Goal: Task Accomplishment & Management: Manage account settings

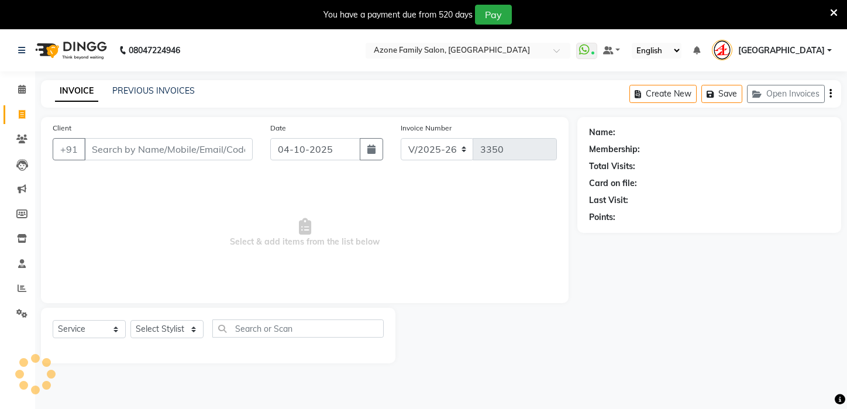
select select "4296"
select select "service"
drag, startPoint x: 644, startPoint y: 338, endPoint x: 629, endPoint y: 335, distance: 15.6
click at [642, 338] on div "Name: Membership: Total Visits: Card on file: Last Visit: Points:" at bounding box center [713, 240] width 273 height 246
click at [188, 327] on select "Select Stylist Aftab Ansar ARPITA DEEPIKA IMRAAN Injamam KESHAV kharagpur Mahad…" at bounding box center [166, 329] width 73 height 18
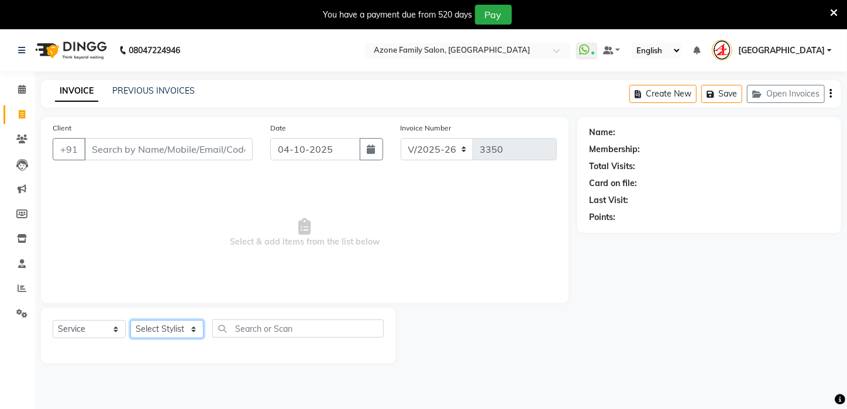
select select "69577"
click at [130, 320] on select "Select Stylist Aftab Ansar ARPITA DEEPIKA IMRAAN Injamam KESHAV kharagpur Mahad…" at bounding box center [166, 329] width 73 height 18
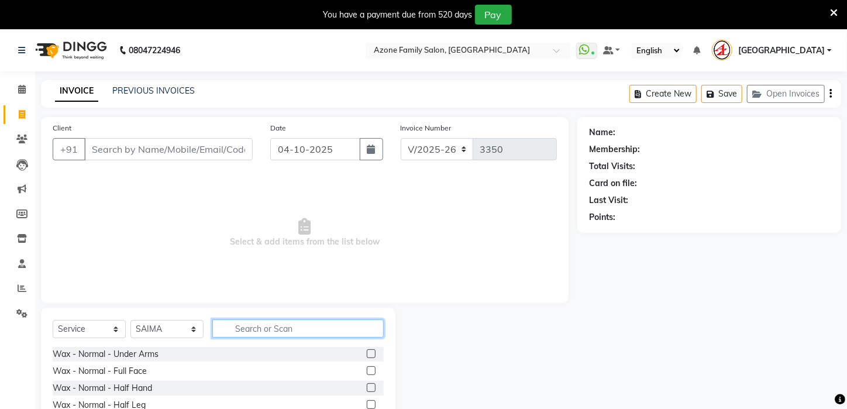
click at [258, 329] on input "text" at bounding box center [297, 328] width 171 height 18
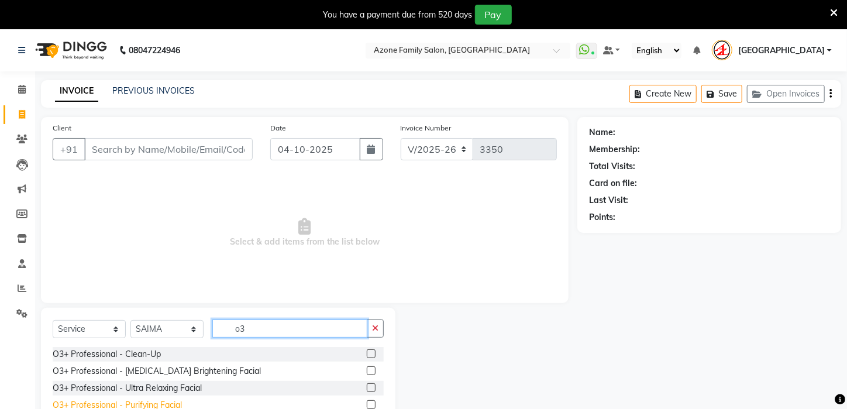
type input "o3"
click at [136, 401] on div "O3+ Professional - Purifying Facial" at bounding box center [117, 405] width 129 height 12
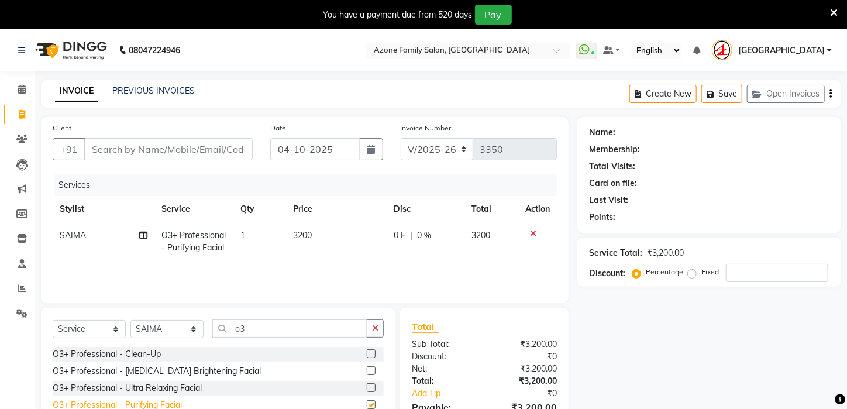
checkbox input "false"
click at [335, 338] on div "Select Service Product Membership Package Voucher Prepaid Gift Card Select Styl…" at bounding box center [218, 332] width 331 height 27
click at [372, 331] on button "button" at bounding box center [375, 328] width 17 height 18
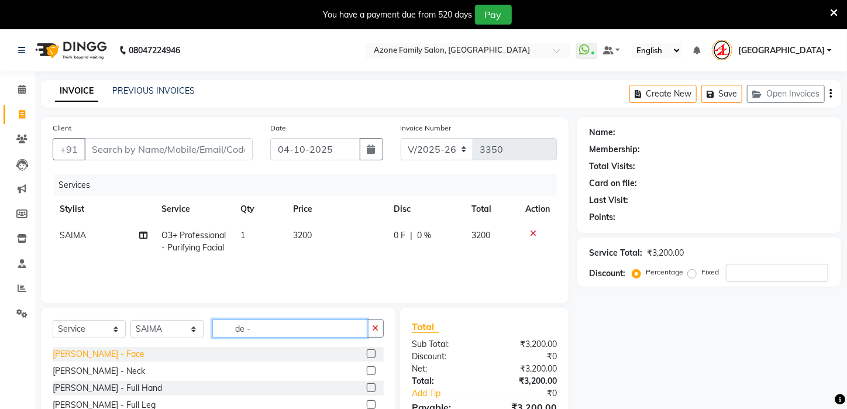
type input "de -"
click at [80, 354] on div "De-Tan - Face" at bounding box center [99, 354] width 92 height 12
checkbox input "false"
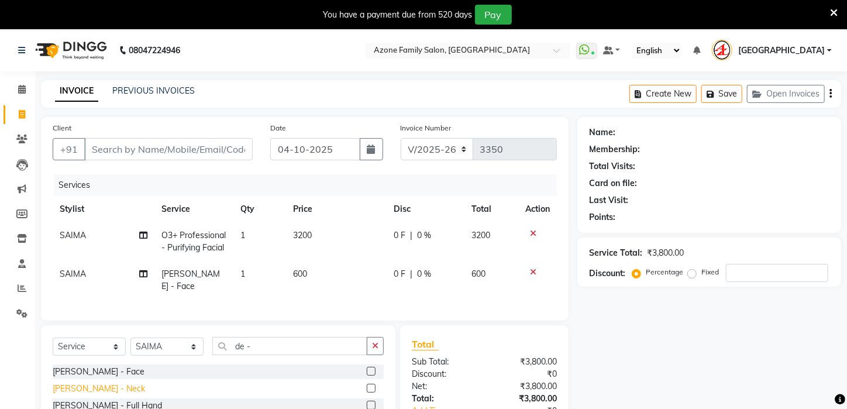
click at [100, 384] on div "De-Tan - Neck" at bounding box center [99, 389] width 92 height 12
checkbox input "false"
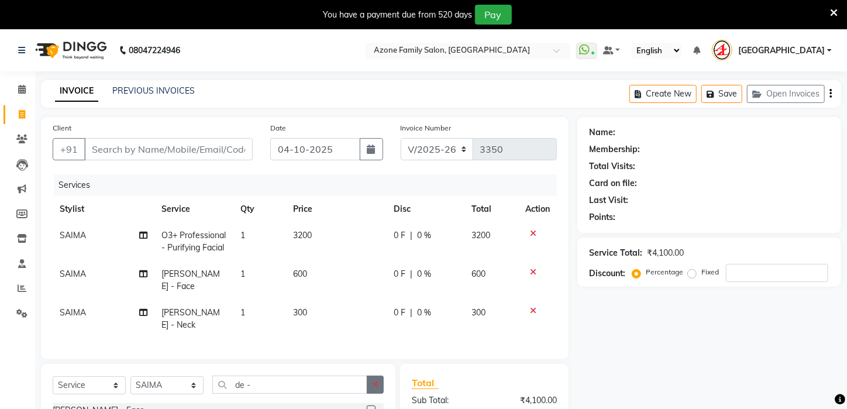
click at [379, 376] on button "button" at bounding box center [375, 385] width 17 height 18
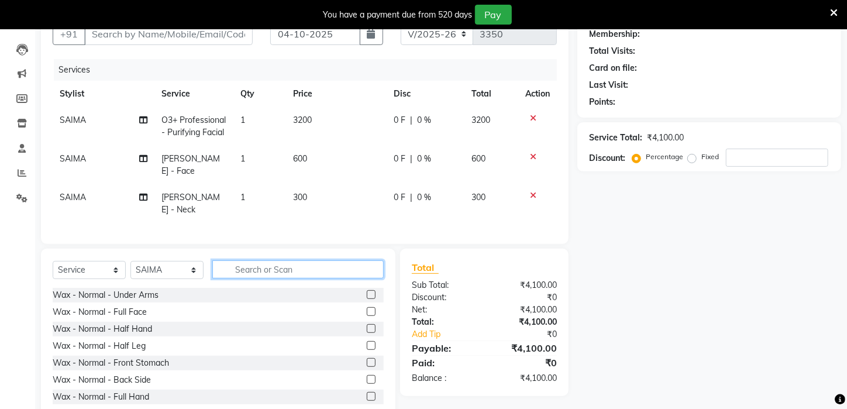
scroll to position [129, 0]
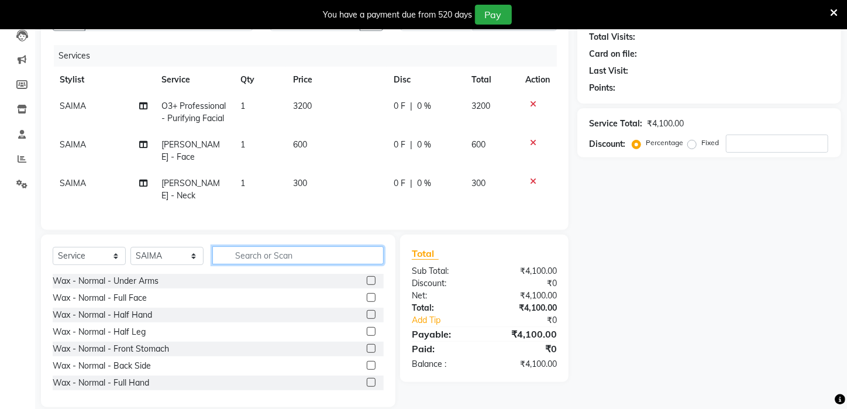
click at [302, 246] on input "text" at bounding box center [297, 255] width 171 height 18
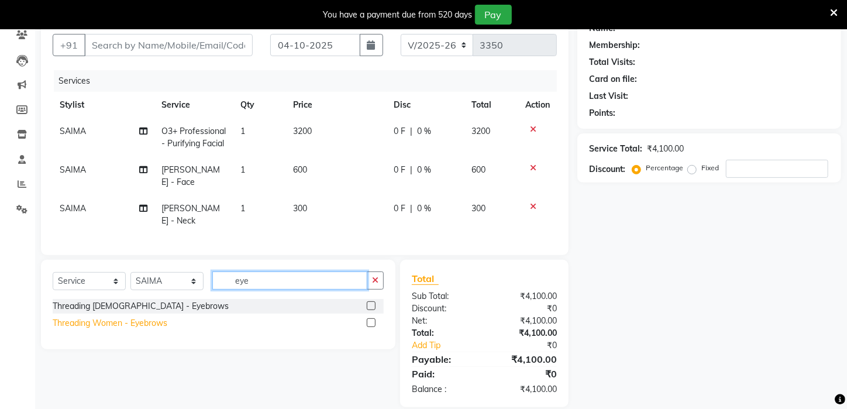
type input "eye"
click at [105, 317] on div "Threading Women - Eyebrows" at bounding box center [110, 323] width 115 height 12
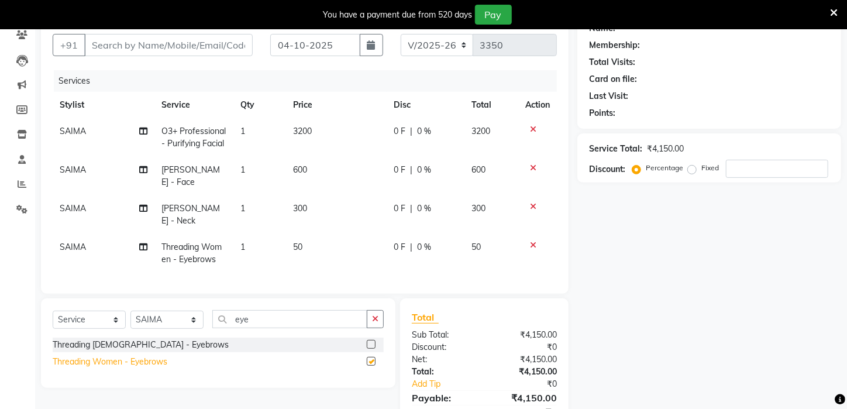
checkbox input "false"
click at [57, 234] on td "SAIMA" at bounding box center [104, 253] width 102 height 39
select select "69577"
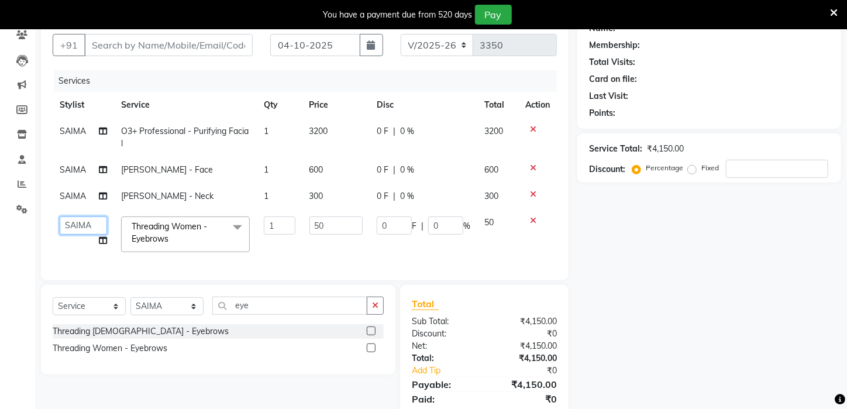
click at [96, 226] on select "Aftab Ansar ARPITA DEEPIKA IMRAAN Injamam KESHAV kharagpur Mahadev Pal Manisha …" at bounding box center [83, 225] width 47 height 18
select select "83601"
click at [295, 310] on input "eye" at bounding box center [289, 306] width 155 height 18
click at [350, 223] on input "50" at bounding box center [336, 225] width 54 height 18
click at [352, 257] on div "Services Stylist Service Qty Price Disc Total Action SAIMA O3+ Professional - P…" at bounding box center [305, 169] width 504 height 198
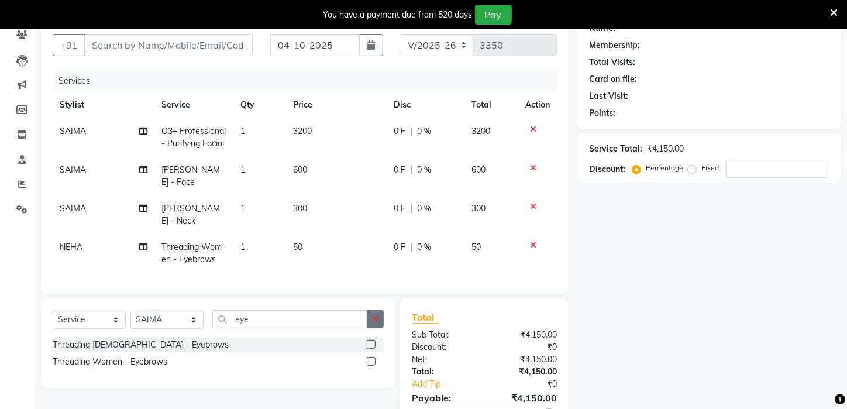
click at [374, 315] on icon "button" at bounding box center [375, 319] width 6 height 8
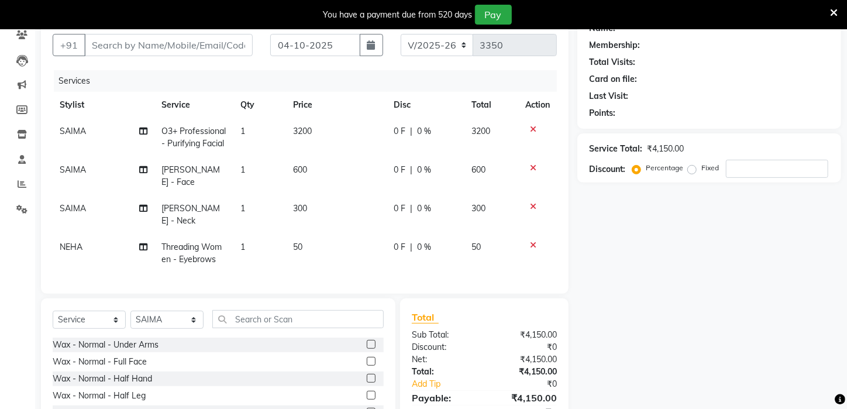
click at [420, 202] on span "0 %" at bounding box center [424, 208] width 14 height 12
select select "69577"
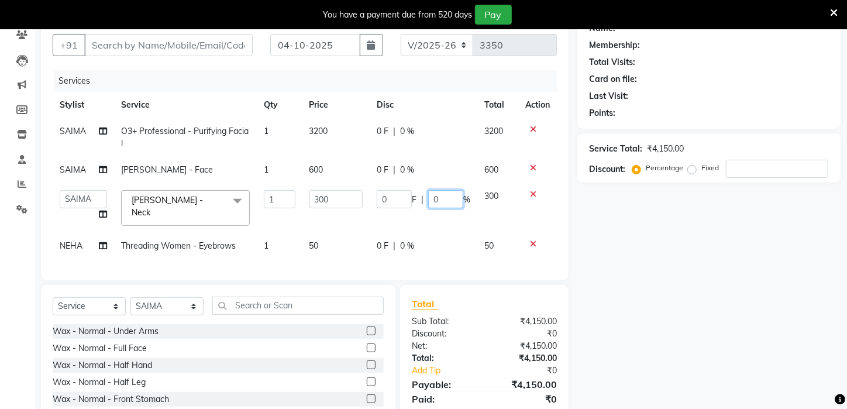
drag, startPoint x: 431, startPoint y: 192, endPoint x: 438, endPoint y: 194, distance: 6.5
click at [433, 192] on input "0" at bounding box center [445, 199] width 35 height 18
type input "100"
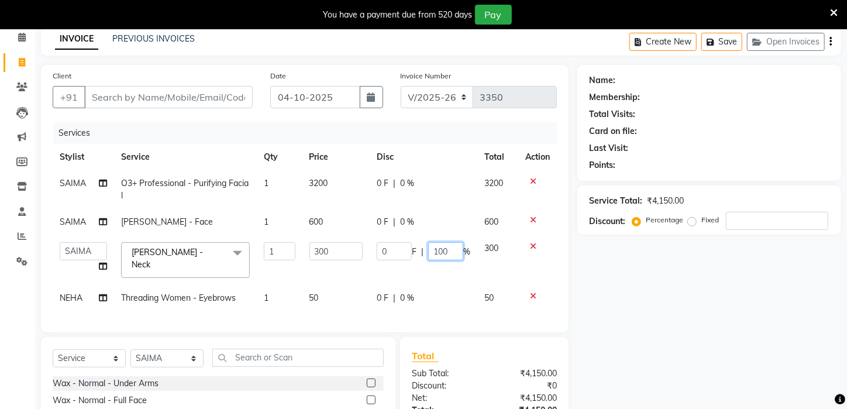
scroll to position [46, 0]
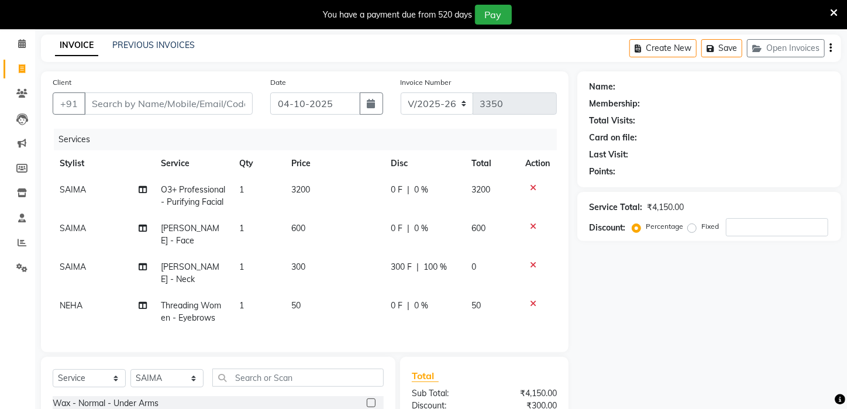
click at [435, 283] on tbody "SAIMA O3+ Professional - Purifying Facial 1 3200 0 F | 0 % 3200 SAIMA De-Tan - …" at bounding box center [305, 254] width 504 height 154
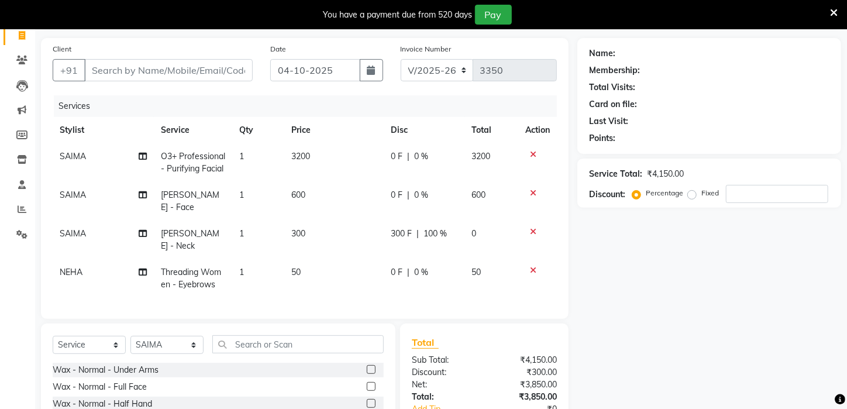
scroll to position [0, 0]
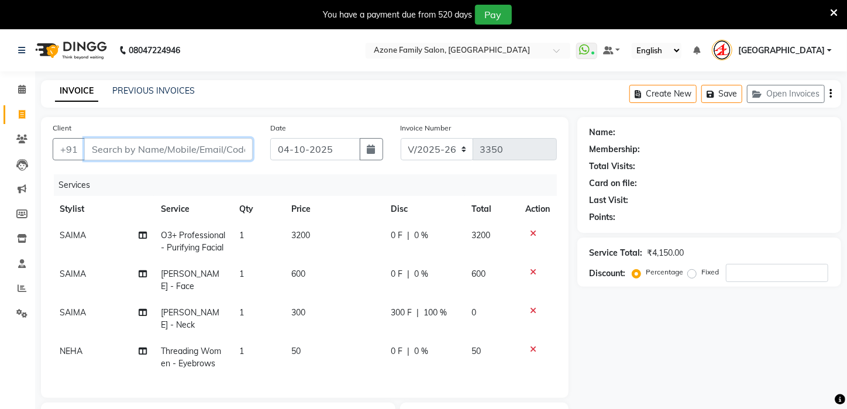
click at [159, 145] on input "Client" at bounding box center [168, 149] width 168 height 22
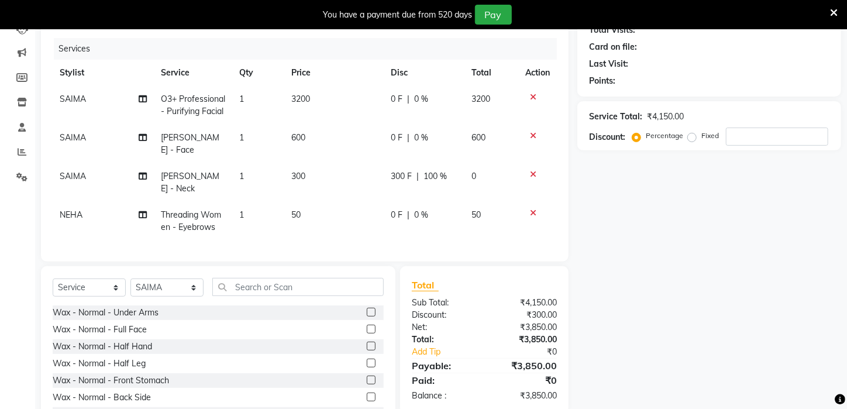
scroll to position [137, 0]
click at [402, 175] on span "300 F" at bounding box center [401, 176] width 21 height 12
select select "69577"
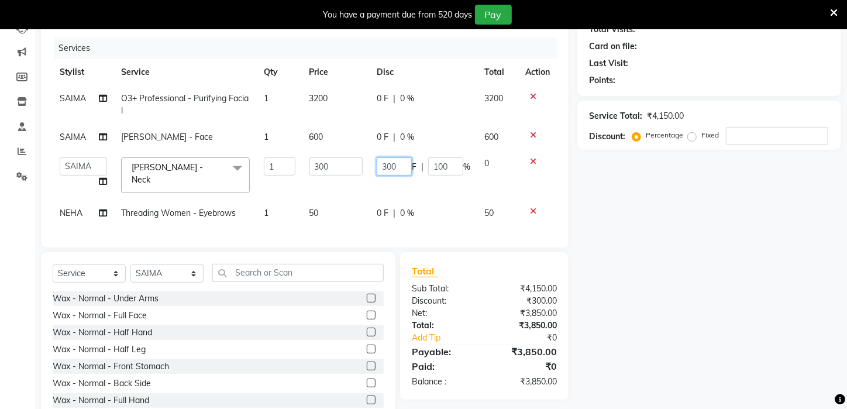
click at [400, 168] on input "300" at bounding box center [394, 166] width 35 height 18
type input "3"
type input "000"
click at [328, 260] on div "Select Service Product Membership Package Voucher Prepaid Gift Card Select Styl…" at bounding box center [218, 338] width 355 height 173
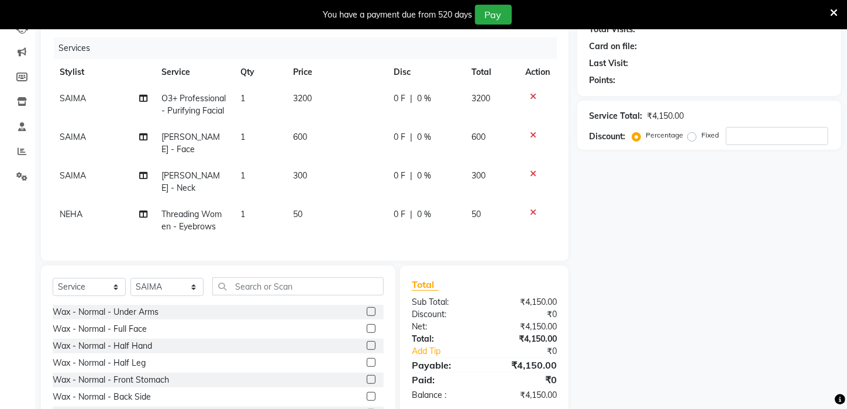
click at [426, 170] on span "0 %" at bounding box center [424, 176] width 14 height 12
select select "69577"
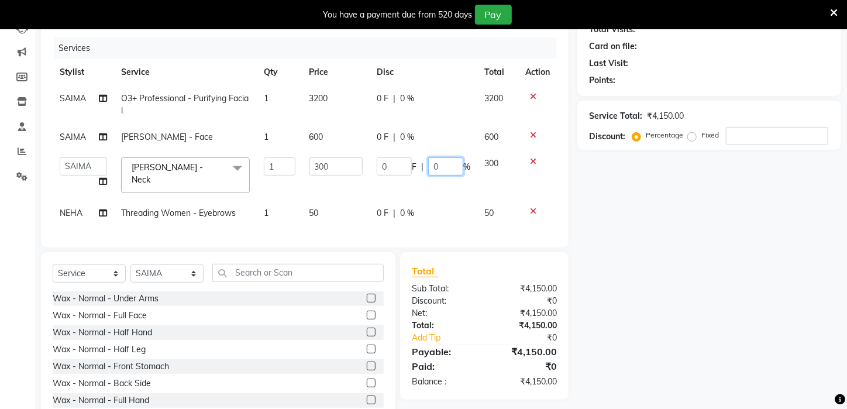
click at [449, 161] on input "0" at bounding box center [445, 166] width 35 height 18
type input "10"
click at [333, 272] on div "Select Service Product Membership Package Voucher Prepaid Gift Card Select Styl…" at bounding box center [218, 338] width 355 height 173
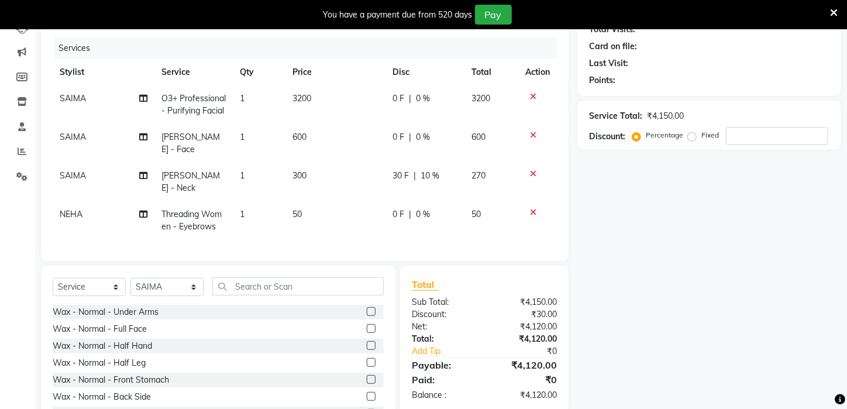
click at [432, 170] on span "10 %" at bounding box center [430, 176] width 19 height 12
select select "69577"
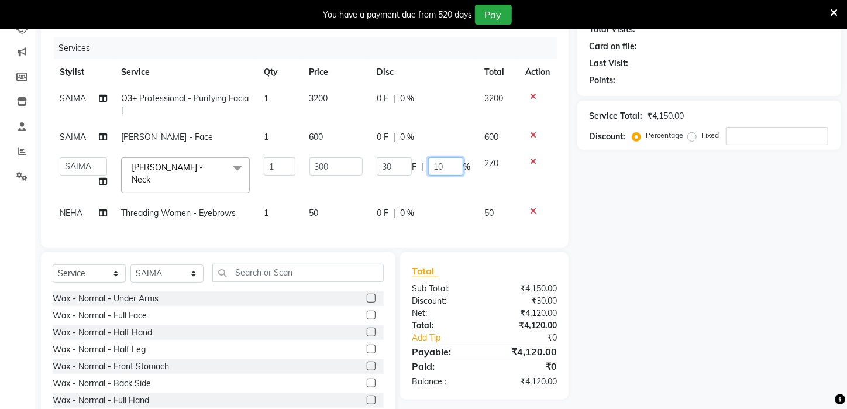
click at [449, 168] on input "10" at bounding box center [445, 166] width 35 height 18
type input "100"
drag, startPoint x: 281, startPoint y: 273, endPoint x: 287, endPoint y: 276, distance: 6.8
click at [283, 275] on input "text" at bounding box center [297, 273] width 171 height 18
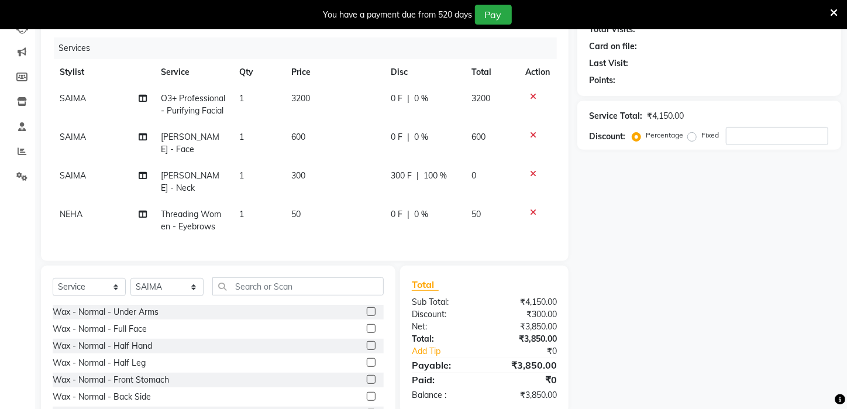
click at [534, 174] on icon at bounding box center [533, 174] width 6 height 8
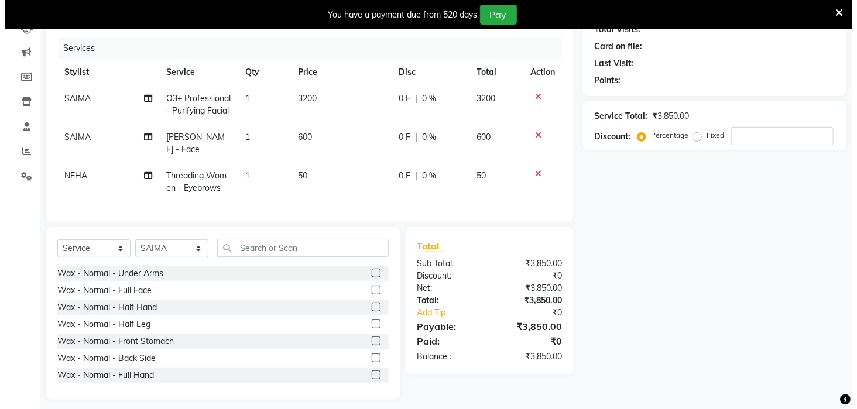
scroll to position [78, 0]
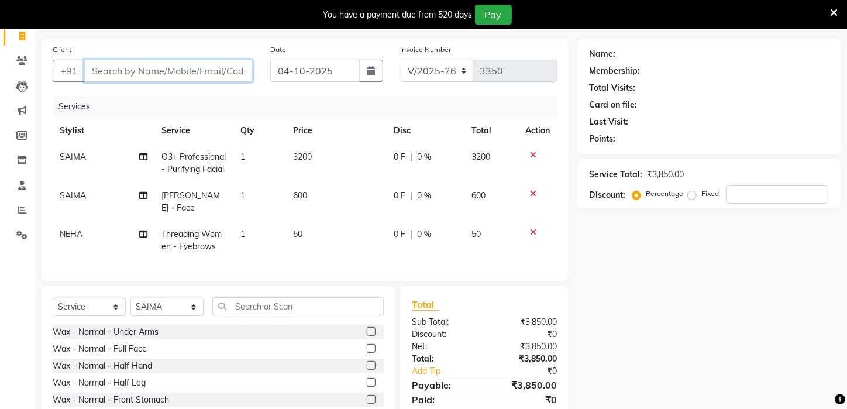
click at [145, 70] on input "Client" at bounding box center [168, 71] width 168 height 22
click at [129, 63] on input "Client" at bounding box center [168, 71] width 168 height 22
click at [122, 66] on input "Client" at bounding box center [168, 71] width 168 height 22
type input "7"
type input "0"
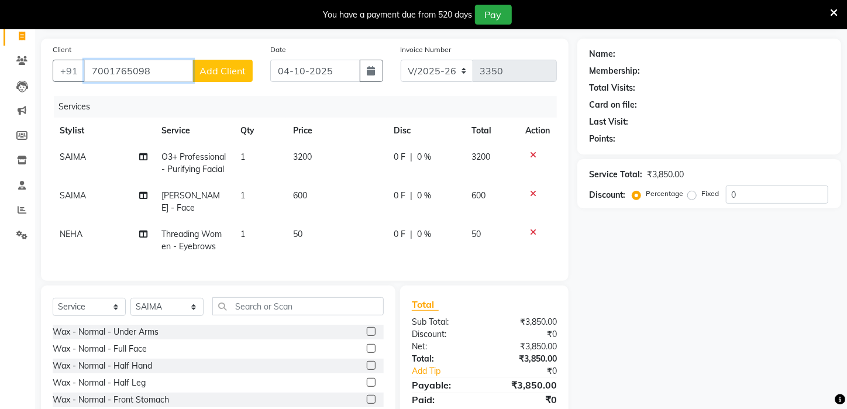
type input "7001765098"
click at [226, 67] on span "Add Client" at bounding box center [223, 71] width 46 height 12
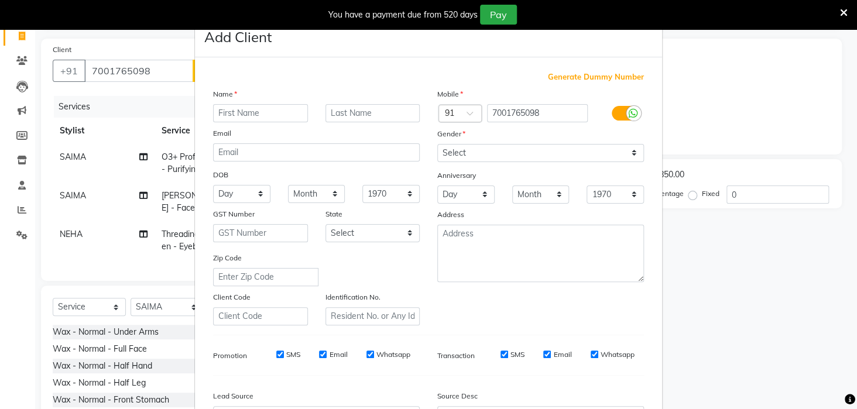
click at [248, 111] on input "text" at bounding box center [260, 113] width 95 height 18
type input "AFRIN"
click at [628, 146] on select "Select Male Female Other Prefer Not To Say" at bounding box center [540, 153] width 207 height 18
select select "female"
click at [437, 144] on select "Select Male Female Other Prefer Not To Say" at bounding box center [540, 153] width 207 height 18
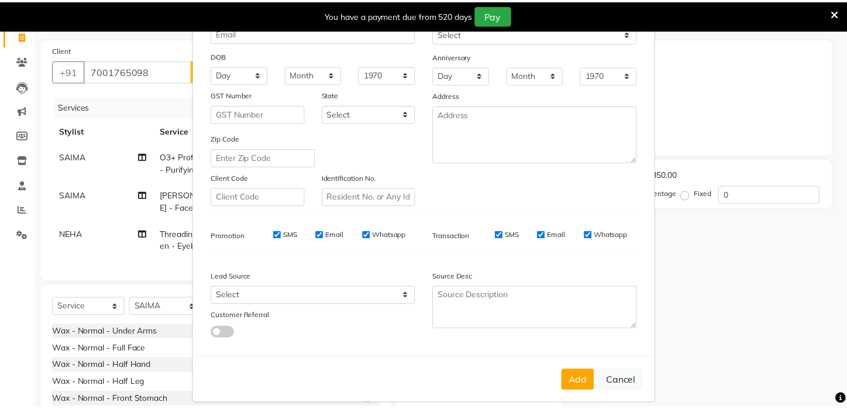
scroll to position [131, 0]
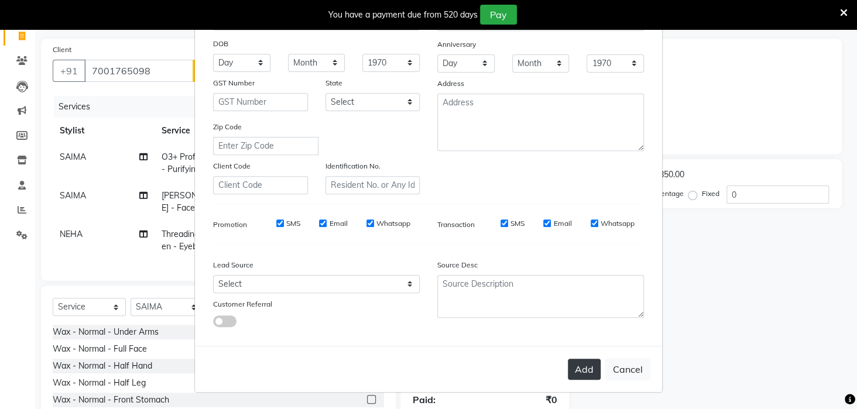
click at [574, 369] on button "Add" at bounding box center [583, 369] width 33 height 21
select select
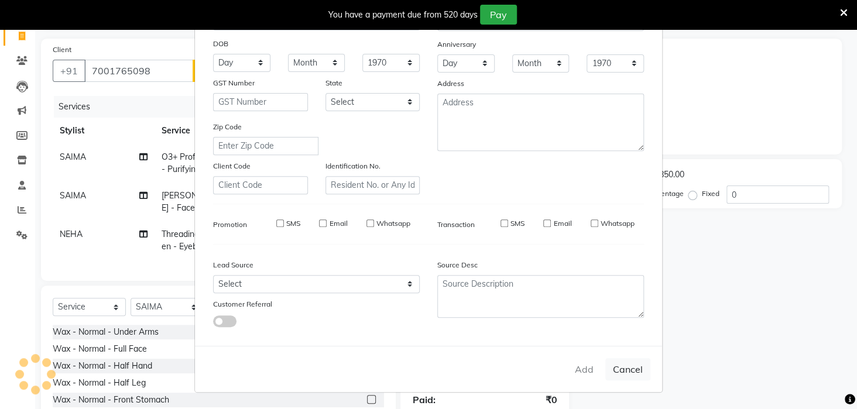
select select
checkbox input "false"
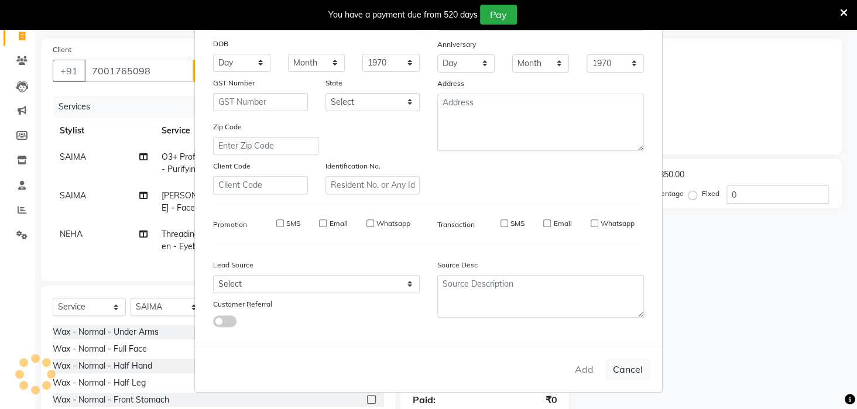
checkbox input "false"
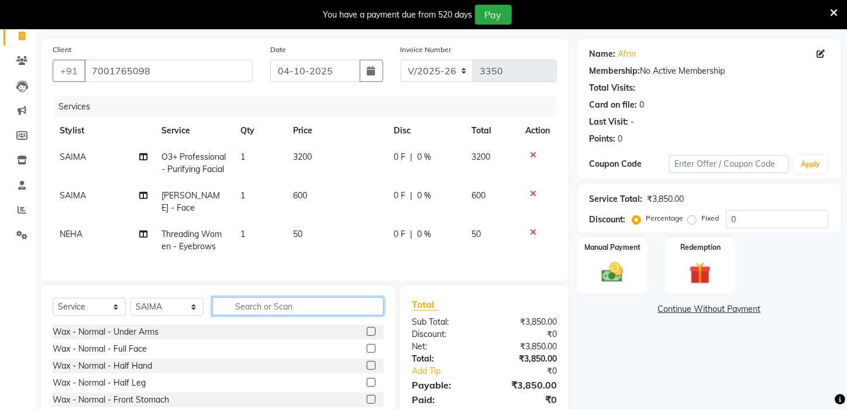
click at [283, 304] on input "text" at bounding box center [297, 306] width 171 height 18
type input "A"
type input "DE -"
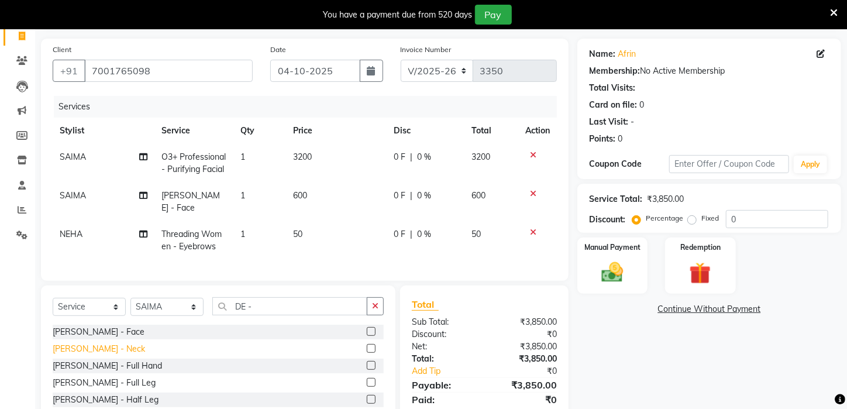
click at [60, 343] on div "De-Tan - Neck" at bounding box center [99, 349] width 92 height 12
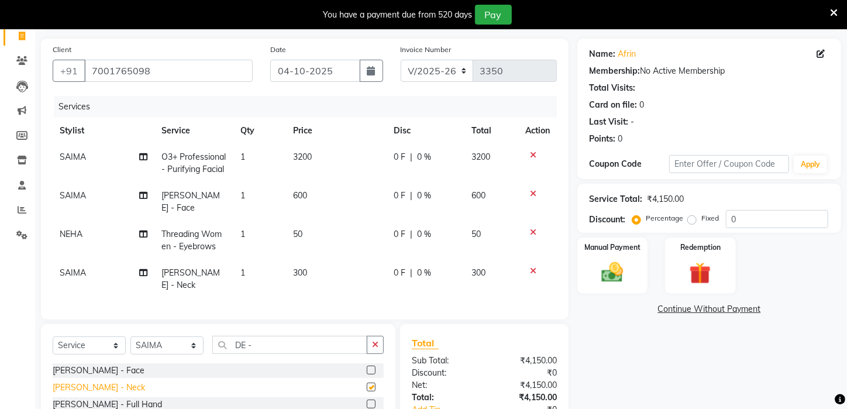
checkbox input "false"
click at [425, 267] on span "0 %" at bounding box center [424, 273] width 14 height 12
select select "69577"
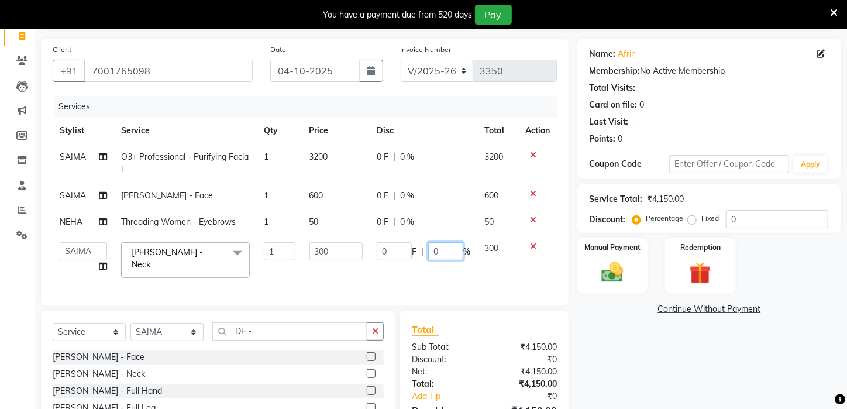
click at [441, 253] on input "0" at bounding box center [445, 251] width 35 height 18
type input "100"
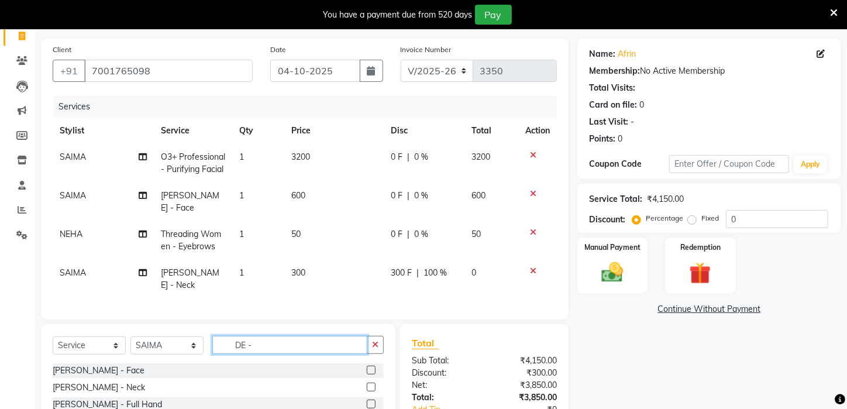
click at [305, 336] on input "DE -" at bounding box center [289, 345] width 155 height 18
click at [605, 286] on img at bounding box center [612, 273] width 37 height 26
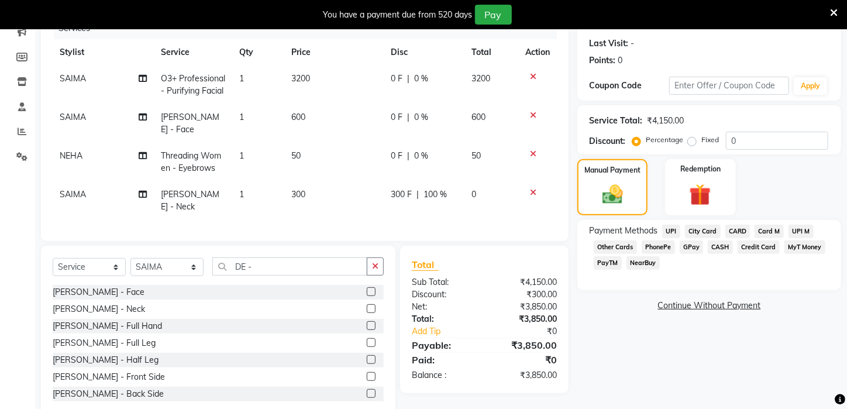
scroll to position [160, 0]
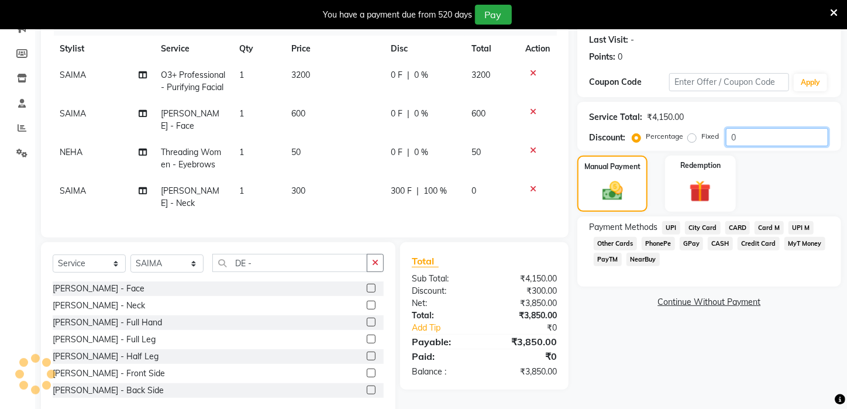
click at [747, 134] on input "0" at bounding box center [777, 137] width 102 height 18
type input "1"
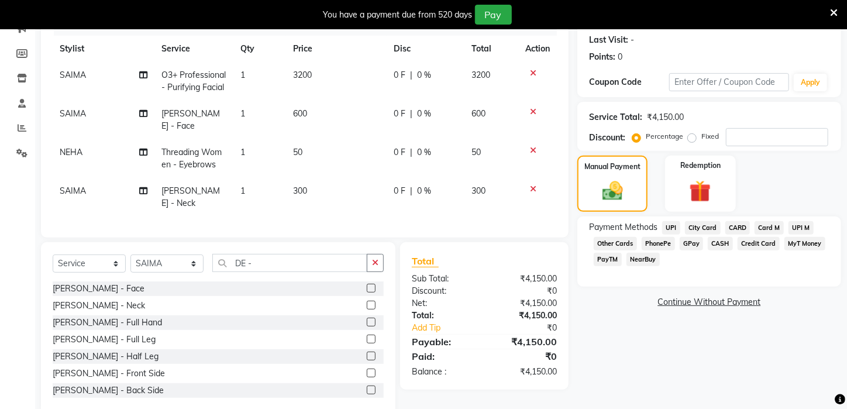
click at [533, 185] on icon at bounding box center [533, 189] width 6 height 8
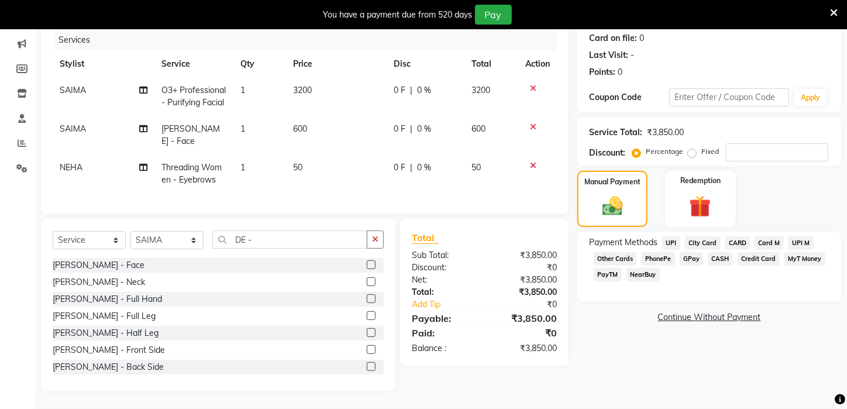
scroll to position [142, 0]
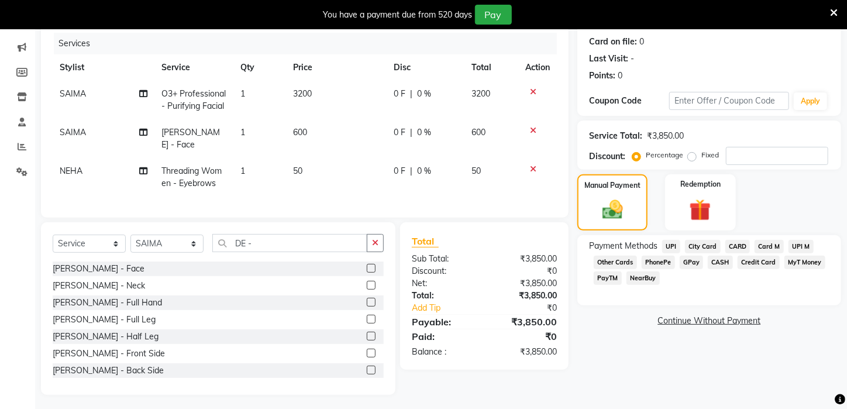
click at [724, 269] on span "CASH" at bounding box center [720, 262] width 25 height 13
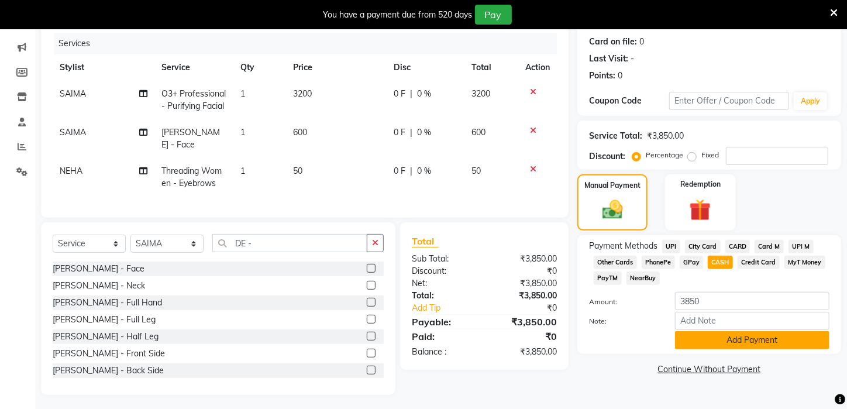
click at [754, 349] on button "Add Payment" at bounding box center [752, 340] width 154 height 18
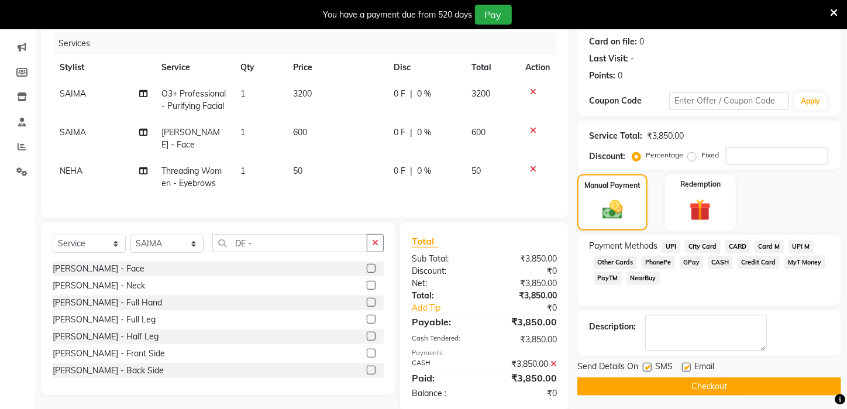
click at [755, 395] on button "Checkout" at bounding box center [709, 386] width 264 height 18
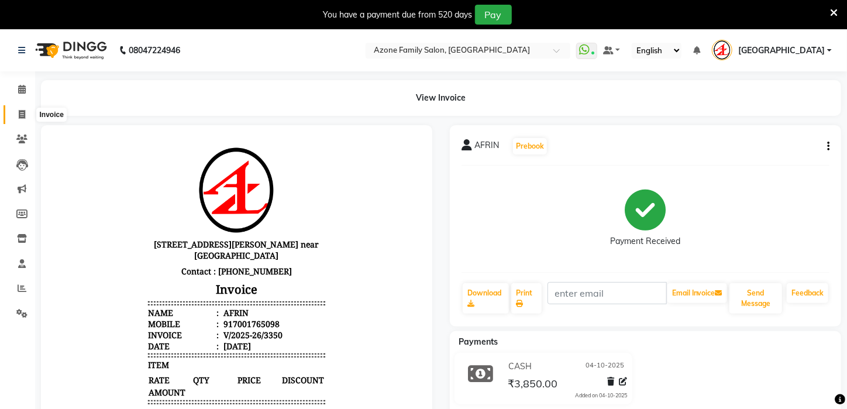
click at [22, 110] on icon at bounding box center [22, 114] width 6 height 9
select select "service"
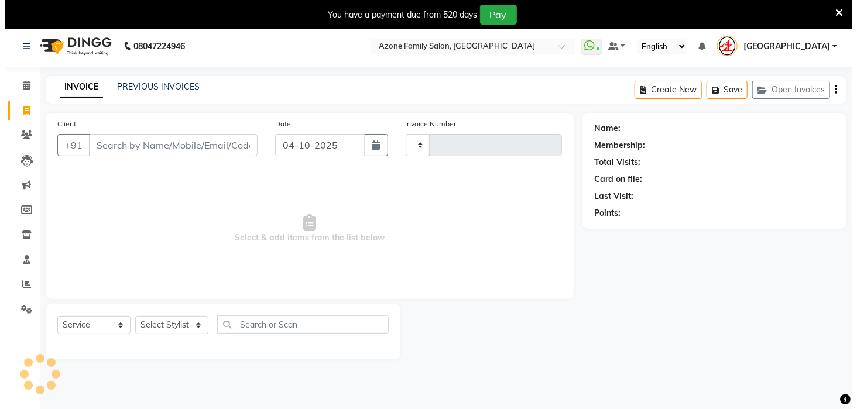
scroll to position [29, 0]
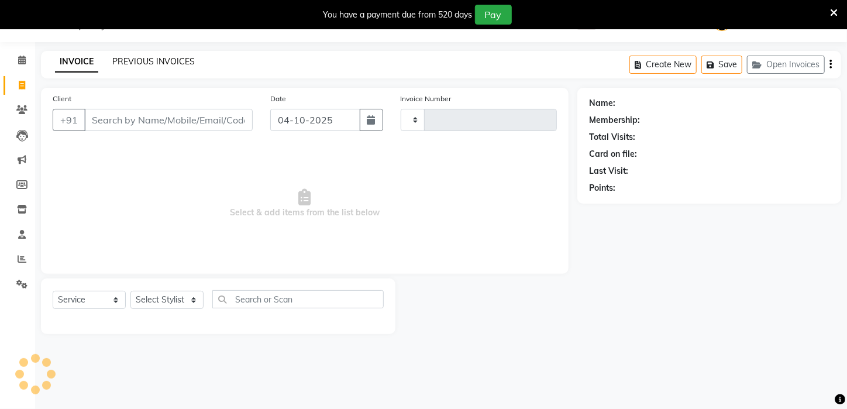
click at [142, 57] on link "PREVIOUS INVOICES" at bounding box center [153, 61] width 82 height 11
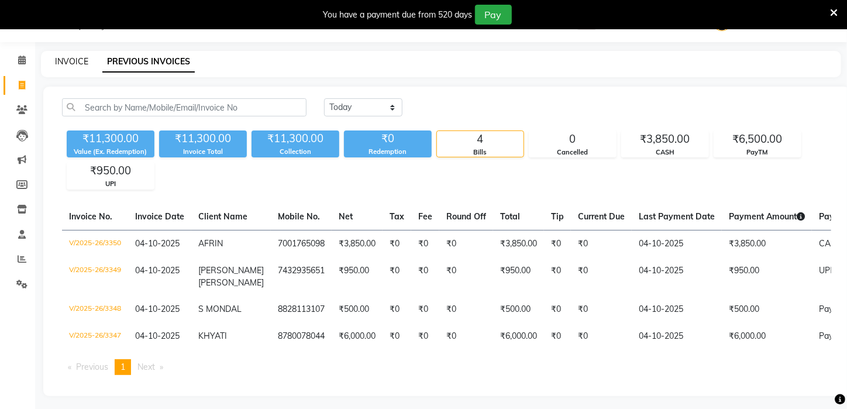
click at [74, 60] on link "INVOICE" at bounding box center [71, 61] width 33 height 11
select select "service"
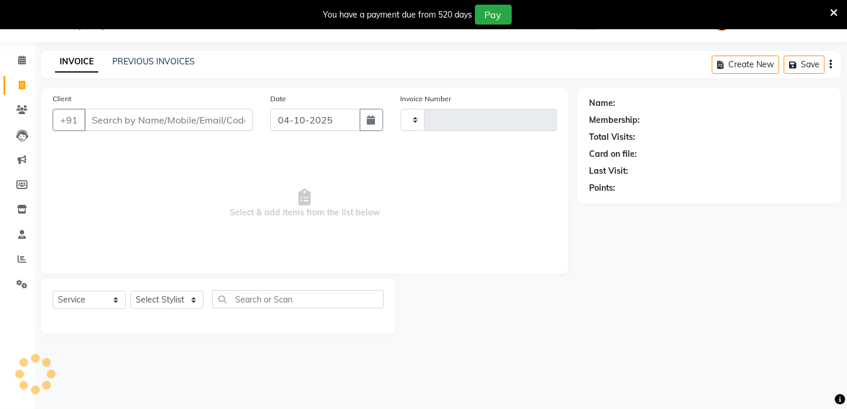
type input "3351"
select select "4296"
click at [184, 127] on input "Client" at bounding box center [168, 120] width 168 height 22
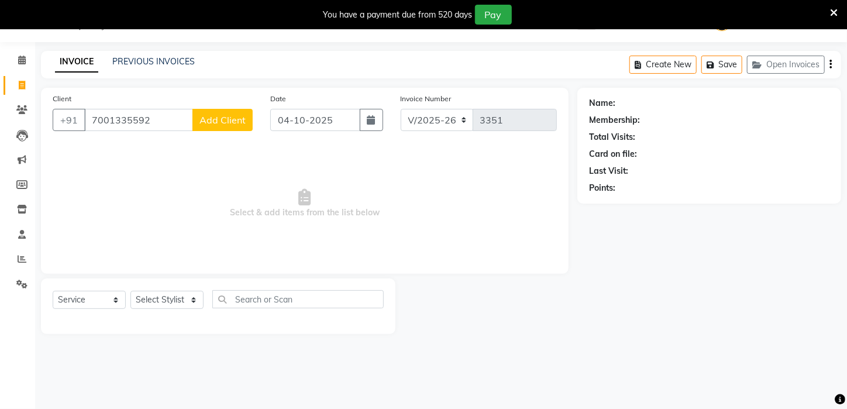
type input "7001335592"
click at [242, 111] on button "Add Client" at bounding box center [222, 120] width 60 height 22
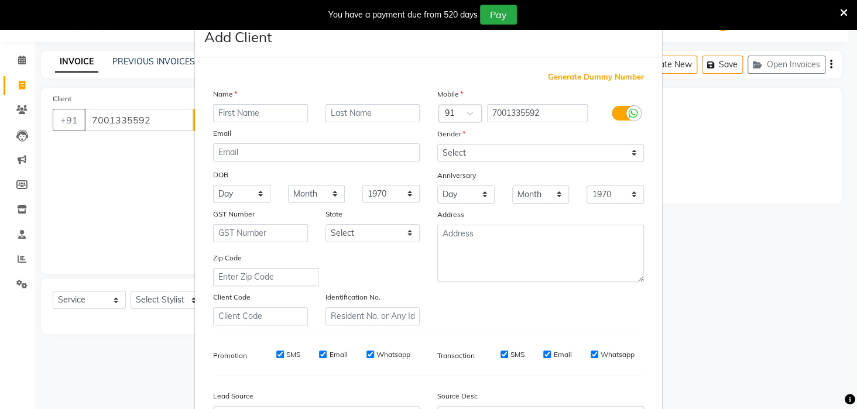
click at [245, 111] on input "text" at bounding box center [260, 113] width 95 height 18
type input "RAJ"
click at [333, 111] on input "text" at bounding box center [372, 113] width 95 height 18
type input "DEEP"
click at [631, 146] on select "Select Male Female Other Prefer Not To Say" at bounding box center [540, 153] width 207 height 18
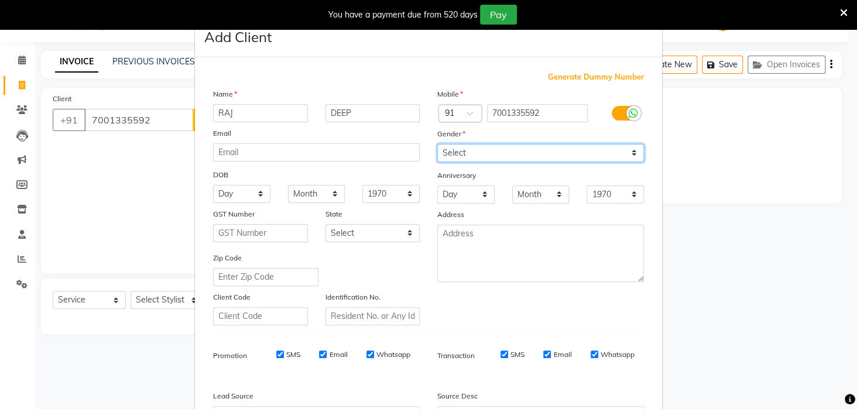
select select "male"
click at [437, 144] on select "Select Male Female Other Prefer Not To Say" at bounding box center [540, 153] width 207 height 18
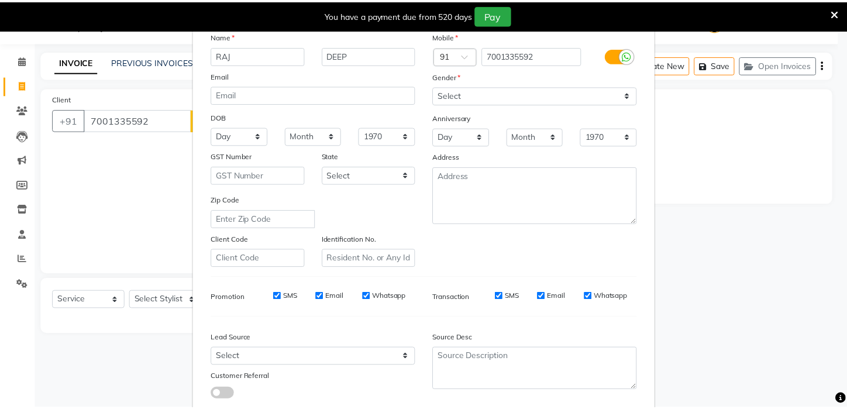
scroll to position [131, 0]
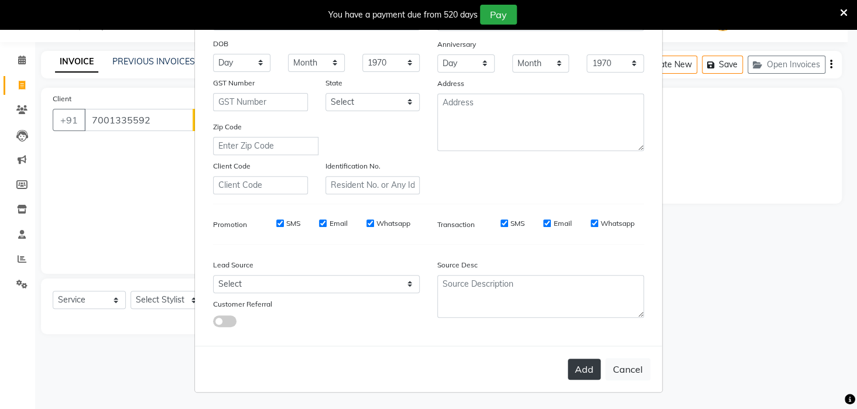
click at [587, 372] on button "Add" at bounding box center [583, 369] width 33 height 21
select select
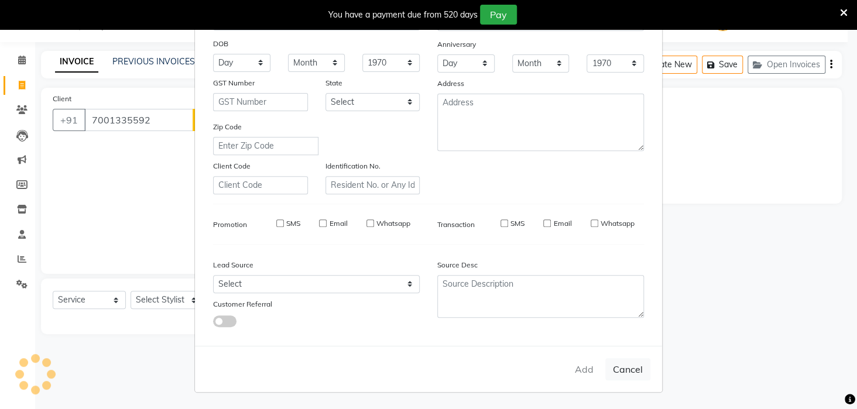
select select
checkbox input "false"
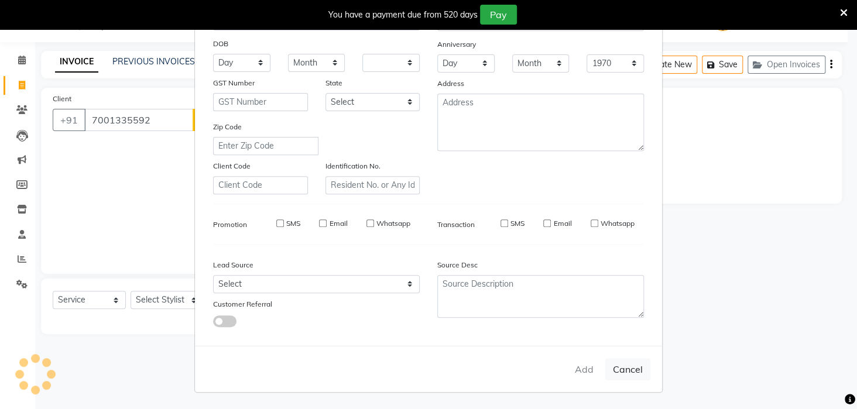
checkbox input "false"
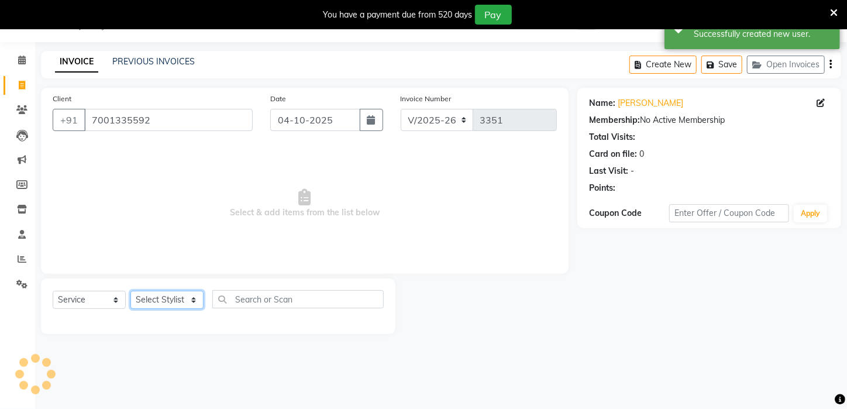
click at [197, 297] on select "Select Stylist Aftab Ansar ARPITA DEEPIKA IMRAAN Injamam KESHAV kharagpur Mahad…" at bounding box center [166, 300] width 73 height 18
select select "23148"
click at [130, 291] on select "Select Stylist Aftab Ansar ARPITA DEEPIKA IMRAAN Injamam KESHAV kharagpur Mahad…" at bounding box center [166, 300] width 73 height 18
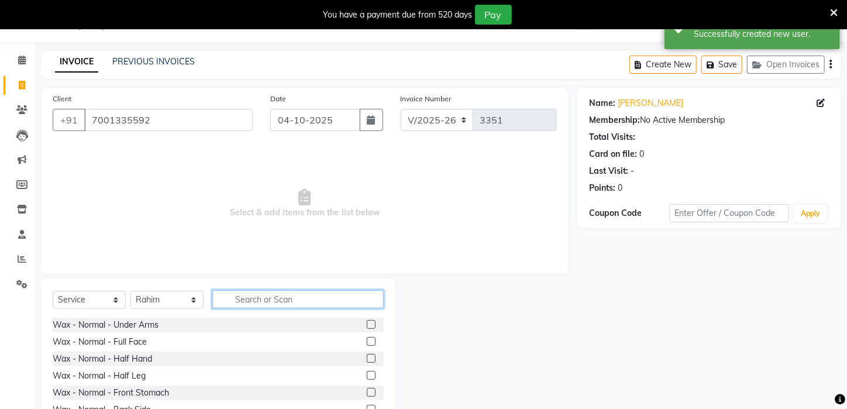
click at [306, 293] on input "text" at bounding box center [297, 299] width 171 height 18
type input "S"
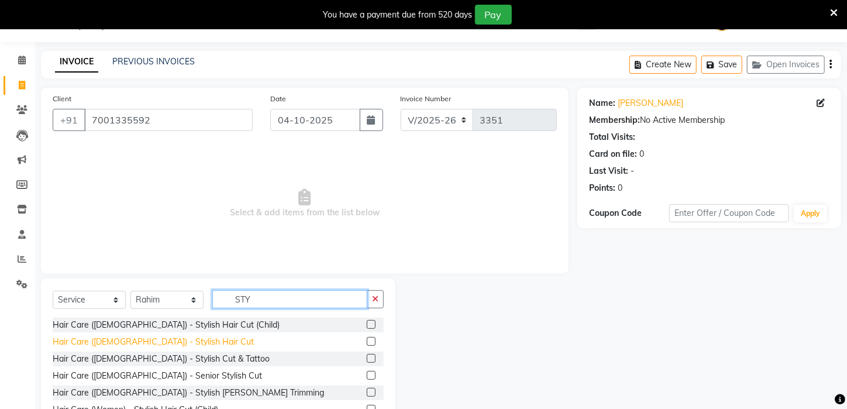
type input "STY"
click at [123, 339] on div "Hair Care (Male) - Stylish Hair Cut" at bounding box center [153, 342] width 201 height 12
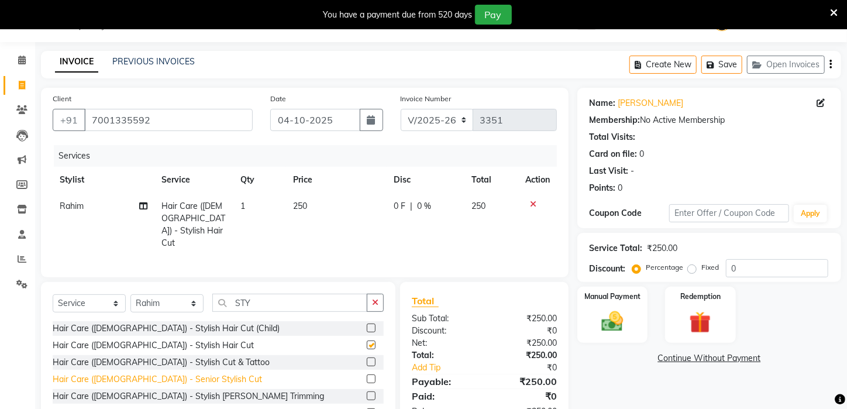
checkbox input "false"
click at [135, 391] on div "Hair Care (Male) - Stylish Beard Trimming" at bounding box center [188, 396] width 271 height 12
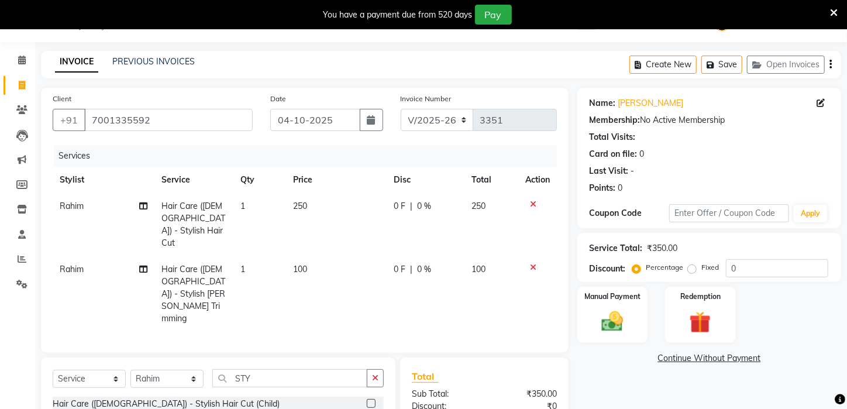
checkbox input "false"
click at [621, 335] on img at bounding box center [612, 322] width 37 height 26
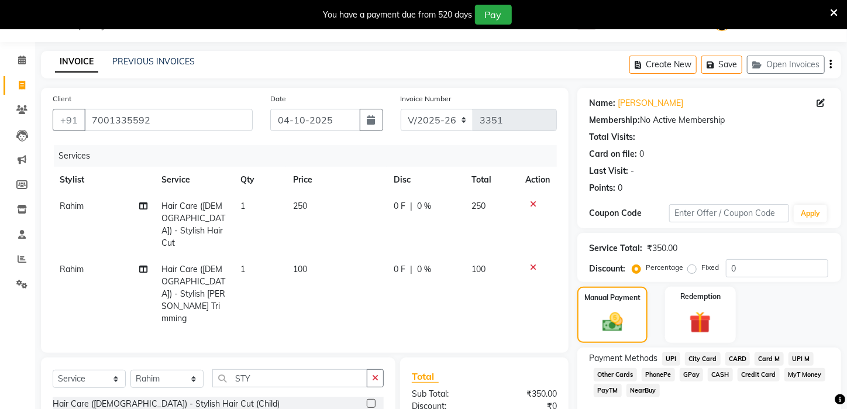
click at [669, 366] on span "UPI" at bounding box center [671, 358] width 18 height 13
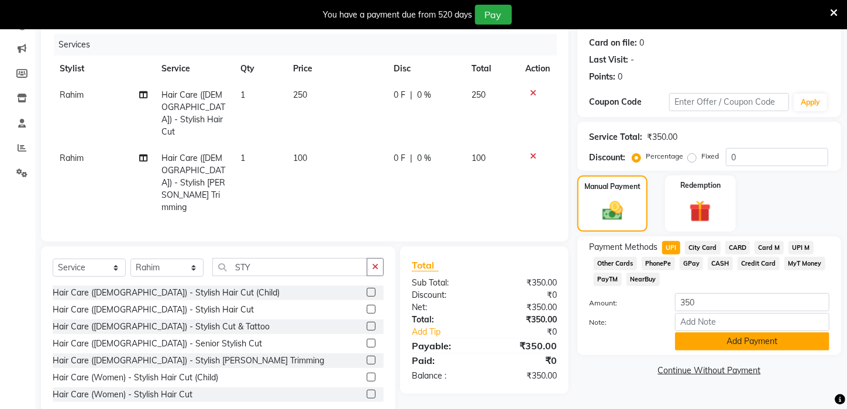
click at [755, 350] on button "Add Payment" at bounding box center [752, 341] width 154 height 18
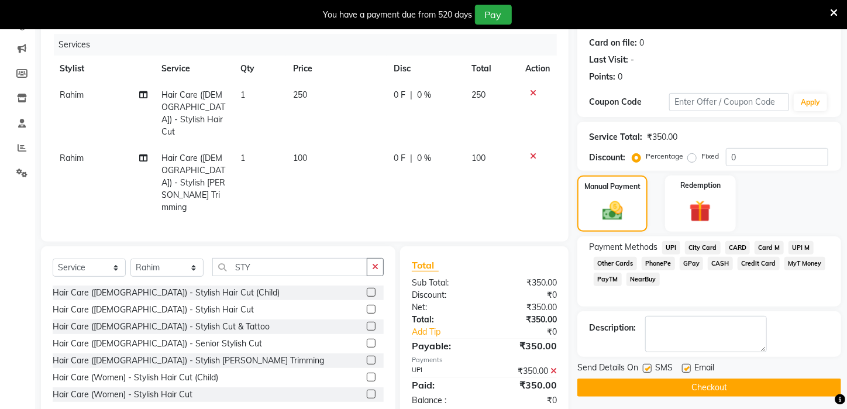
click at [673, 254] on span "UPI" at bounding box center [671, 247] width 18 height 13
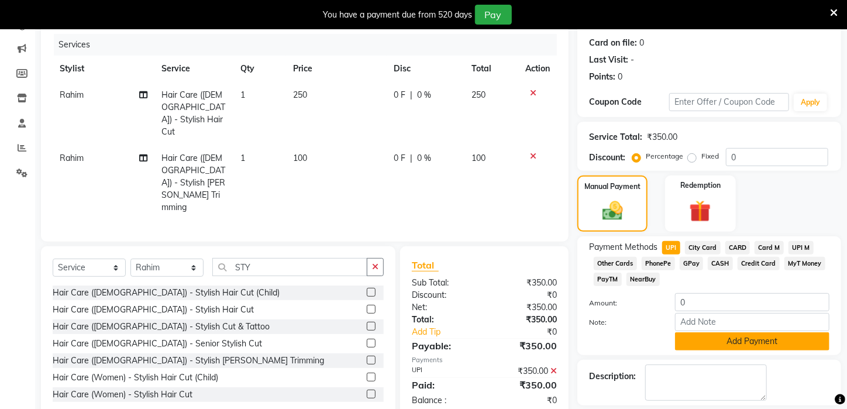
click at [745, 350] on button "Add Payment" at bounding box center [752, 341] width 154 height 18
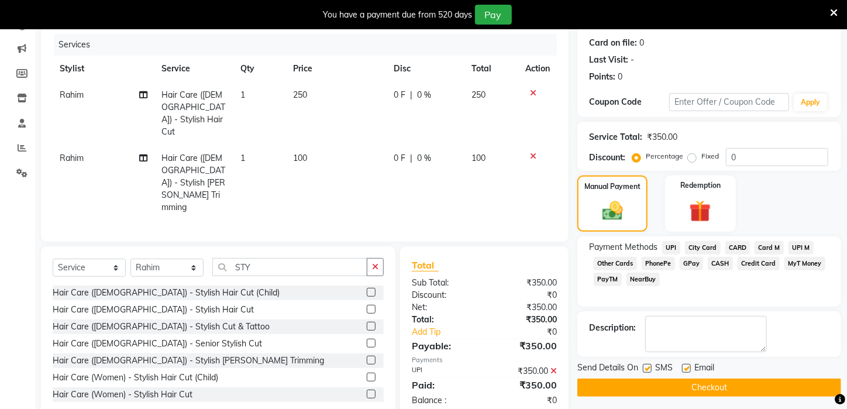
click at [713, 397] on button "Checkout" at bounding box center [709, 388] width 264 height 18
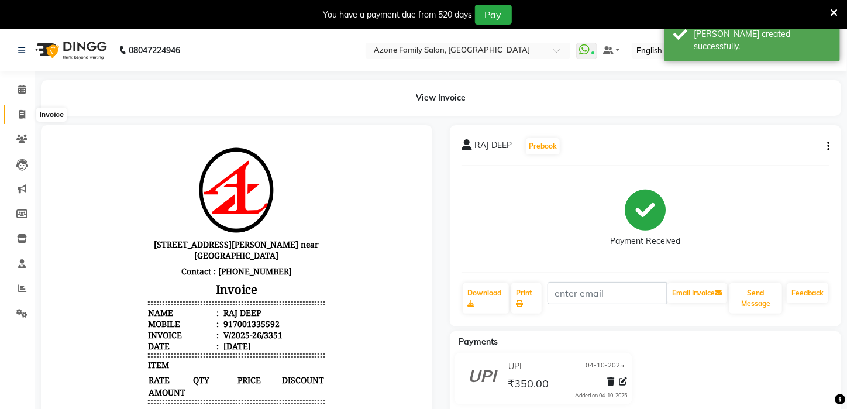
click at [19, 110] on icon at bounding box center [22, 114] width 6 height 9
select select "service"
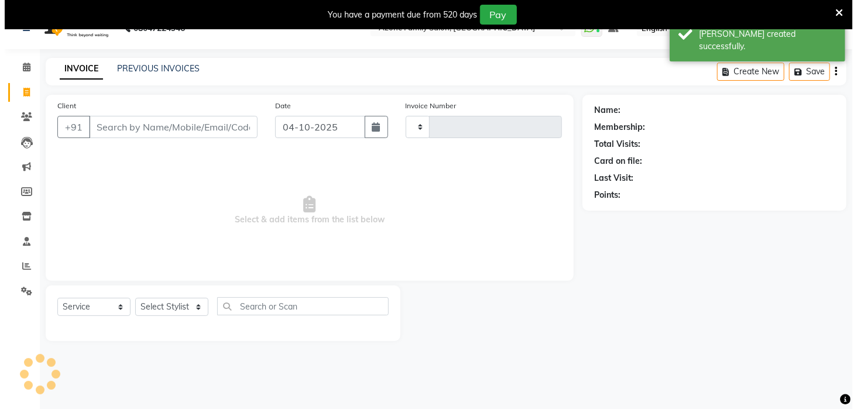
scroll to position [29, 0]
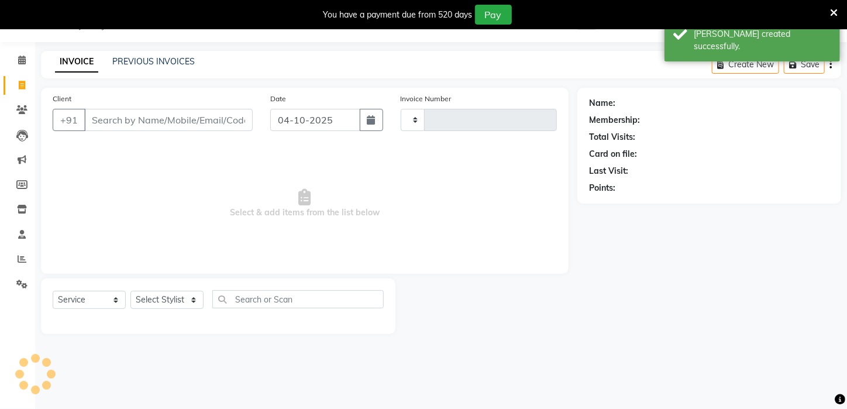
click at [125, 125] on input "Client" at bounding box center [168, 120] width 168 height 22
type input "3352"
select select "4296"
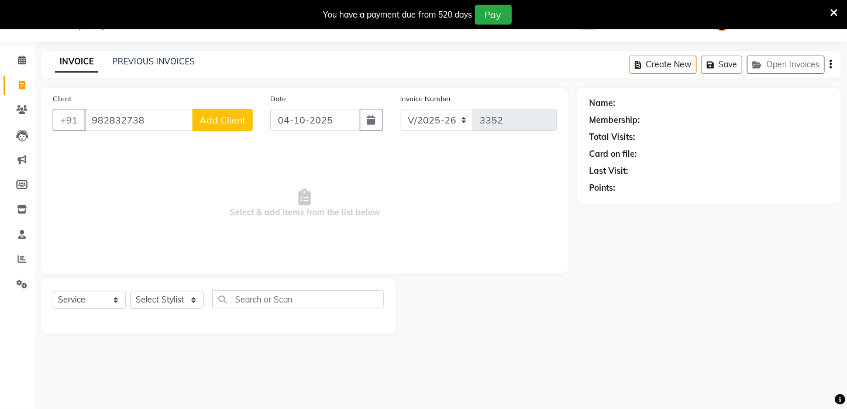
type input "982832738"
click at [211, 116] on span "Add Client" at bounding box center [223, 120] width 46 height 12
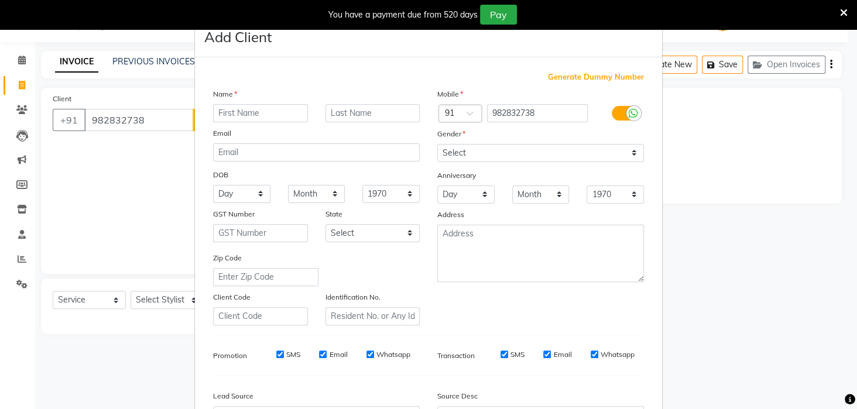
click at [217, 113] on input "text" at bounding box center [260, 113] width 95 height 18
type input "CLINT"
click at [631, 148] on select "Select Male Female Other Prefer Not To Say" at bounding box center [540, 153] width 207 height 18
click at [437, 144] on select "Select Male Female Other Prefer Not To Say" at bounding box center [540, 153] width 207 height 18
drag, startPoint x: 629, startPoint y: 151, endPoint x: 612, endPoint y: 150, distance: 17.0
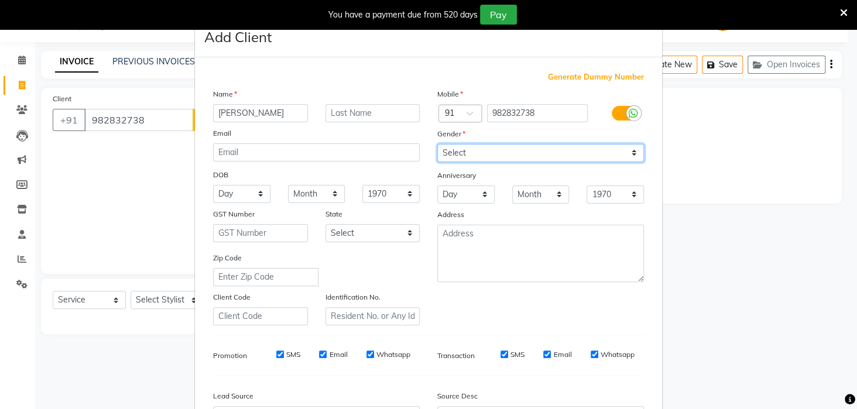
click at [628, 151] on select "Select Male Female Other Prefer Not To Say" at bounding box center [540, 153] width 207 height 18
select select "female"
click at [437, 144] on select "Select Male Female Other Prefer Not To Say" at bounding box center [540, 153] width 207 height 18
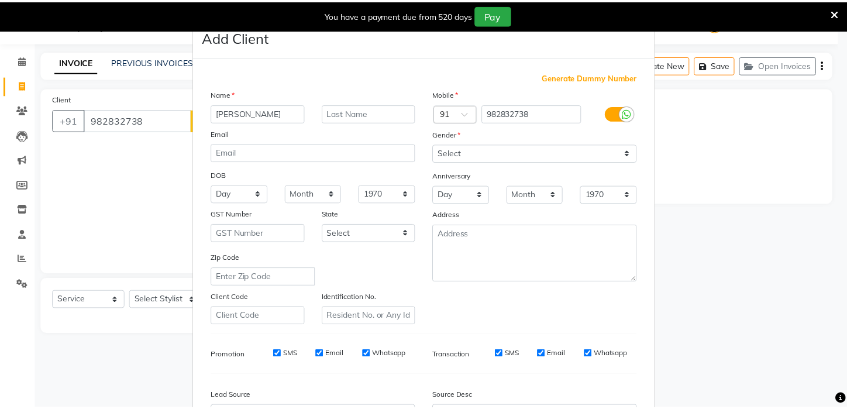
scroll to position [131, 0]
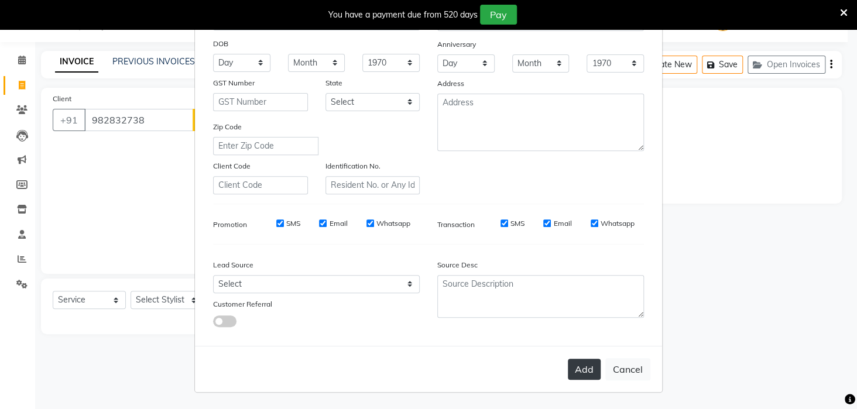
click at [584, 368] on button "Add" at bounding box center [583, 369] width 33 height 21
select select
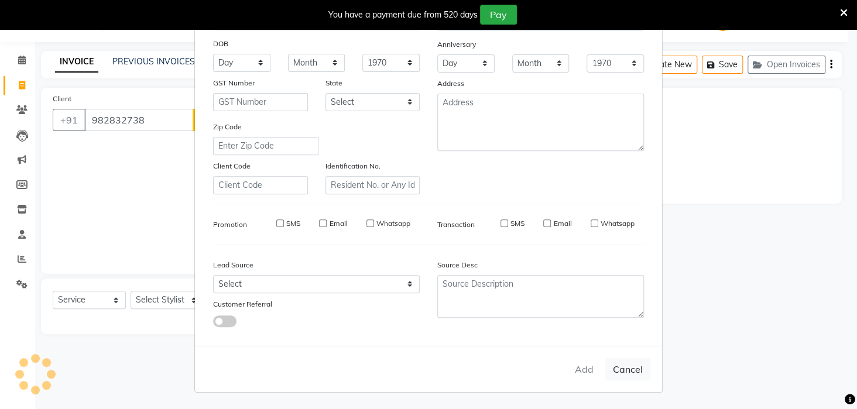
select select
checkbox input "false"
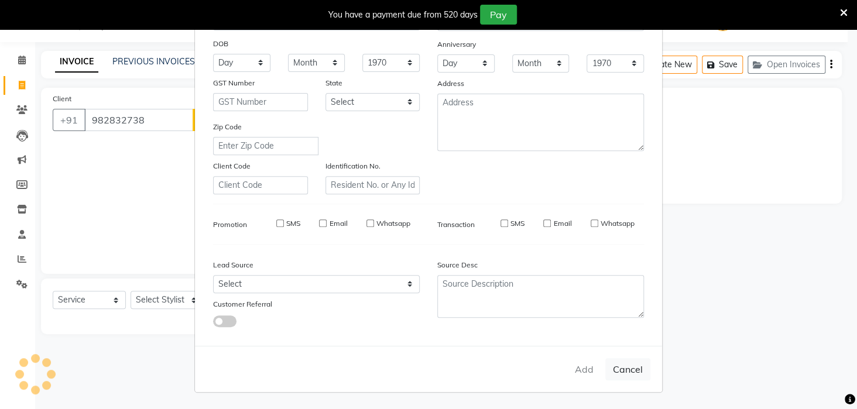
checkbox input "false"
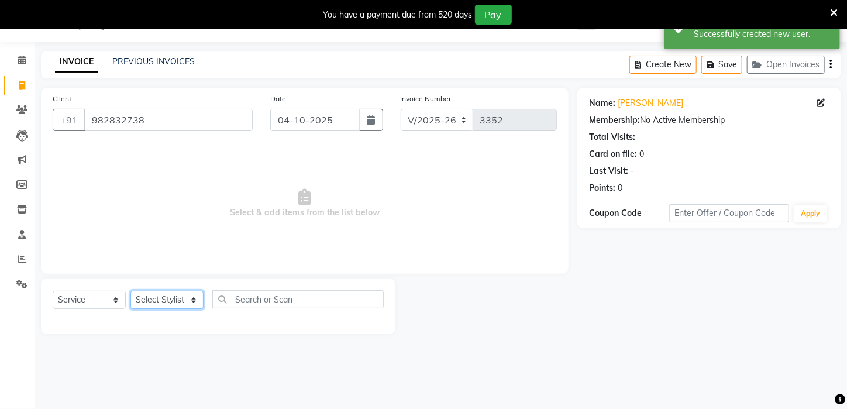
drag, startPoint x: 194, startPoint y: 300, endPoint x: 192, endPoint y: 291, distance: 8.9
click at [194, 300] on select "Select Stylist Aftab Ansar ARPITA DEEPIKA IMRAAN Injamam KESHAV kharagpur Mahad…" at bounding box center [166, 300] width 73 height 18
select select "83601"
click at [130, 291] on select "Select Stylist Aftab Ansar ARPITA DEEPIKA IMRAAN Injamam KESHAV kharagpur Mahad…" at bounding box center [166, 300] width 73 height 18
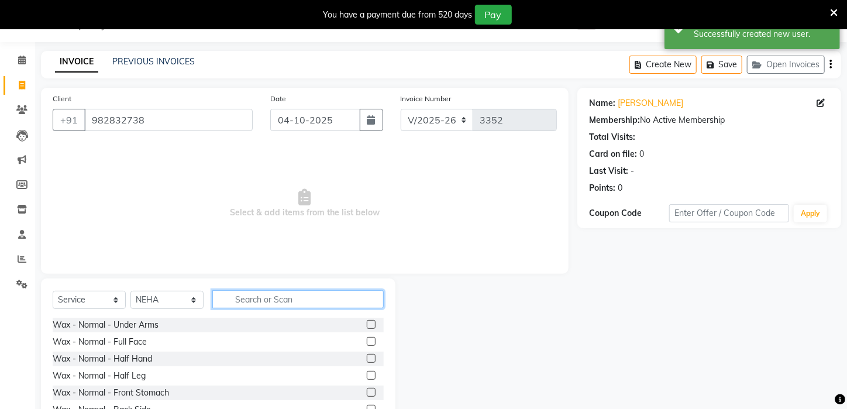
click at [303, 297] on input "text" at bounding box center [297, 299] width 171 height 18
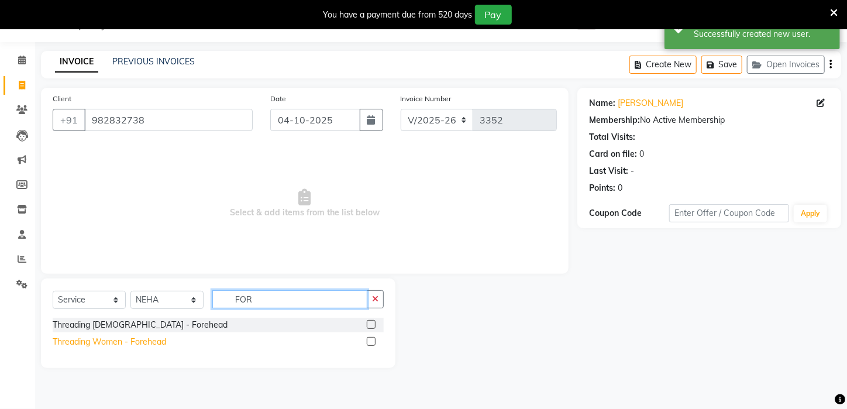
type input "FOR"
click at [102, 336] on div "Threading Women - Forehead" at bounding box center [109, 342] width 113 height 12
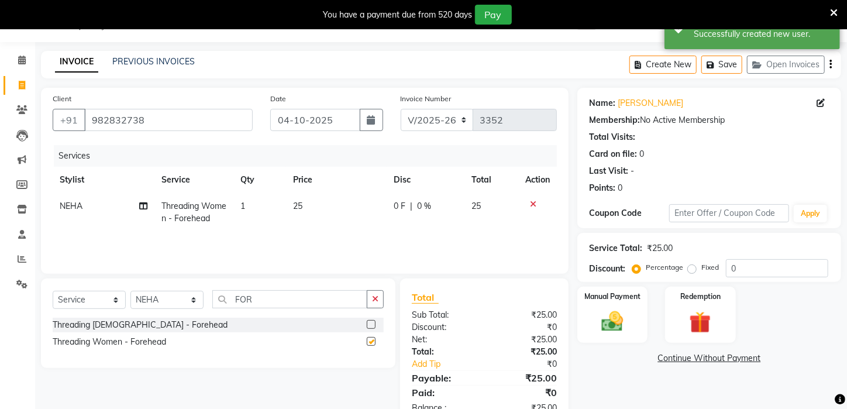
checkbox input "false"
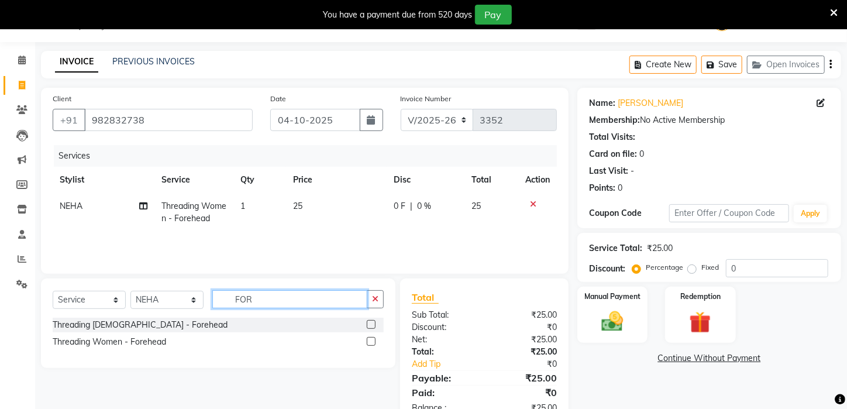
click at [283, 298] on input "FOR" at bounding box center [289, 299] width 155 height 18
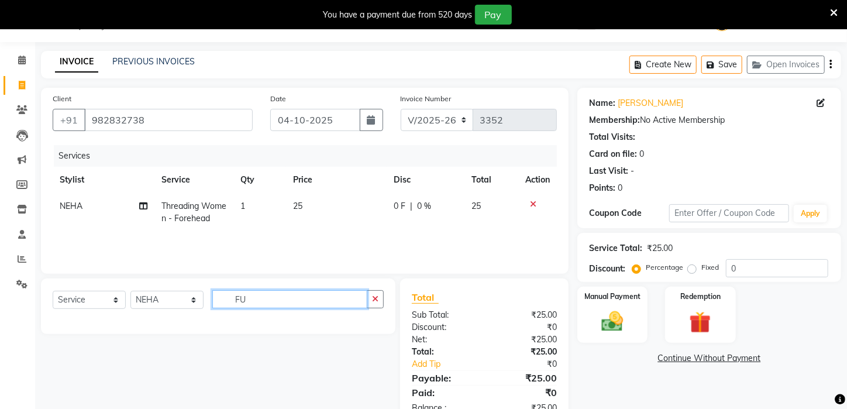
type input "F"
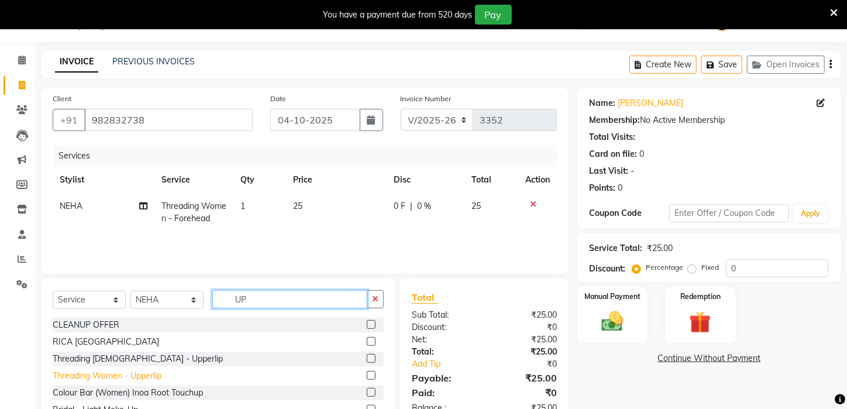
type input "UP"
click at [125, 375] on div "Threading Women - Upperlip" at bounding box center [107, 376] width 109 height 12
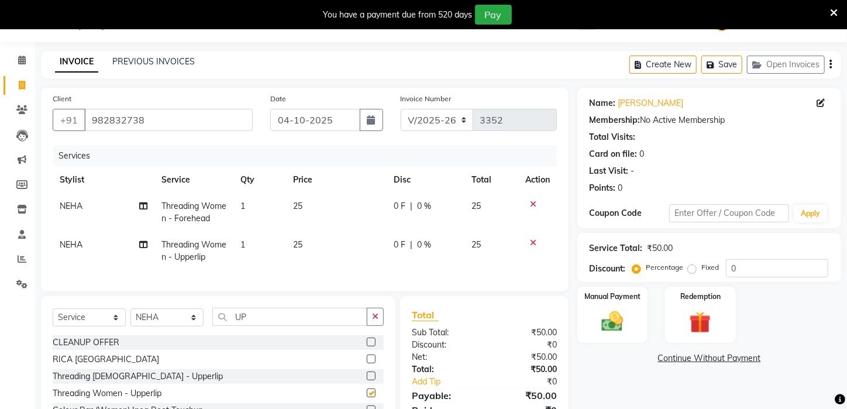
checkbox input "false"
click at [376, 321] on icon "button" at bounding box center [375, 316] width 6 height 8
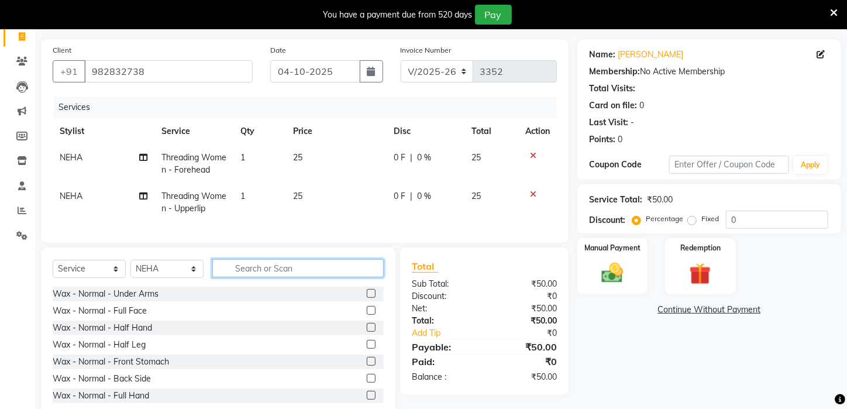
scroll to position [115, 0]
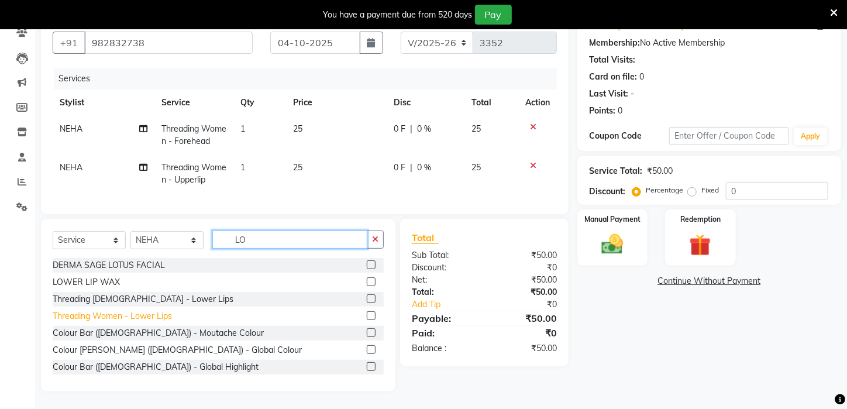
type input "LO"
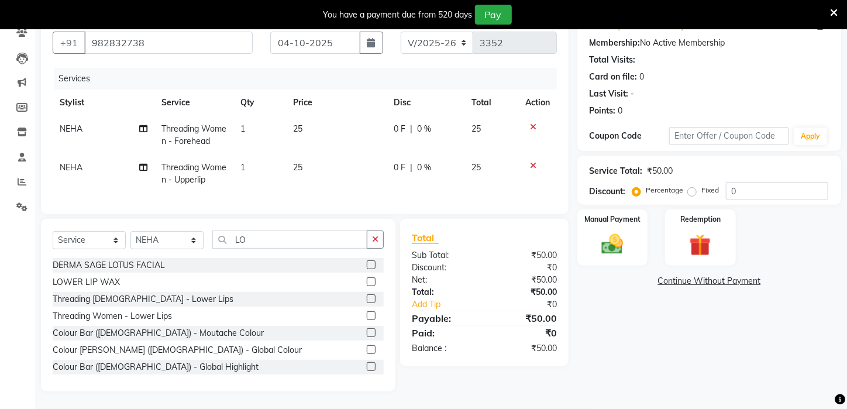
click at [147, 314] on div "Threading Women - Lower Lips" at bounding box center [112, 316] width 119 height 12
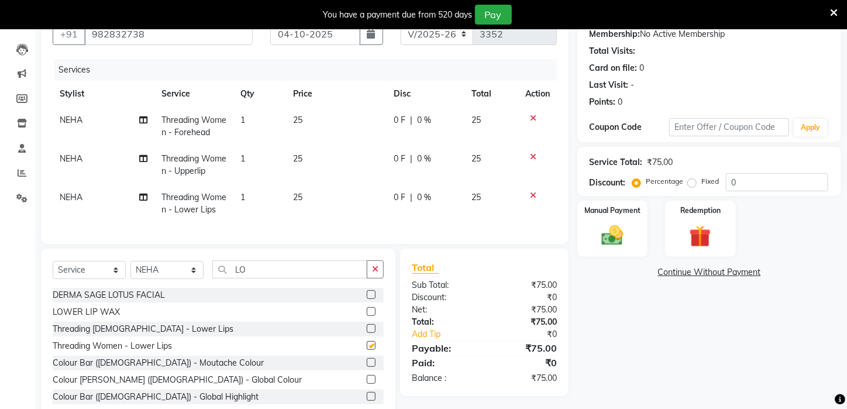
checkbox input "false"
click at [611, 258] on div "Manual Payment" at bounding box center [612, 229] width 73 height 59
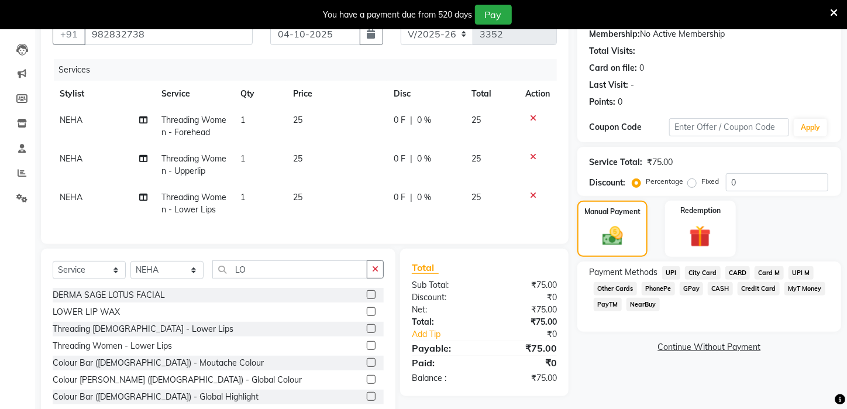
click at [613, 311] on span "PayTM" at bounding box center [608, 304] width 28 height 13
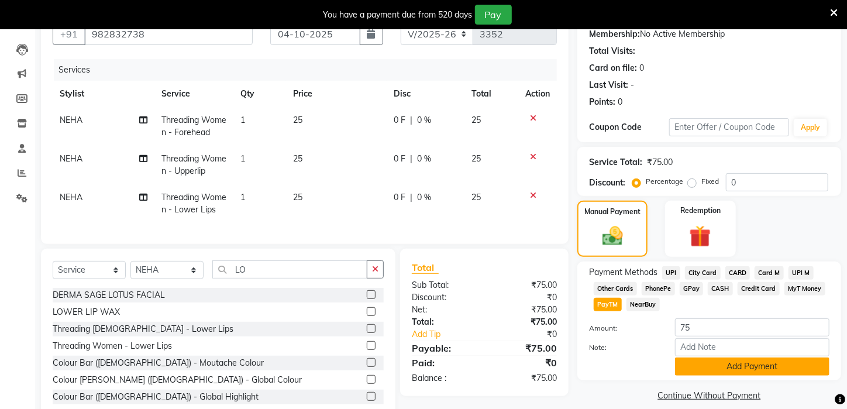
click at [758, 373] on button "Add Payment" at bounding box center [752, 366] width 154 height 18
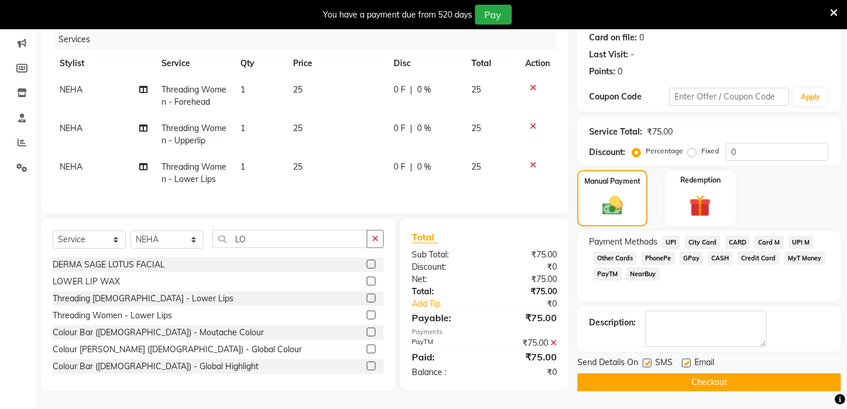
scroll to position [158, 0]
click at [739, 381] on button "Checkout" at bounding box center [709, 382] width 264 height 18
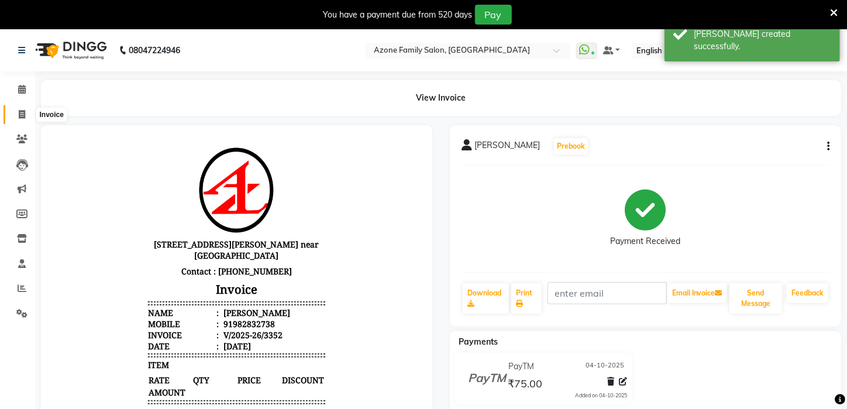
click at [24, 115] on icon at bounding box center [22, 114] width 6 height 9
select select "service"
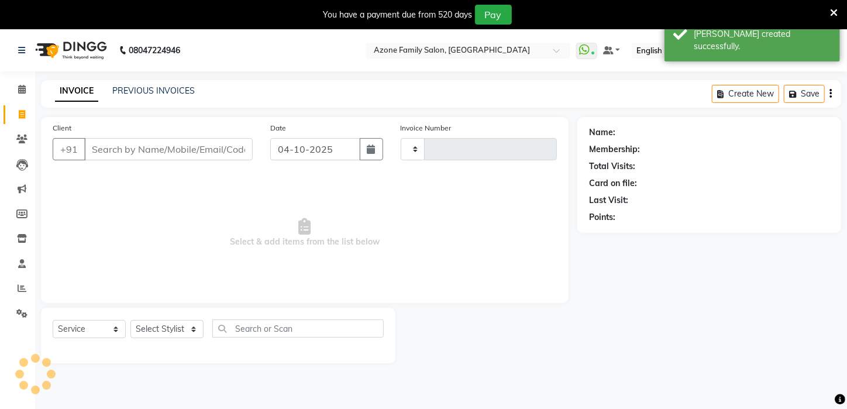
type input "3353"
select select "4296"
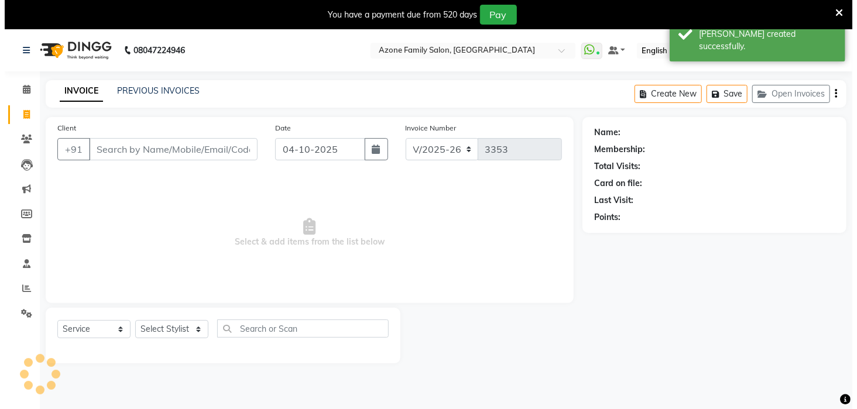
scroll to position [29, 0]
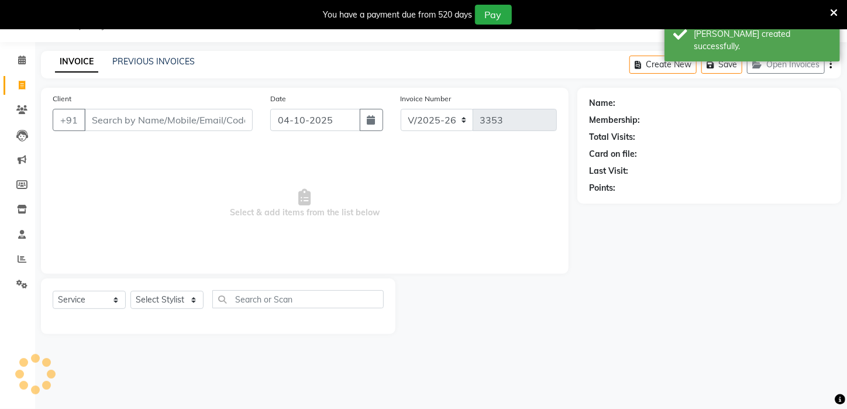
click at [137, 115] on input "Client" at bounding box center [168, 120] width 168 height 22
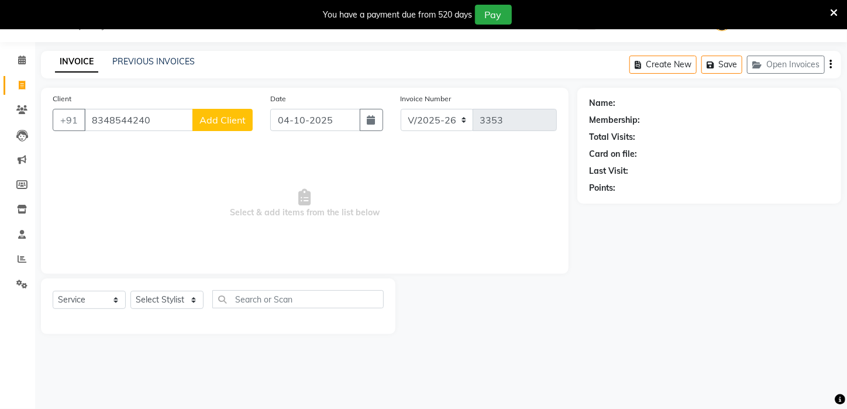
type input "8348544240"
click at [202, 121] on span "Add Client" at bounding box center [223, 120] width 46 height 12
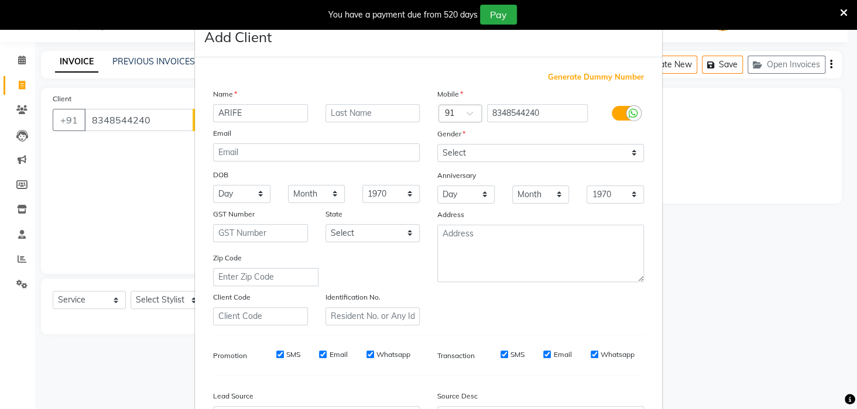
type input "ARIFE"
click at [627, 149] on select "Select Male Female Other Prefer Not To Say" at bounding box center [540, 153] width 207 height 18
select select "male"
click at [437, 144] on select "Select Male Female Other Prefer Not To Say" at bounding box center [540, 153] width 207 height 18
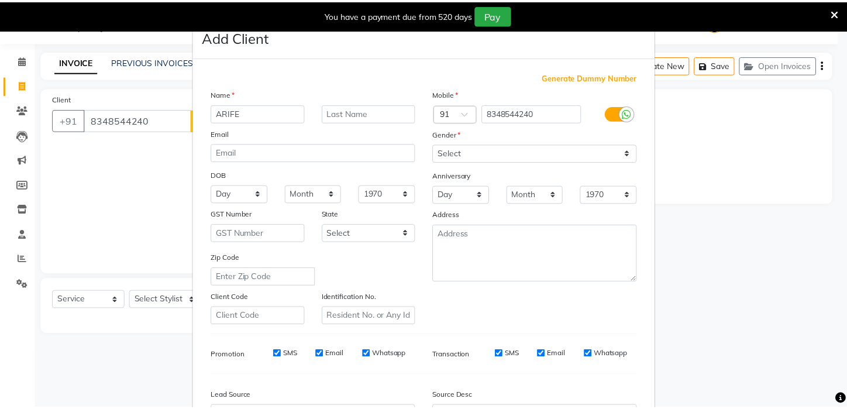
scroll to position [131, 0]
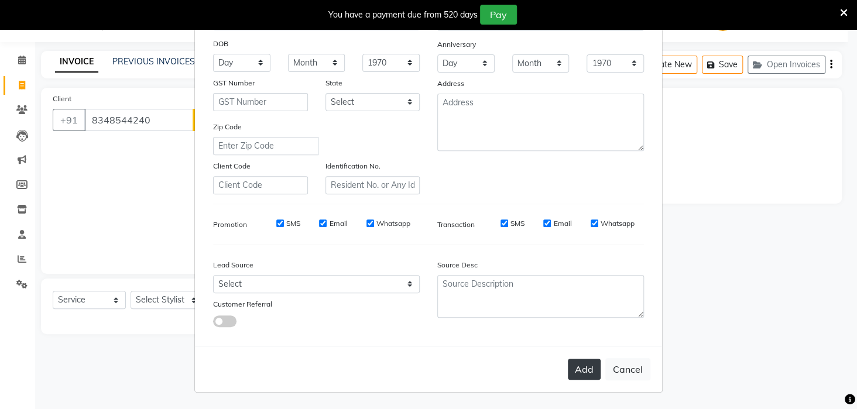
click at [584, 374] on button "Add" at bounding box center [583, 369] width 33 height 21
select select
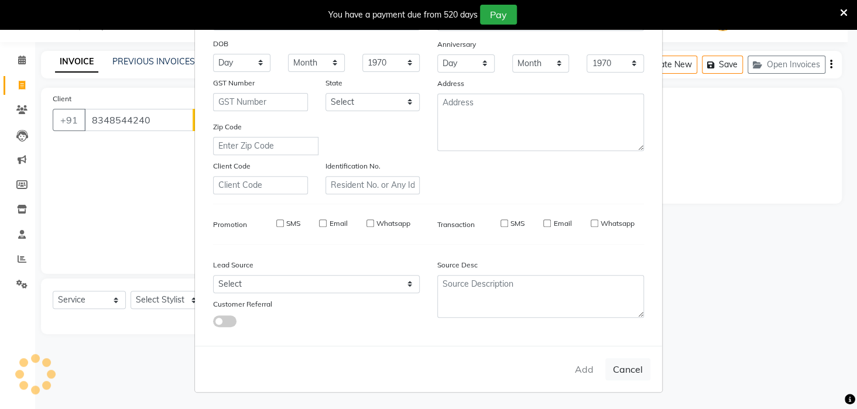
select select
checkbox input "false"
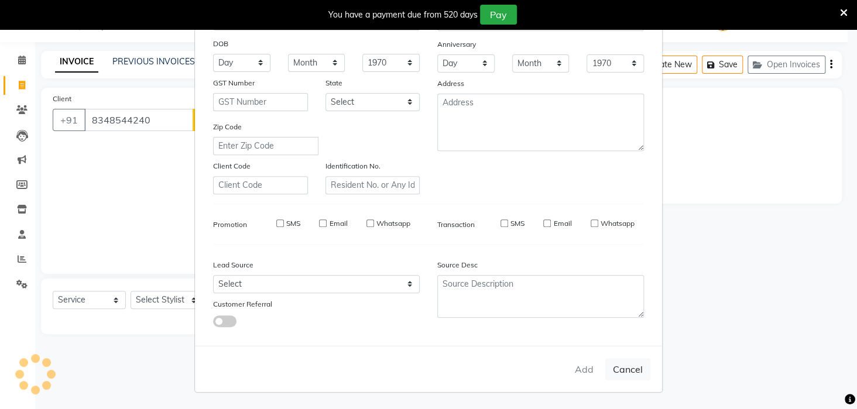
checkbox input "false"
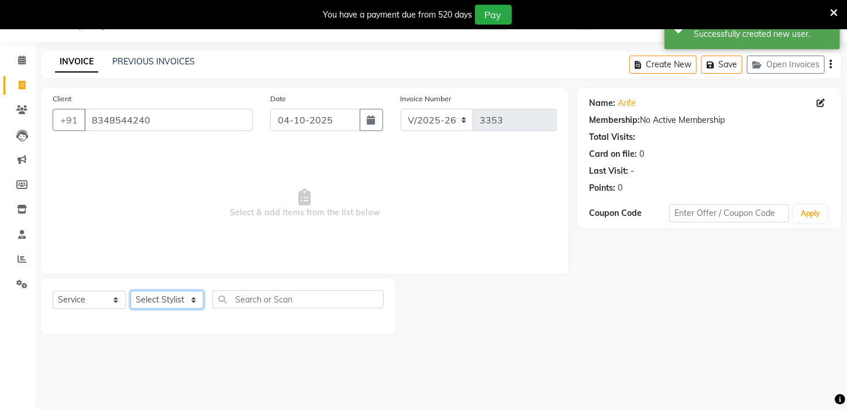
click at [191, 302] on select "Select Stylist Aftab Ansar ARPITA DEEPIKA IMRAAN Injamam KESHAV kharagpur Mahad…" at bounding box center [166, 300] width 73 height 18
select select "23608"
click at [130, 291] on select "Select Stylist Aftab Ansar ARPITA DEEPIKA IMRAAN Injamam KESHAV kharagpur Mahad…" at bounding box center [166, 300] width 73 height 18
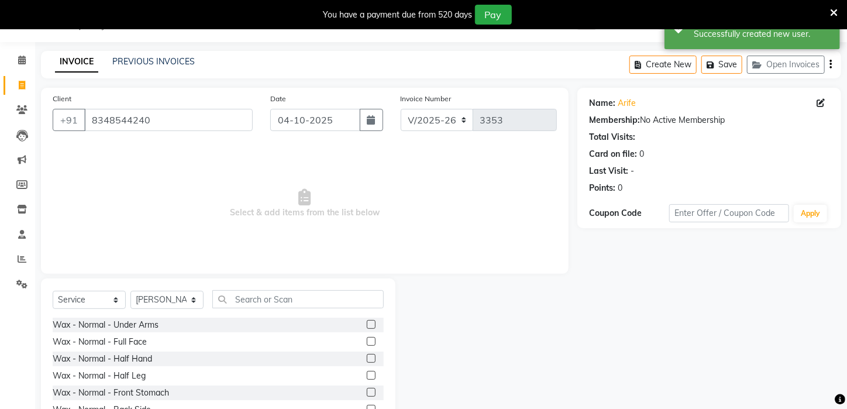
click at [304, 290] on div "Select Service Product Membership Package Voucher Prepaid Gift Card Select Styl…" at bounding box center [218, 364] width 355 height 173
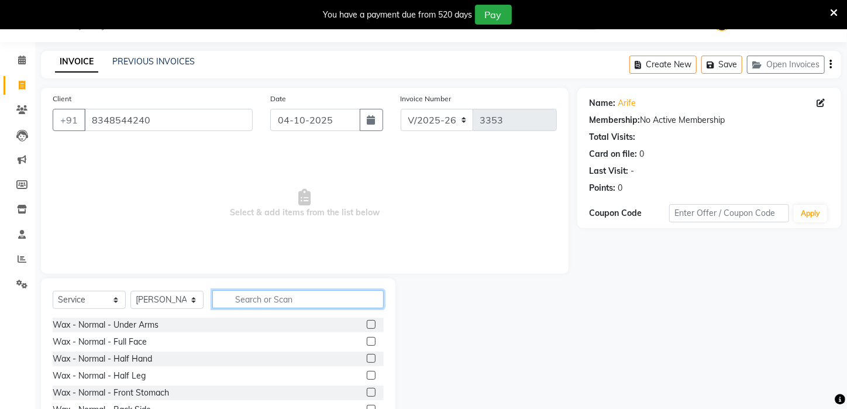
click at [302, 305] on input "text" at bounding box center [297, 299] width 171 height 18
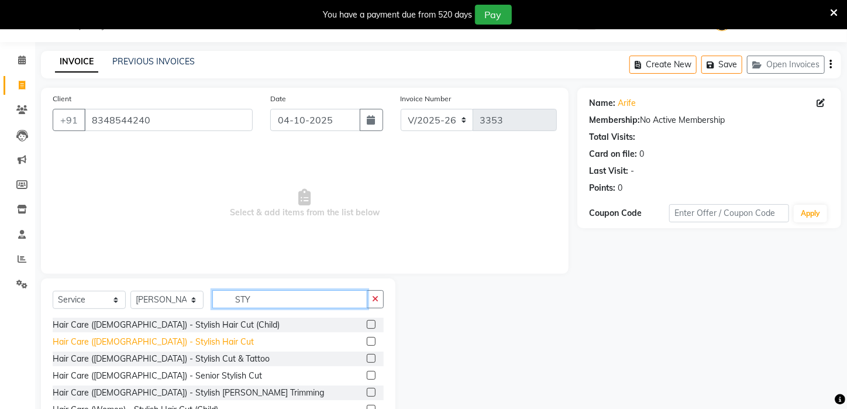
type input "STY"
click at [140, 338] on div "Hair Care (Male) - Stylish Hair Cut" at bounding box center [153, 342] width 201 height 12
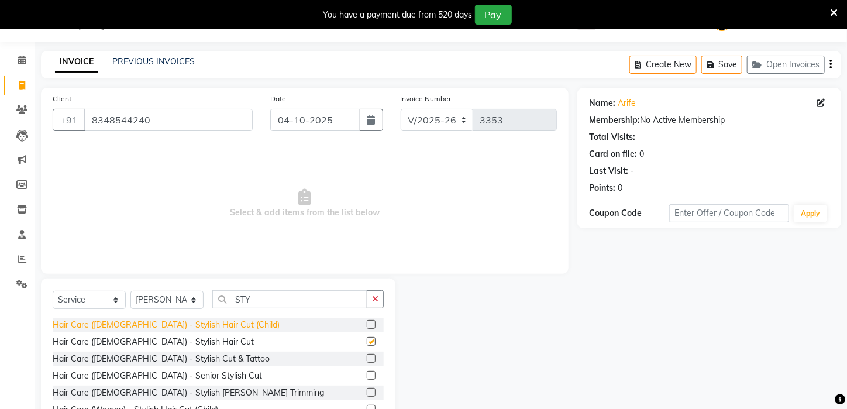
checkbox input "false"
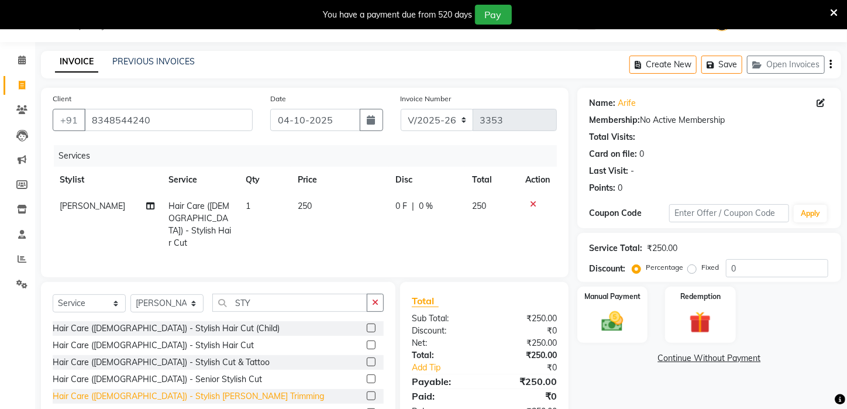
click at [133, 393] on div "Hair Care (Male) - Stylish Beard Trimming" at bounding box center [188, 396] width 271 height 12
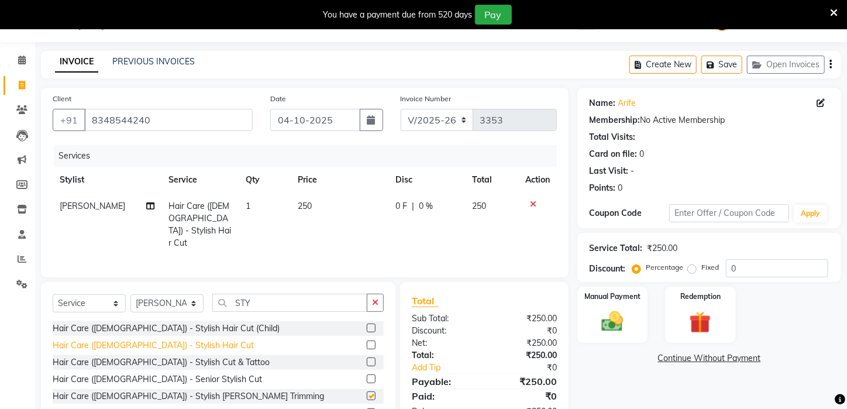
checkbox input "false"
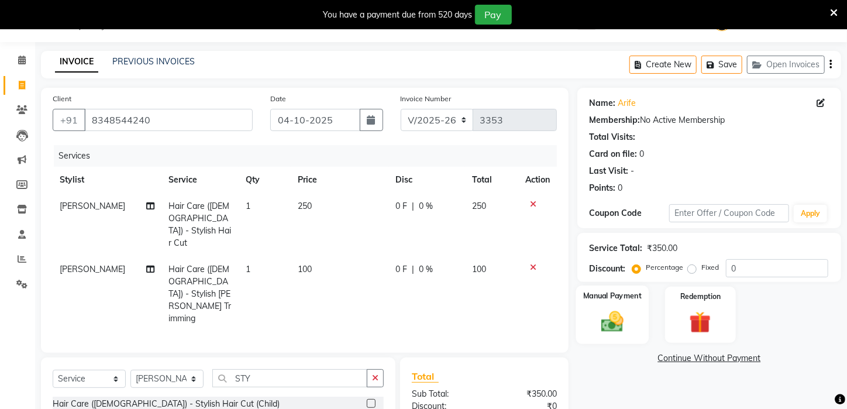
click at [623, 325] on img at bounding box center [612, 322] width 37 height 26
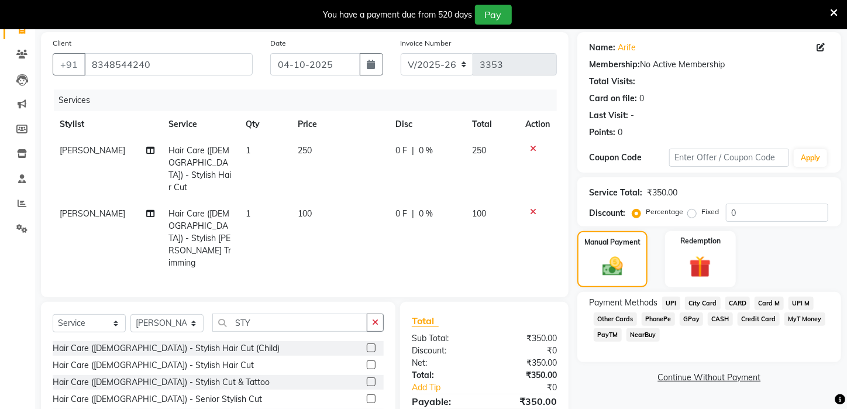
scroll to position [128, 0]
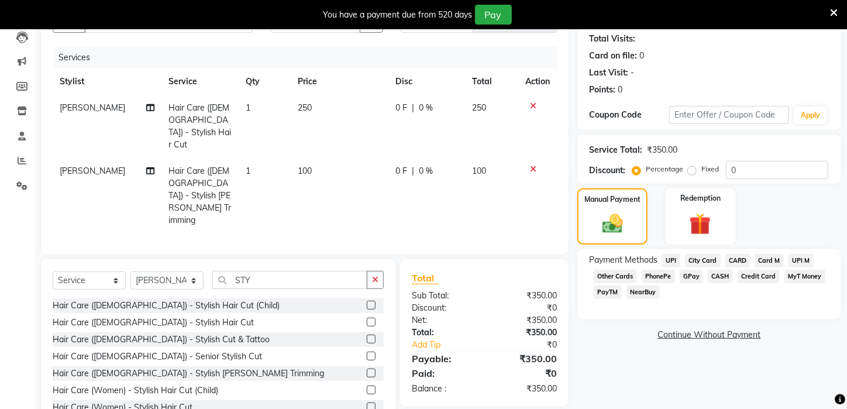
click at [608, 299] on span "PayTM" at bounding box center [608, 292] width 28 height 13
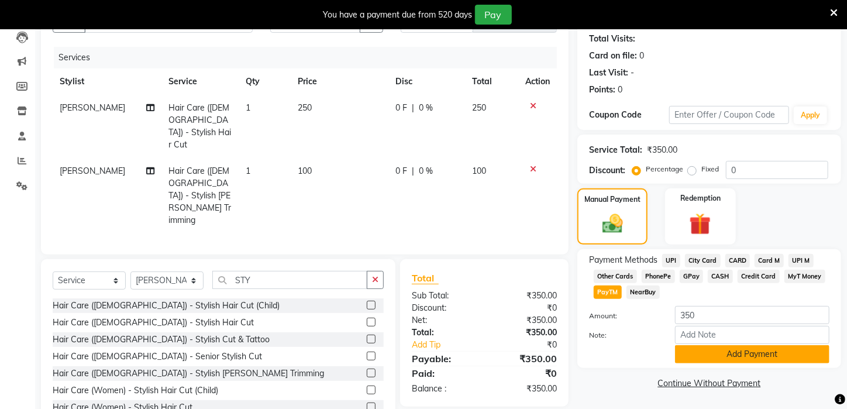
click at [751, 363] on button "Add Payment" at bounding box center [752, 354] width 154 height 18
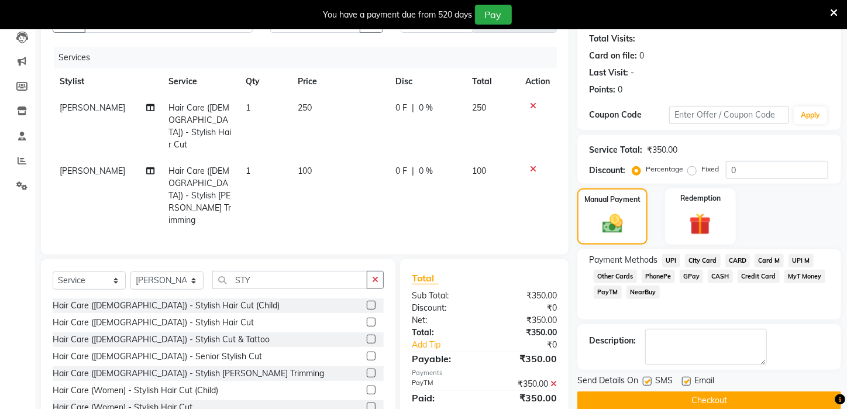
click at [763, 389] on div "Send Details On SMS Email" at bounding box center [709, 381] width 264 height 15
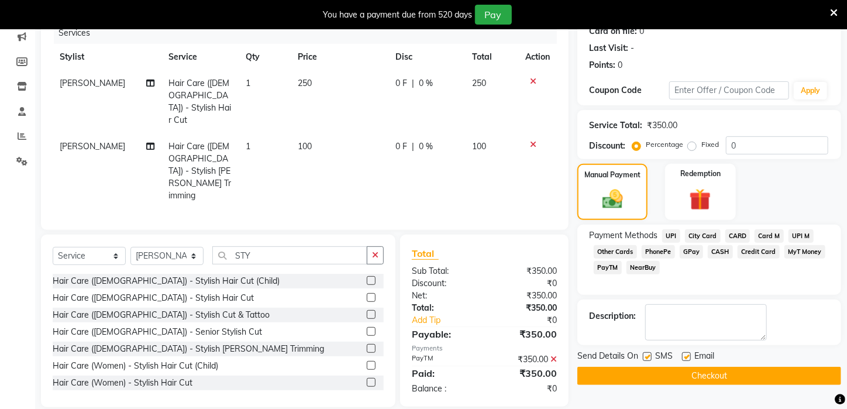
click at [763, 403] on main "INVOICE PREVIOUS INVOICES Create New Save Open Invoices Client +91 8348544240 D…" at bounding box center [441, 176] width 812 height 497
click at [766, 385] on button "Checkout" at bounding box center [709, 376] width 264 height 18
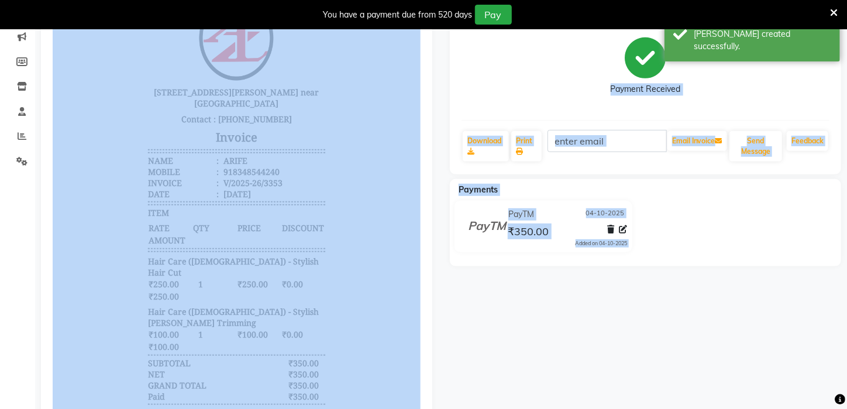
click at [582, 307] on div "ARIFE Prebook Payment Received Download Print Email Invoice Send Message Feedba…" at bounding box center [645, 208] width 409 height 470
click at [596, 314] on div "ARIFE Prebook Payment Received Download Print Email Invoice Send Message Feedba…" at bounding box center [645, 208] width 409 height 470
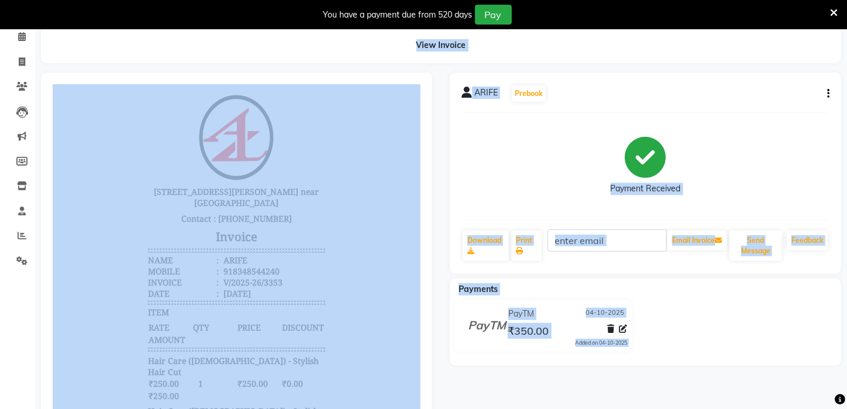
scroll to position [51, 0]
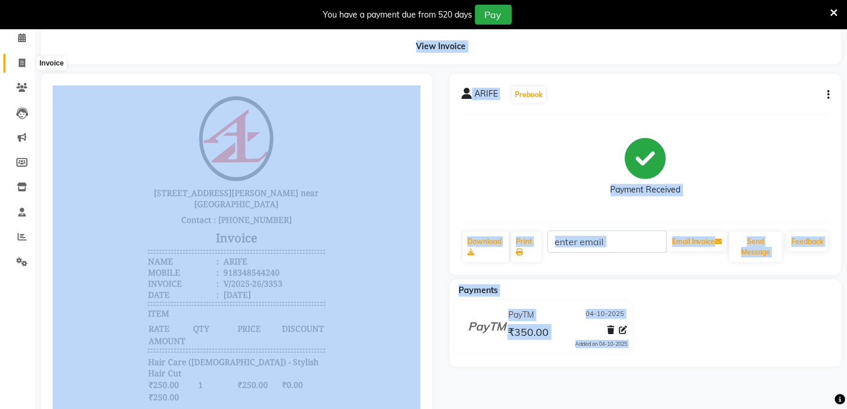
click at [21, 61] on icon at bounding box center [22, 63] width 6 height 9
select select "service"
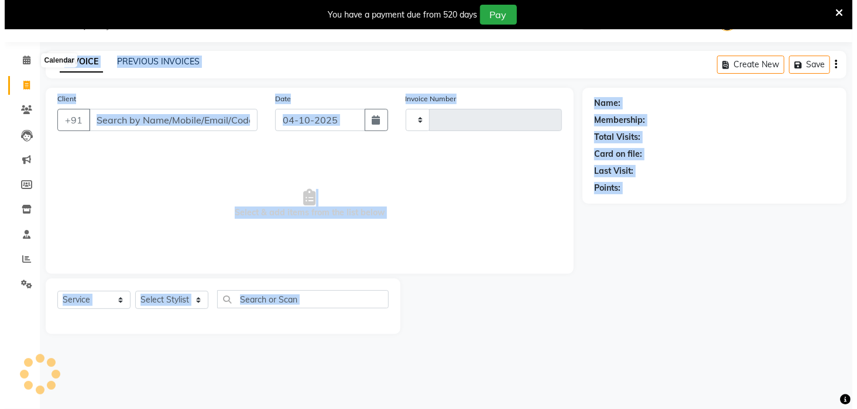
scroll to position [29, 0]
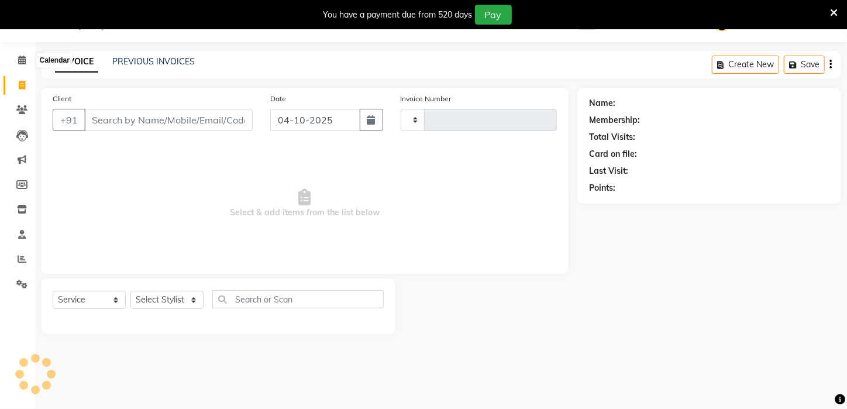
type input "3354"
select select "4296"
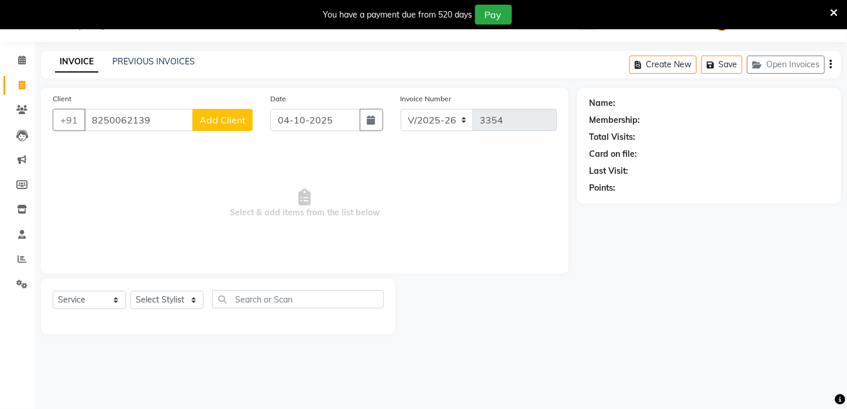
type input "8250062139"
click at [213, 130] on button "Add Client" at bounding box center [222, 120] width 60 height 22
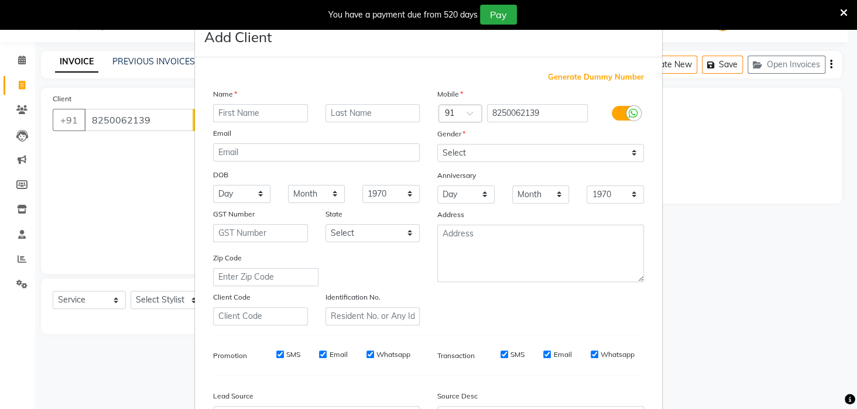
click at [215, 116] on input "text" at bounding box center [260, 113] width 95 height 18
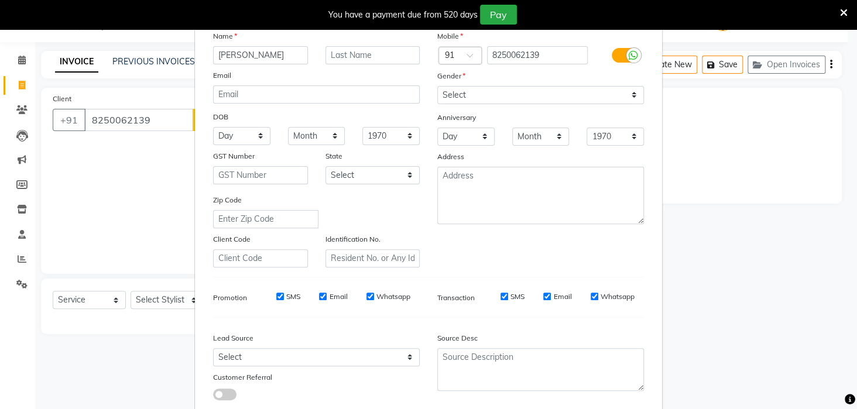
scroll to position [58, 0]
type input "INDRANEEL"
click at [627, 90] on select "Select Male Female Other Prefer Not To Say" at bounding box center [540, 95] width 207 height 18
select select "male"
click at [437, 86] on select "Select Male Female Other Prefer Not To Say" at bounding box center [540, 95] width 207 height 18
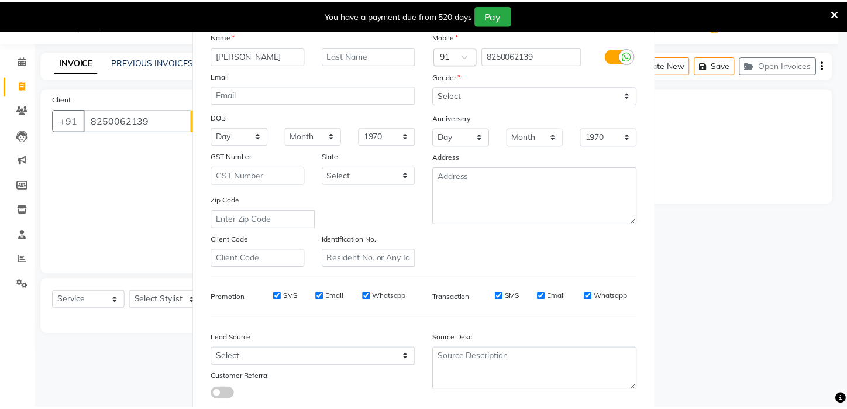
scroll to position [131, 0]
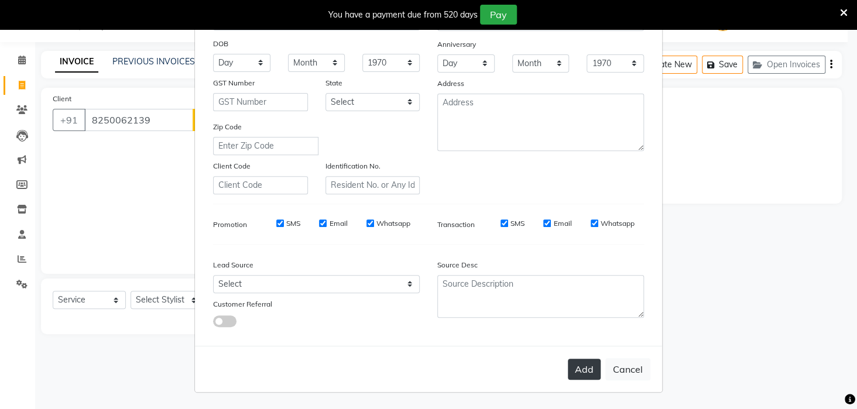
click at [580, 377] on button "Add" at bounding box center [583, 369] width 33 height 21
select select
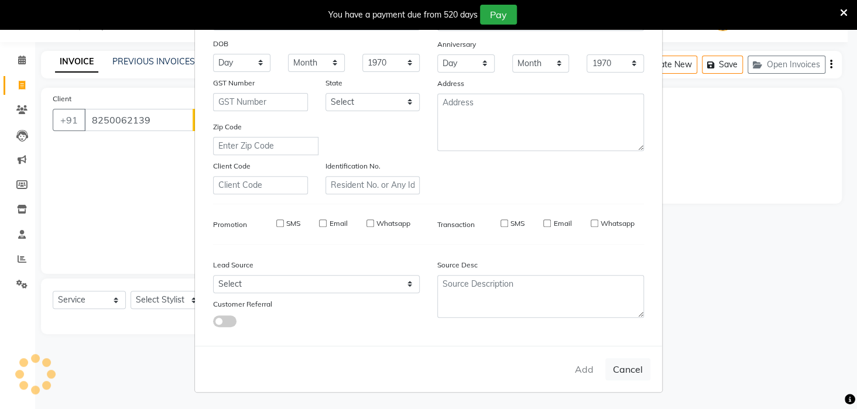
select select
checkbox input "false"
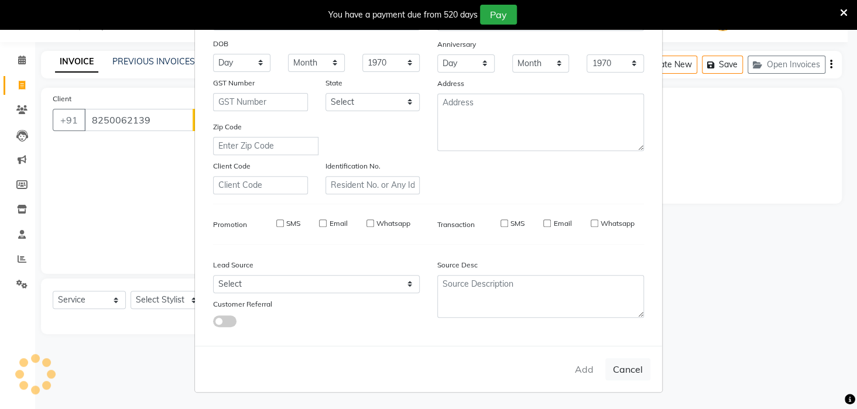
checkbox input "false"
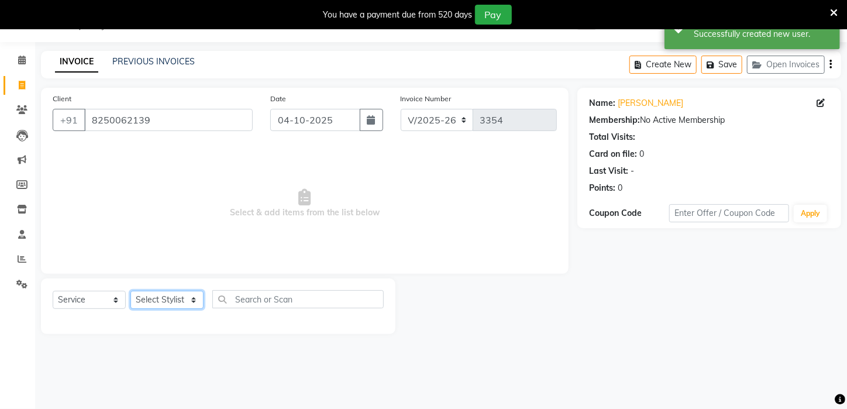
click at [191, 297] on select "Select Stylist Aftab Ansar ARPITA DEEPIKA IMRAAN Injamam KESHAV kharagpur Mahad…" at bounding box center [166, 300] width 73 height 18
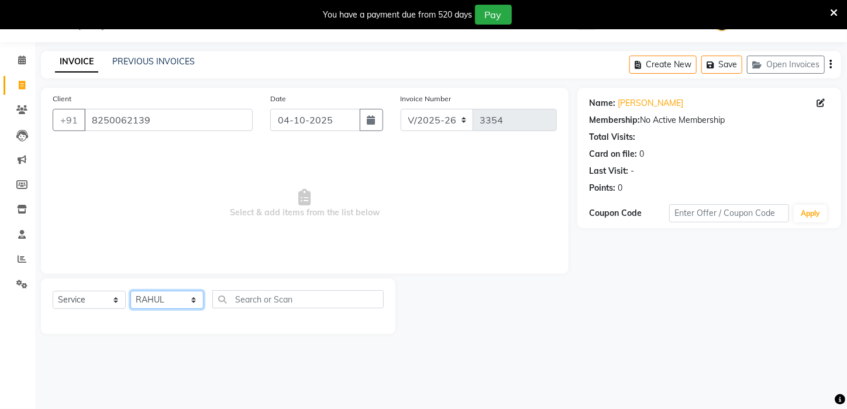
click at [130, 291] on select "Select Stylist Aftab Ansar ARPITA DEEPIKA IMRAAN Injamam KESHAV kharagpur Mahad…" at bounding box center [166, 300] width 73 height 18
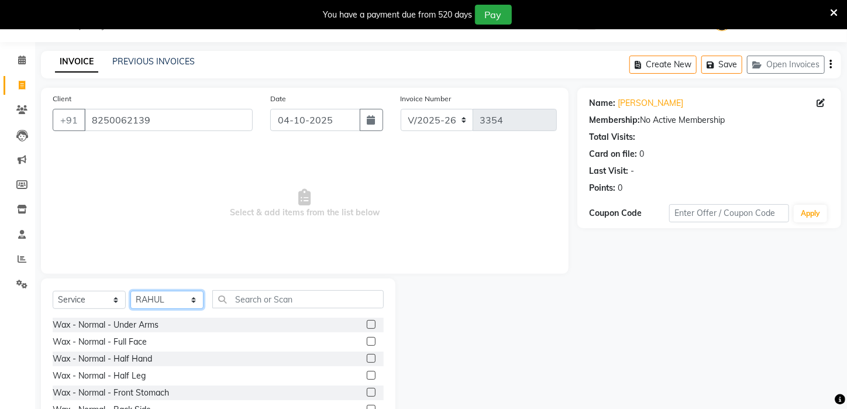
click at [192, 295] on select "Select Stylist Aftab Ansar ARPITA DEEPIKA IMRAAN Injamam KESHAV kharagpur Mahad…" at bounding box center [166, 300] width 73 height 18
select select "23148"
click at [130, 291] on select "Select Stylist Aftab Ansar ARPITA DEEPIKA IMRAAN Injamam KESHAV kharagpur Mahad…" at bounding box center [166, 300] width 73 height 18
click at [309, 294] on input "text" at bounding box center [297, 299] width 171 height 18
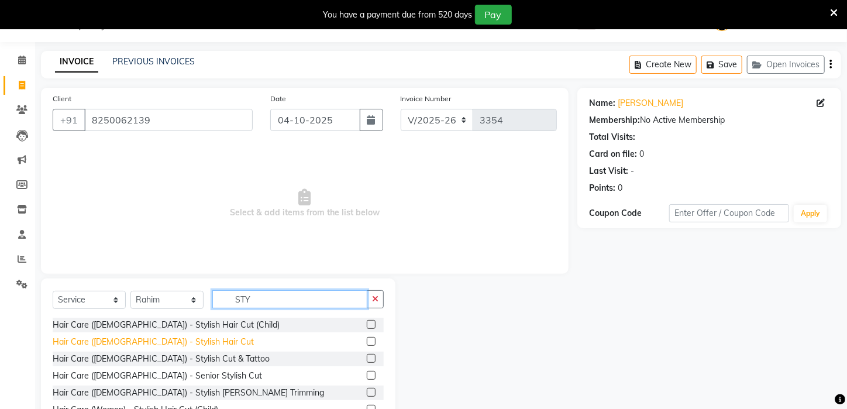
type input "STY"
click at [133, 339] on div "Hair Care (Male) - Stylish Hair Cut" at bounding box center [153, 342] width 201 height 12
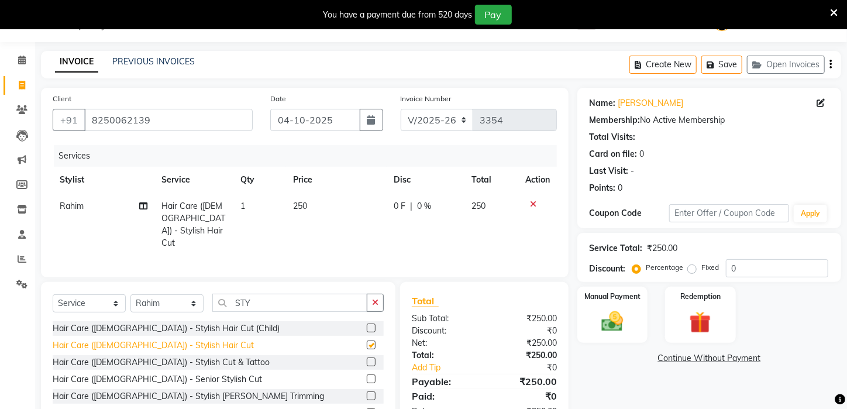
checkbox input "false"
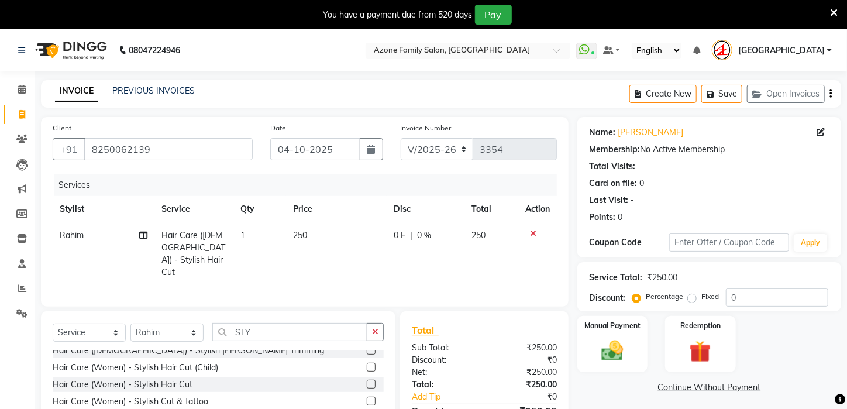
scroll to position [64, 0]
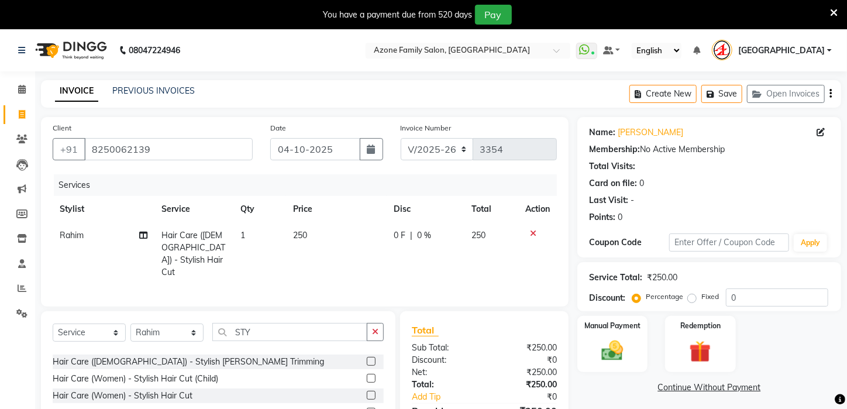
click at [217, 356] on div "Hair Care (Male) - Stylish Beard Trimming" at bounding box center [218, 362] width 331 height 15
click at [185, 356] on div "Hair Care (Male) - Stylish Beard Trimming" at bounding box center [188, 362] width 271 height 12
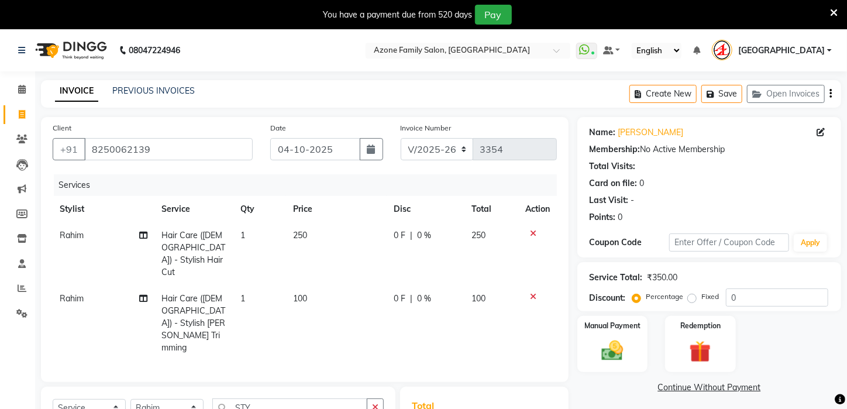
checkbox input "false"
click at [591, 355] on div "Manual Payment" at bounding box center [612, 344] width 73 height 59
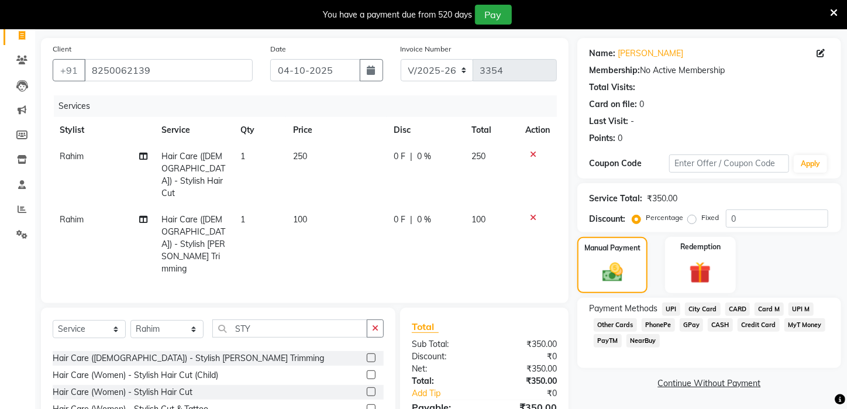
scroll to position [91, 0]
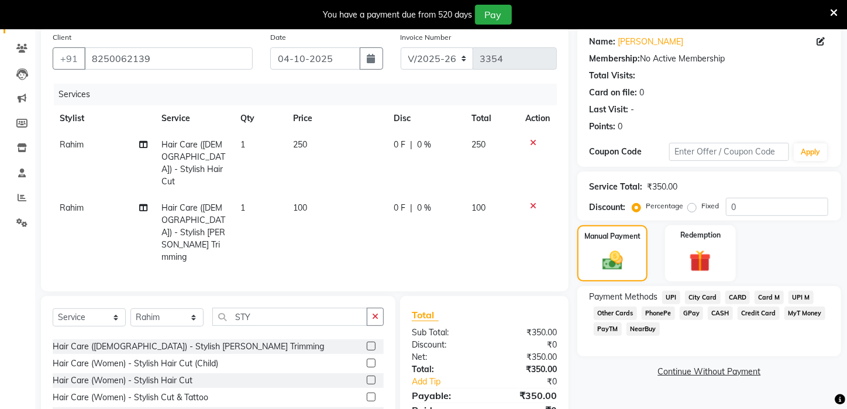
click at [676, 304] on span "UPI" at bounding box center [671, 297] width 18 height 13
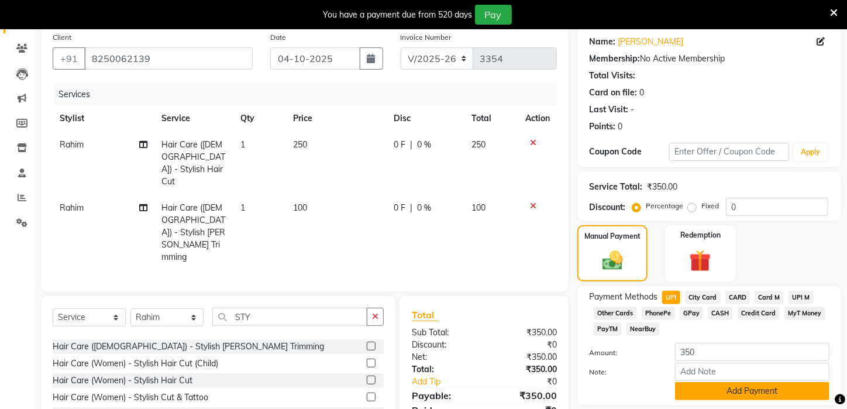
click at [756, 400] on button "Add Payment" at bounding box center [752, 391] width 154 height 18
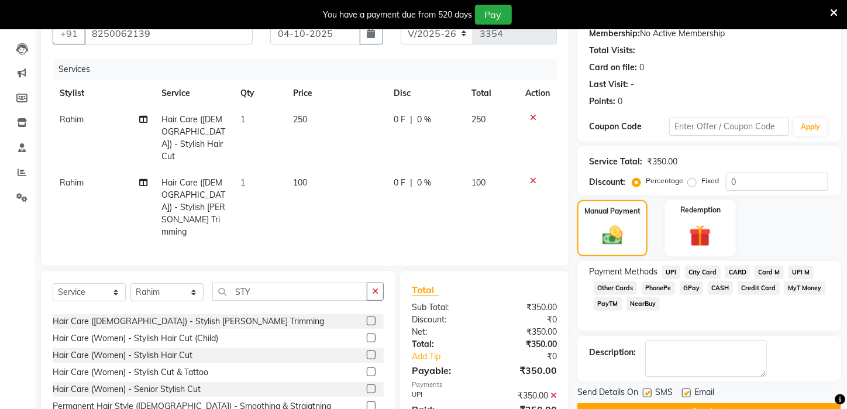
scroll to position [158, 0]
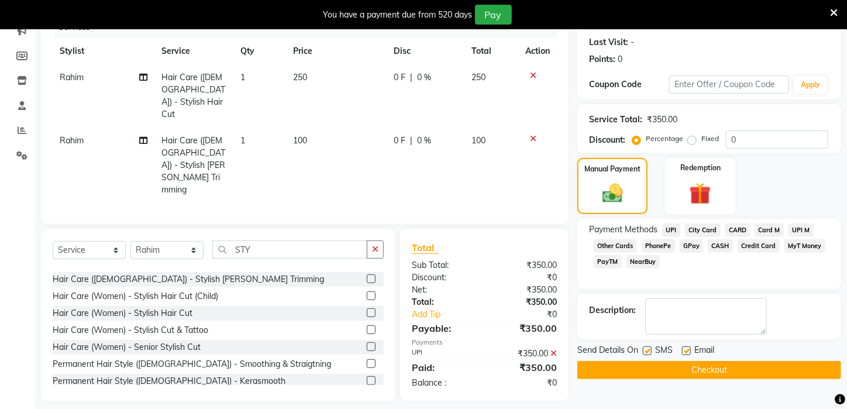
click at [665, 379] on button "Checkout" at bounding box center [709, 370] width 264 height 18
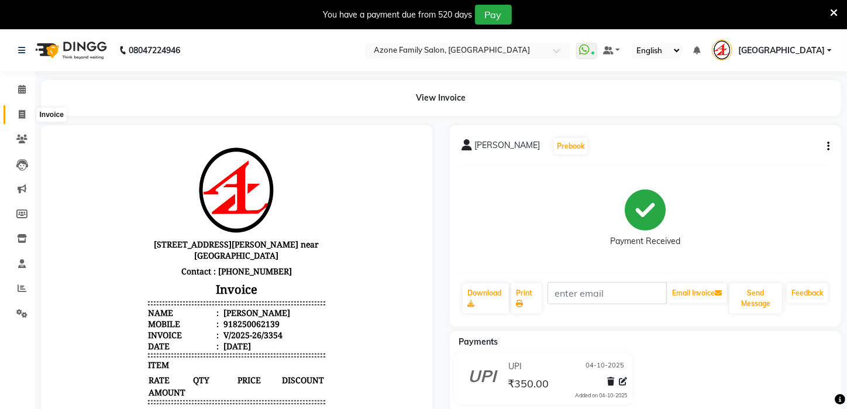
click at [20, 111] on icon at bounding box center [22, 114] width 6 height 9
select select "service"
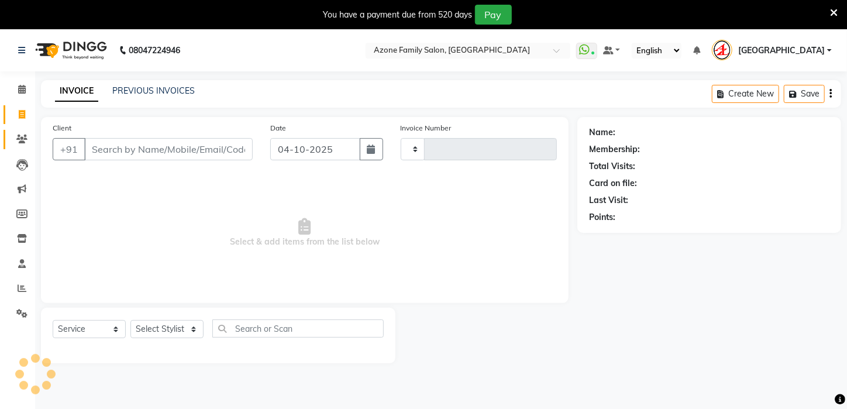
scroll to position [29, 0]
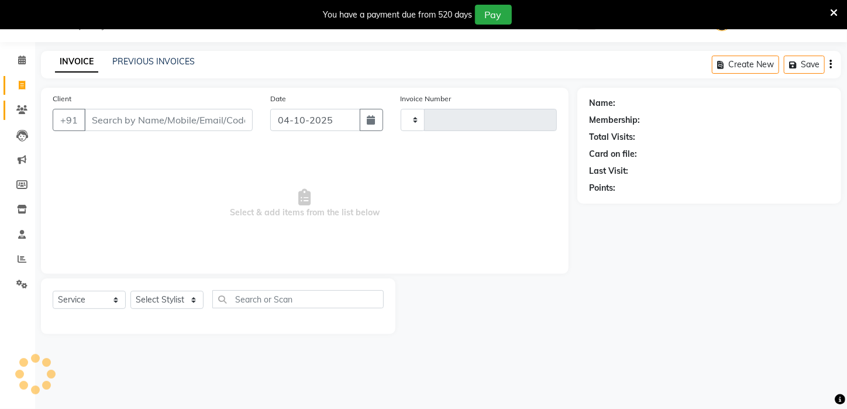
type input "3355"
select select "4296"
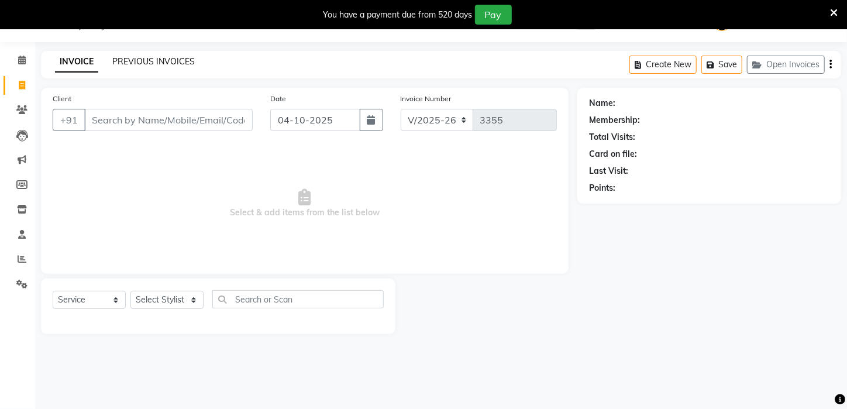
click at [145, 59] on link "PREVIOUS INVOICES" at bounding box center [153, 61] width 82 height 11
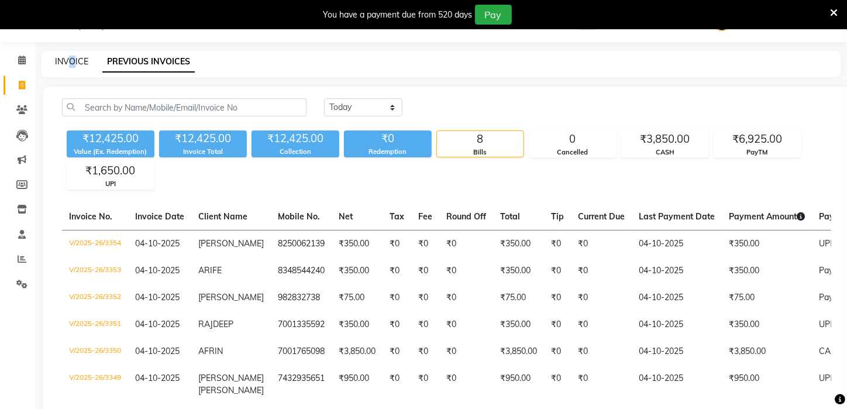
click at [73, 53] on div "INVOICE PREVIOUS INVOICES" at bounding box center [441, 64] width 800 height 26
click at [69, 61] on link "INVOICE" at bounding box center [71, 61] width 33 height 11
select select "service"
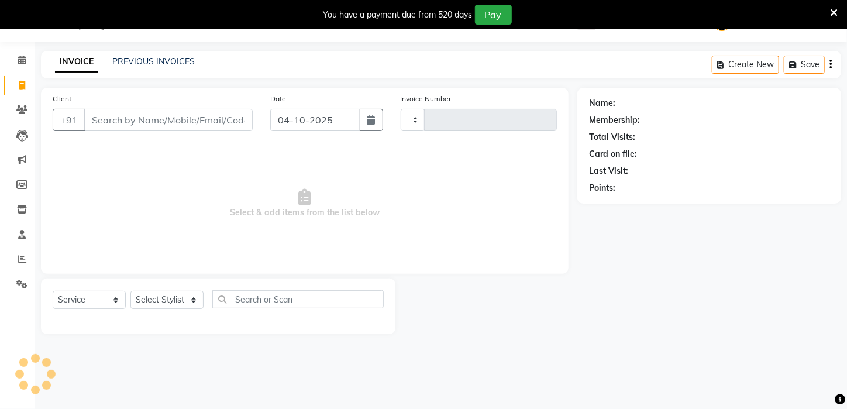
type input "3355"
select select "4296"
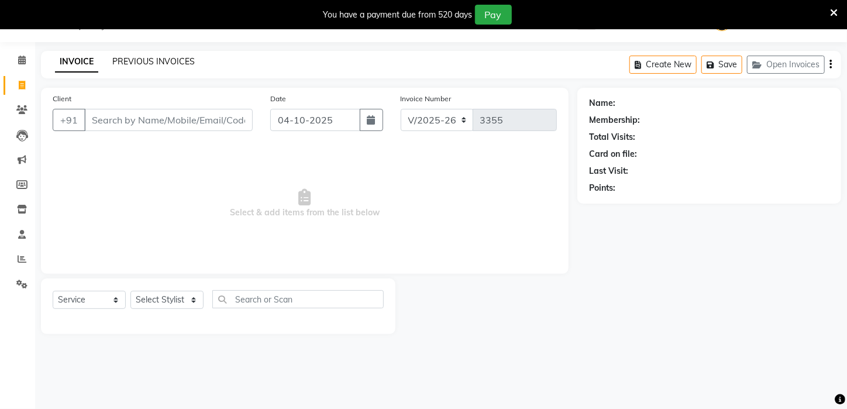
click at [142, 65] on link "PREVIOUS INVOICES" at bounding box center [153, 61] width 82 height 11
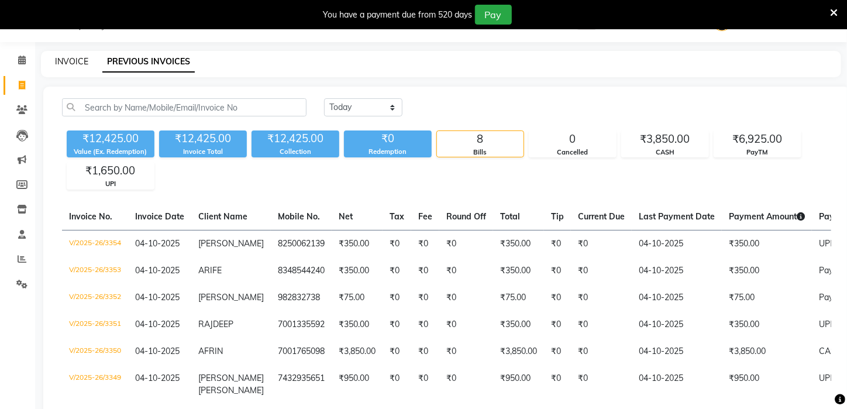
click at [88, 63] on div "INVOICE PREVIOUS INVOICES" at bounding box center [434, 62] width 786 height 12
click at [72, 62] on link "INVOICE" at bounding box center [71, 61] width 33 height 11
select select "service"
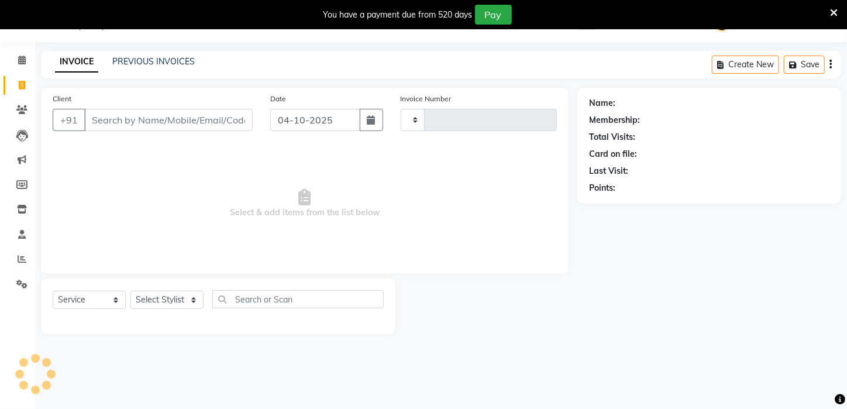
type input "3355"
select select "4296"
click at [136, 122] on input "Client" at bounding box center [168, 120] width 168 height 22
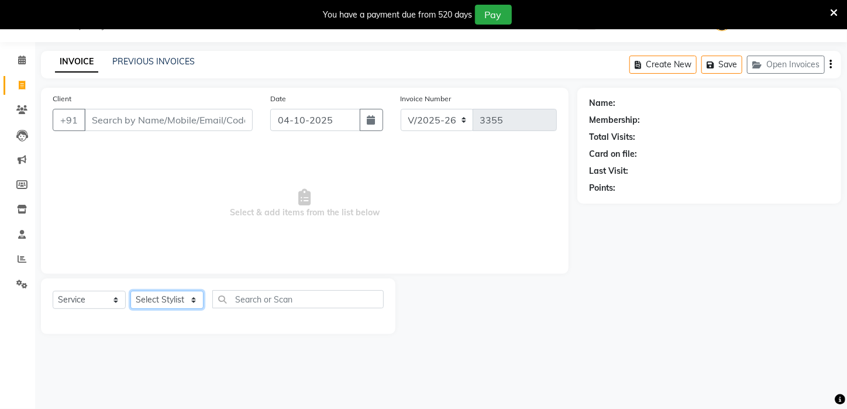
click at [174, 304] on select "Select Stylist Aftab Ansar ARPITA DEEPIKA IMRAAN Injamam KESHAV kharagpur Mahad…" at bounding box center [166, 300] width 73 height 18
select select "25302"
click at [130, 291] on select "Select Stylist Aftab Ansar ARPITA DEEPIKA IMRAAN Injamam KESHAV kharagpur Mahad…" at bounding box center [166, 300] width 73 height 18
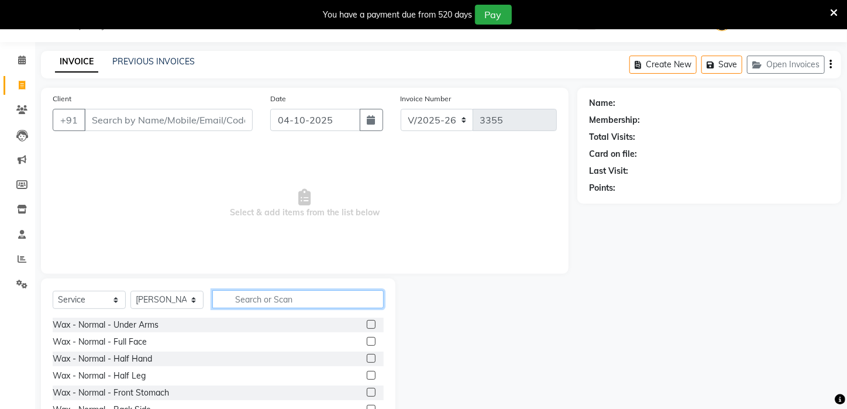
click at [274, 298] on input "text" at bounding box center [297, 299] width 171 height 18
click at [247, 300] on input "text" at bounding box center [297, 299] width 171 height 18
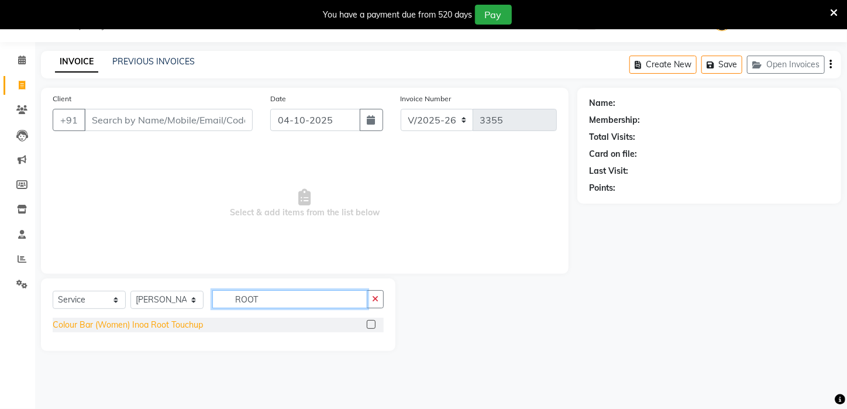
type input "ROOT"
click at [174, 326] on div "Colour Bar (Women) Inoa Root Touchup" at bounding box center [128, 325] width 150 height 12
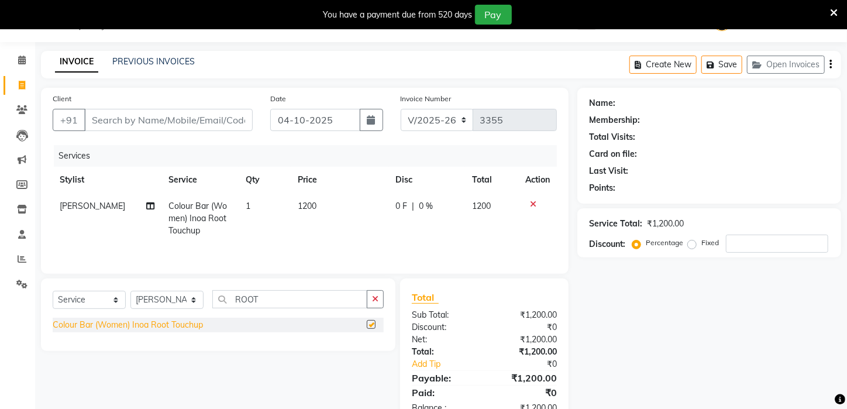
checkbox input "false"
click at [189, 118] on input "Client" at bounding box center [168, 120] width 168 height 22
type input "7"
type input "0"
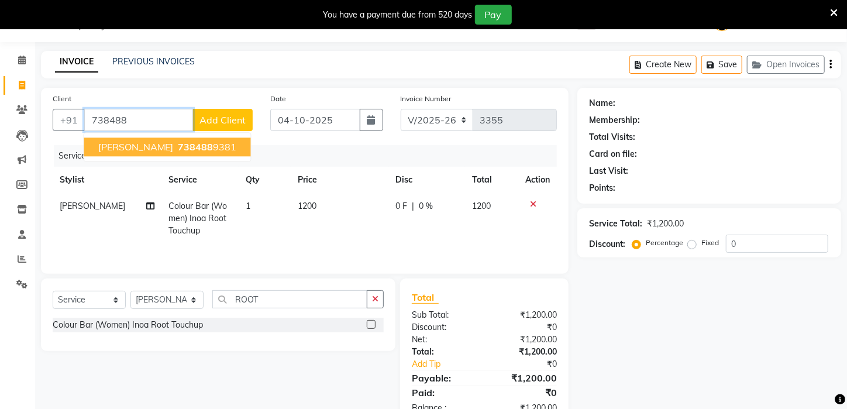
click at [128, 142] on span "JOYSHREE" at bounding box center [135, 147] width 75 height 12
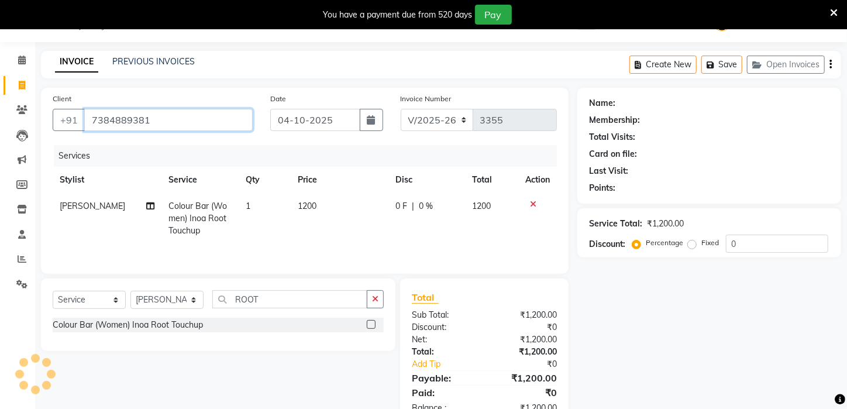
type input "7384889381"
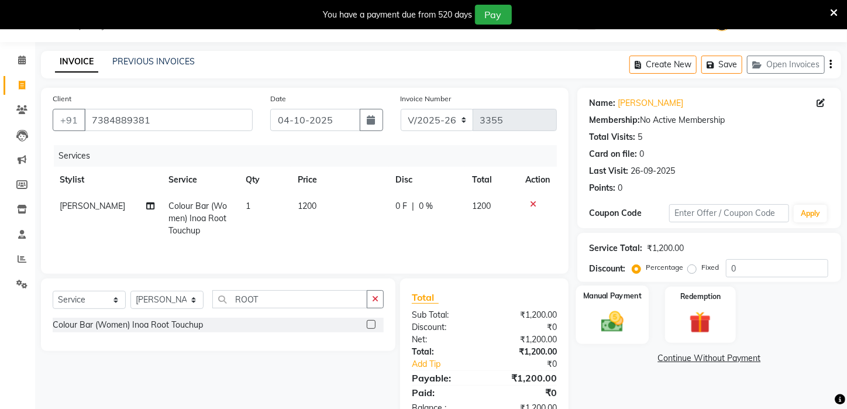
click at [634, 321] on div "Manual Payment" at bounding box center [612, 315] width 73 height 59
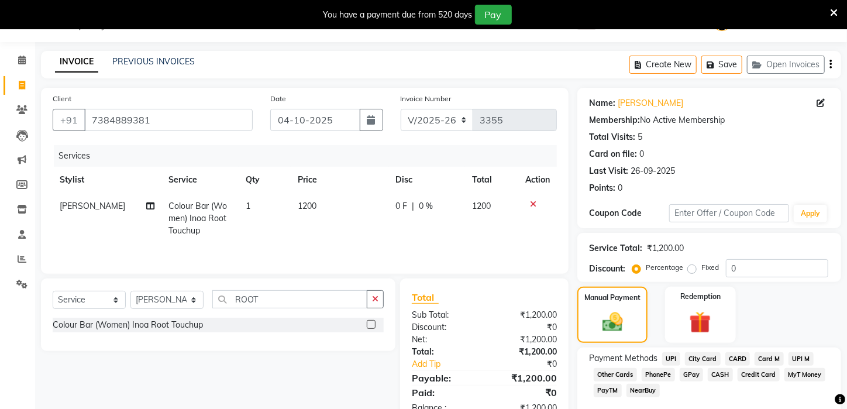
scroll to position [92, 0]
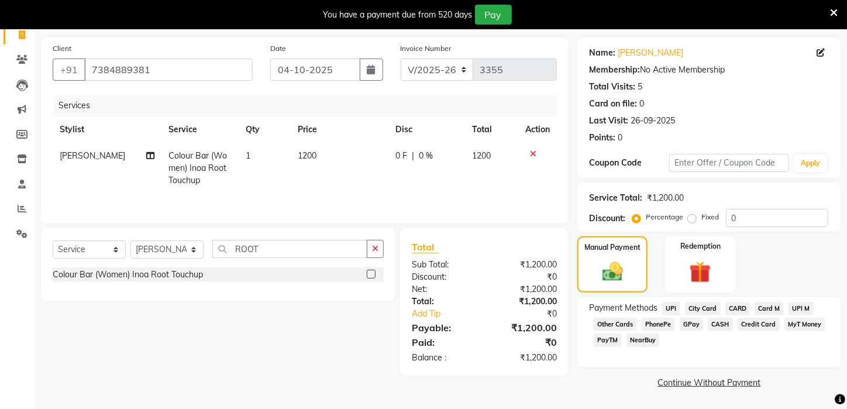
click at [671, 307] on span "UPI" at bounding box center [671, 308] width 18 height 13
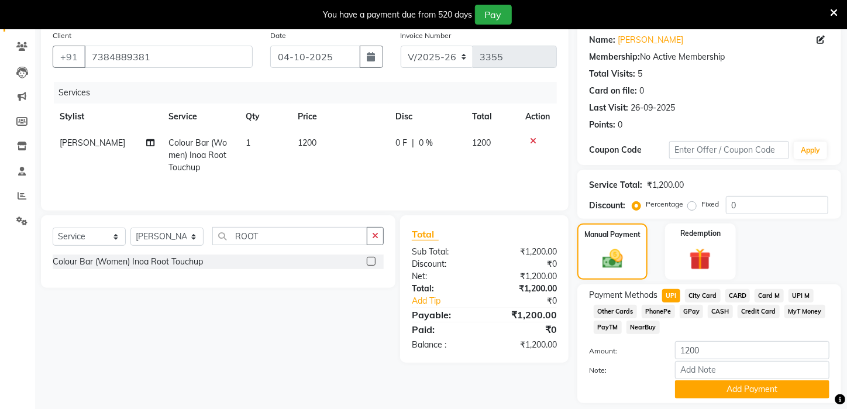
click at [604, 334] on span "PayTM" at bounding box center [608, 327] width 28 height 13
click at [719, 398] on button "Add Payment" at bounding box center [752, 389] width 154 height 18
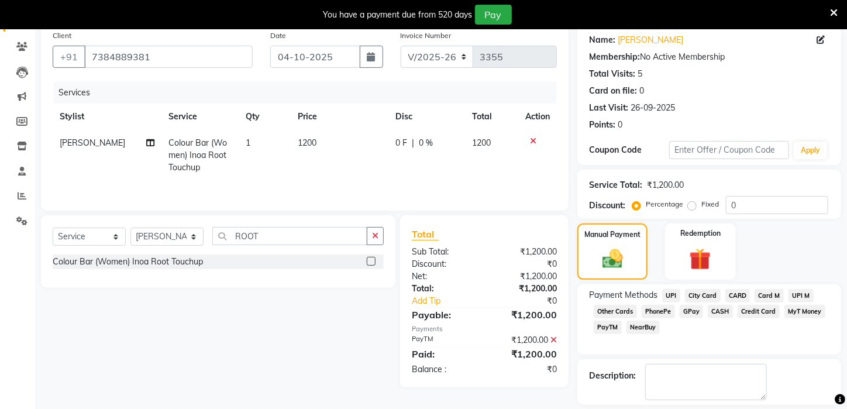
scroll to position [158, 0]
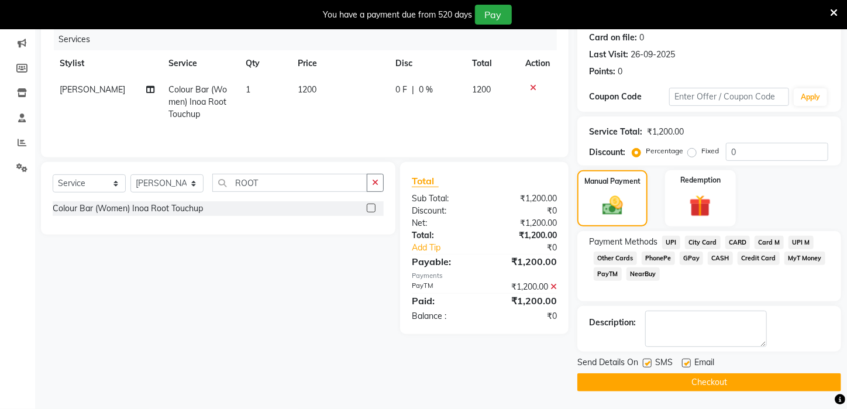
click at [799, 381] on button "Checkout" at bounding box center [709, 382] width 264 height 18
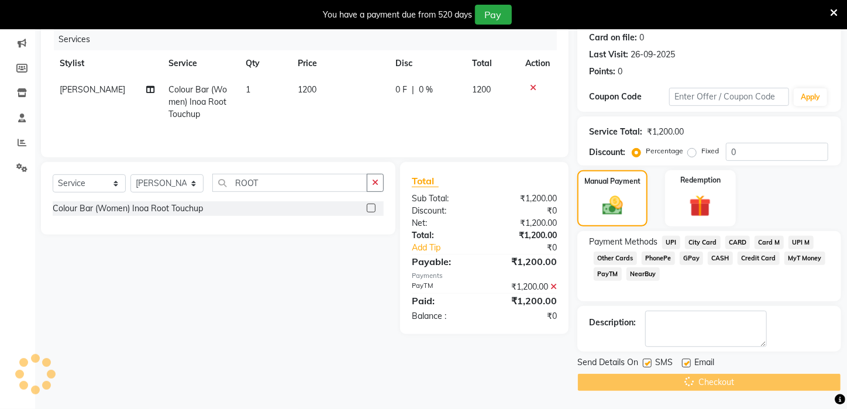
scroll to position [29, 0]
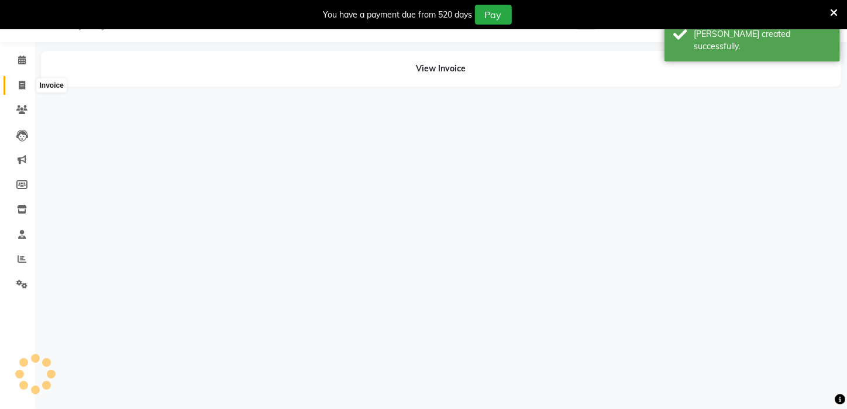
click at [23, 79] on span at bounding box center [22, 85] width 20 height 13
select select "service"
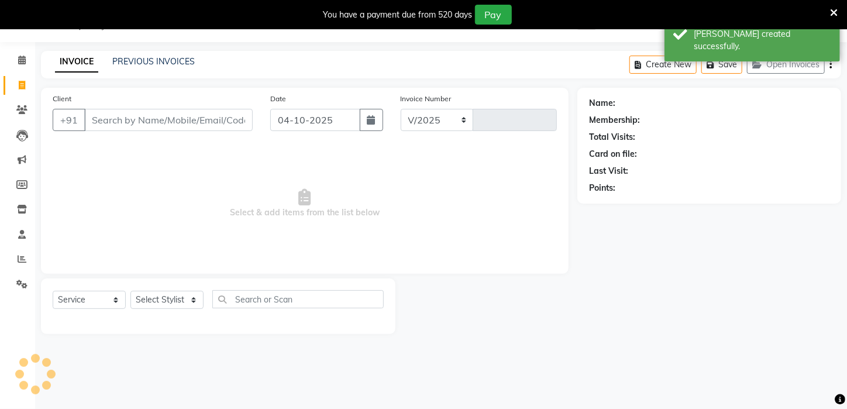
select select "4296"
type input "3356"
click at [119, 115] on input "Client" at bounding box center [168, 120] width 168 height 22
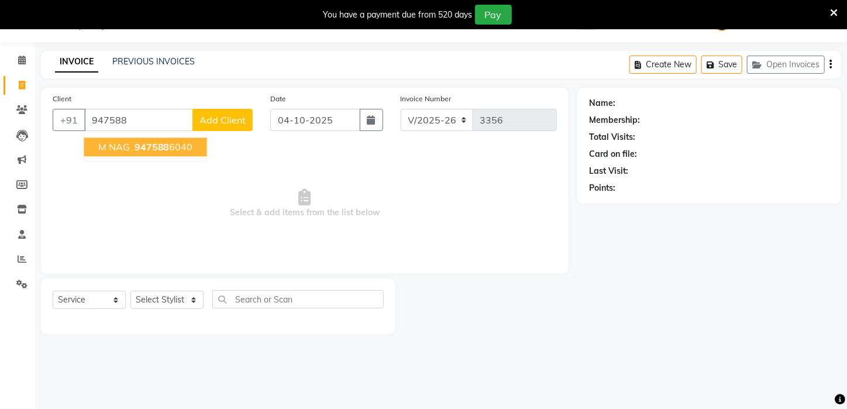
click at [106, 143] on span "M NAG" at bounding box center [114, 147] width 32 height 12
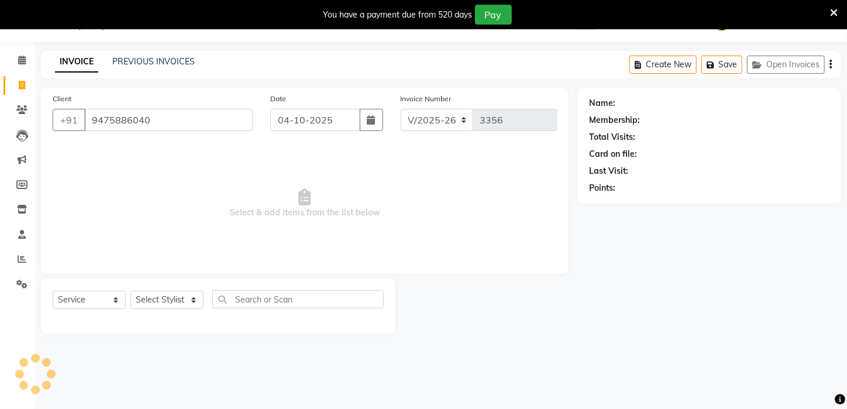
type input "9475886040"
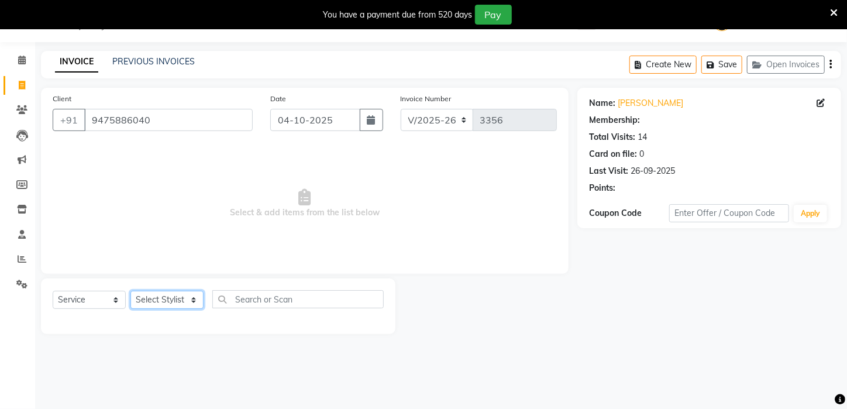
click at [159, 297] on select "Select Stylist Aftab Ansar ARPITA DEEPIKA IMRAAN Injamam KESHAV kharagpur Mahad…" at bounding box center [166, 300] width 73 height 18
select select "65480"
click at [130, 291] on select "Select Stylist Aftab Ansar ARPITA DEEPIKA IMRAAN Injamam KESHAV kharagpur Mahad…" at bounding box center [166, 300] width 73 height 18
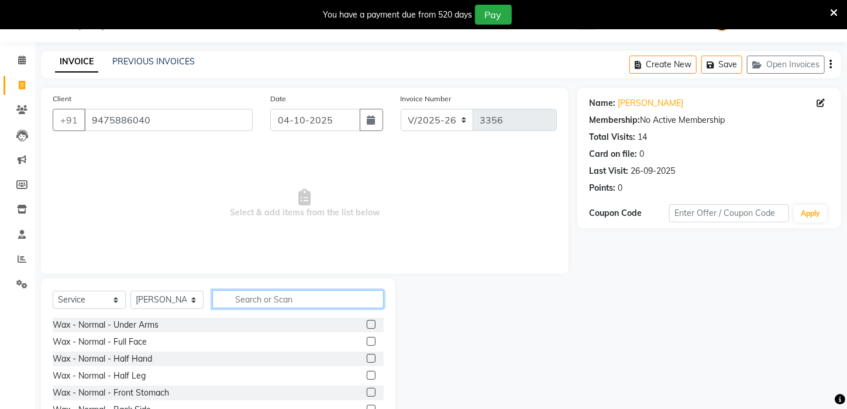
click at [264, 295] on input "text" at bounding box center [297, 299] width 171 height 18
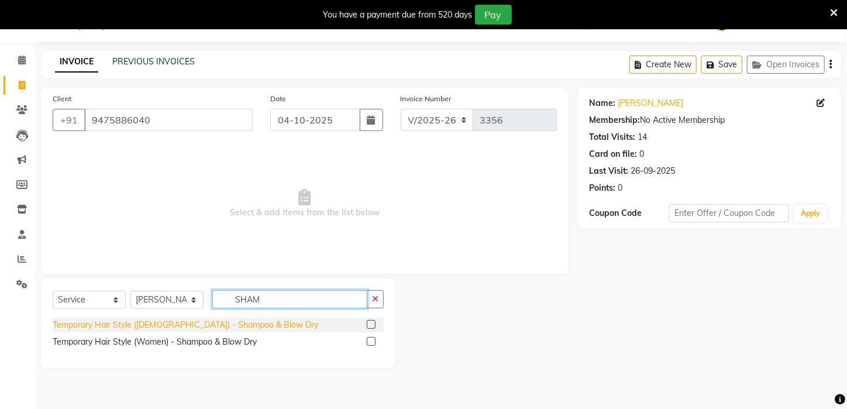
type input "SHAM"
click at [210, 325] on div "Temporary Hair Style (Male) - Shampoo & Blow Dry" at bounding box center [186, 325] width 266 height 12
checkbox input "false"
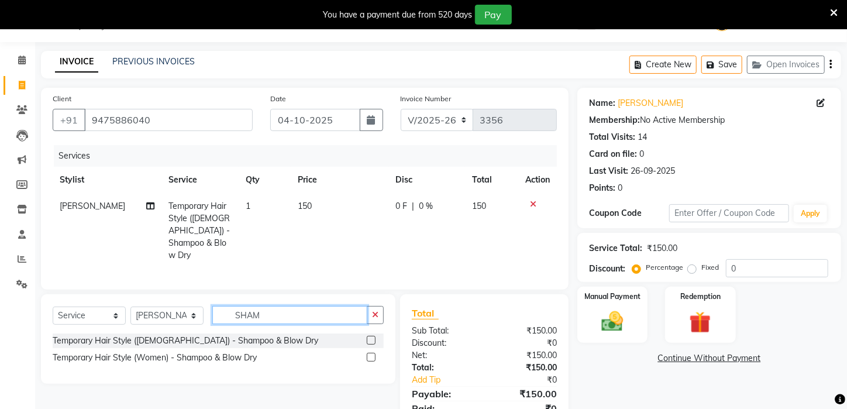
drag, startPoint x: 270, startPoint y: 312, endPoint x: 140, endPoint y: 309, distance: 129.9
click at [140, 309] on div "Select Service Product Membership Package Voucher Prepaid Gift Card Select Styl…" at bounding box center [218, 319] width 331 height 27
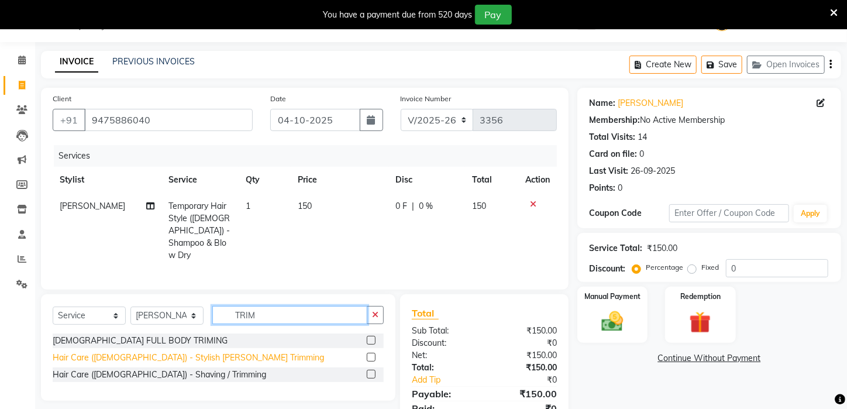
type input "TRIM"
click at [127, 355] on div "Hair Care (Male) - Stylish Beard Trimming" at bounding box center [188, 358] width 271 height 12
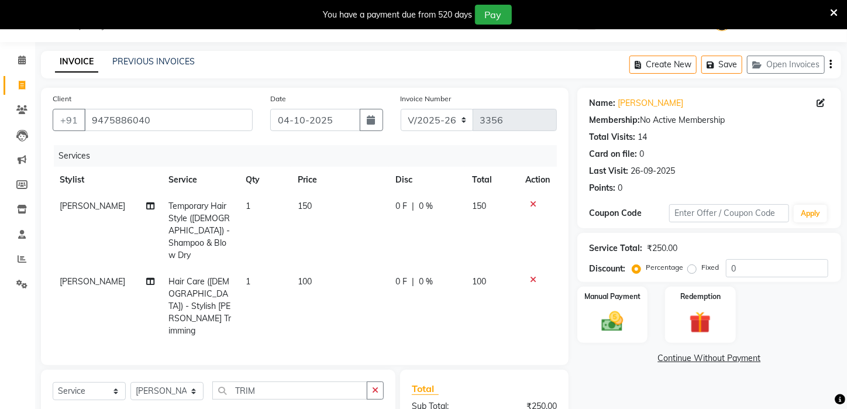
checkbox input "false"
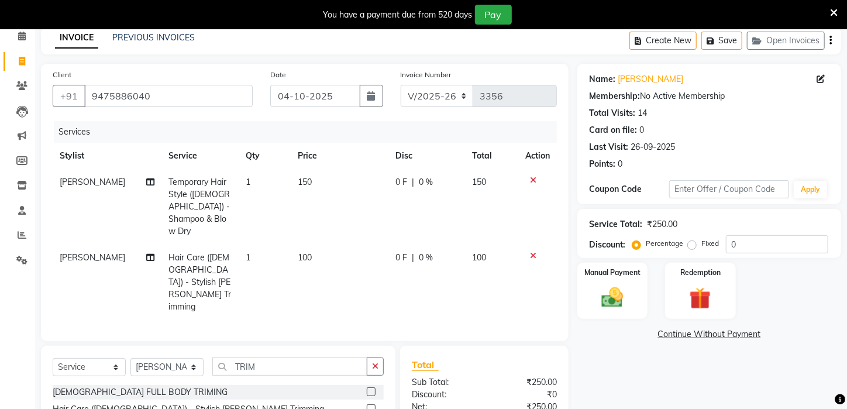
scroll to position [58, 0]
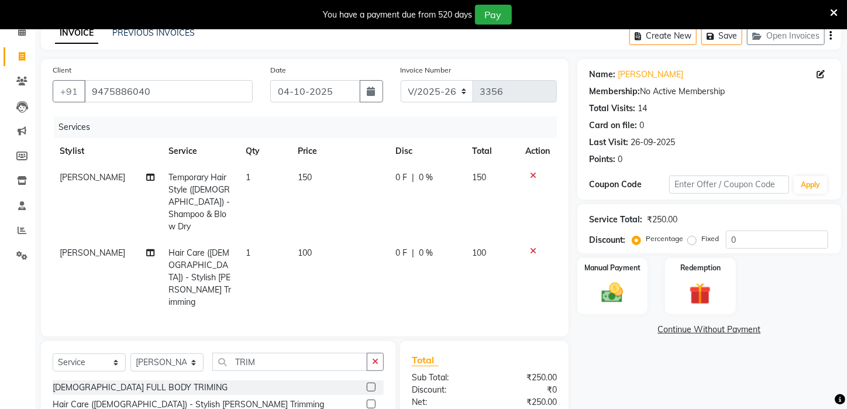
click at [298, 179] on span "150" at bounding box center [305, 177] width 14 height 11
select select "65480"
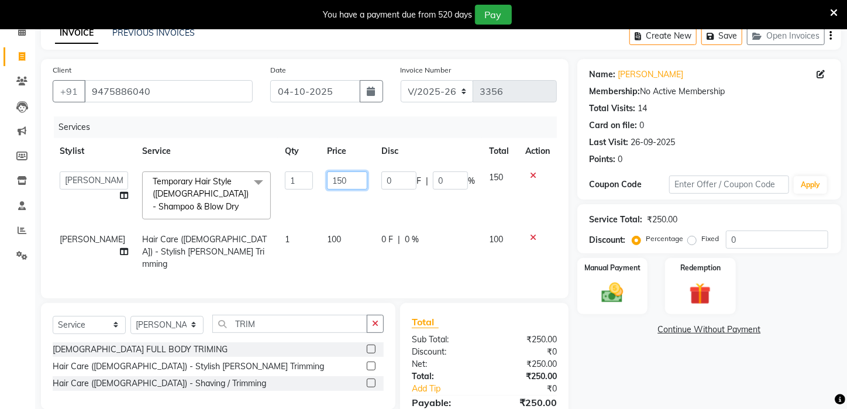
click at [327, 176] on input "150" at bounding box center [347, 180] width 41 height 18
type input "100"
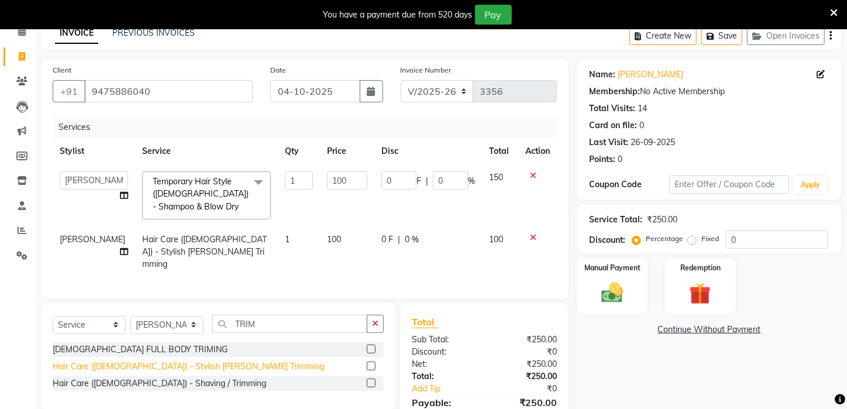
click at [140, 381] on div "MALE FULL BODY TRIMING Hair Care (Male) - Stylish Beard Trimming Hair Care (Mal…" at bounding box center [218, 367] width 331 height 51
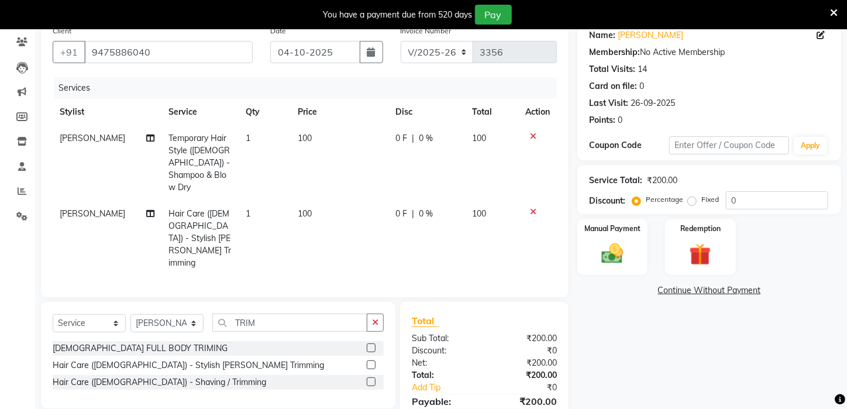
scroll to position [117, 0]
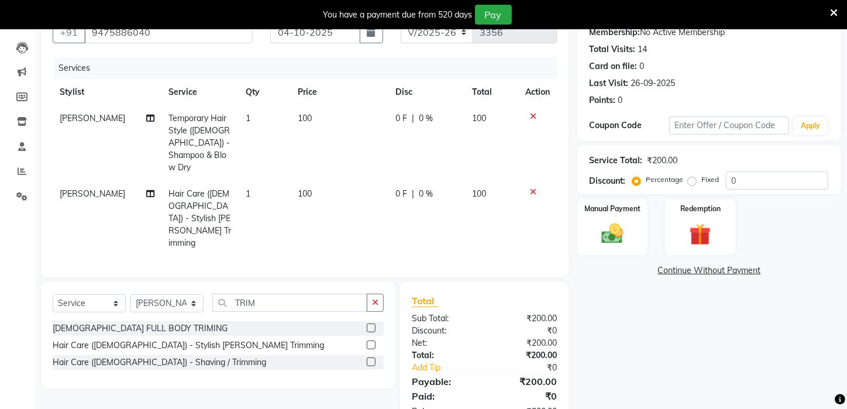
click at [291, 188] on td "100" at bounding box center [340, 218] width 98 height 75
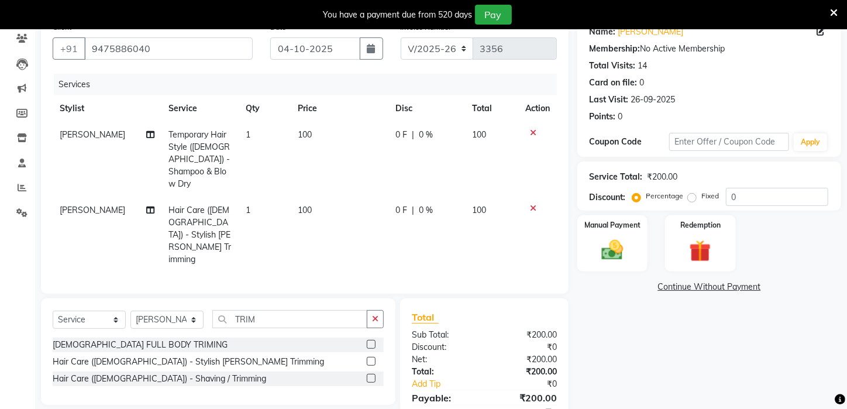
select select "65480"
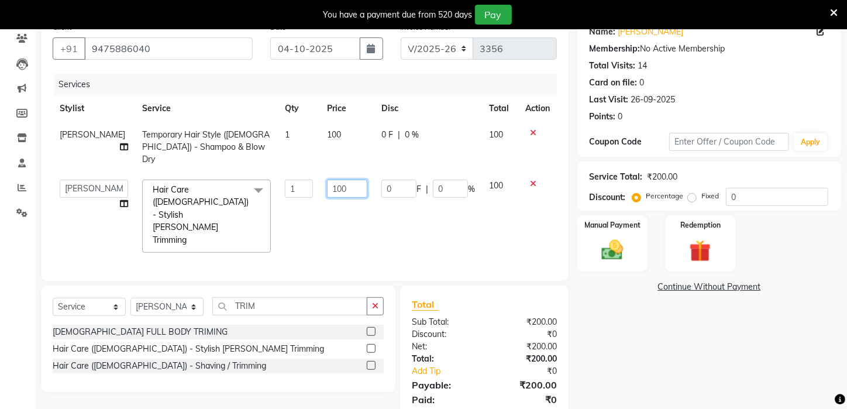
drag, startPoint x: 330, startPoint y: 175, endPoint x: 286, endPoint y: 168, distance: 45.0
click at [286, 173] on tr "Aftab Ansar ARPITA DEEPIKA IMRAAN Injamam KESHAV kharagpur Mahadev Pal Manisha …" at bounding box center [305, 216] width 504 height 87
type input "80"
click at [788, 315] on div "Name: M Nag Membership: No Active Membership Total Visits: 14 Card on file: 0 L…" at bounding box center [713, 224] width 273 height 417
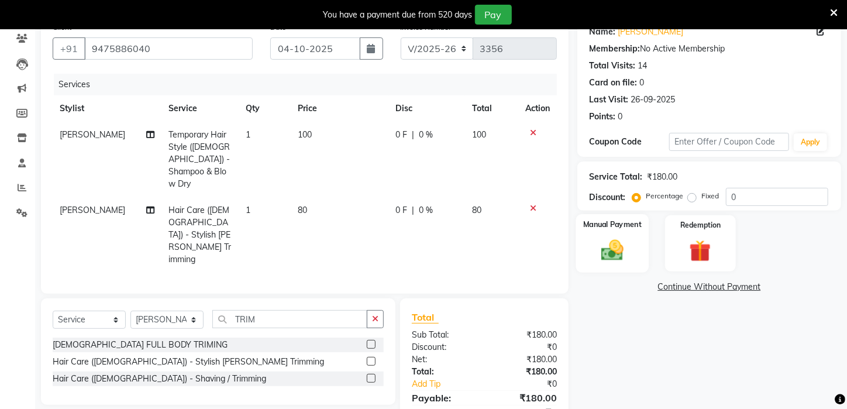
click at [620, 263] on img at bounding box center [612, 251] width 37 height 26
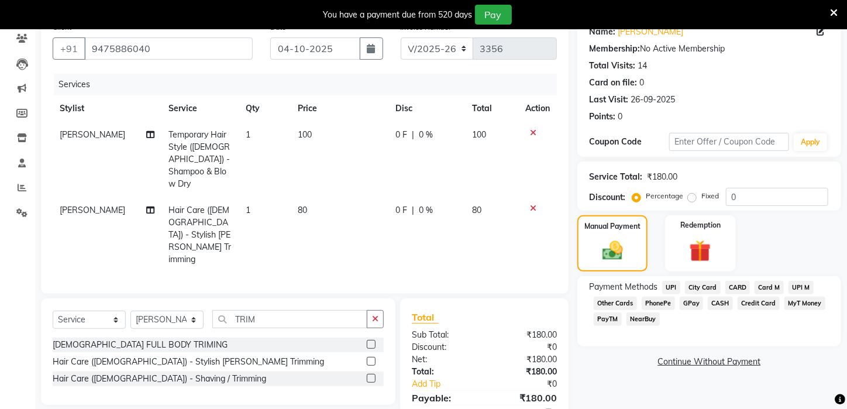
click at [672, 294] on span "UPI" at bounding box center [671, 287] width 18 height 13
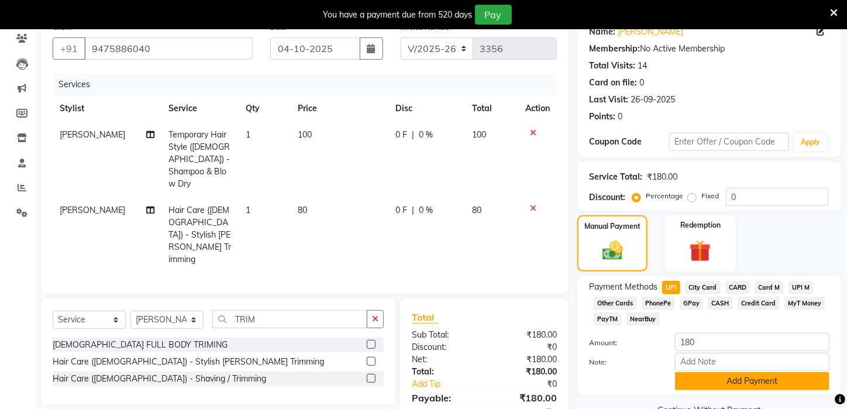
click at [711, 390] on button "Add Payment" at bounding box center [752, 381] width 154 height 18
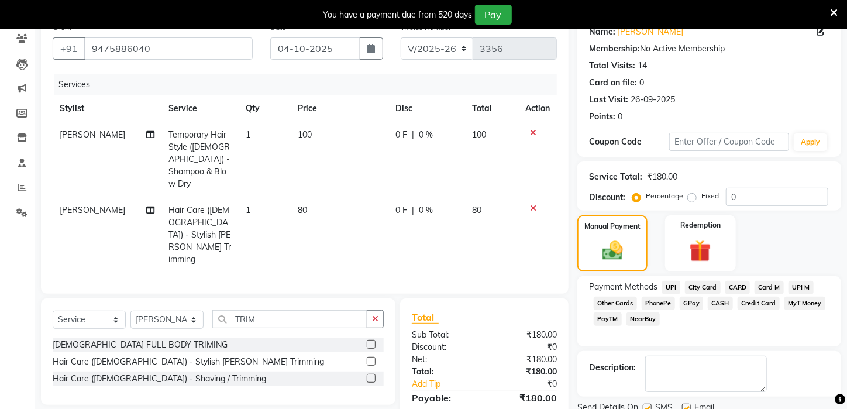
scroll to position [158, 0]
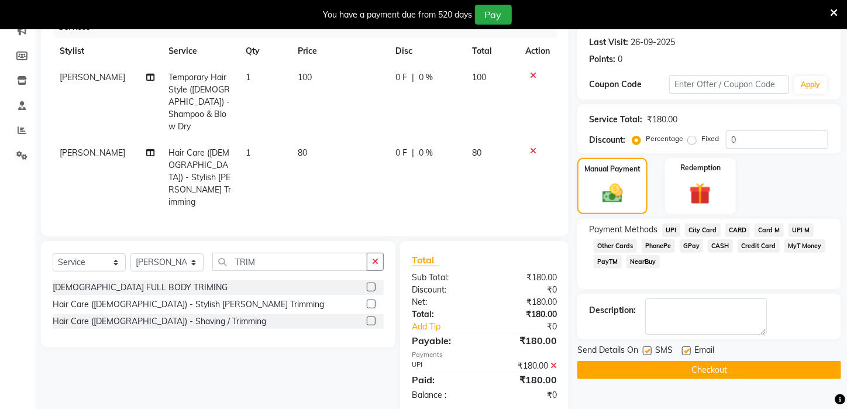
click at [735, 379] on button "Checkout" at bounding box center [709, 370] width 264 height 18
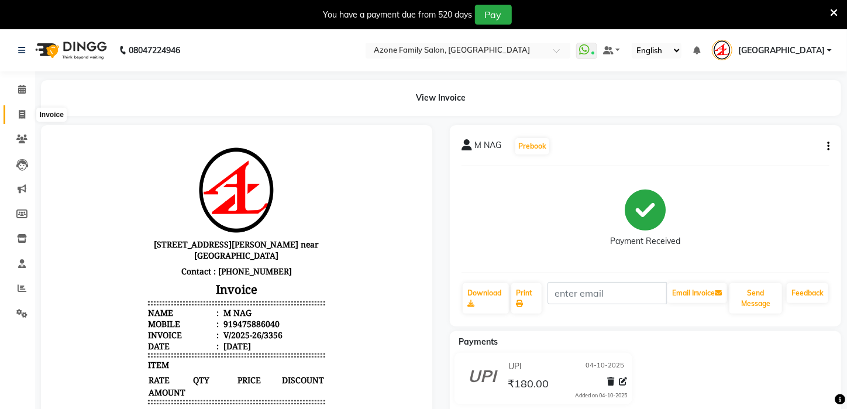
click at [17, 113] on span at bounding box center [22, 114] width 20 height 13
select select "service"
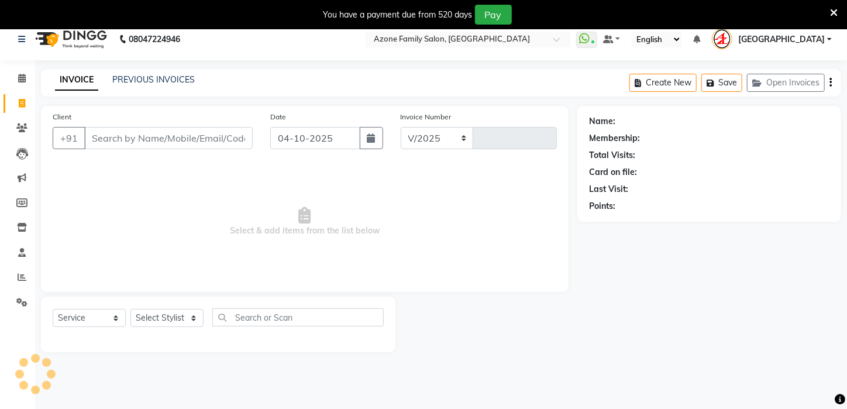
select select "4296"
type input "3357"
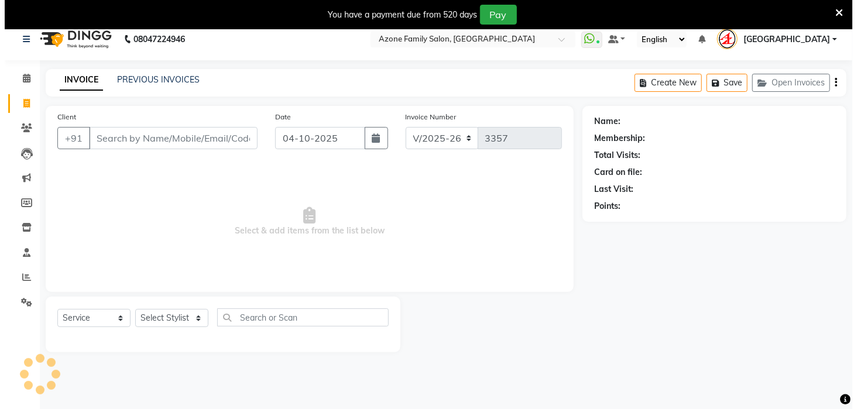
scroll to position [29, 0]
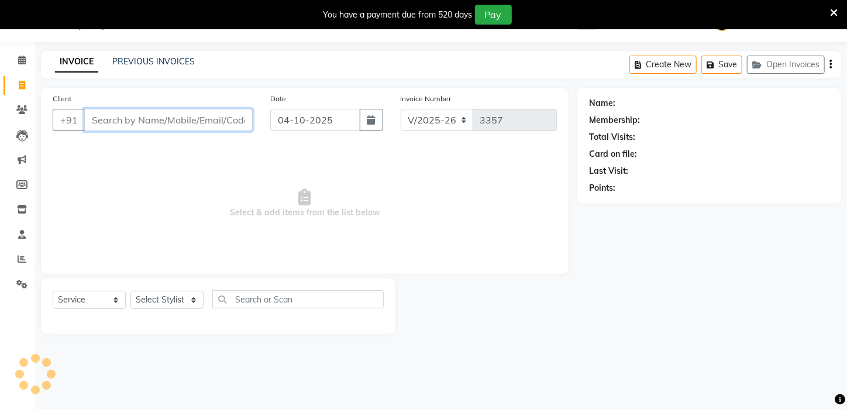
drag, startPoint x: 113, startPoint y: 130, endPoint x: 115, endPoint y: 124, distance: 6.1
click at [113, 129] on div "Client +91" at bounding box center [153, 116] width 218 height 48
click at [116, 121] on input "Client" at bounding box center [168, 120] width 168 height 22
type input "9641183282"
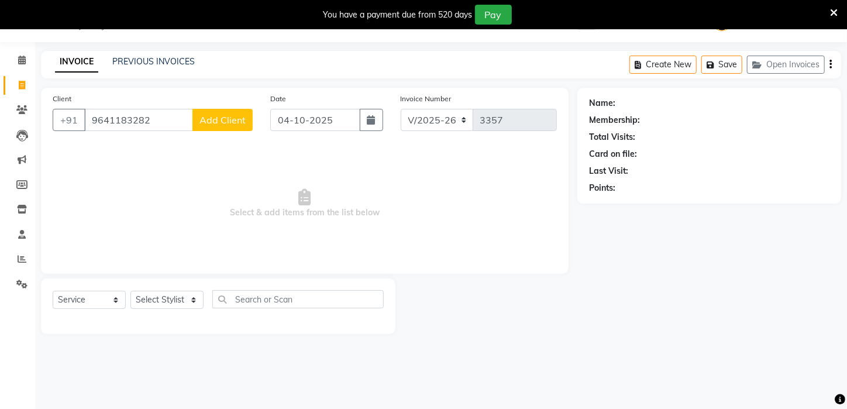
click at [236, 121] on span "Add Client" at bounding box center [223, 120] width 46 height 12
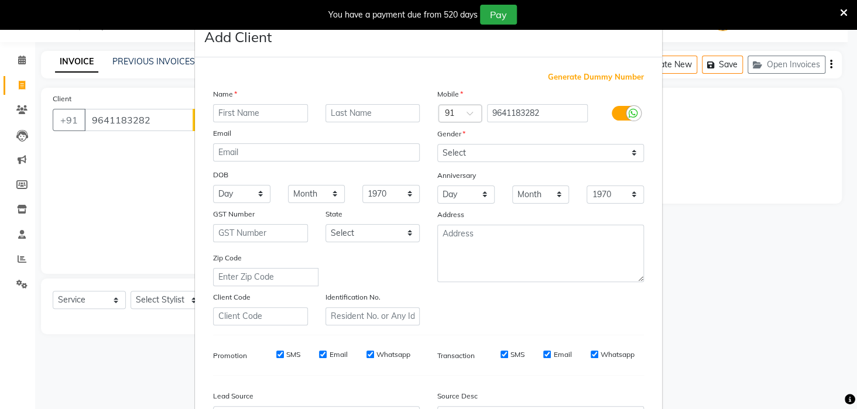
click at [152, 118] on ngb-modal-window "Add Client Generate Dummy Number Name Email DOB Day 01 02 03 04 05 06 07 08 09 …" at bounding box center [428, 204] width 857 height 409
click at [150, 118] on ngb-modal-window "Add Client Generate Dummy Number Name Email DOB Day 01 02 03 04 05 06 07 08 09 …" at bounding box center [428, 204] width 857 height 409
drag, startPoint x: 150, startPoint y: 119, endPoint x: 159, endPoint y: 130, distance: 14.5
click at [158, 126] on ngb-modal-window "Add Client Generate Dummy Number Name Email DOB Day 01 02 03 04 05 06 07 08 09 …" at bounding box center [428, 204] width 857 height 409
click at [550, 112] on input "9641183282" at bounding box center [537, 113] width 101 height 18
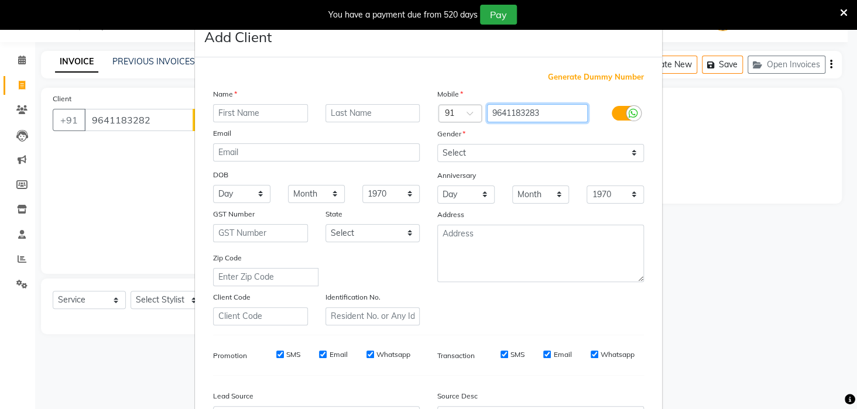
type input "9641183283"
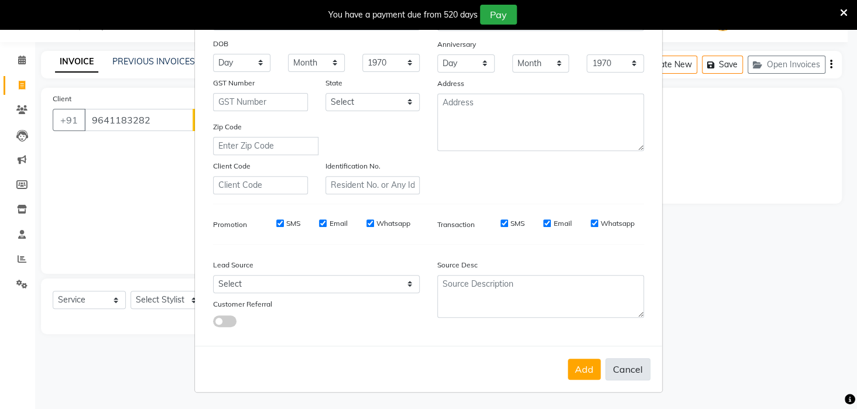
click at [620, 368] on button "Cancel" at bounding box center [627, 369] width 45 height 22
select select
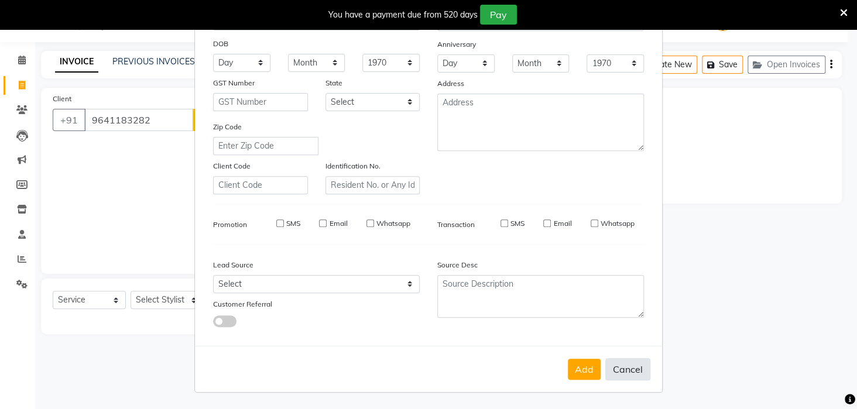
select select
checkbox input "false"
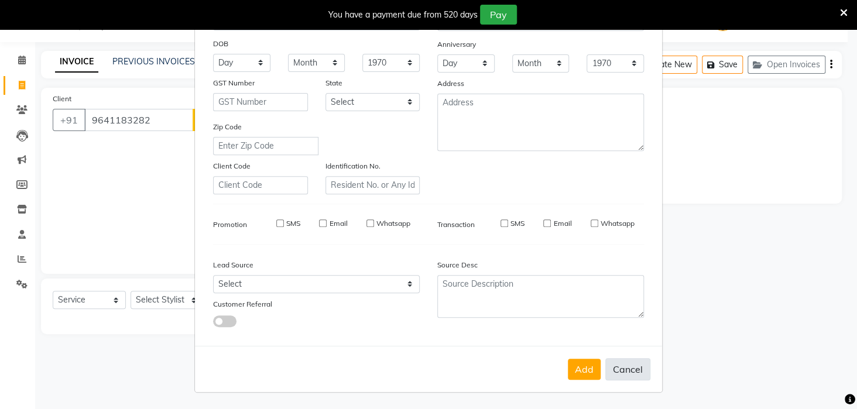
checkbox input "false"
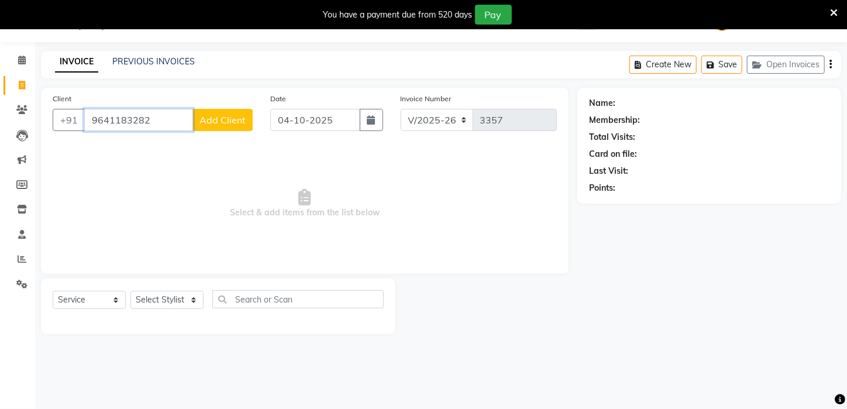
click at [157, 125] on input "9641183282" at bounding box center [138, 120] width 109 height 22
type input "9641183283"
click at [198, 123] on button "Add Client" at bounding box center [222, 120] width 60 height 22
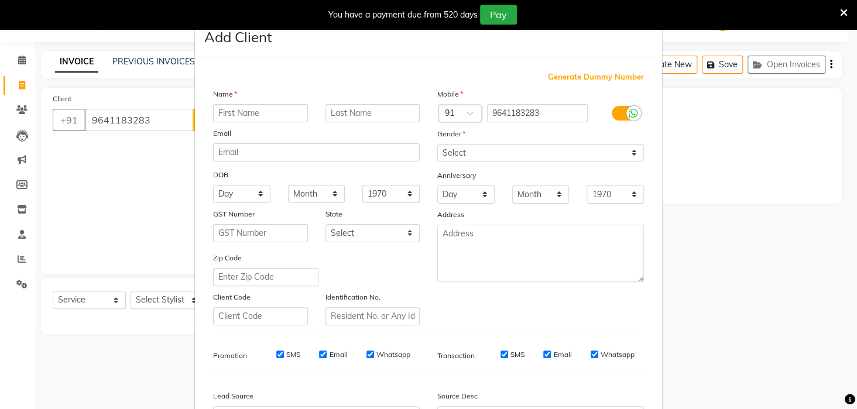
click at [270, 112] on input "text" at bounding box center [260, 113] width 95 height 18
type input "BIKRAM"
click at [337, 112] on input "text" at bounding box center [372, 113] width 95 height 18
type input "SARKAR"
click at [463, 153] on select "Select Male Female Other Prefer Not To Say" at bounding box center [540, 153] width 207 height 18
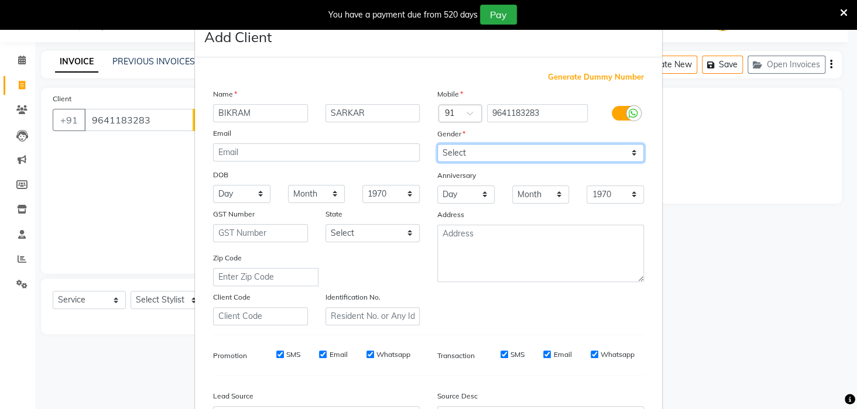
select select "male"
click at [437, 144] on select "Select Male Female Other Prefer Not To Say" at bounding box center [540, 153] width 207 height 18
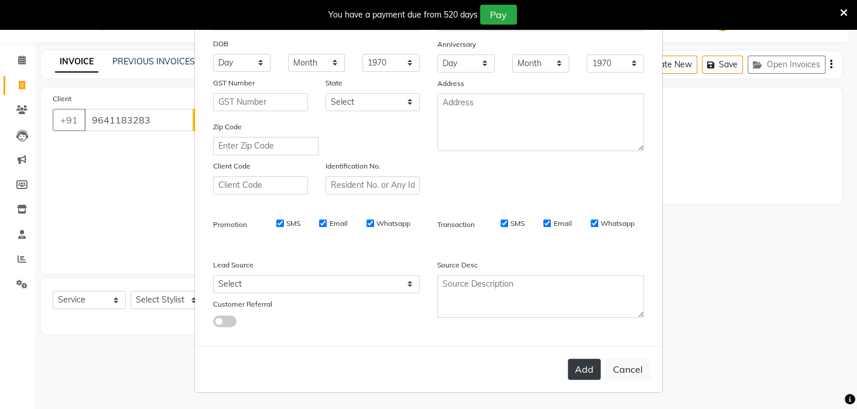
click at [584, 363] on button "Add" at bounding box center [583, 369] width 33 height 21
select select
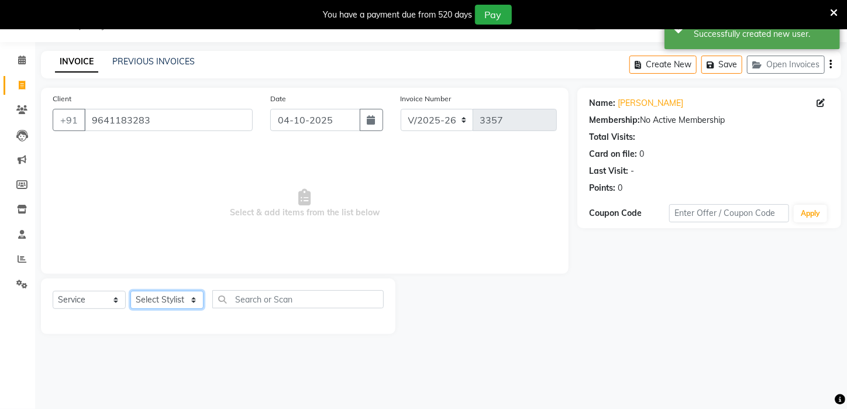
click at [157, 297] on select "Select Stylist Aftab Ansar ARPITA DEEPIKA IMRAAN Injamam KESHAV kharagpur Mahad…" at bounding box center [166, 300] width 73 height 18
click at [130, 291] on select "Select Stylist Aftab Ansar ARPITA DEEPIKA IMRAAN Injamam KESHAV kharagpur Mahad…" at bounding box center [166, 300] width 73 height 18
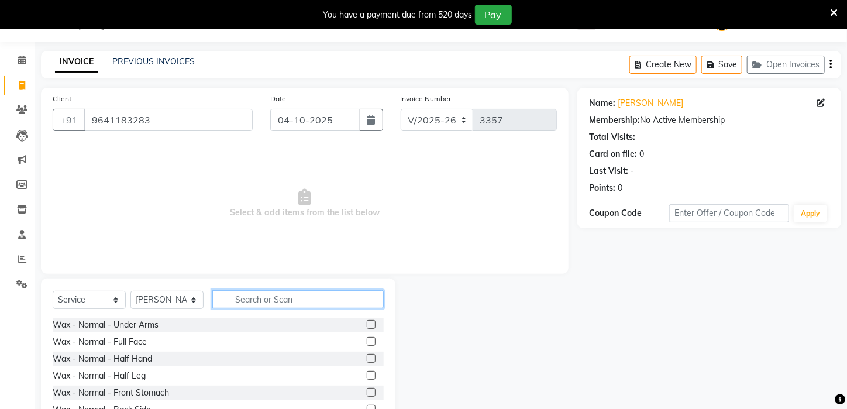
click at [253, 293] on input "text" at bounding box center [297, 299] width 171 height 18
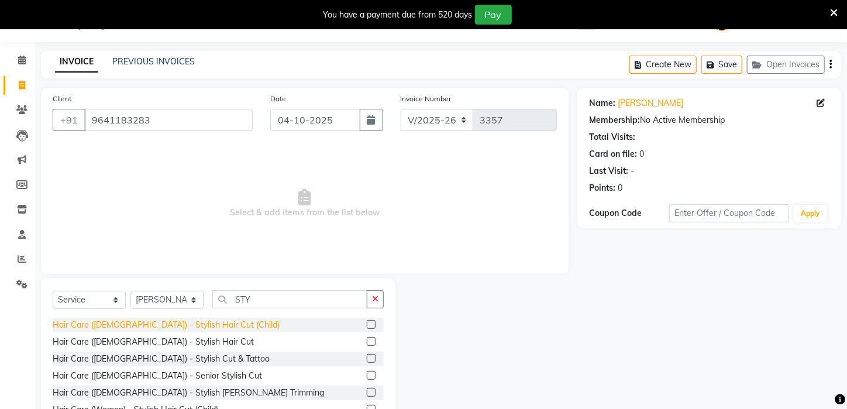
click at [167, 322] on div "Hair Care (Male) - Stylish Hair Cut (Child)" at bounding box center [166, 325] width 227 height 12
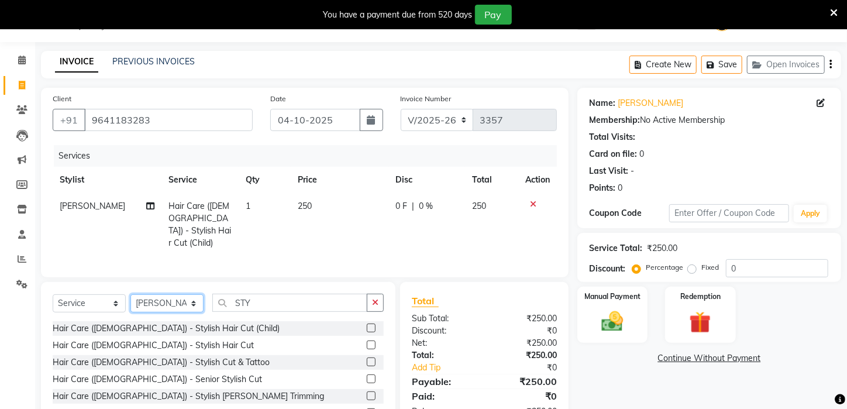
click at [191, 300] on select "Select Stylist Aftab Ansar ARPITA DEEPIKA IMRAAN Injamam KESHAV kharagpur Mahad…" at bounding box center [166, 303] width 73 height 18
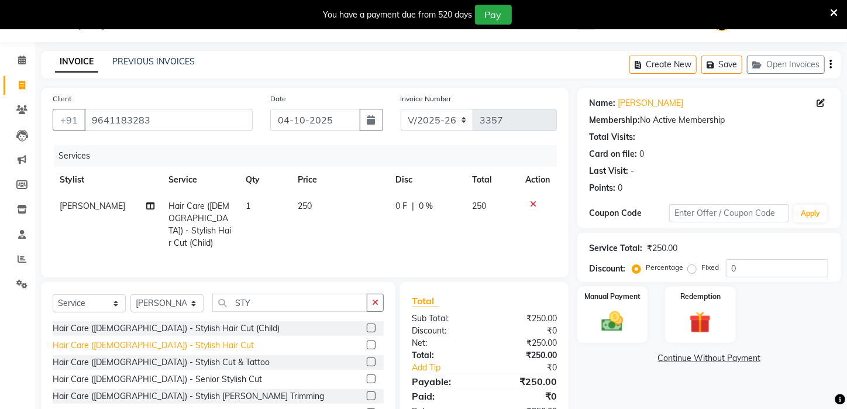
click at [173, 340] on div "Hair Care (Male) - Stylish Hair Cut" at bounding box center [153, 345] width 201 height 12
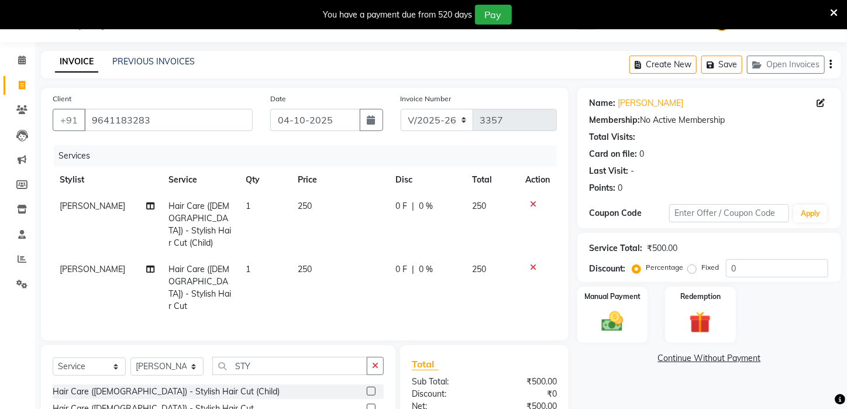
click at [86, 264] on span "[PERSON_NAME]" at bounding box center [93, 269] width 66 height 11
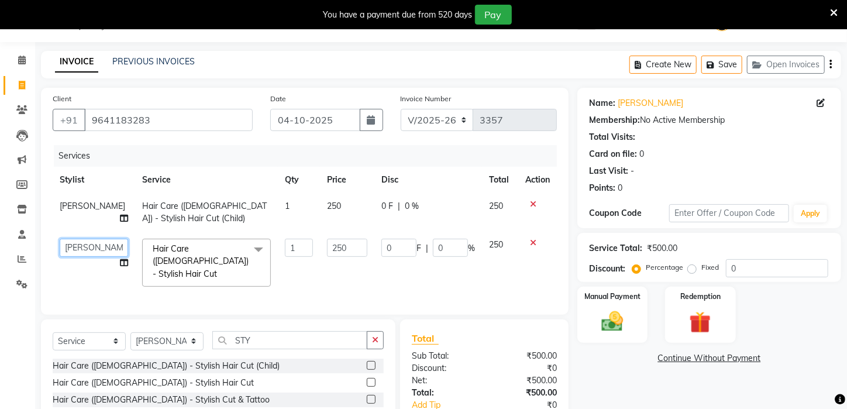
click at [85, 250] on select "Aftab Ansar ARPITA DEEPIKA IMRAAN Injamam KESHAV kharagpur Mahadev Pal Manisha …" at bounding box center [94, 248] width 68 height 18
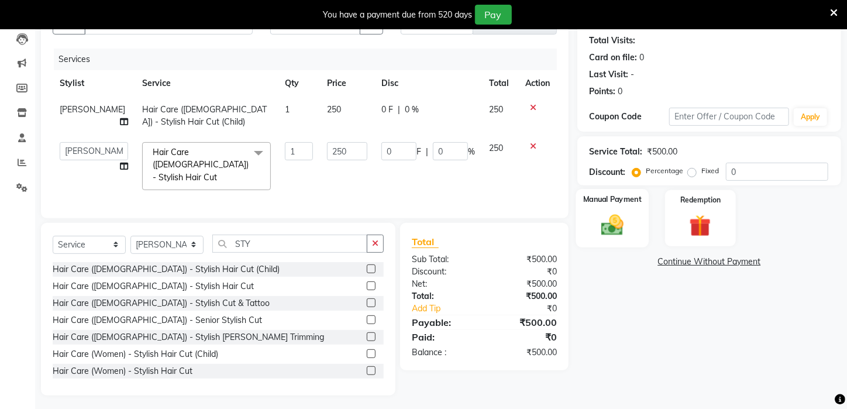
click at [627, 238] on img at bounding box center [612, 225] width 37 height 26
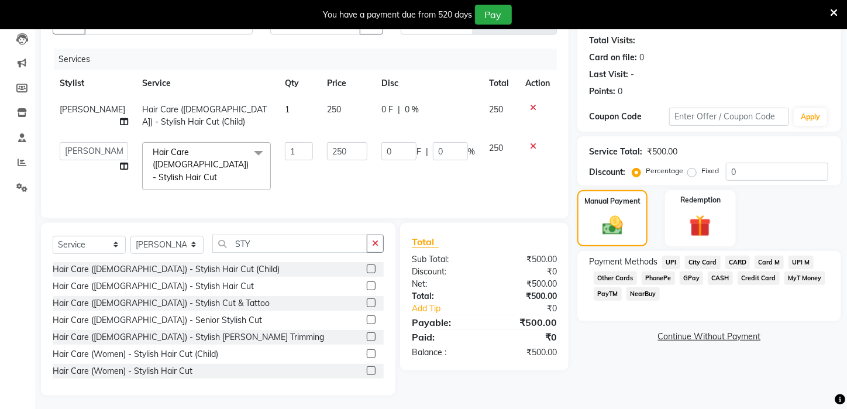
click at [672, 269] on span "UPI" at bounding box center [671, 262] width 18 height 13
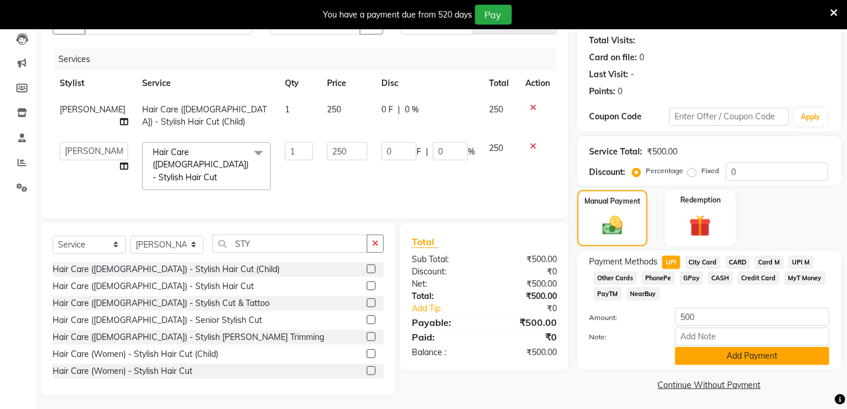
click at [744, 364] on button "Add Payment" at bounding box center [752, 356] width 154 height 18
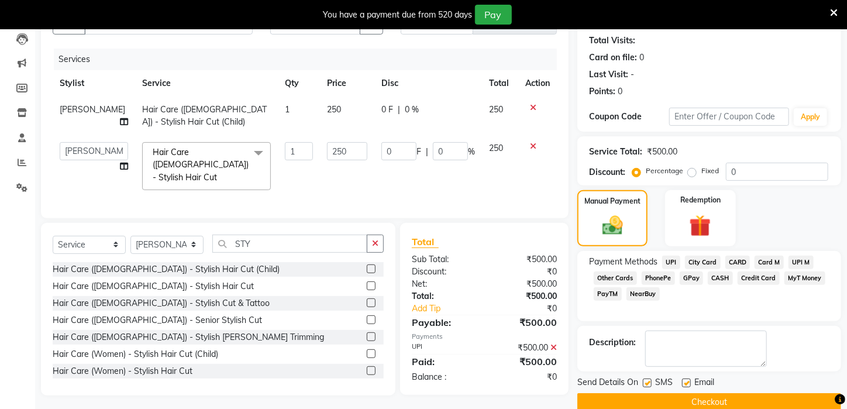
scroll to position [158, 0]
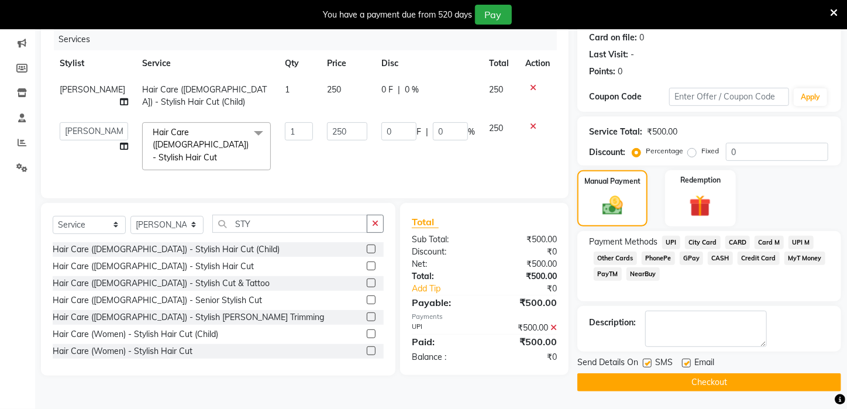
click at [690, 378] on button "Checkout" at bounding box center [709, 382] width 264 height 18
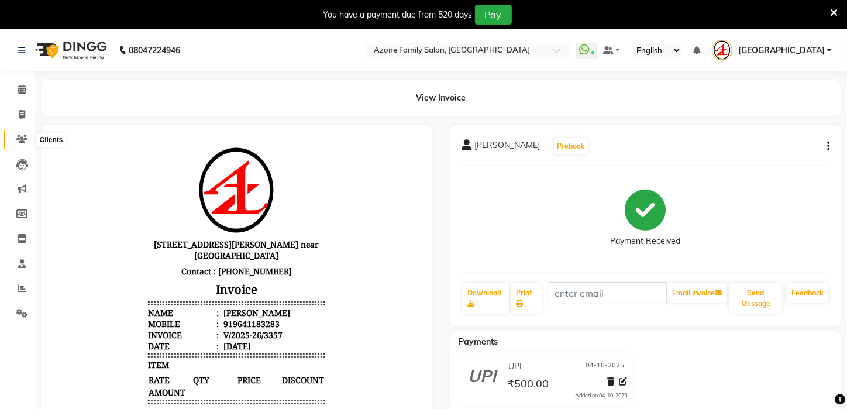
click at [24, 140] on icon at bounding box center [21, 139] width 11 height 9
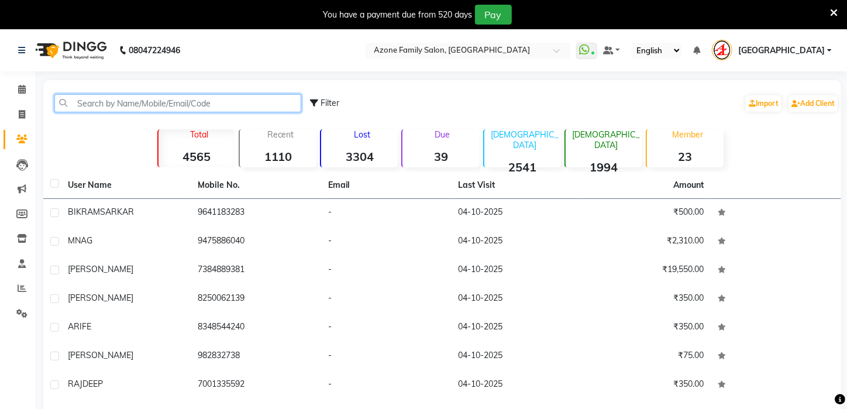
click at [225, 101] on input "text" at bounding box center [177, 103] width 247 height 18
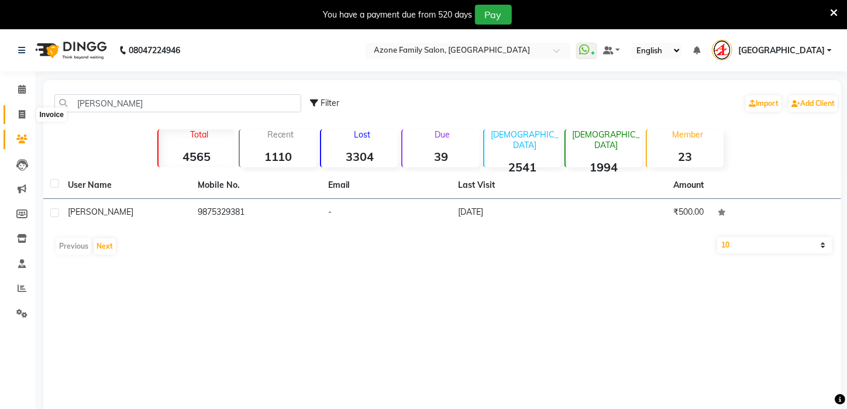
click at [22, 111] on icon at bounding box center [22, 114] width 6 height 9
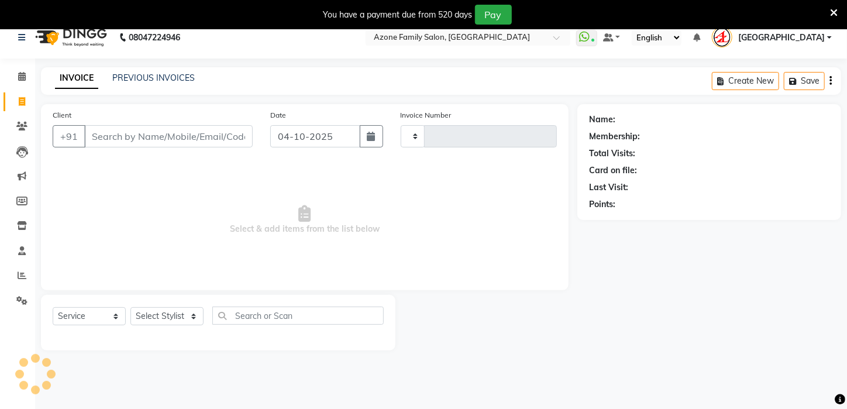
scroll to position [29, 0]
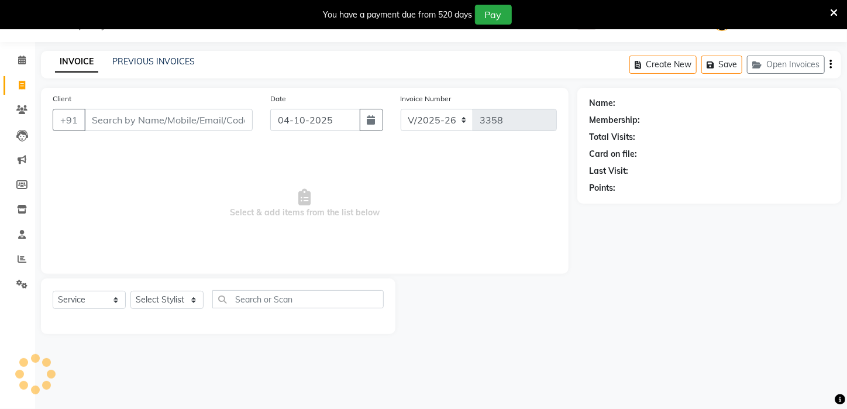
click at [138, 113] on input "Client" at bounding box center [168, 120] width 168 height 22
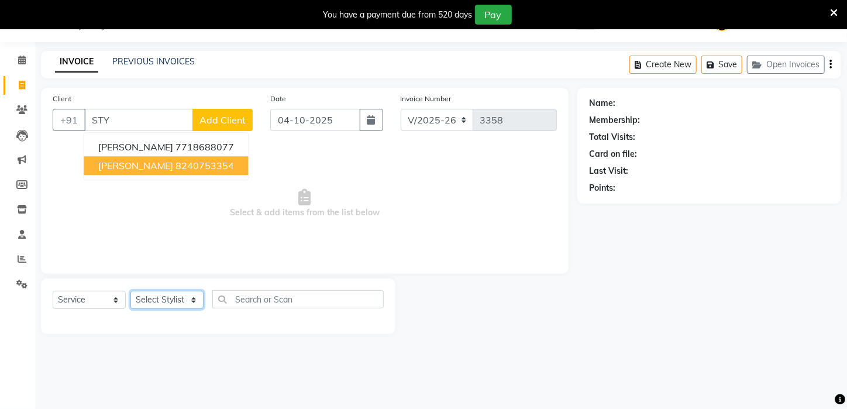
click at [180, 296] on select "Select Stylist Aftab Ansar ARPITA DEEPIKA IMRAAN Injamam KESHAV kharagpur Mahad…" at bounding box center [166, 300] width 73 height 18
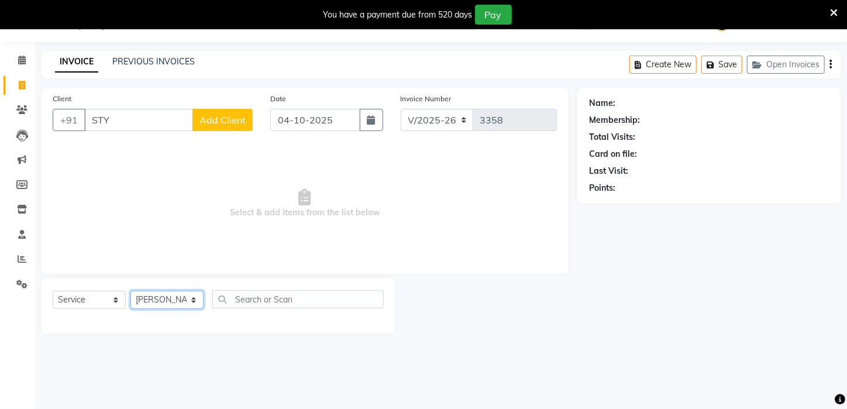
click at [130, 291] on select "Select Stylist Aftab Ansar ARPITA DEEPIKA IMRAAN Injamam KESHAV kharagpur Mahad…" at bounding box center [166, 300] width 73 height 18
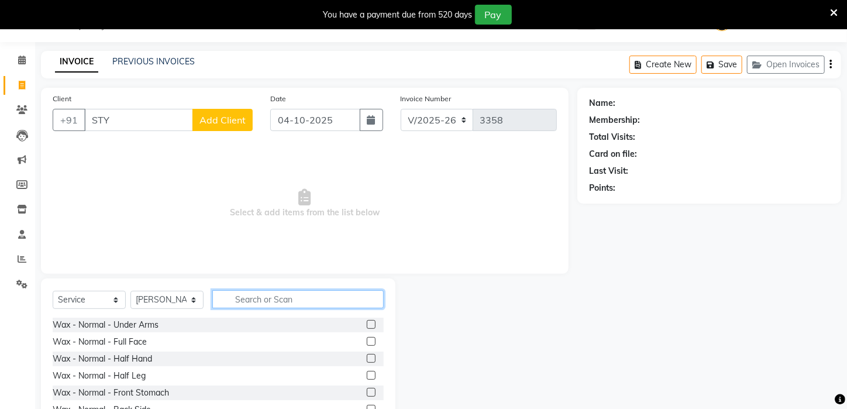
click at [255, 300] on input "text" at bounding box center [297, 299] width 171 height 18
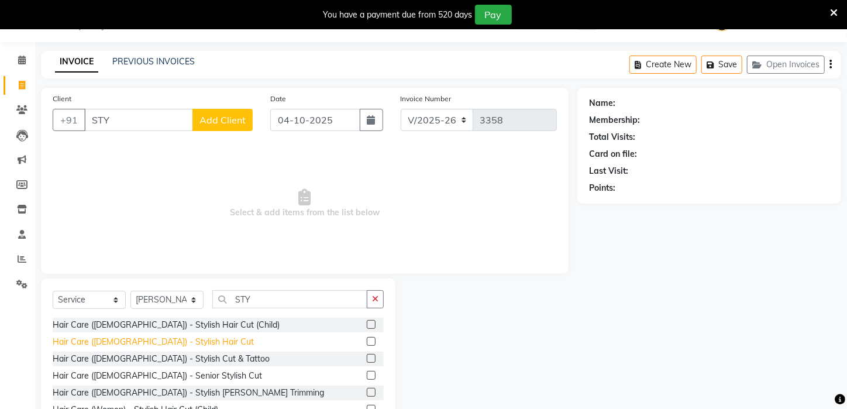
click at [159, 338] on div "Hair Care (Male) - Stylish Hair Cut" at bounding box center [153, 342] width 201 height 12
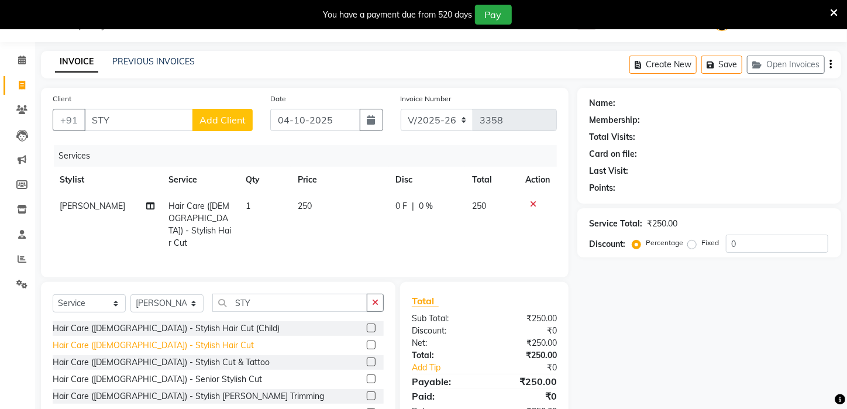
click at [164, 342] on div "Hair Care (Male) - Stylish Hair Cut" at bounding box center [153, 345] width 201 height 12
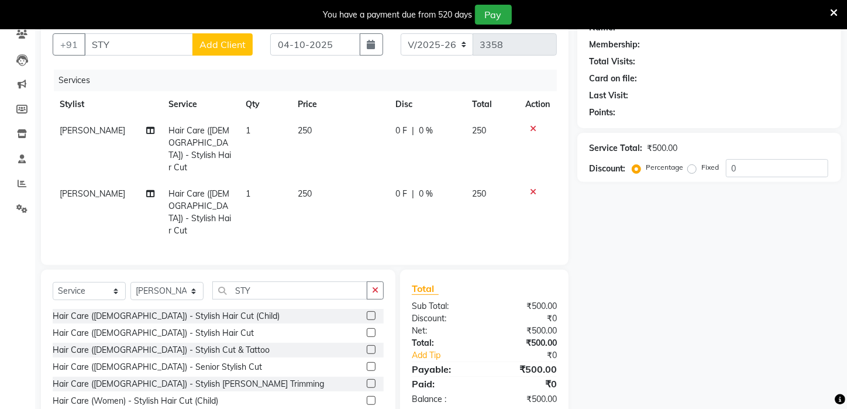
scroll to position [110, 0]
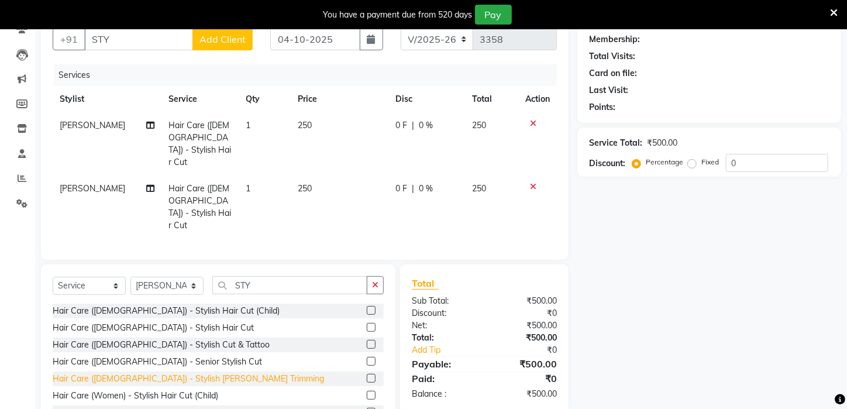
click at [180, 373] on div "Hair Care (Male) - Stylish Beard Trimming" at bounding box center [188, 379] width 271 height 12
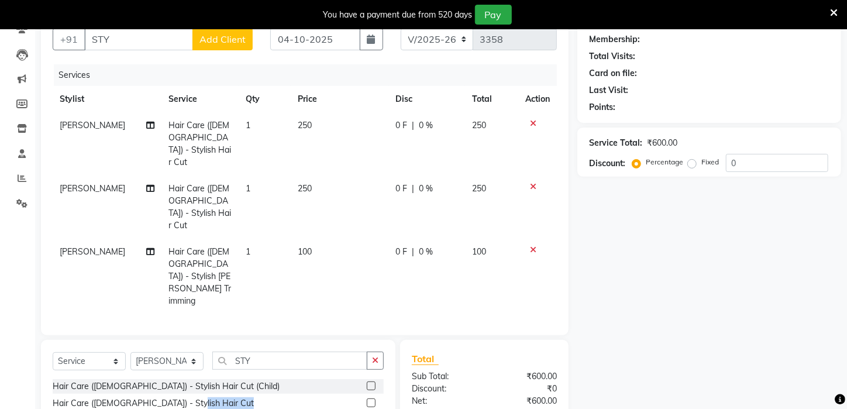
click at [180, 397] on div "Hair Care (Male) - Stylish Hair Cut" at bounding box center [153, 403] width 201 height 12
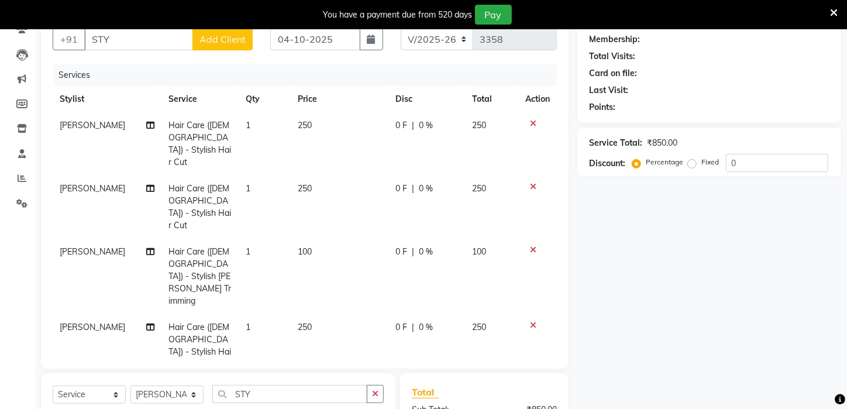
click at [530, 321] on icon at bounding box center [533, 325] width 6 height 8
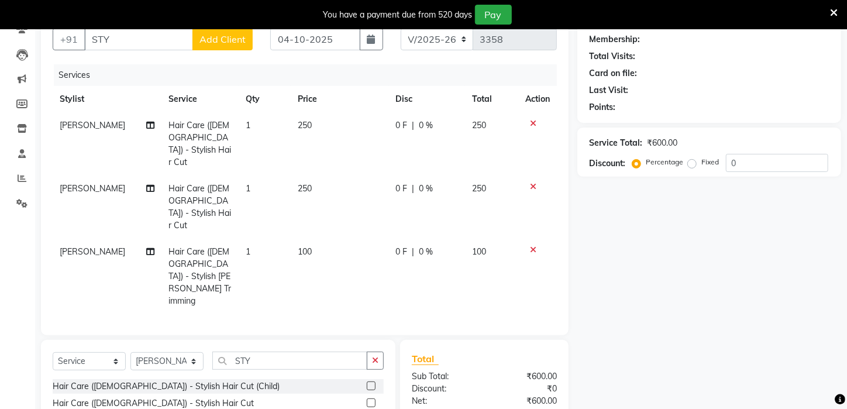
click at [534, 183] on icon at bounding box center [533, 187] width 6 height 8
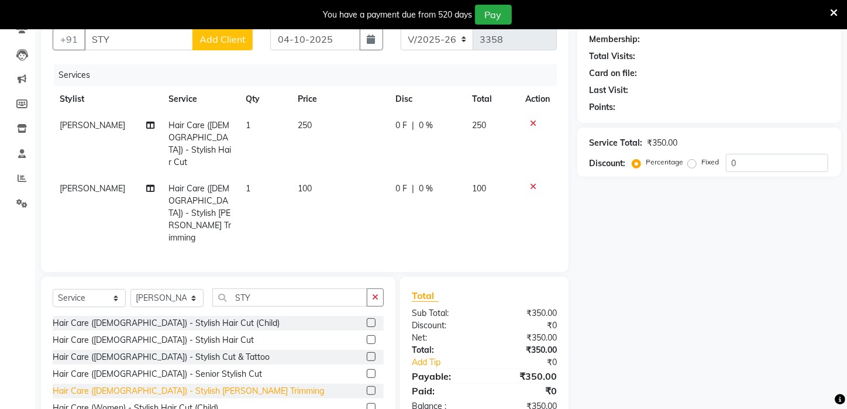
click at [183, 385] on div "Hair Care (Male) - Stylish Beard Trimming" at bounding box center [188, 391] width 271 height 12
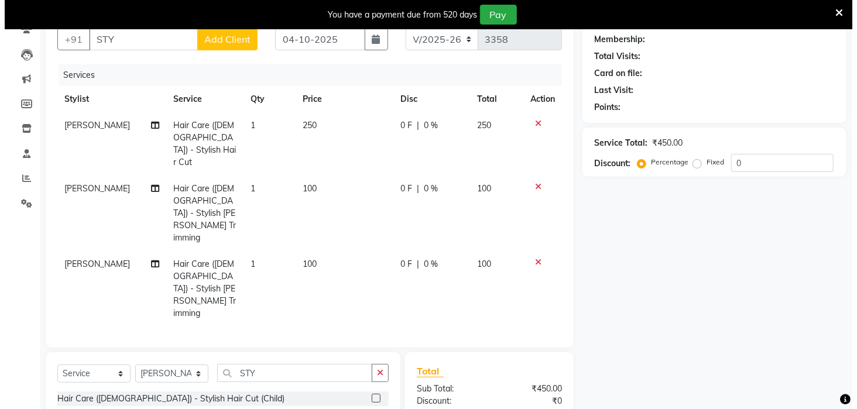
scroll to position [0, 0]
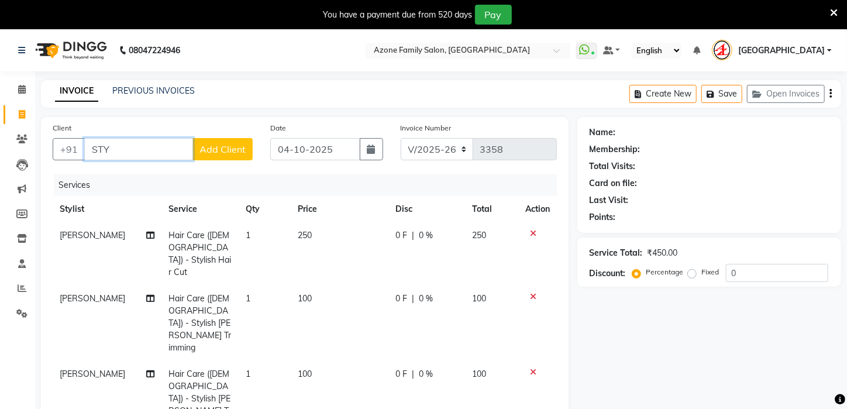
drag, startPoint x: 137, startPoint y: 143, endPoint x: 40, endPoint y: 142, distance: 96.5
click at [41, 142] on div "Client +91 STY Add Client Date 04-10-2025 Invoice Number V/2025 V/2025-26 3358 …" at bounding box center [305, 287] width 528 height 340
click at [221, 147] on input "Client" at bounding box center [168, 149] width 168 height 22
click at [221, 147] on span "Add Client" at bounding box center [223, 149] width 46 height 12
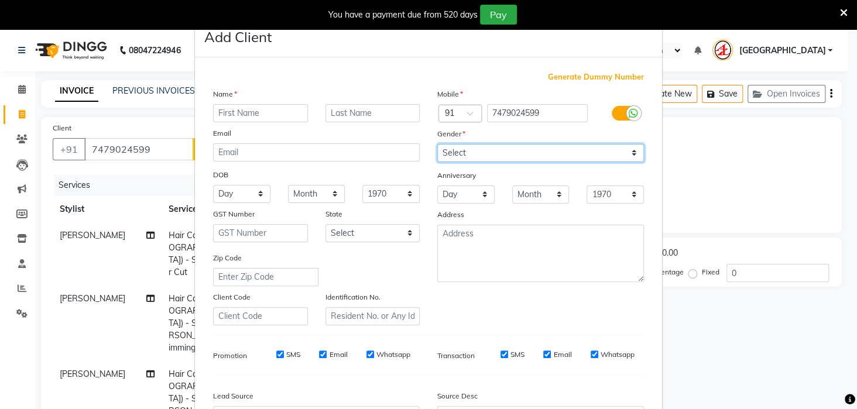
click at [490, 149] on select "Select Male Female Other Prefer Not To Say" at bounding box center [540, 153] width 207 height 18
click at [437, 144] on select "Select Male Female Other Prefer Not To Say" at bounding box center [540, 153] width 207 height 18
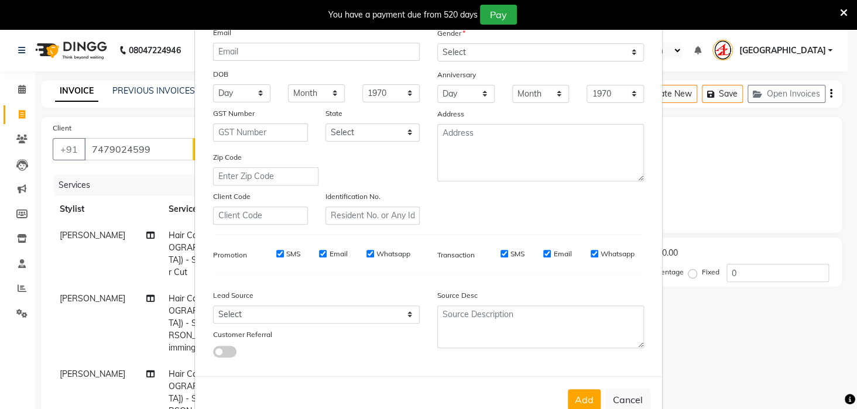
scroll to position [104, 0]
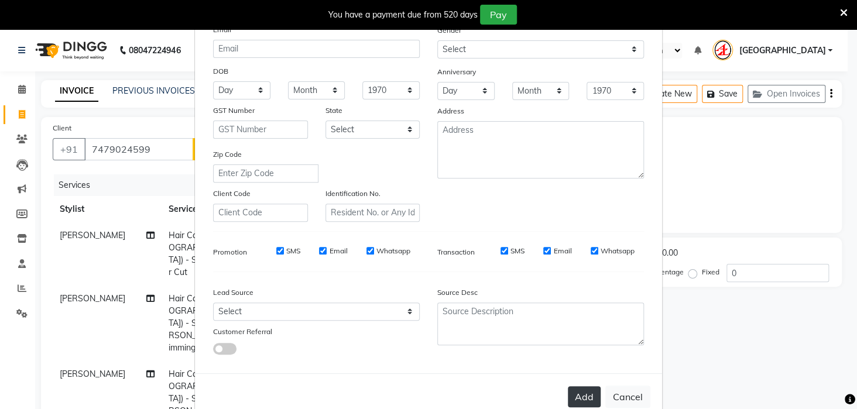
click at [572, 403] on button "Add" at bounding box center [583, 396] width 33 height 21
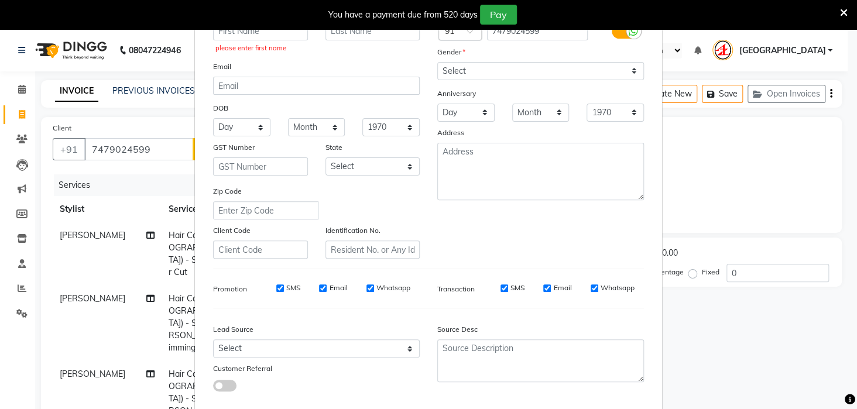
scroll to position [0, 0]
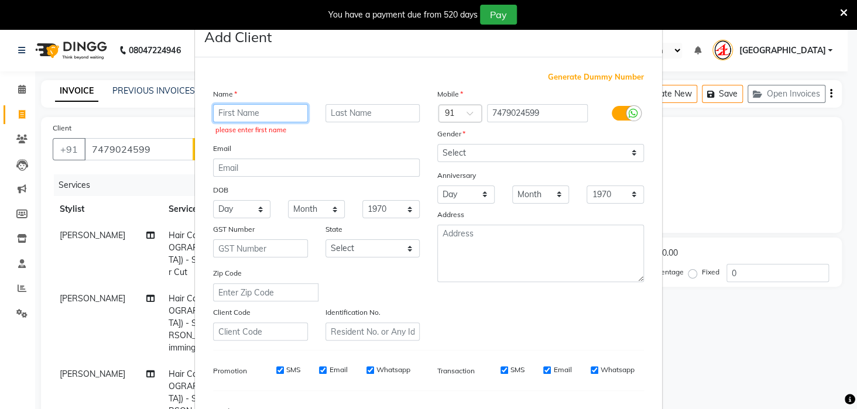
click at [249, 106] on input "text" at bounding box center [260, 113] width 95 height 18
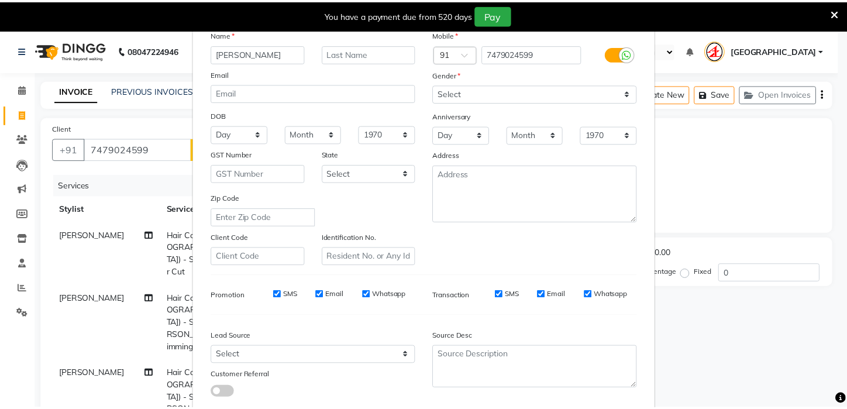
scroll to position [131, 0]
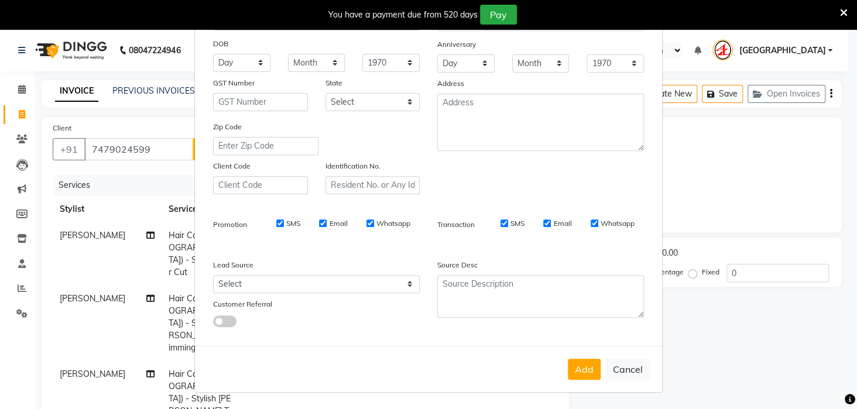
click at [586, 367] on button "Add" at bounding box center [583, 369] width 33 height 21
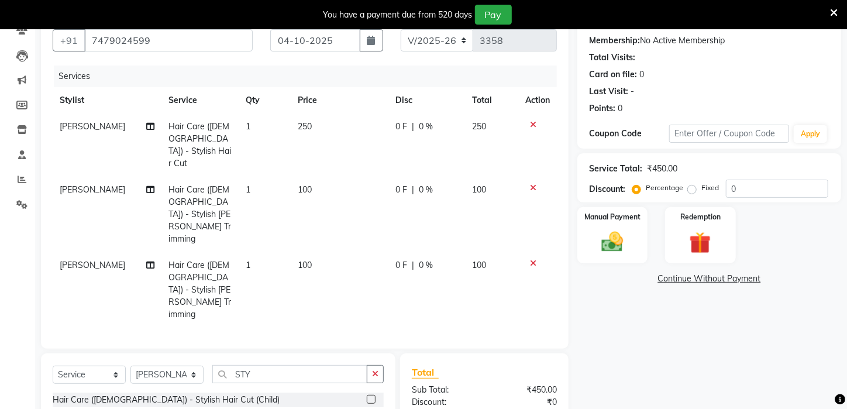
scroll to position [112, 0]
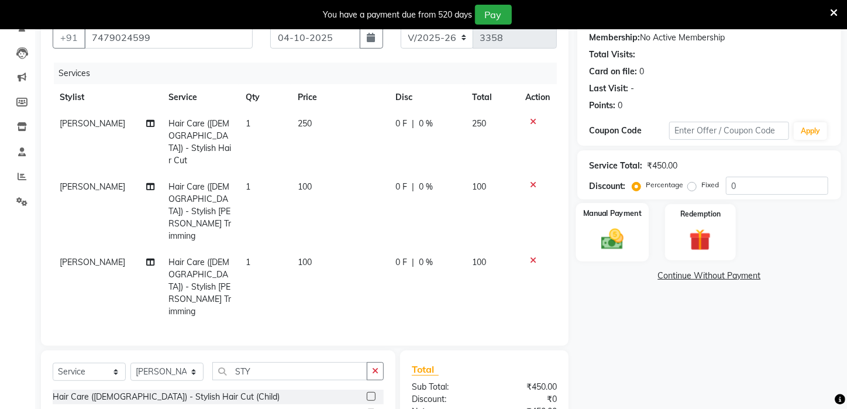
click at [638, 242] on div "Manual Payment" at bounding box center [612, 232] width 73 height 59
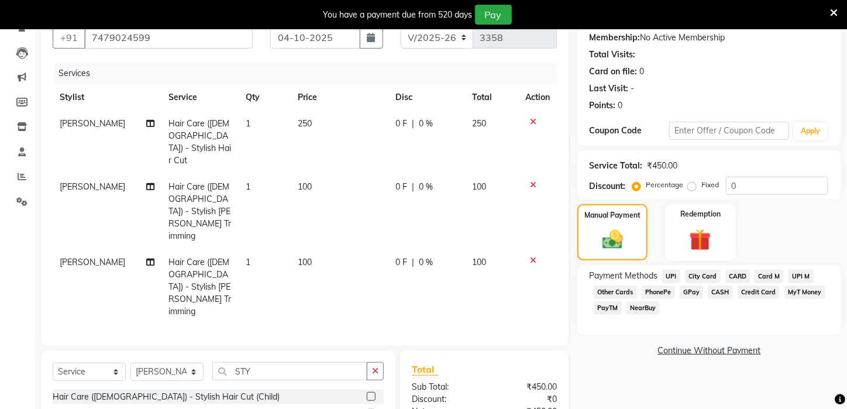
click at [672, 283] on span "UPI" at bounding box center [671, 276] width 18 height 13
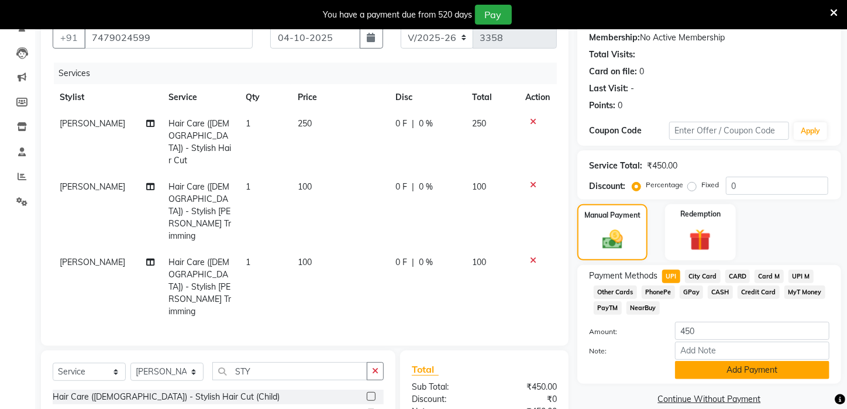
click at [706, 379] on button "Add Payment" at bounding box center [752, 370] width 154 height 18
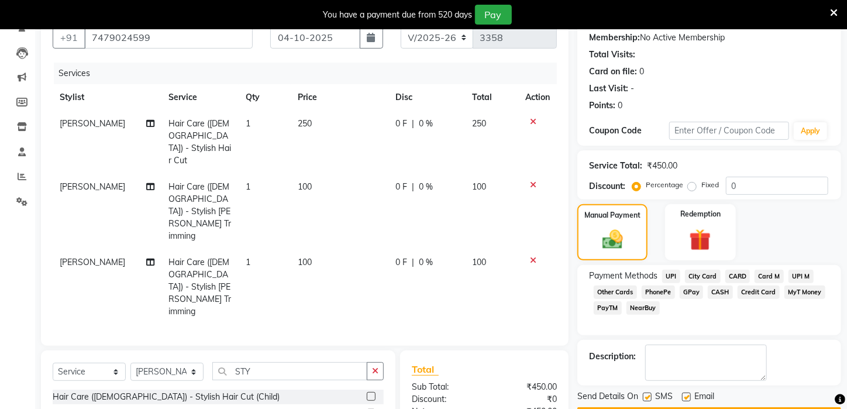
scroll to position [178, 0]
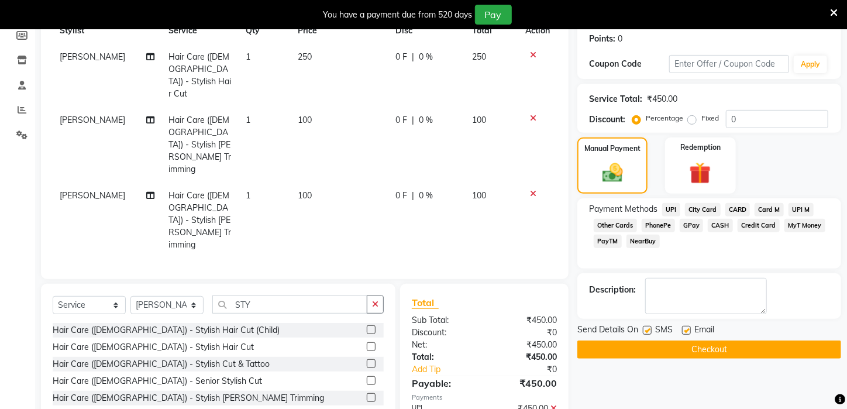
click at [743, 359] on button "Checkout" at bounding box center [709, 349] width 264 height 18
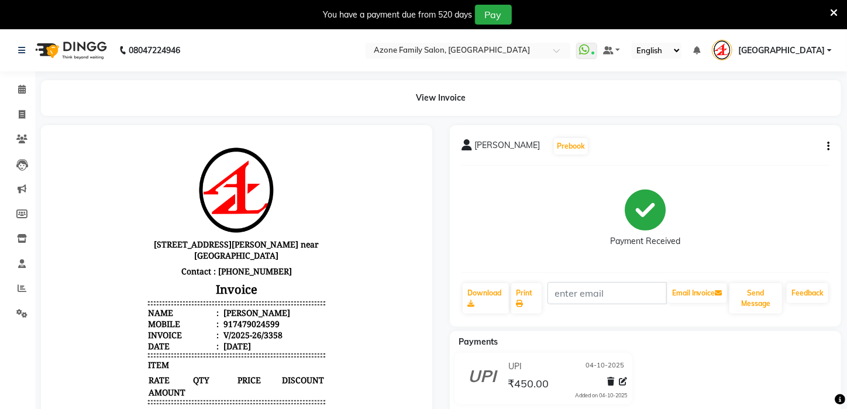
click at [613, 143] on div "SHAMIM Prebook" at bounding box center [646, 146] width 368 height 19
click at [837, 13] on icon at bounding box center [834, 13] width 8 height 11
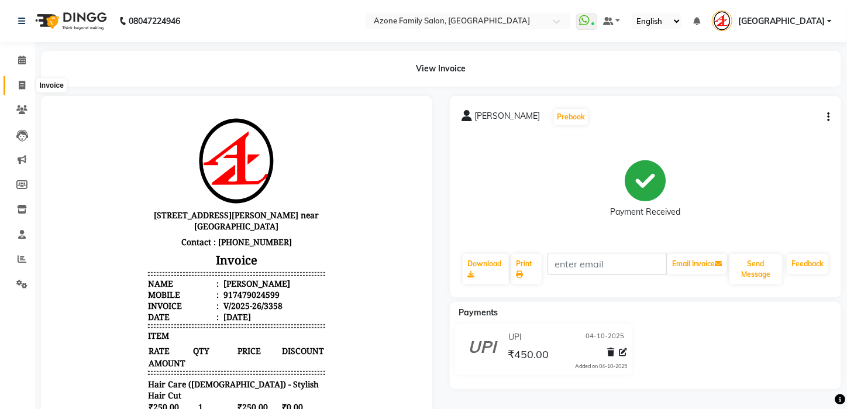
click at [22, 82] on icon at bounding box center [22, 85] width 6 height 9
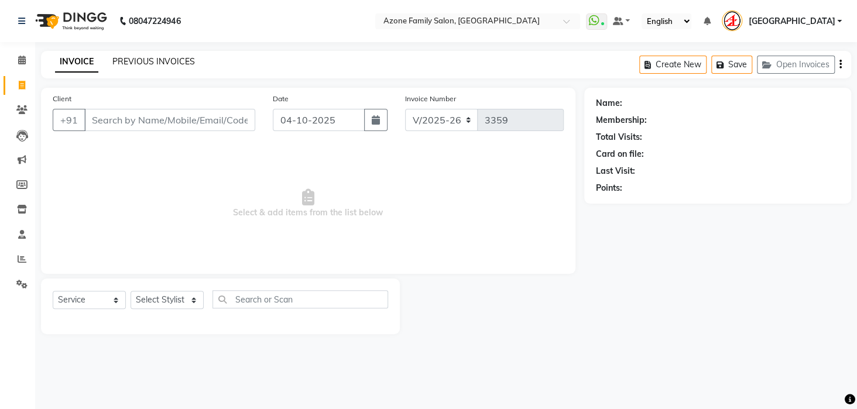
click at [171, 59] on link "PREVIOUS INVOICES" at bounding box center [153, 61] width 82 height 11
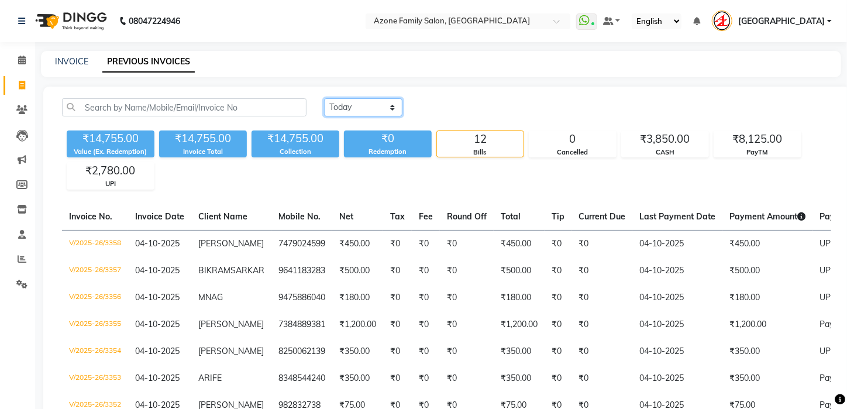
click at [387, 106] on select "Today Yesterday Custom Range" at bounding box center [363, 107] width 78 height 18
click at [324, 98] on select "Today Yesterday Custom Range" at bounding box center [363, 107] width 78 height 18
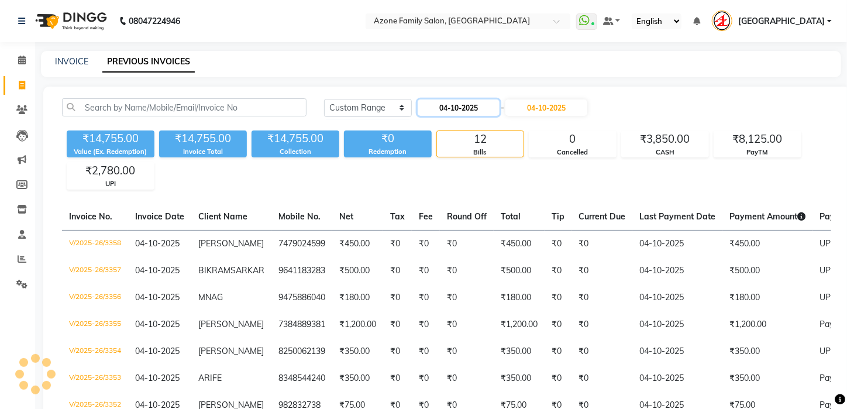
click at [472, 110] on input "04-10-2025" at bounding box center [459, 107] width 82 height 16
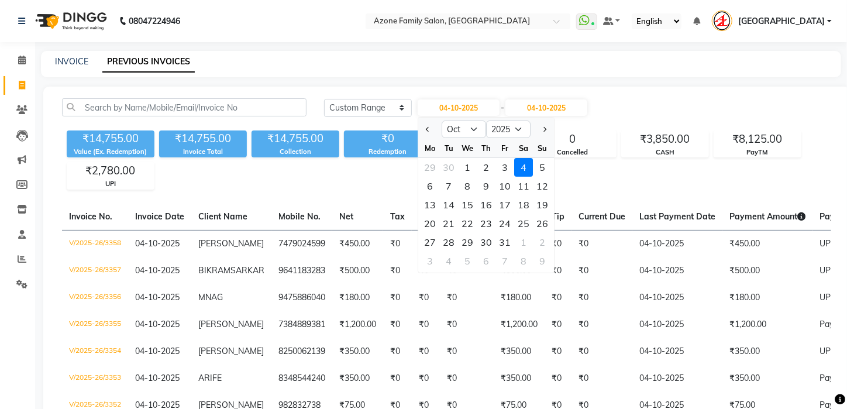
click at [427, 119] on div "Jan Feb Mar Apr May Jun Jul Aug Sep Oct Nov Dec 2015 2016 2017 2018 2019 2020 2…" at bounding box center [487, 128] width 136 height 21
click at [432, 132] on button "Previous month" at bounding box center [429, 129] width 10 height 19
click at [524, 226] on div "27" at bounding box center [524, 223] width 19 height 19
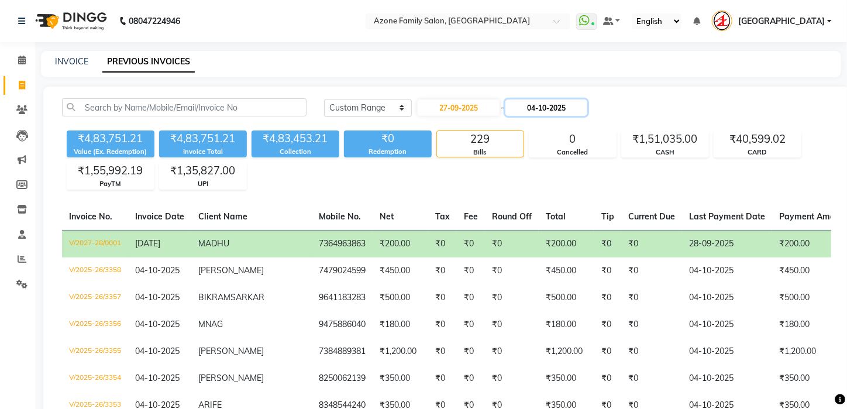
click at [562, 111] on input "04-10-2025" at bounding box center [546, 107] width 82 height 16
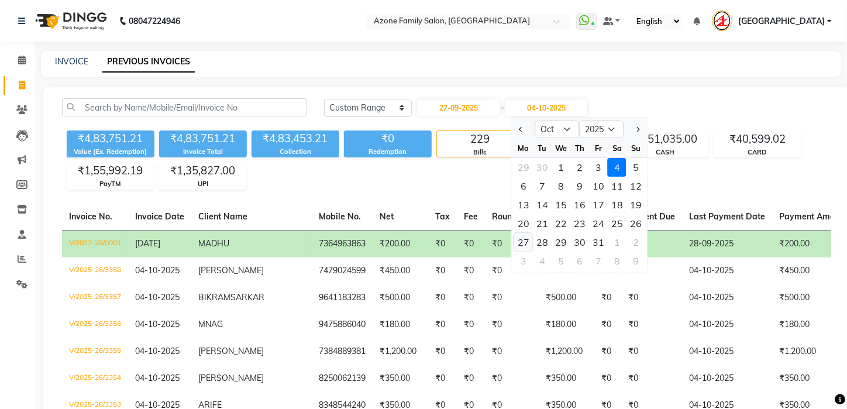
click at [522, 240] on div "27" at bounding box center [523, 242] width 19 height 19
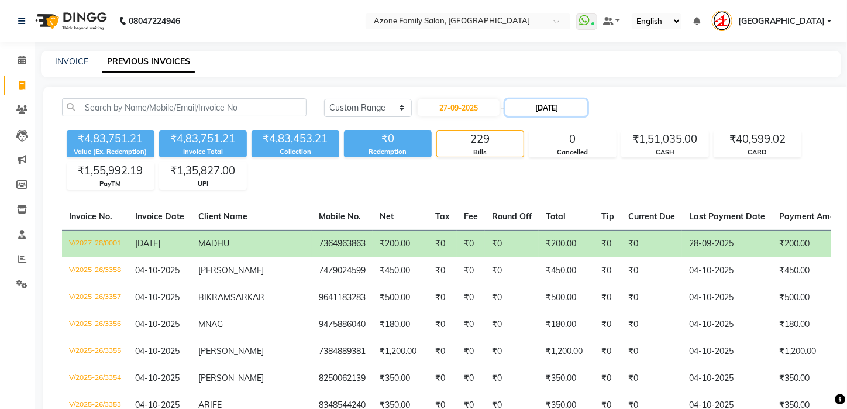
click at [540, 104] on input "27-10-2025" at bounding box center [546, 107] width 82 height 16
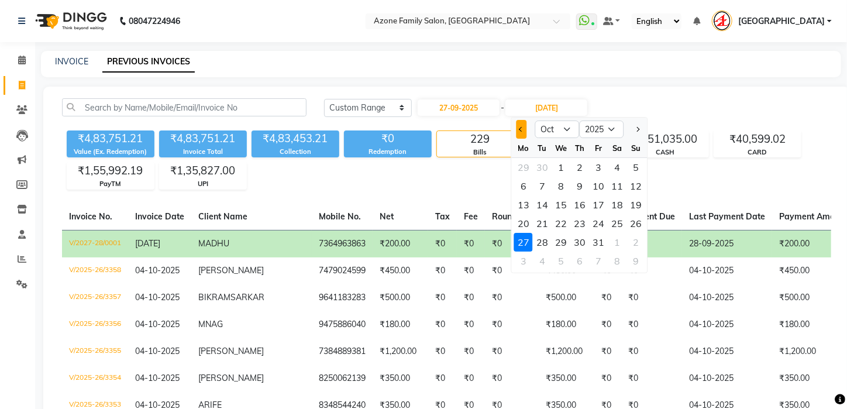
click at [518, 130] on button "Previous month" at bounding box center [522, 129] width 10 height 19
click at [615, 223] on div "27" at bounding box center [617, 223] width 19 height 19
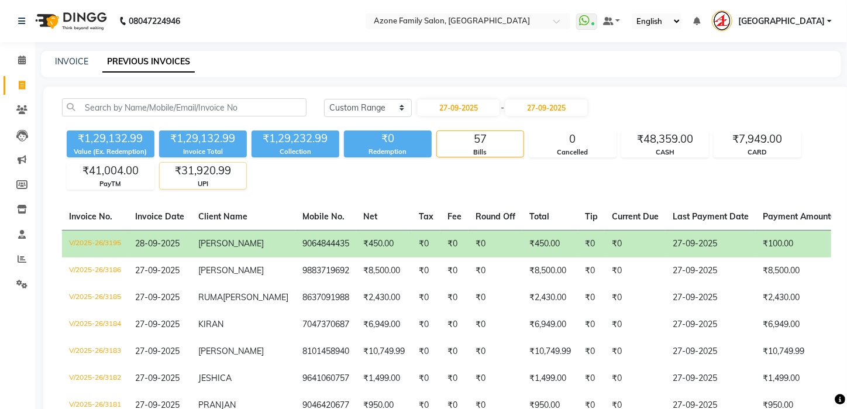
click at [195, 171] on div "₹31,920.99" at bounding box center [203, 171] width 87 height 16
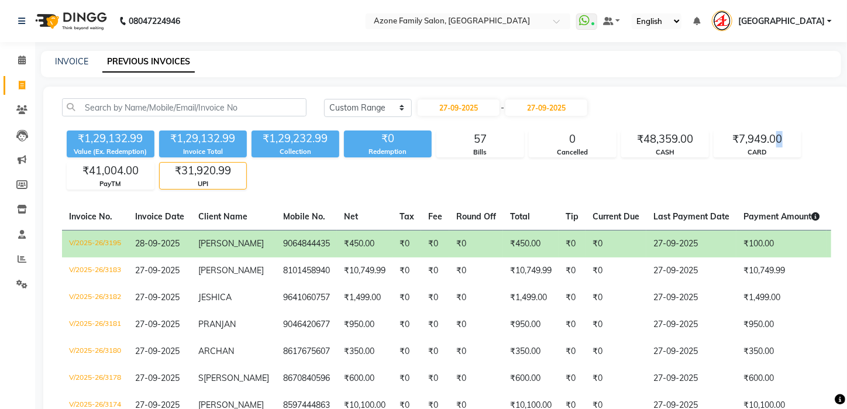
drag, startPoint x: 773, startPoint y: 135, endPoint x: 855, endPoint y: 142, distance: 82.3
click at [847, 142] on html "08047224946 Select Location × Azone Family Salon, Kharagpur WhatsApp Status ✕ S…" at bounding box center [423, 204] width 847 height 409
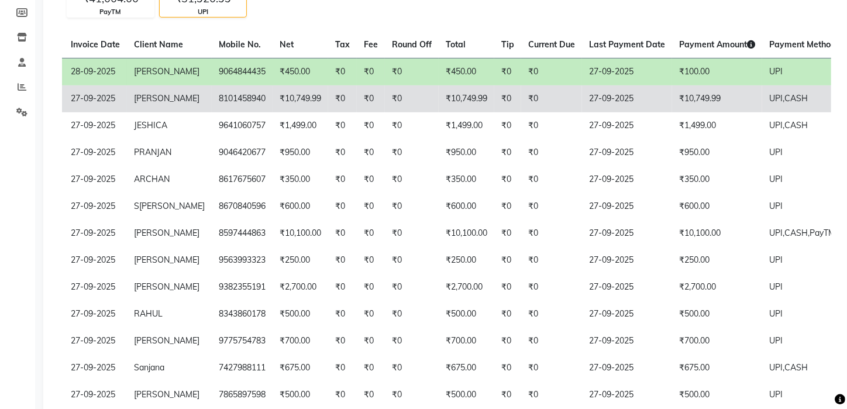
scroll to position [153, 0]
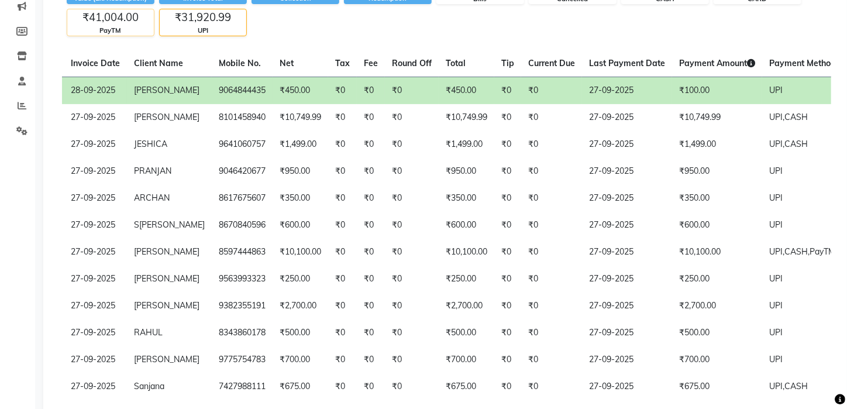
click at [108, 15] on div "₹41,004.00" at bounding box center [110, 17] width 87 height 16
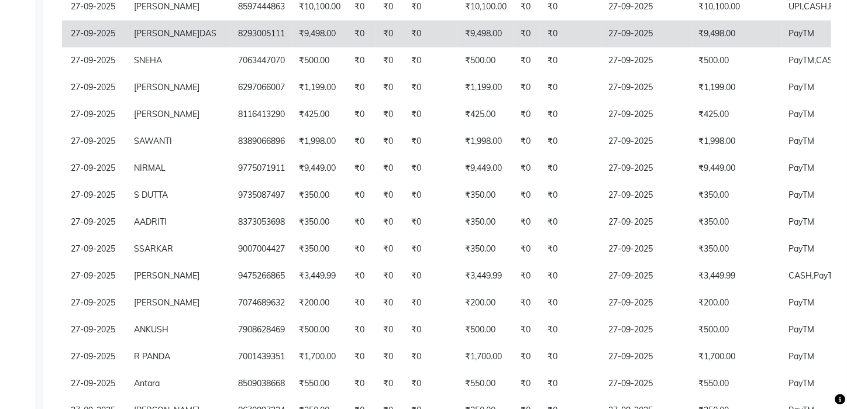
scroll to position [294, 0]
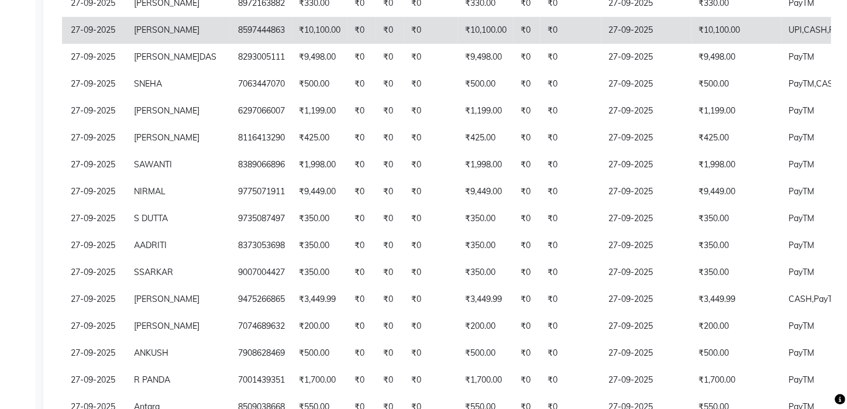
click at [601, 44] on td "27-09-2025" at bounding box center [646, 30] width 90 height 27
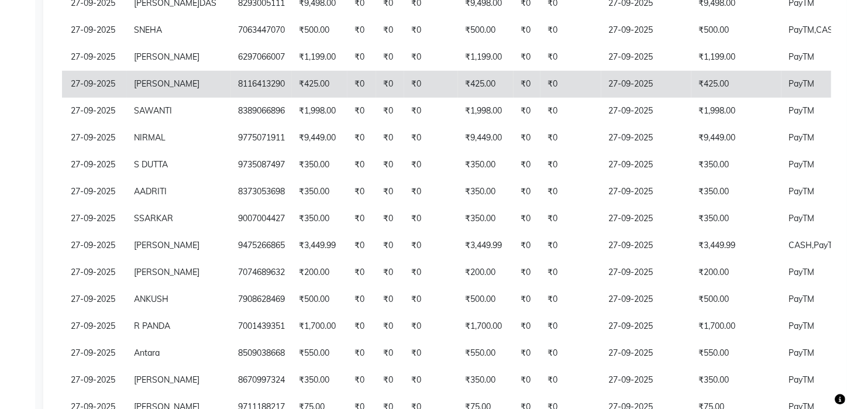
scroll to position [346, 0]
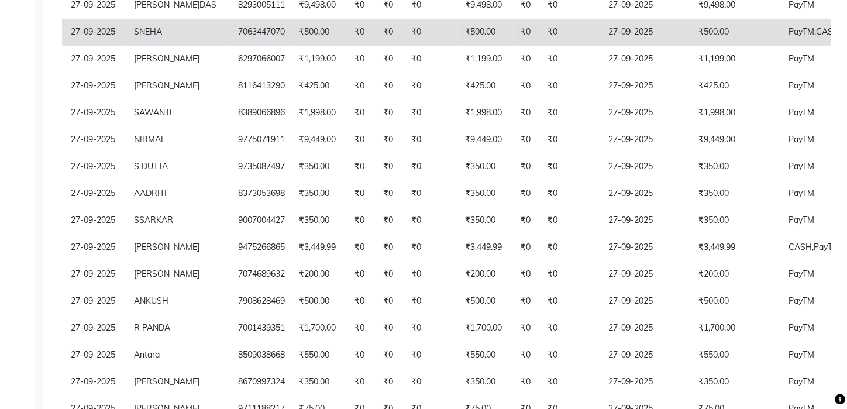
click at [789, 37] on span "PayTM," at bounding box center [802, 31] width 27 height 11
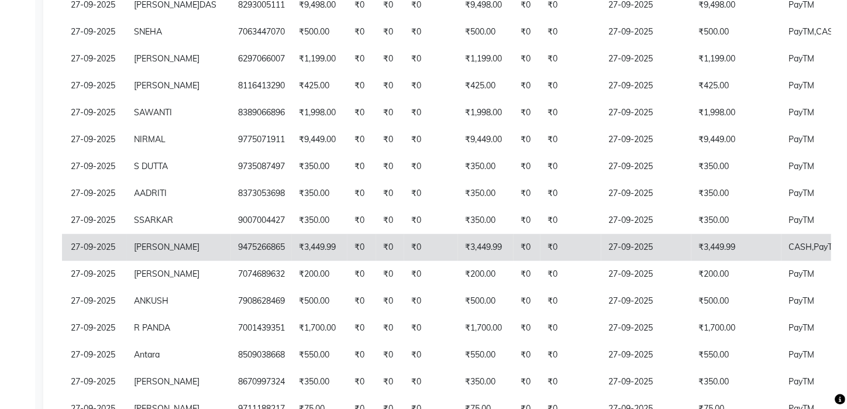
click at [692, 261] on td "₹3,449.99" at bounding box center [737, 247] width 90 height 27
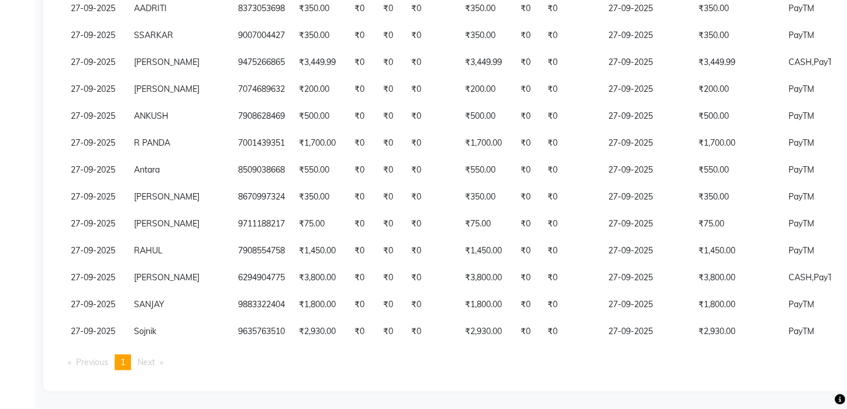
scroll to position [559, 0]
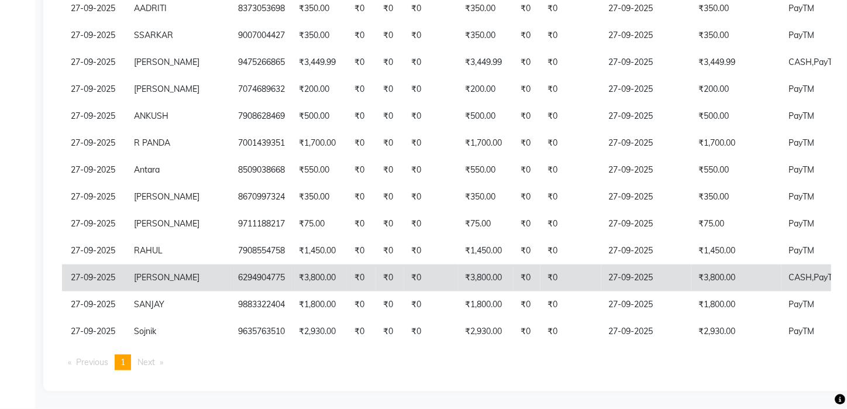
click at [814, 283] on span "PayTM" at bounding box center [827, 277] width 26 height 11
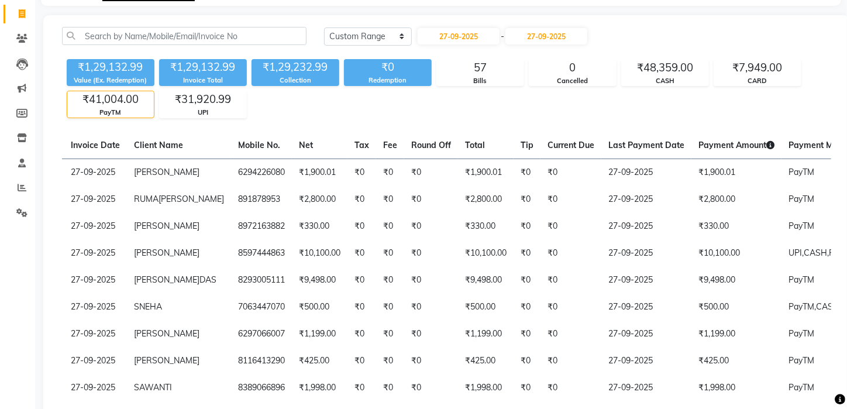
scroll to position [62, 0]
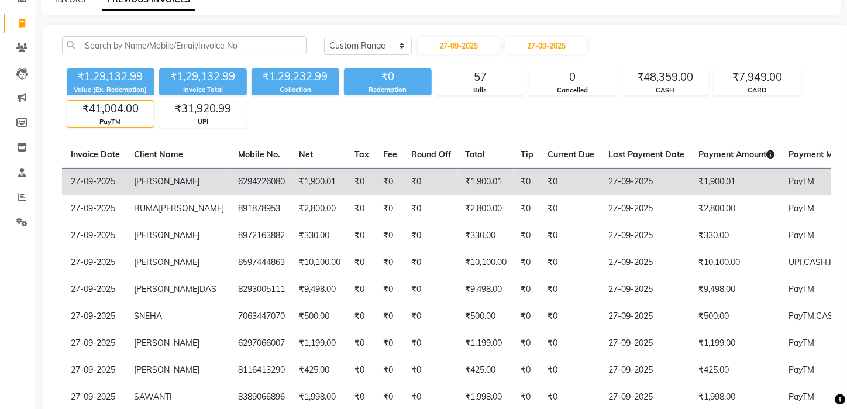
click at [240, 185] on td "6294226080" at bounding box center [261, 181] width 61 height 27
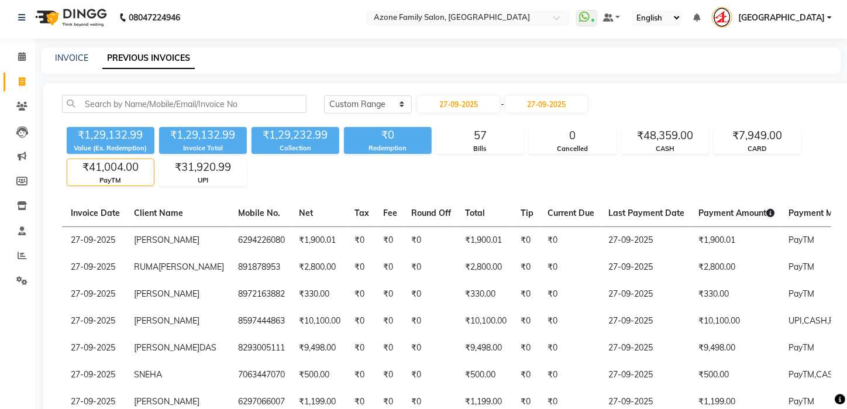
scroll to position [0, 0]
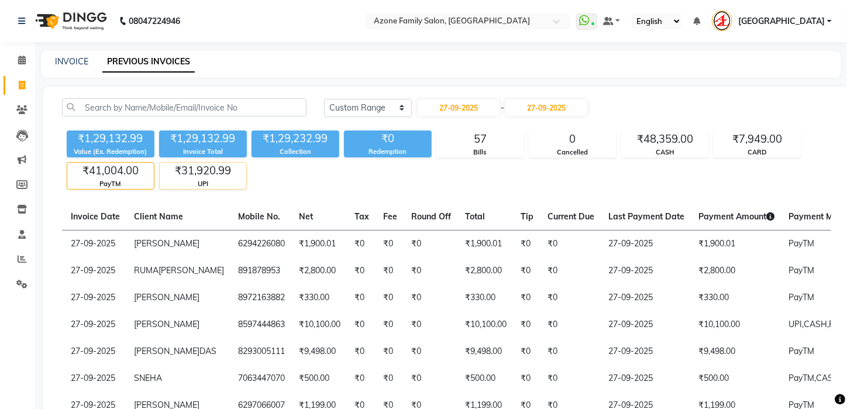
click at [211, 180] on div "UPI" at bounding box center [203, 184] width 87 height 10
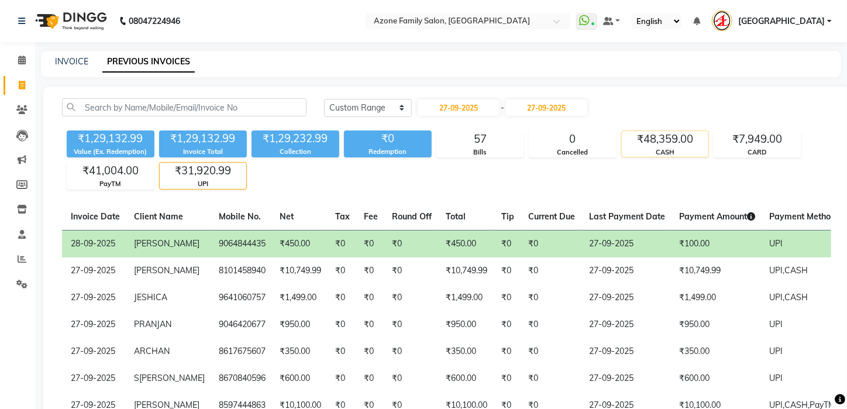
click at [665, 146] on div "₹48,359.00 CASH" at bounding box center [665, 143] width 88 height 27
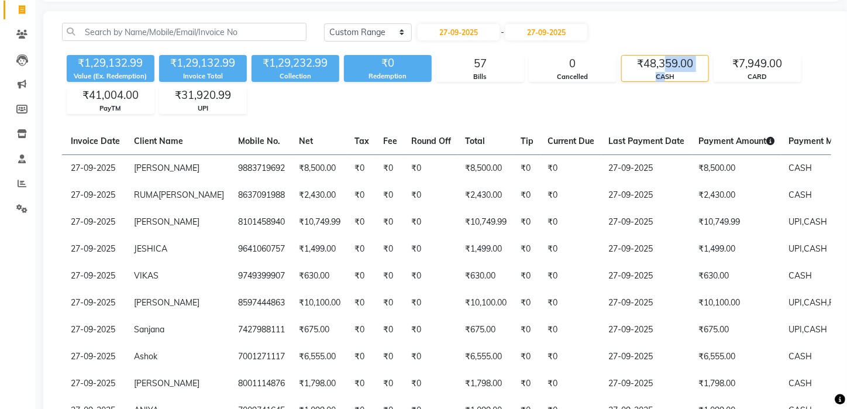
scroll to position [71, 0]
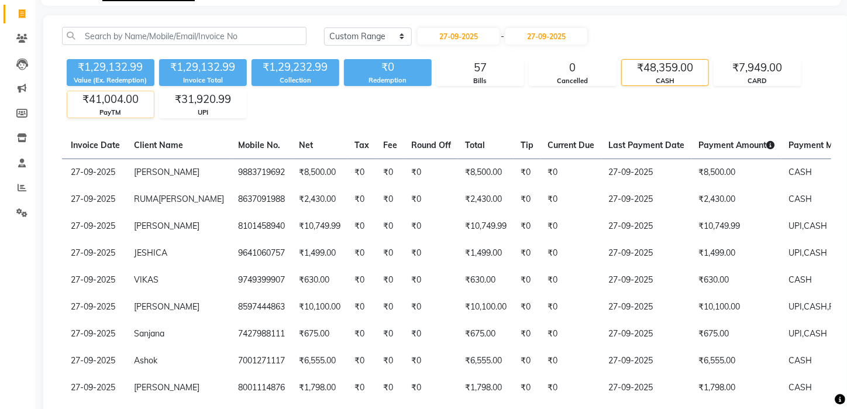
click at [122, 91] on div "₹41,004.00" at bounding box center [110, 99] width 87 height 16
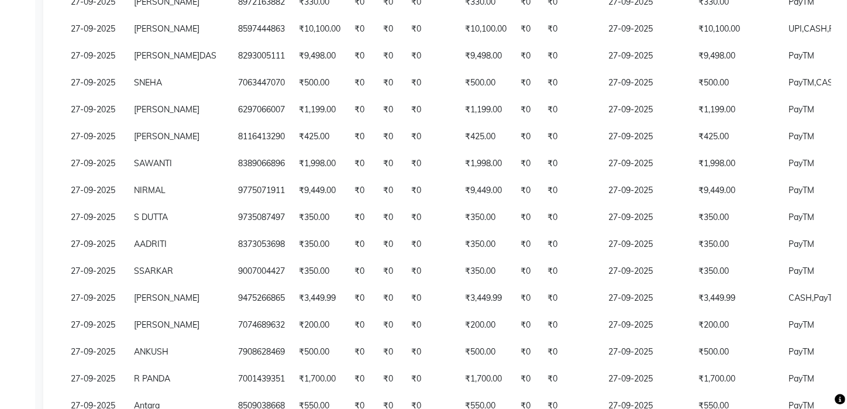
scroll to position [0, 0]
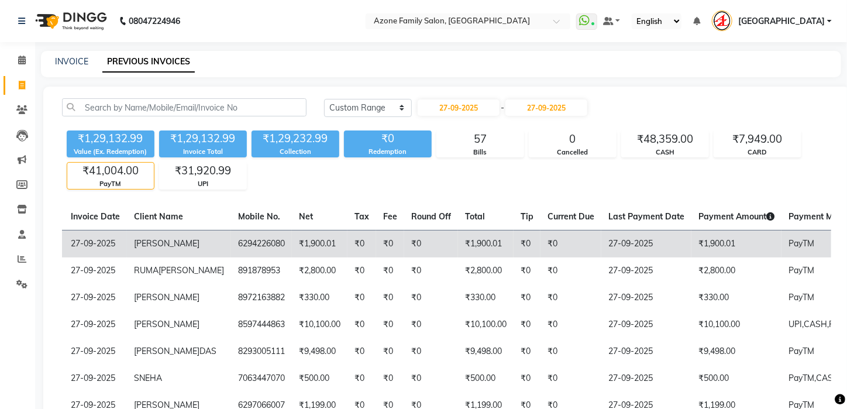
click at [404, 240] on td "₹0" at bounding box center [431, 243] width 54 height 27
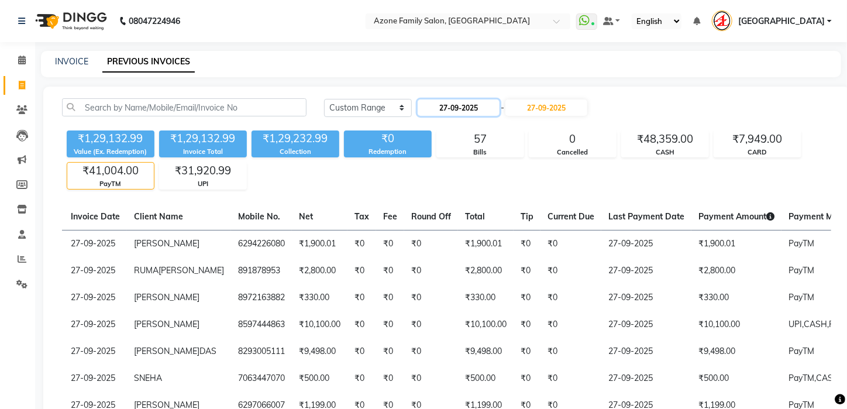
click at [456, 108] on input "27-09-2025" at bounding box center [459, 107] width 82 height 16
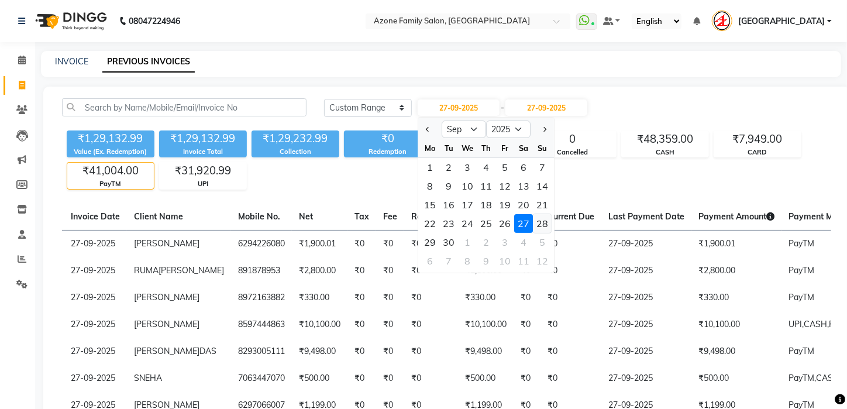
click at [541, 222] on div "28" at bounding box center [543, 223] width 19 height 19
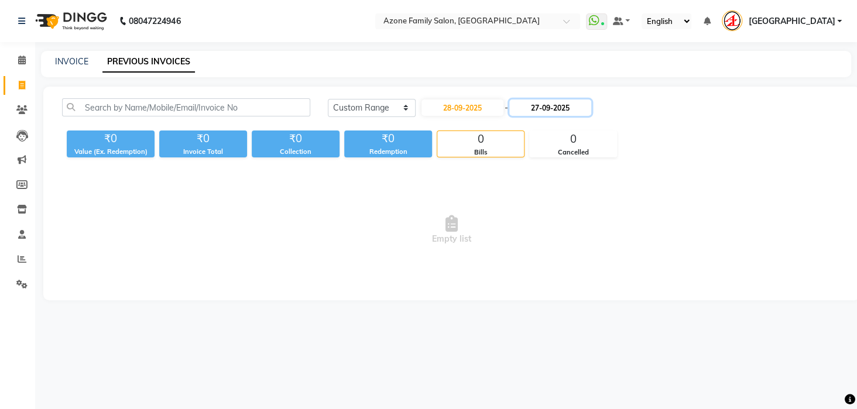
click at [553, 104] on input "27-09-2025" at bounding box center [550, 107] width 82 height 16
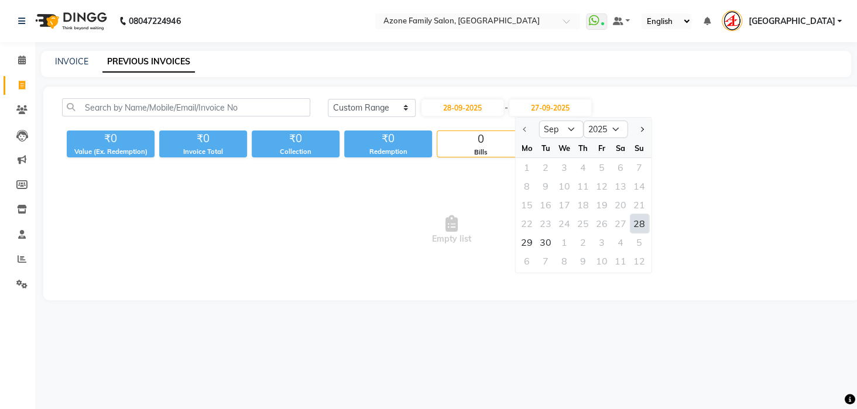
click at [642, 222] on div "28" at bounding box center [639, 223] width 19 height 19
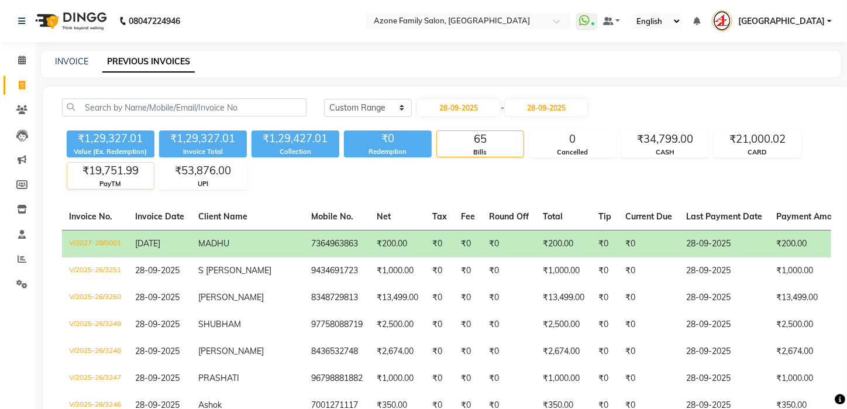
click at [124, 176] on div "₹19,751.99" at bounding box center [110, 171] width 87 height 16
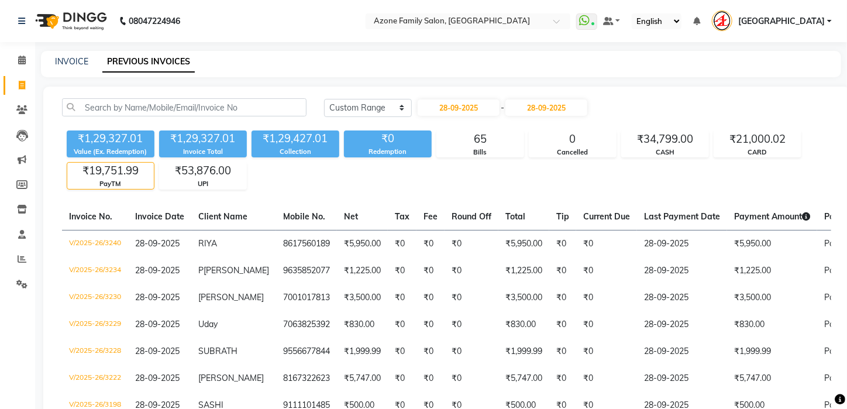
scroll to position [81, 0]
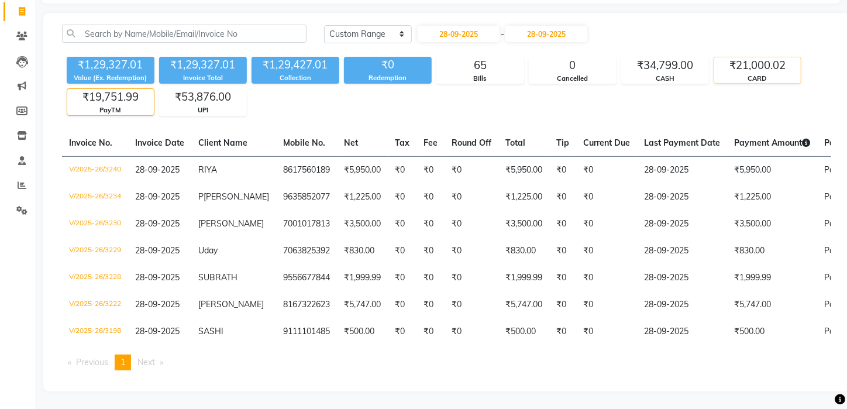
click at [756, 59] on div "₹21,000.02" at bounding box center [757, 65] width 87 height 16
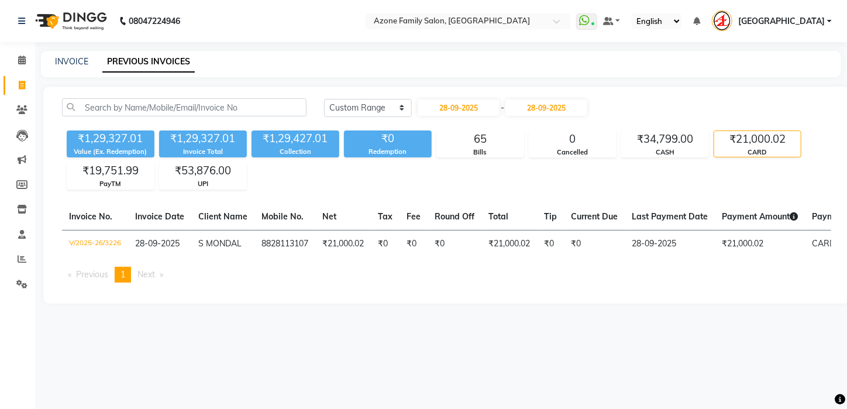
scroll to position [0, 0]
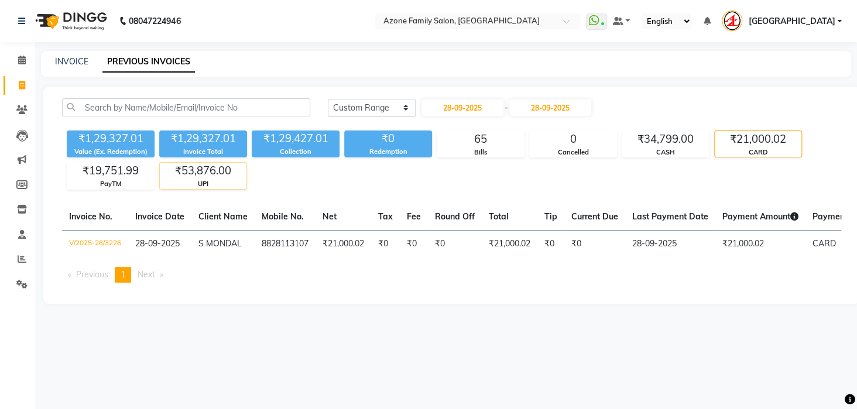
click at [185, 166] on div "₹53,876.00" at bounding box center [203, 171] width 87 height 16
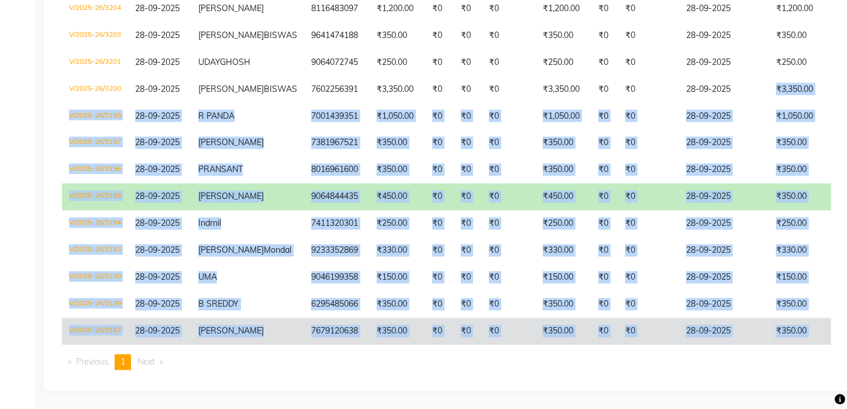
scroll to position [1037, 0]
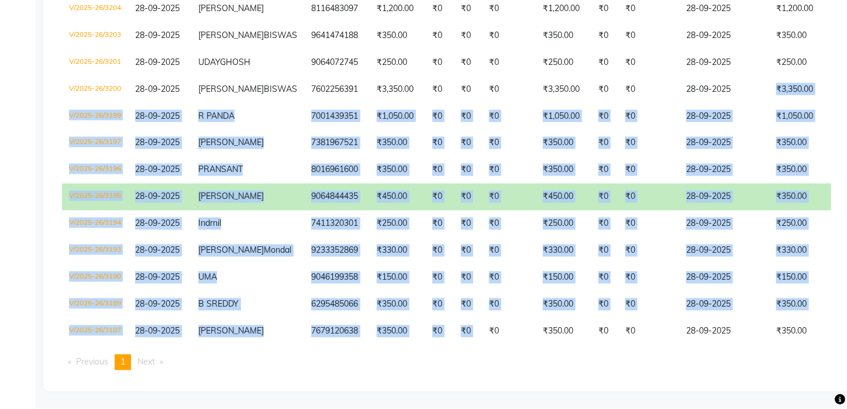
drag, startPoint x: 526, startPoint y: 194, endPoint x: 413, endPoint y: 346, distance: 189.9
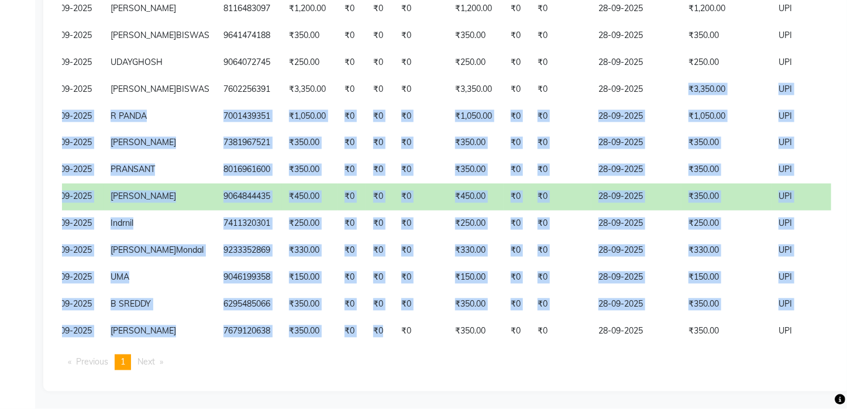
scroll to position [0, 90]
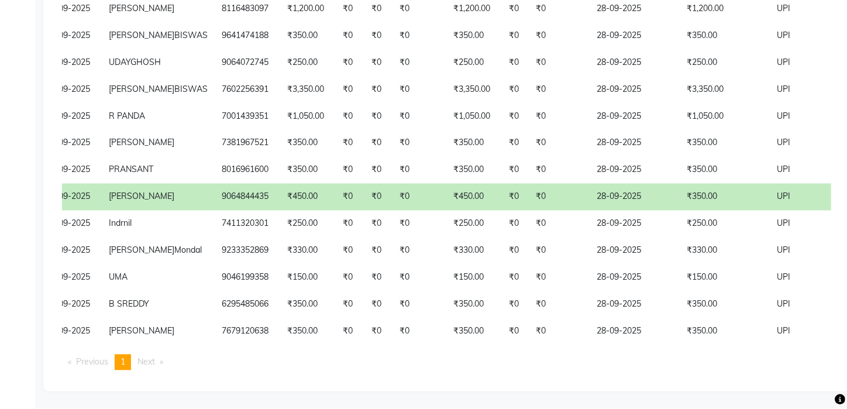
click at [508, 366] on ul "Previous page 1 / 1 You're on page 1 Next page" at bounding box center [446, 363] width 769 height 16
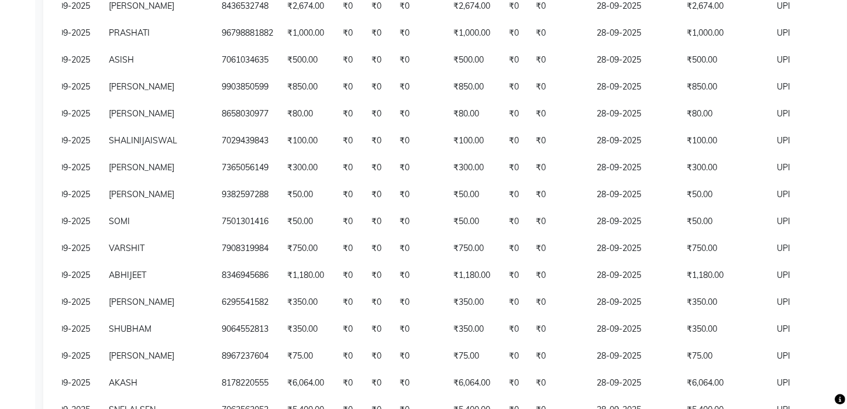
scroll to position [365, 0]
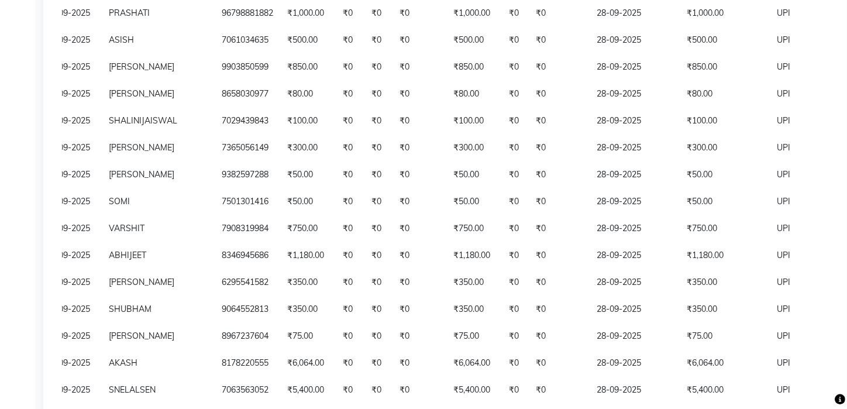
click at [847, 225] on div "Today Yesterday Custom Range 28-09-2025 - 28-09-2025 ₹1,29,327.01 Value (Ex. Re…" at bounding box center [446, 361] width 807 height 1278
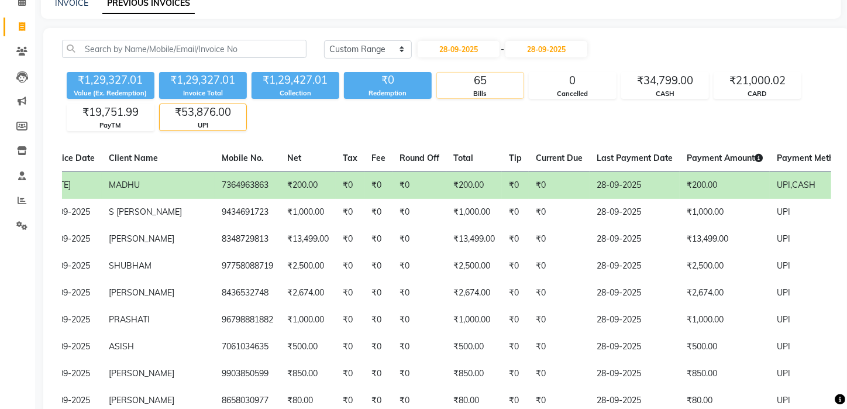
scroll to position [45, 0]
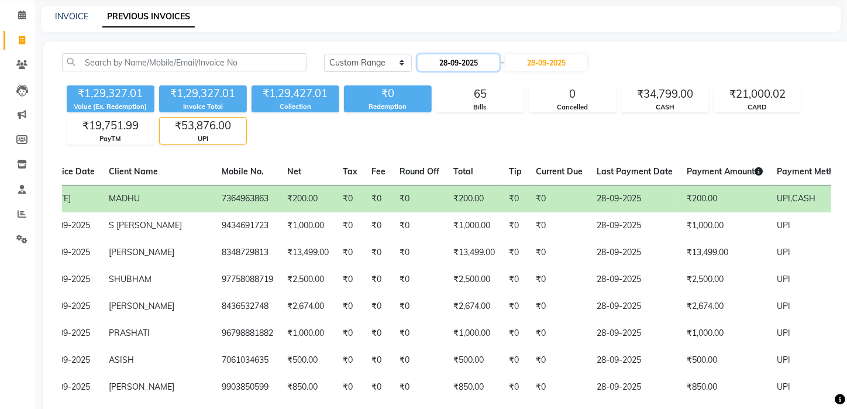
click at [468, 64] on input "28-09-2025" at bounding box center [459, 62] width 82 height 16
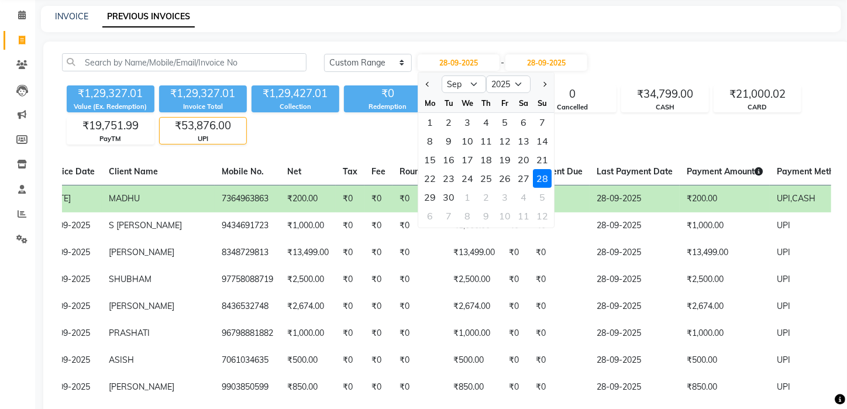
click at [429, 200] on div "29" at bounding box center [430, 197] width 19 height 19
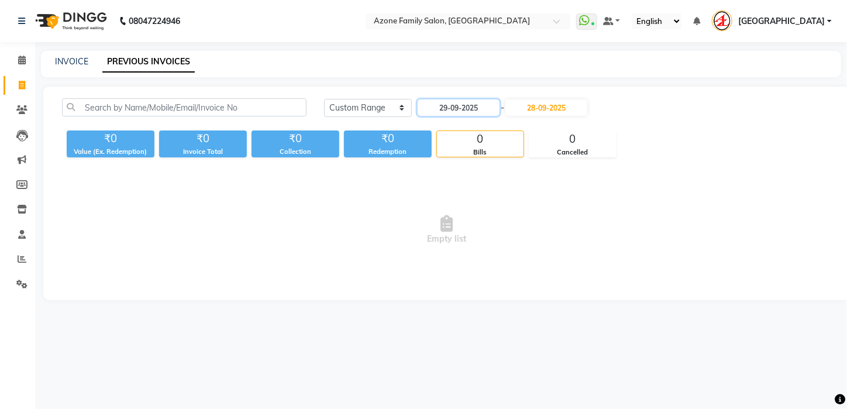
scroll to position [0, 0]
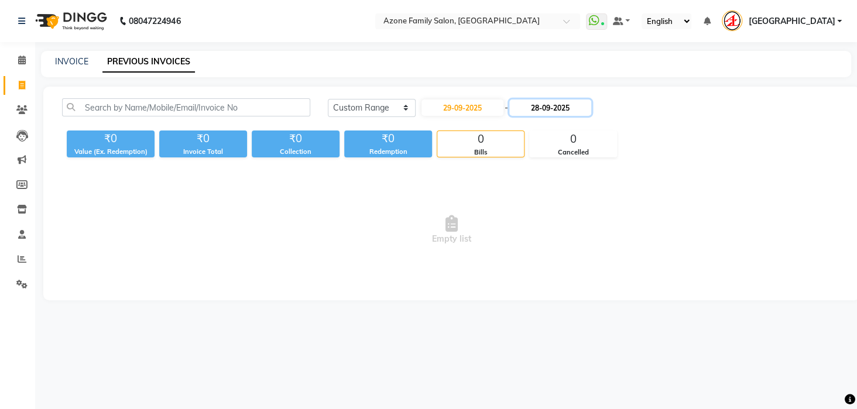
click at [547, 104] on input "28-09-2025" at bounding box center [550, 107] width 82 height 16
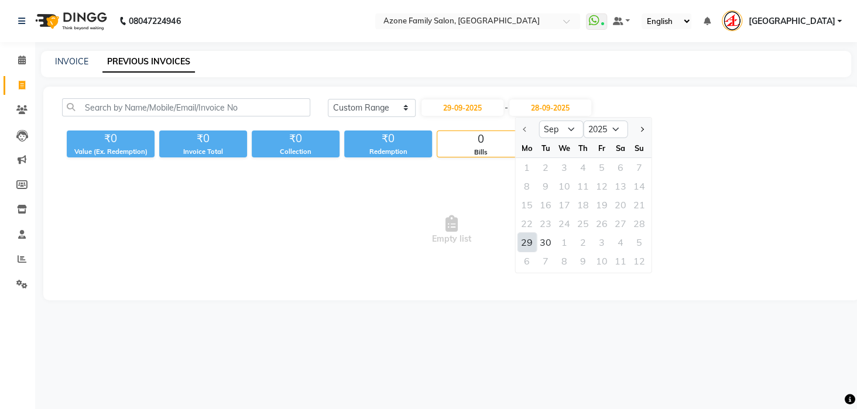
click at [528, 236] on div "29" at bounding box center [526, 242] width 19 height 19
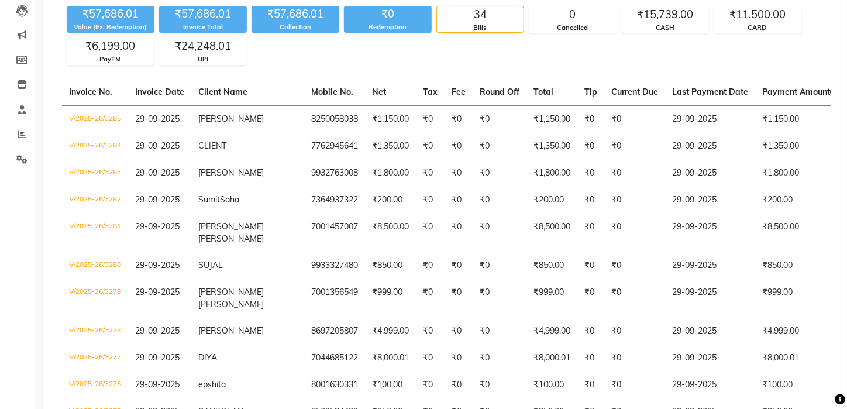
scroll to position [123, 0]
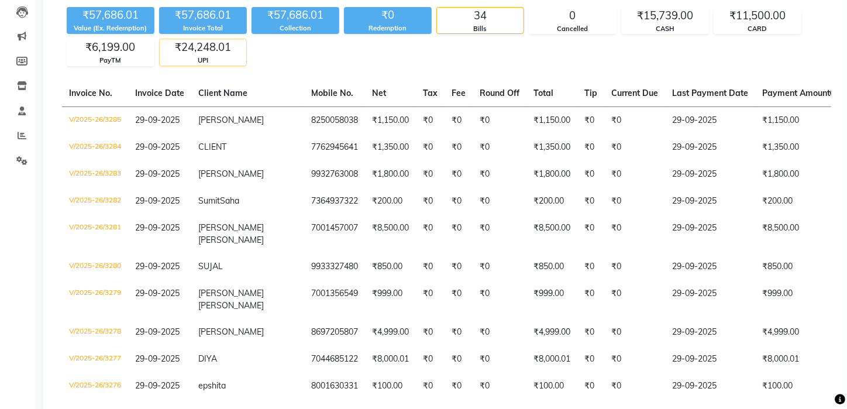
click at [225, 63] on div "UPI" at bounding box center [203, 61] width 87 height 10
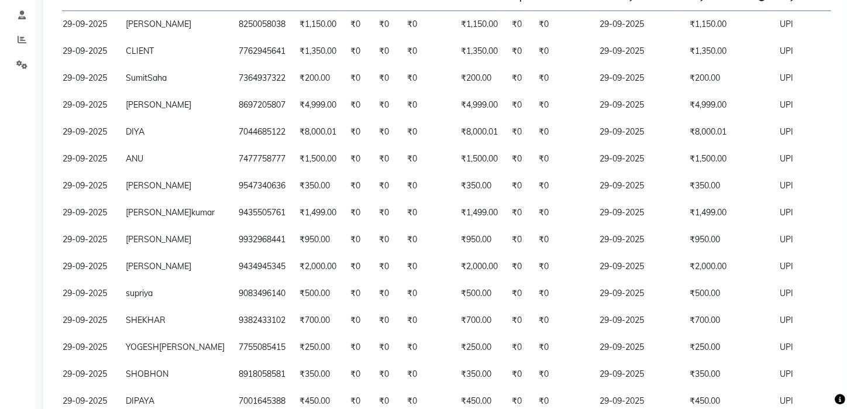
scroll to position [222, 0]
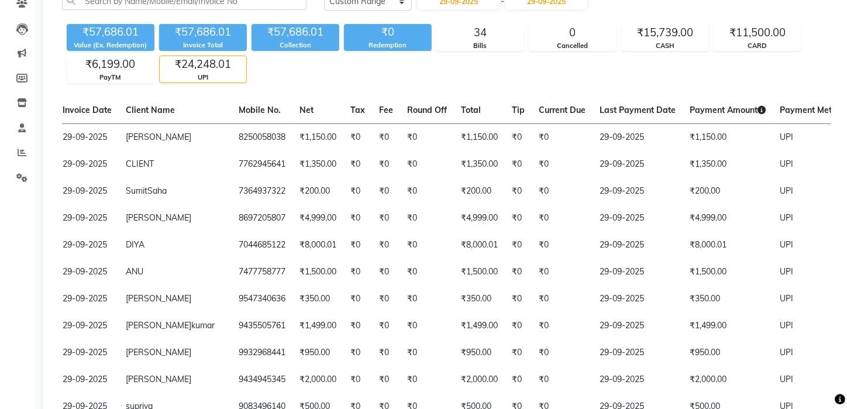
click at [121, 61] on div "₹6,199.00" at bounding box center [110, 64] width 87 height 16
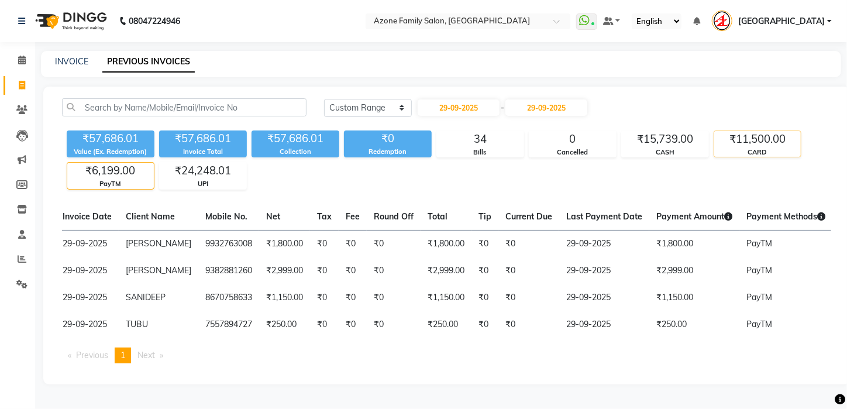
click at [746, 151] on div "CARD" at bounding box center [757, 152] width 87 height 10
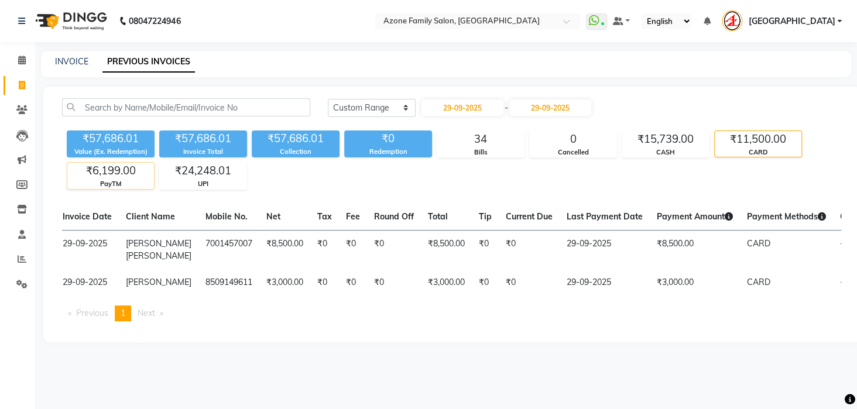
click at [122, 180] on div "PayTM" at bounding box center [110, 184] width 87 height 10
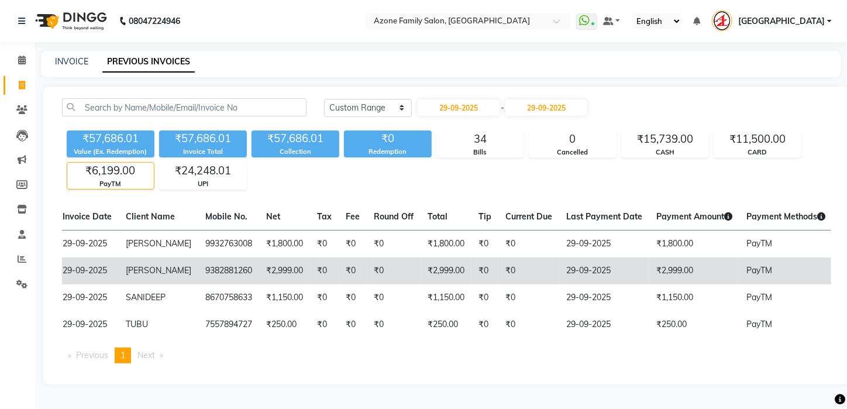
click at [559, 273] on td "29-09-2025" at bounding box center [604, 270] width 90 height 27
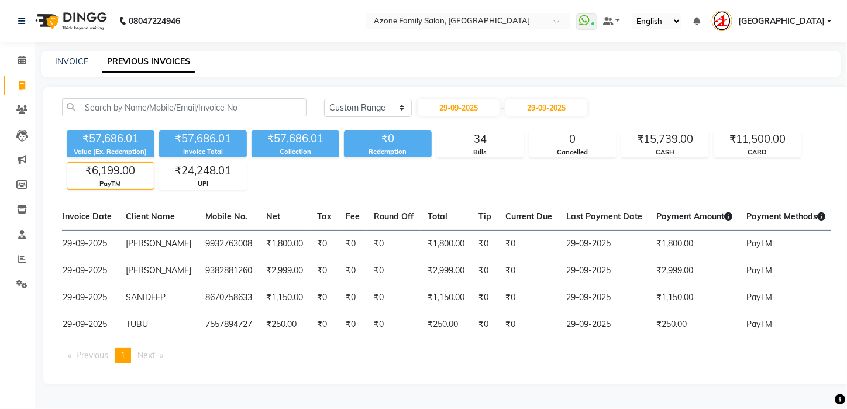
click at [538, 98] on div "29-09-2025 - 29-09-2025" at bounding box center [503, 107] width 172 height 19
click at [541, 111] on input "29-09-2025" at bounding box center [546, 107] width 82 height 16
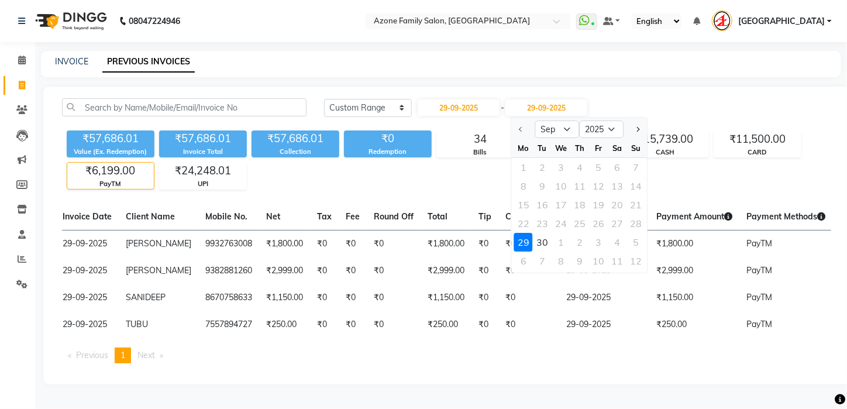
click at [522, 242] on div "29" at bounding box center [523, 242] width 19 height 19
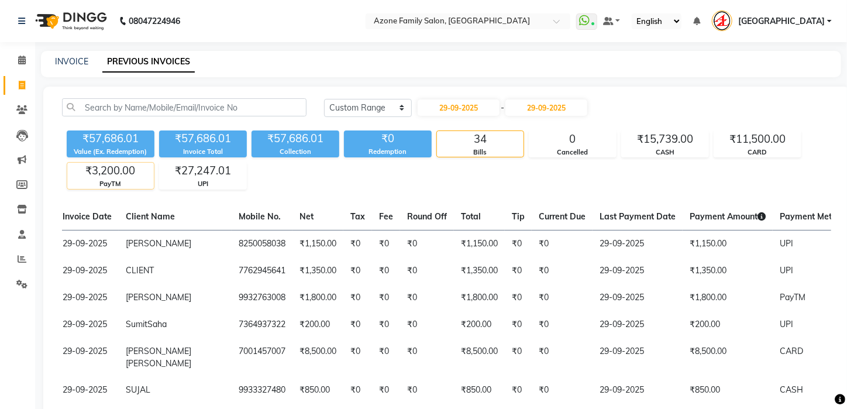
click at [123, 174] on div "₹3,200.00" at bounding box center [110, 171] width 87 height 16
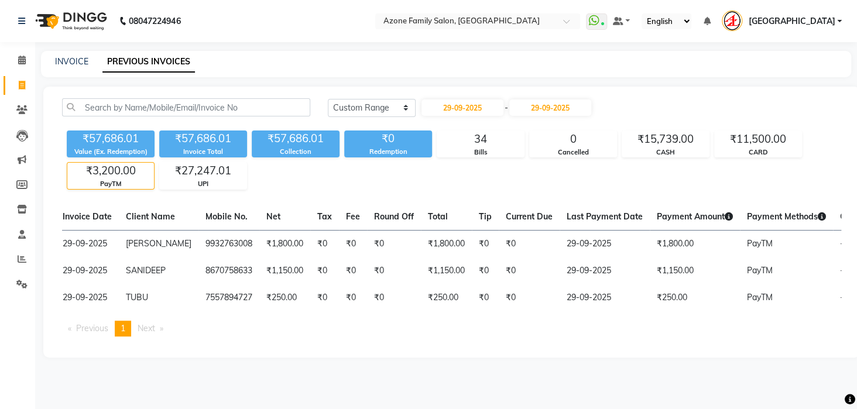
click at [104, 170] on div "₹3,200.00" at bounding box center [110, 171] width 87 height 16
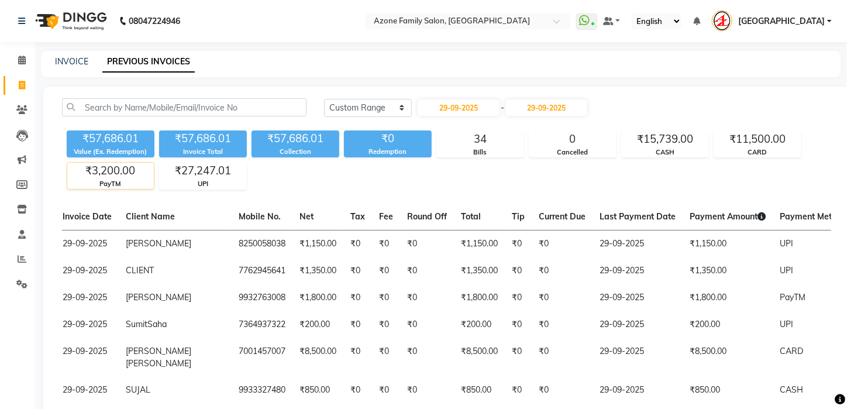
click at [104, 170] on div "₹3,200.00" at bounding box center [110, 171] width 87 height 16
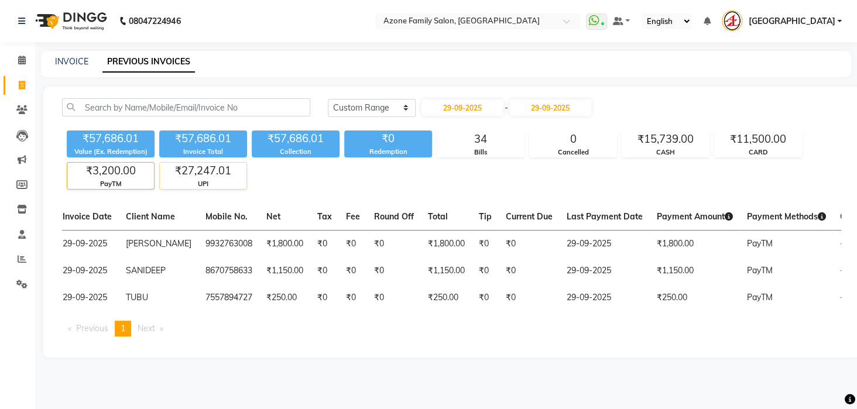
click at [220, 176] on div "₹27,247.01" at bounding box center [203, 171] width 87 height 16
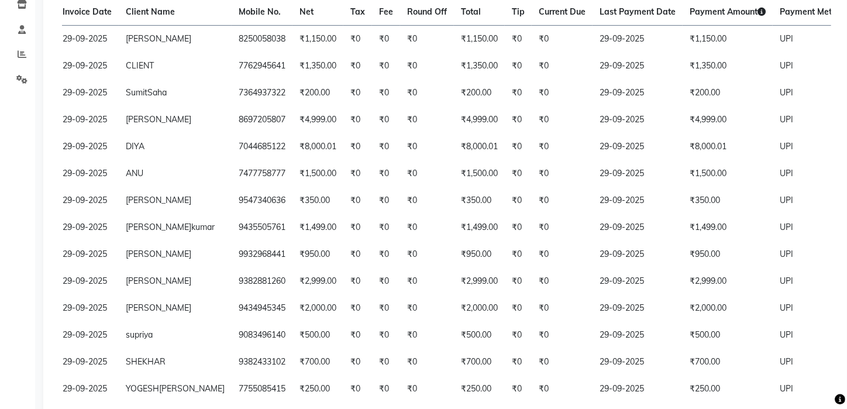
scroll to position [193, 0]
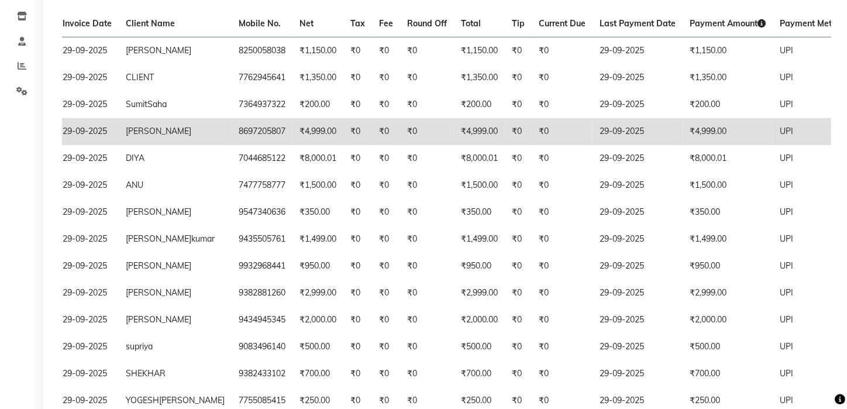
click at [454, 135] on td "₹4,999.00" at bounding box center [479, 131] width 51 height 27
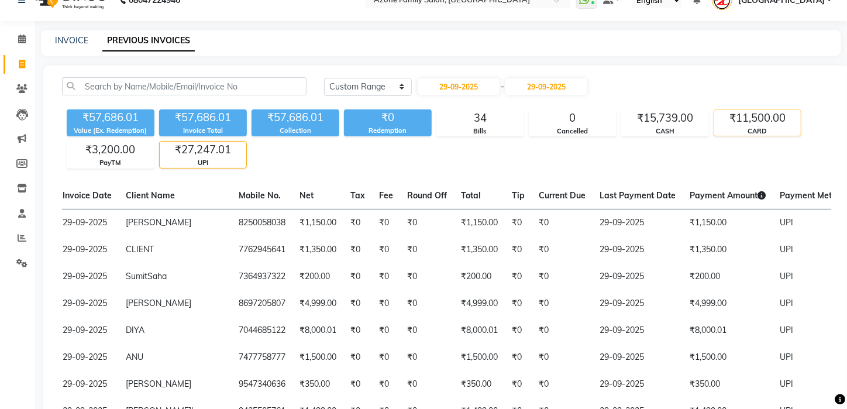
scroll to position [46, 0]
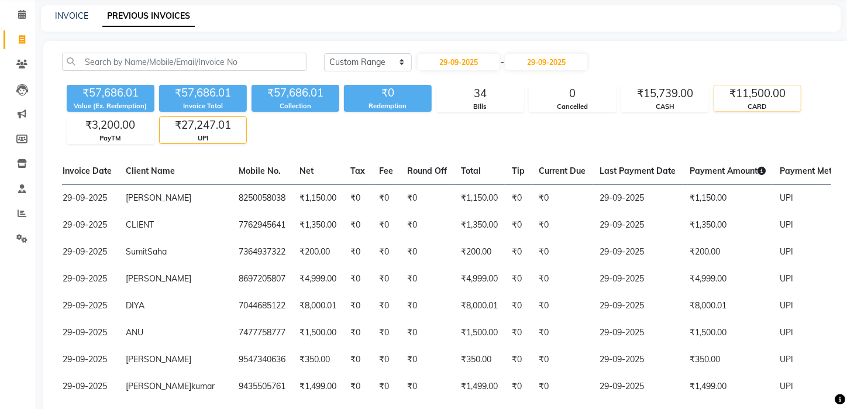
click at [747, 96] on div "₹11,500.00" at bounding box center [757, 93] width 87 height 16
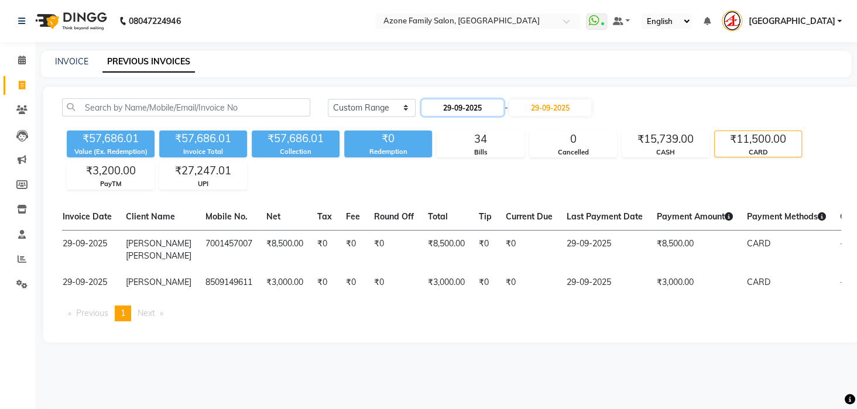
click at [466, 104] on input "29-09-2025" at bounding box center [462, 107] width 82 height 16
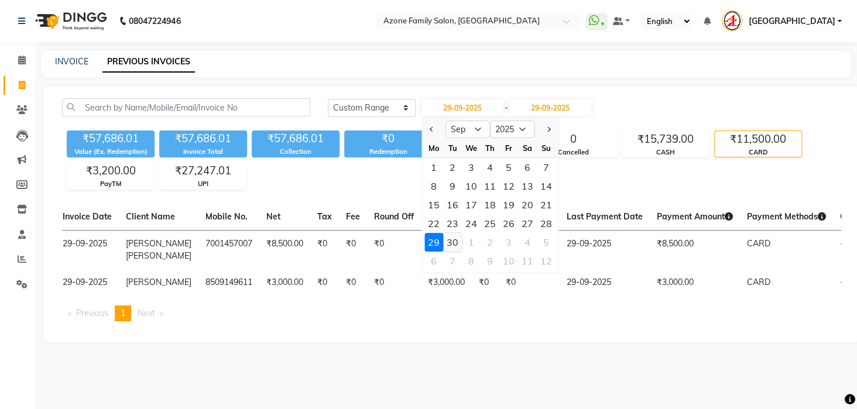
click at [457, 249] on div "30" at bounding box center [452, 242] width 19 height 19
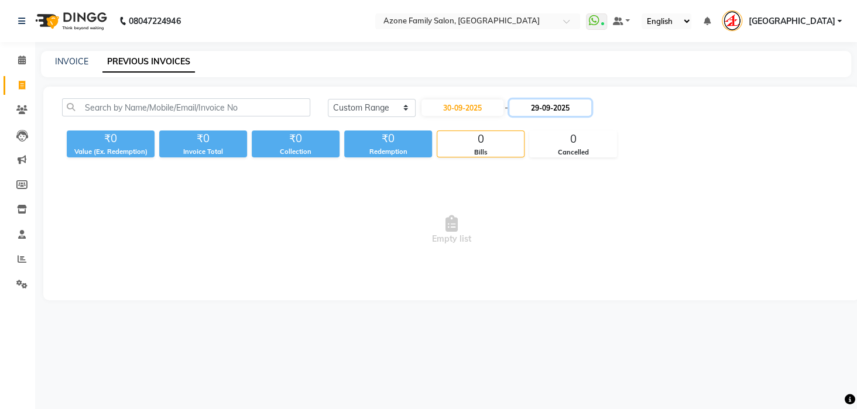
click at [574, 109] on input "29-09-2025" at bounding box center [550, 107] width 82 height 16
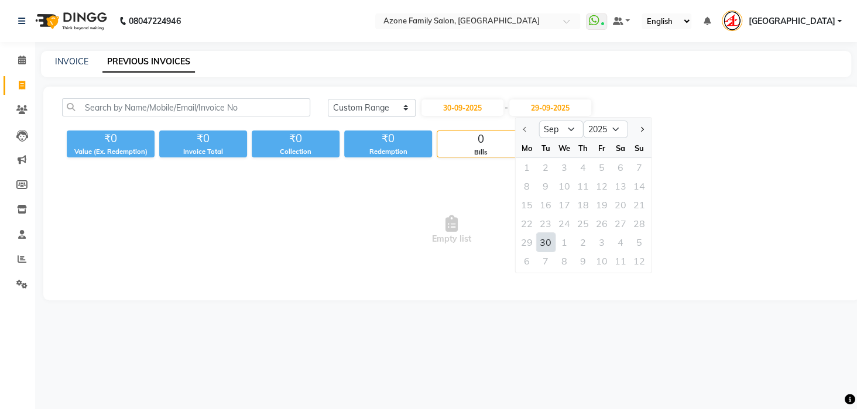
click at [546, 241] on div "30" at bounding box center [545, 242] width 19 height 19
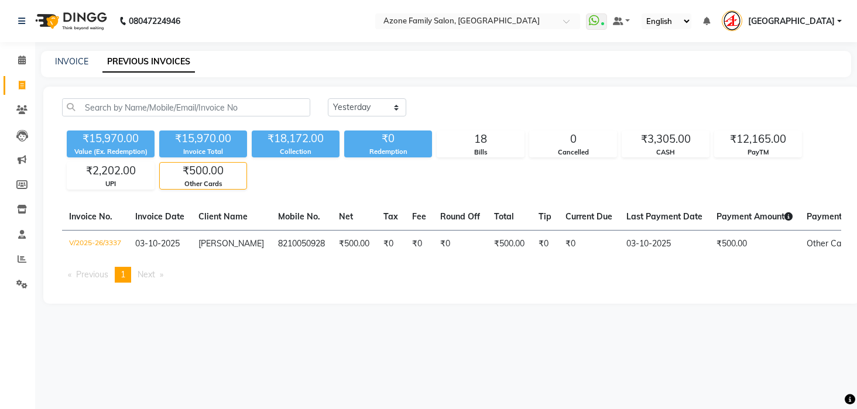
select select "yesterday"
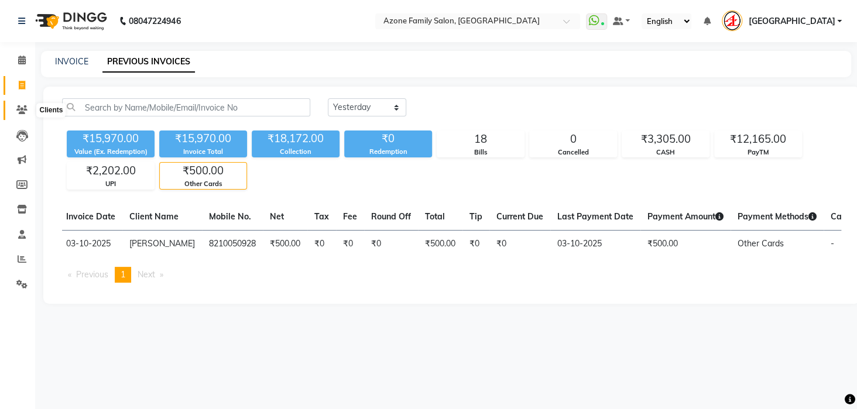
click at [25, 109] on icon at bounding box center [21, 109] width 11 height 9
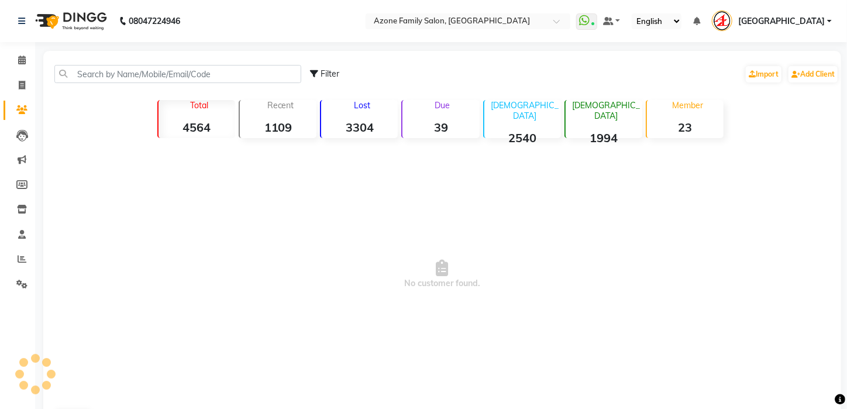
click at [195, 64] on div "Filter Import Add Client" at bounding box center [442, 74] width 793 height 37
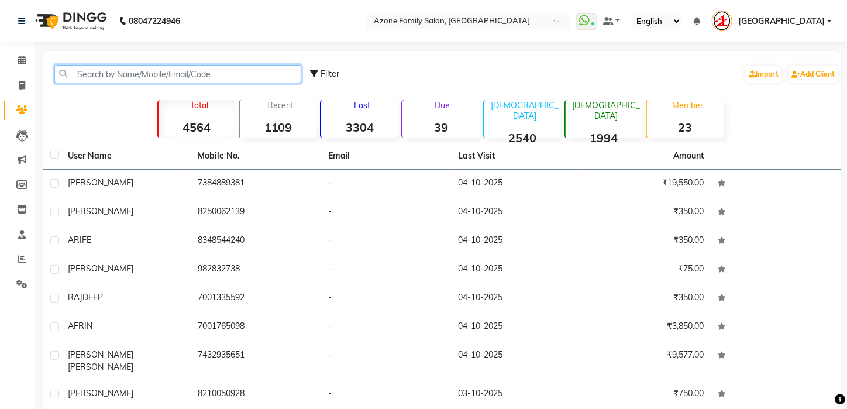
drag, startPoint x: 128, startPoint y: 68, endPoint x: 133, endPoint y: 76, distance: 8.9
click at [132, 75] on input "text" at bounding box center [177, 74] width 247 height 18
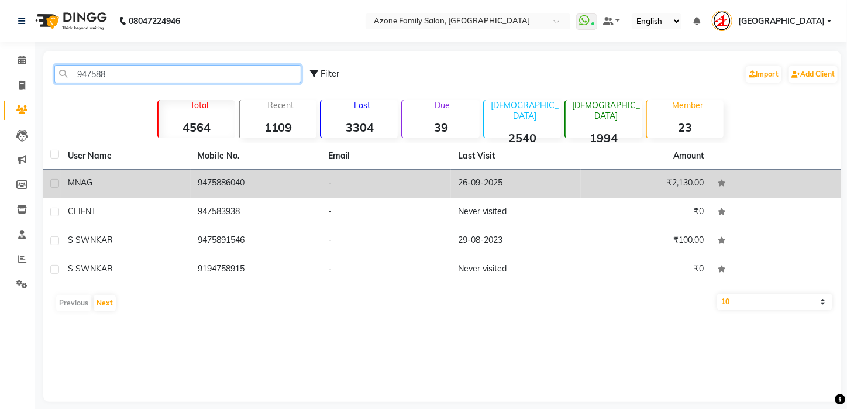
type input "947588"
click at [224, 185] on td "9475886040" at bounding box center [256, 184] width 130 height 29
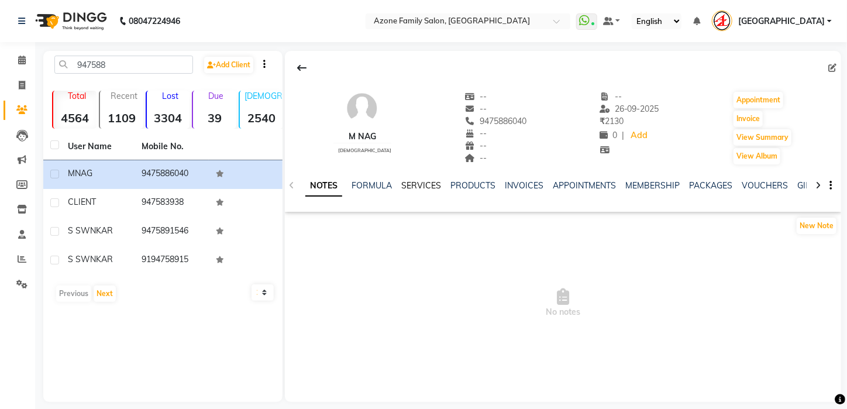
click at [427, 185] on link "SERVICES" at bounding box center [421, 185] width 40 height 11
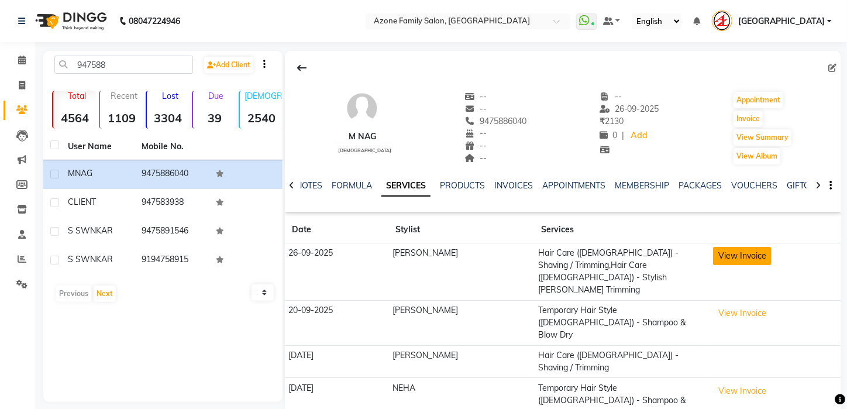
click at [735, 260] on button "View Invoice" at bounding box center [742, 256] width 59 height 18
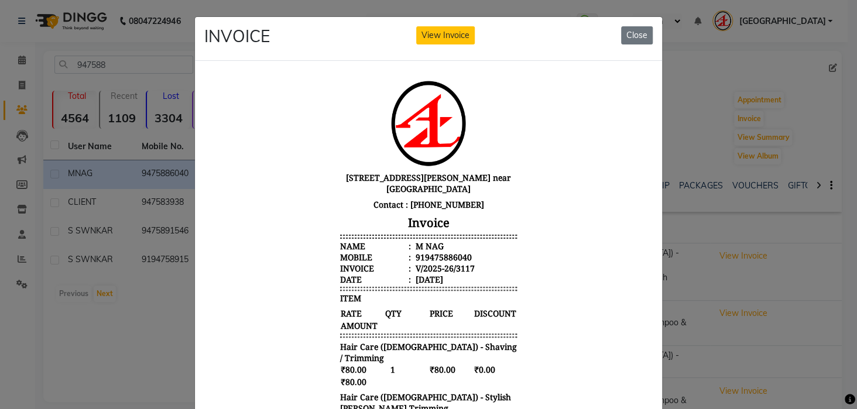
scroll to position [9, 0]
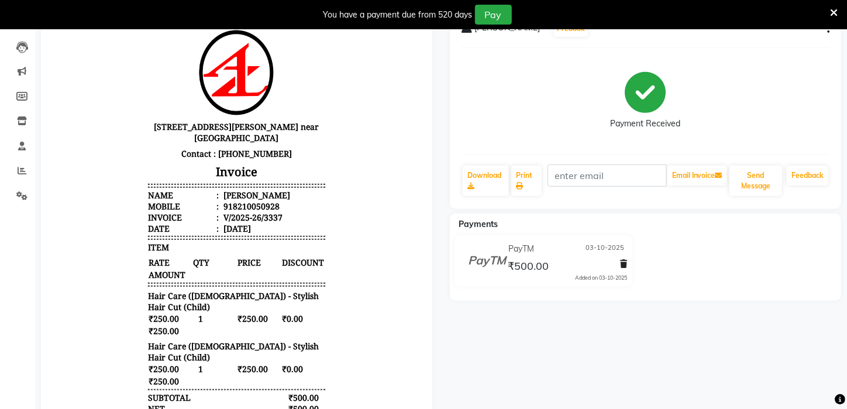
scroll to position [213, 0]
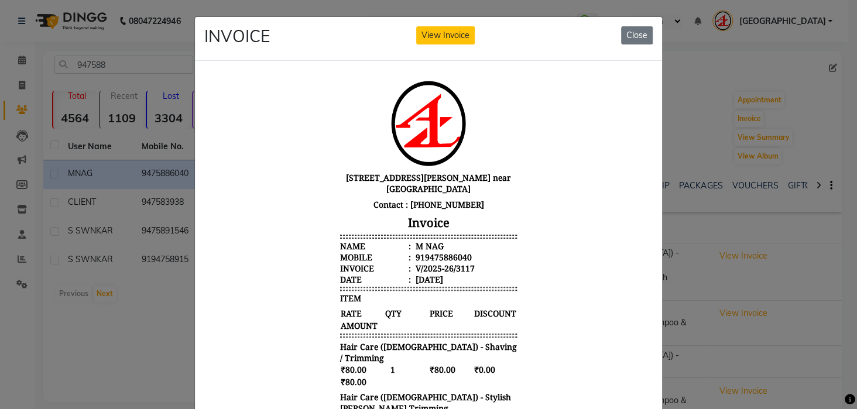
scroll to position [9, 0]
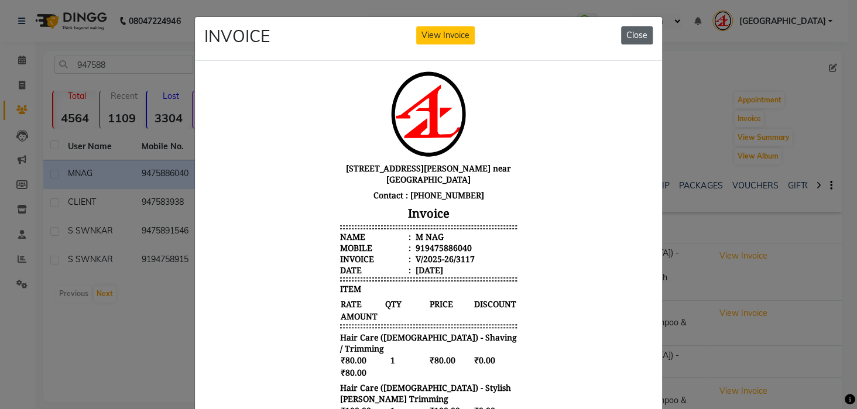
click at [628, 37] on button "Close" at bounding box center [637, 35] width 32 height 18
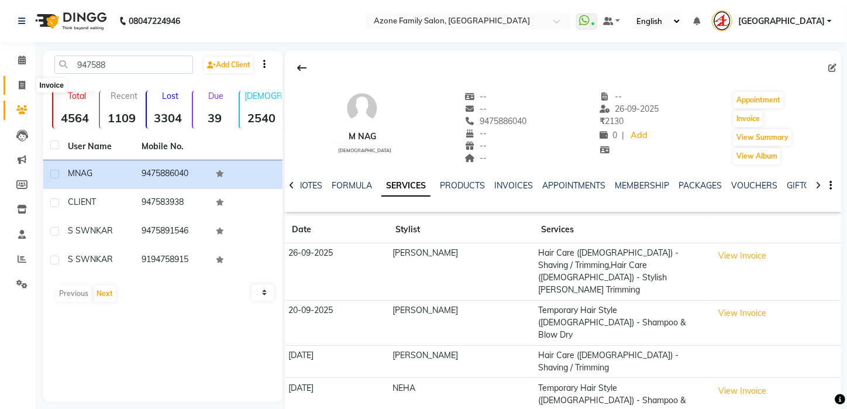
click at [20, 85] on icon at bounding box center [22, 85] width 6 height 9
select select "service"
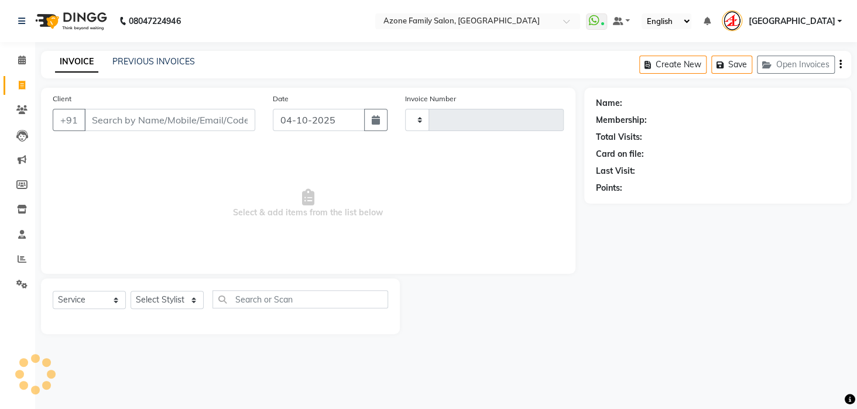
type input "3359"
select select "4296"
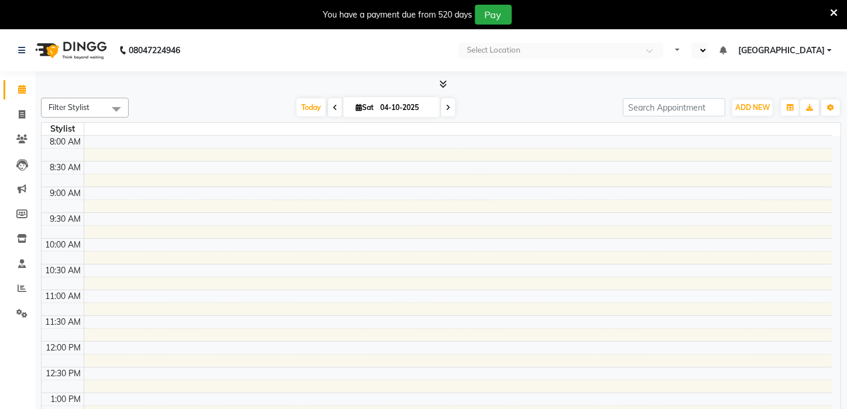
select select "en"
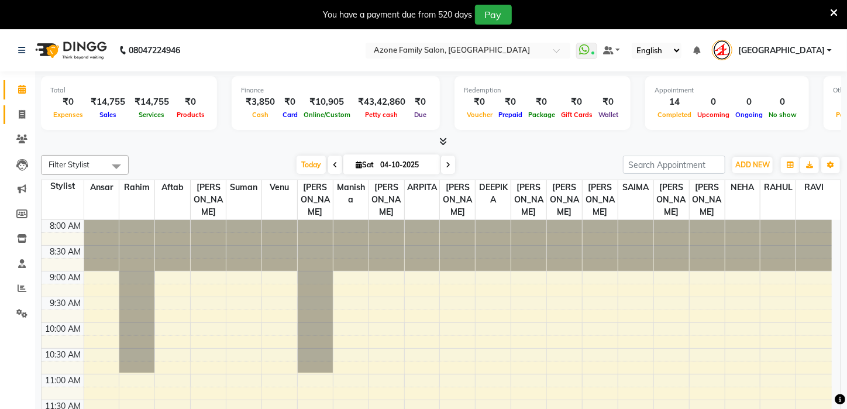
scroll to position [421, 0]
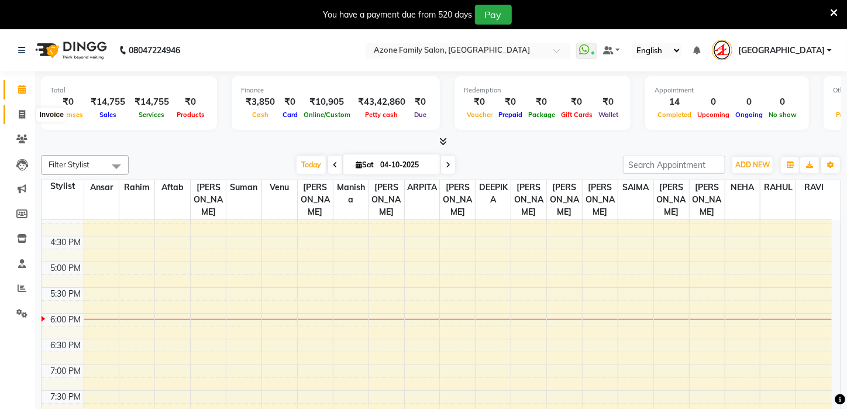
click at [15, 112] on span at bounding box center [22, 114] width 20 height 13
select select "service"
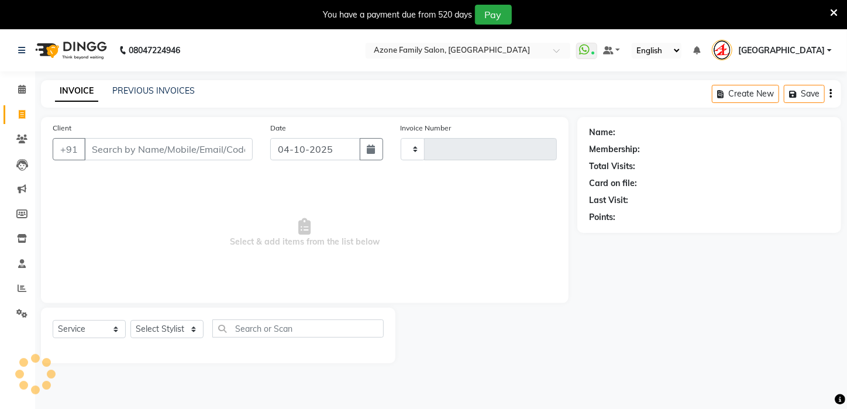
type input "3359"
select select "4296"
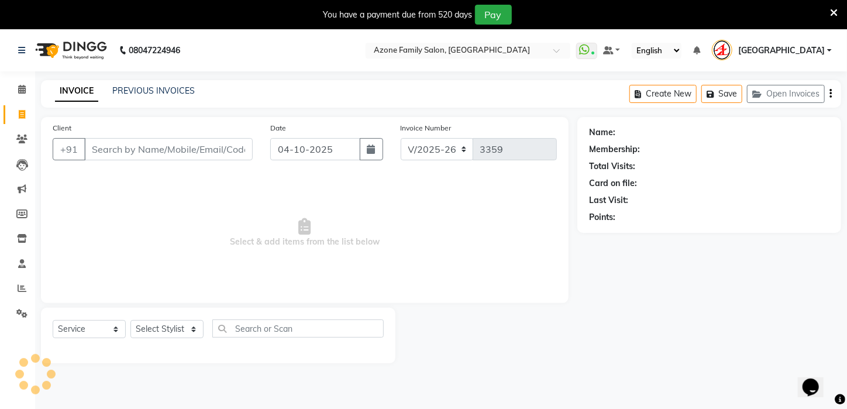
click at [98, 145] on input "Client" at bounding box center [168, 149] width 168 height 22
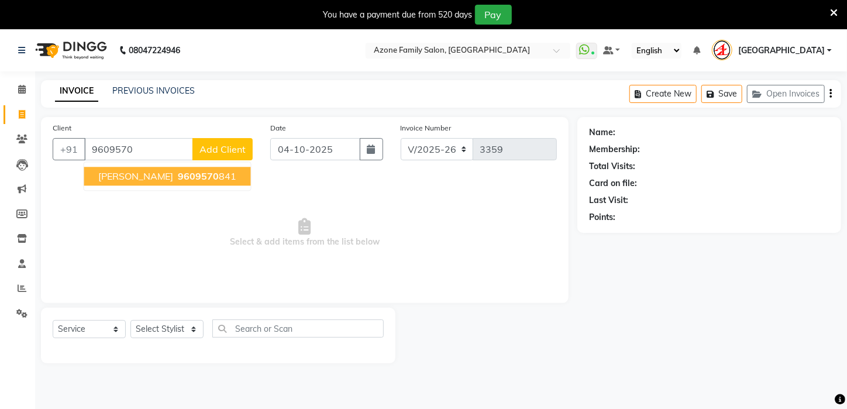
click at [145, 180] on span "KANADH GHOSH" at bounding box center [135, 176] width 75 height 12
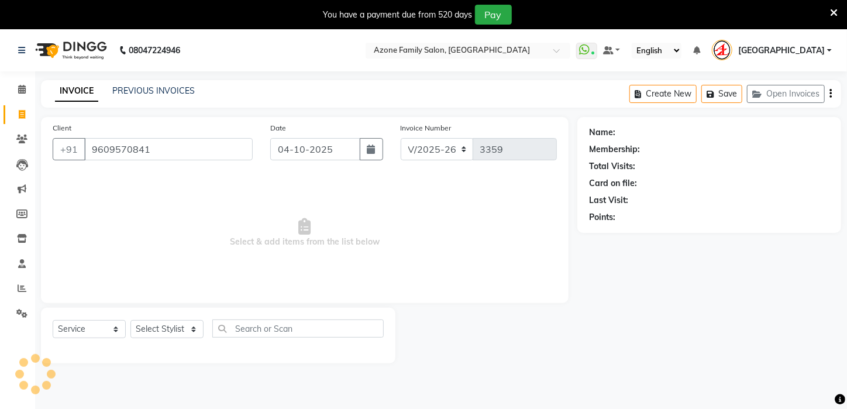
type input "9609570841"
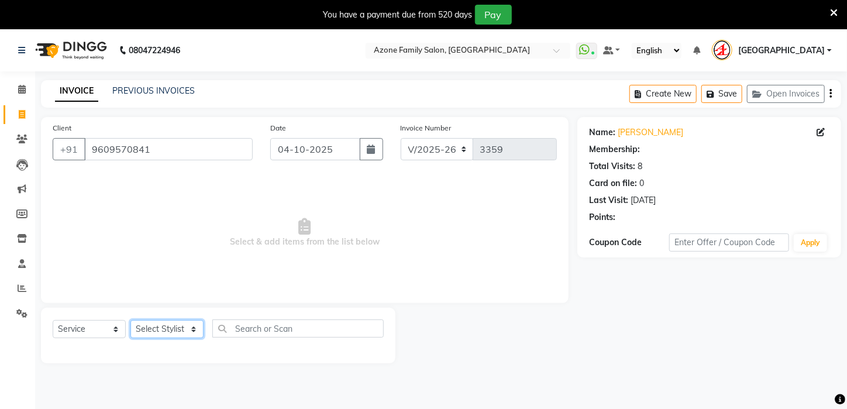
click at [166, 328] on select "Select Stylist Aftab Ansar ARPITA DEEPIKA IMRAAN Injamam KESHAV kharagpur Mahad…" at bounding box center [166, 329] width 73 height 18
select select "69577"
click at [130, 320] on select "Select Stylist Aftab Ansar ARPITA DEEPIKA IMRAAN Injamam KESHAV kharagpur Mahad…" at bounding box center [166, 329] width 73 height 18
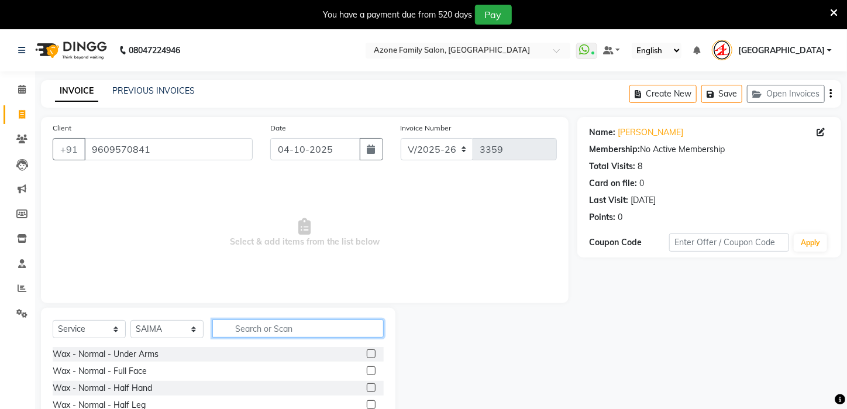
click at [254, 329] on input "text" at bounding box center [297, 328] width 171 height 18
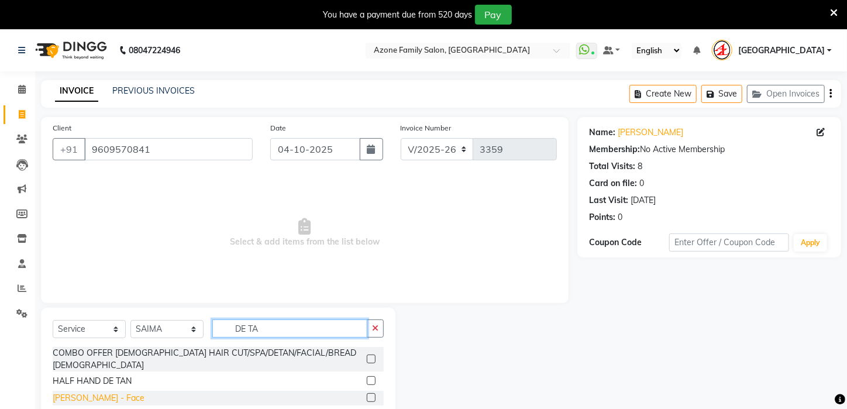
type input "DE TA"
click at [96, 392] on div "[PERSON_NAME] - Face" at bounding box center [99, 398] width 92 height 12
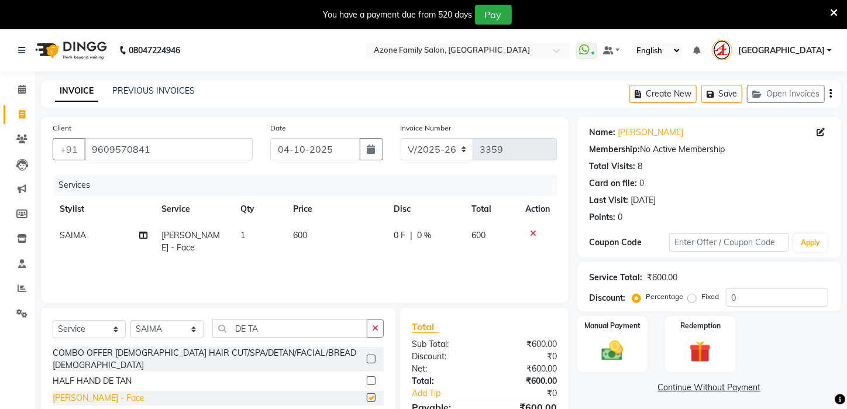
checkbox input "false"
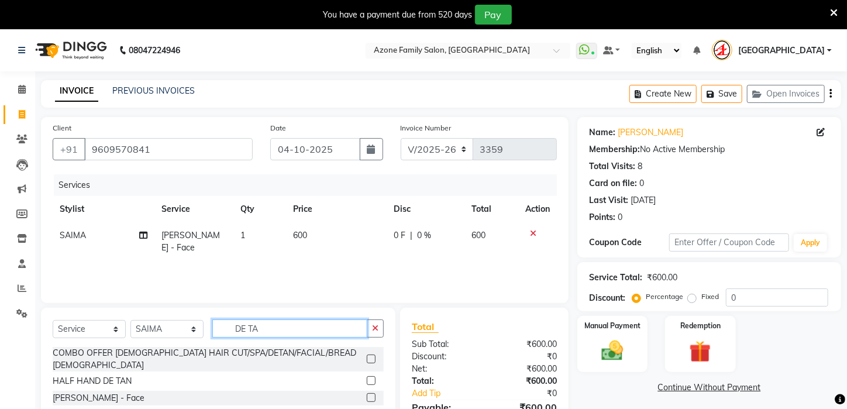
drag, startPoint x: 269, startPoint y: 329, endPoint x: 203, endPoint y: 324, distance: 66.3
click at [203, 324] on div "Select Service Product Membership Package Voucher Prepaid Gift Card Select Styl…" at bounding box center [218, 332] width 331 height 27
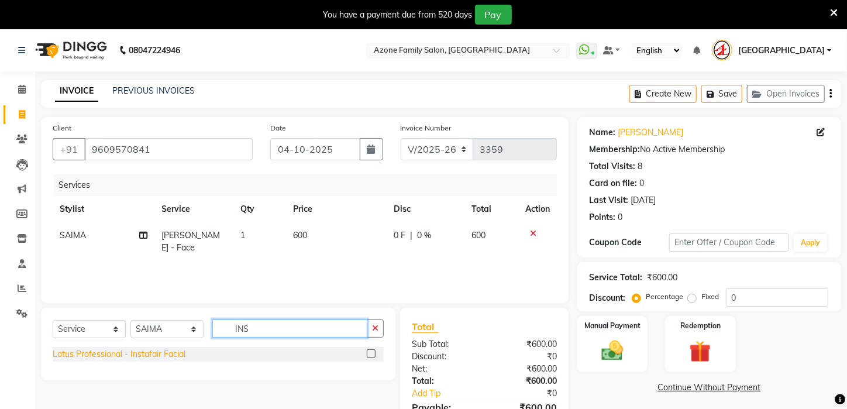
type input "INS"
click at [156, 355] on div "Lotus Professional - Instafair Facial" at bounding box center [119, 354] width 133 height 12
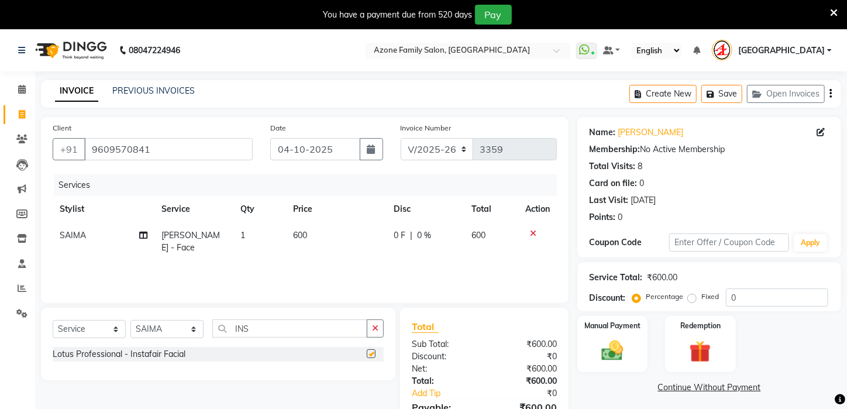
checkbox input "false"
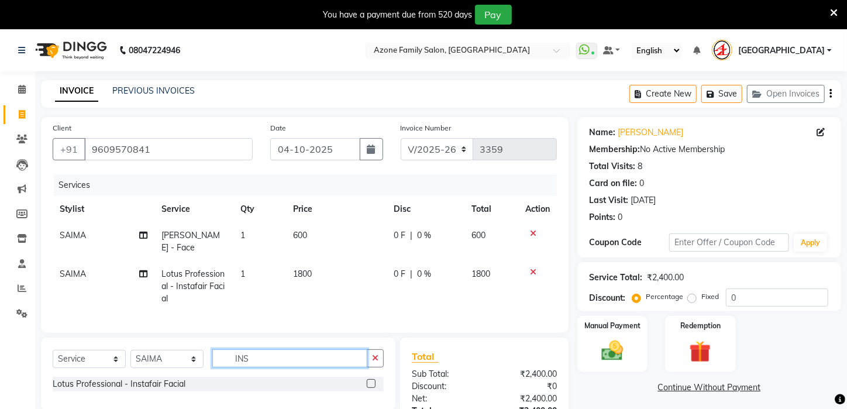
drag, startPoint x: 260, startPoint y: 353, endPoint x: 178, endPoint y: 347, distance: 82.7
click at [178, 349] on div "Select Service Product Membership Package Voucher Prepaid Gift Card Select Styl…" at bounding box center [218, 362] width 331 height 27
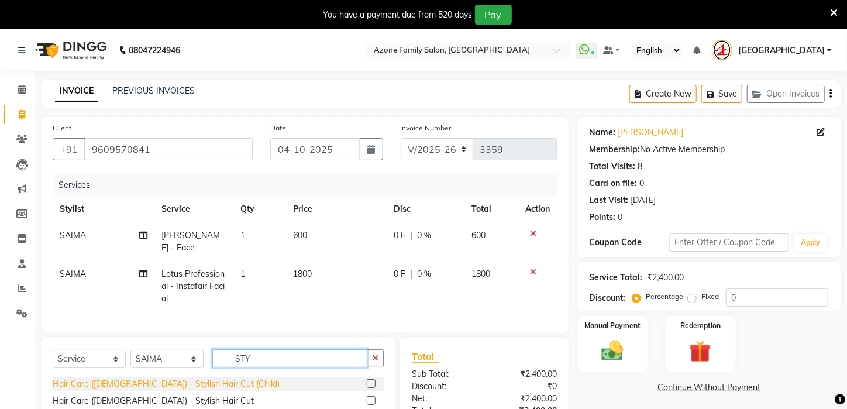
type input "STY"
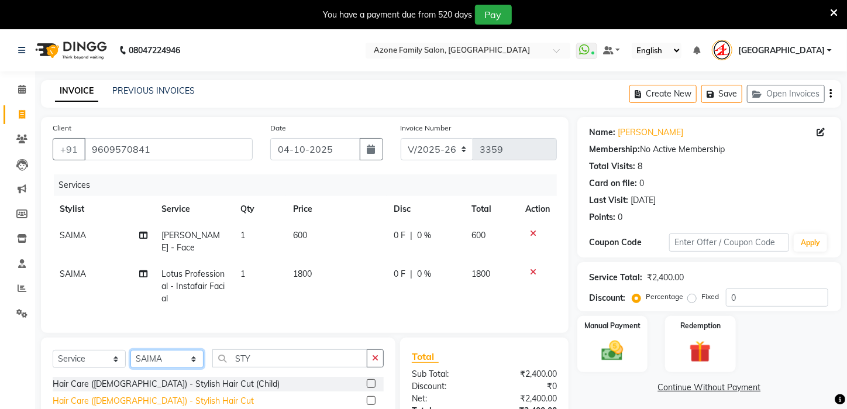
drag, startPoint x: 162, startPoint y: 379, endPoint x: 160, endPoint y: 394, distance: 15.4
click at [158, 395] on div "Hair Care (Male) - Stylish Hair Cut" at bounding box center [153, 401] width 201 height 12
checkbox input "false"
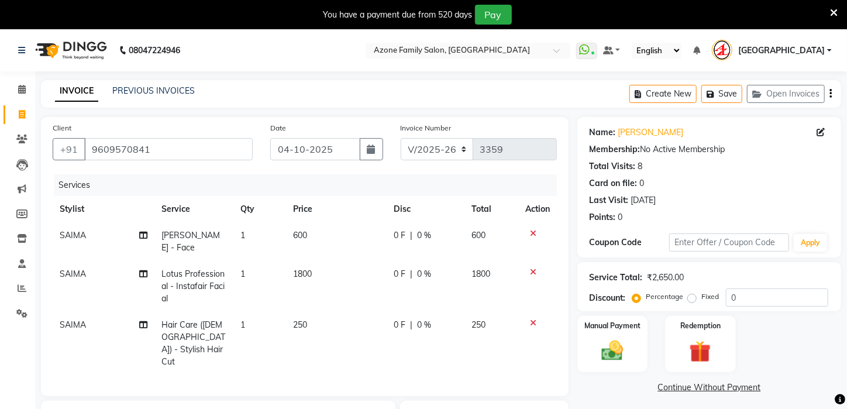
drag, startPoint x: 272, startPoint y: 390, endPoint x: 197, endPoint y: 387, distance: 75.5
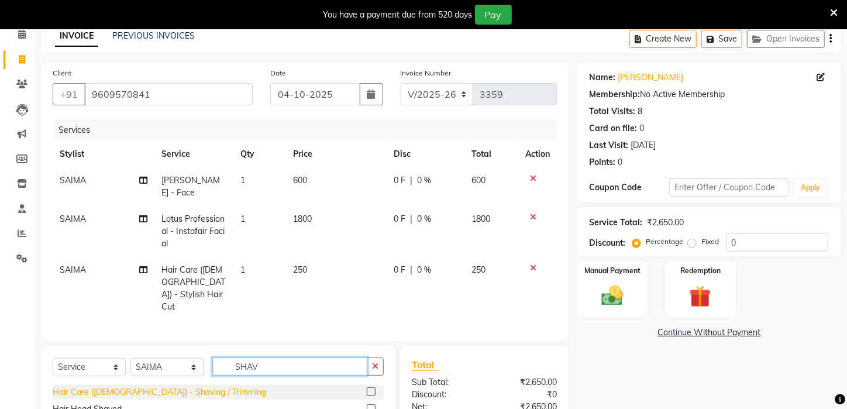
type input "SHAV"
click at [120, 386] on div "Hair Care (Male) - Shaving / Trimming" at bounding box center [160, 392] width 214 height 12
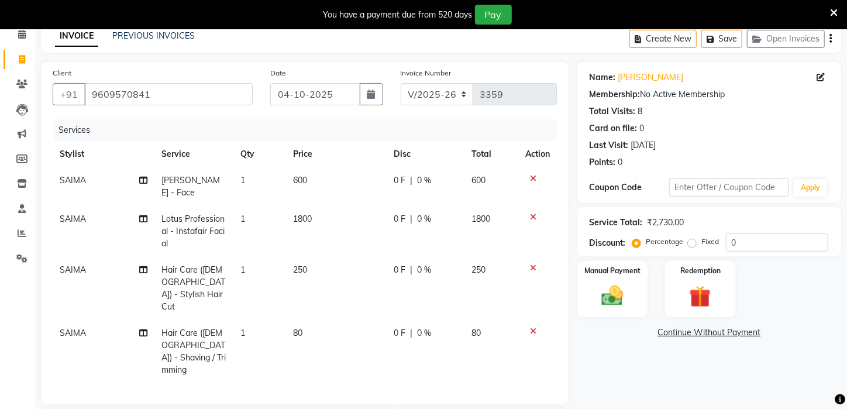
checkbox input "false"
click at [74, 264] on span "SAIMA" at bounding box center [73, 269] width 26 height 11
select select "69577"
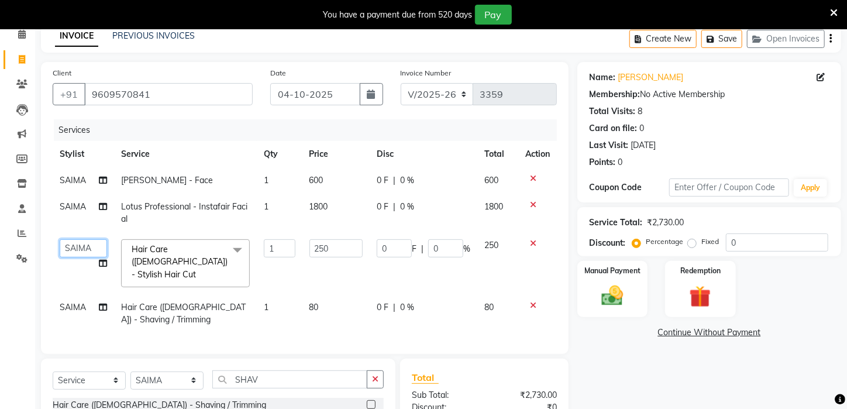
click at [74, 253] on select "Aftab Ansar ARPITA DEEPIKA IMRAAN Injamam KESHAV kharagpur Mahadev Pal Manisha …" at bounding box center [83, 248] width 47 height 18
select select "25302"
click at [78, 302] on span "SAIMA" at bounding box center [73, 307] width 26 height 11
select select "69577"
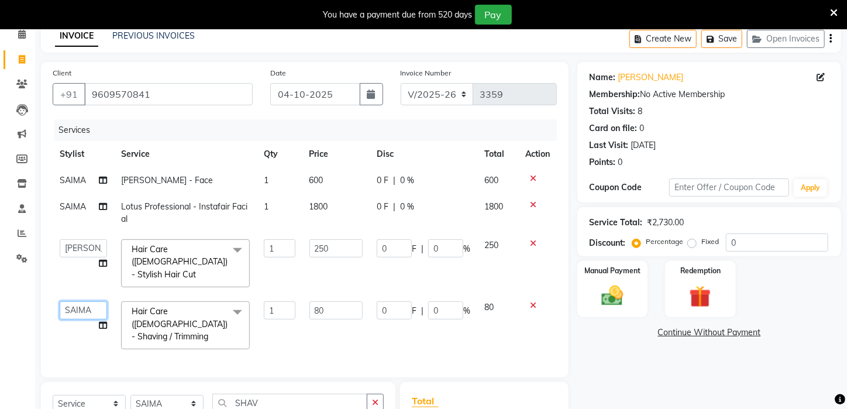
click at [79, 301] on select "Aftab Ansar ARPITA DEEPIKA IMRAAN Injamam KESHAV kharagpur Mahadev Pal Manisha …" at bounding box center [83, 310] width 47 height 18
select select "25302"
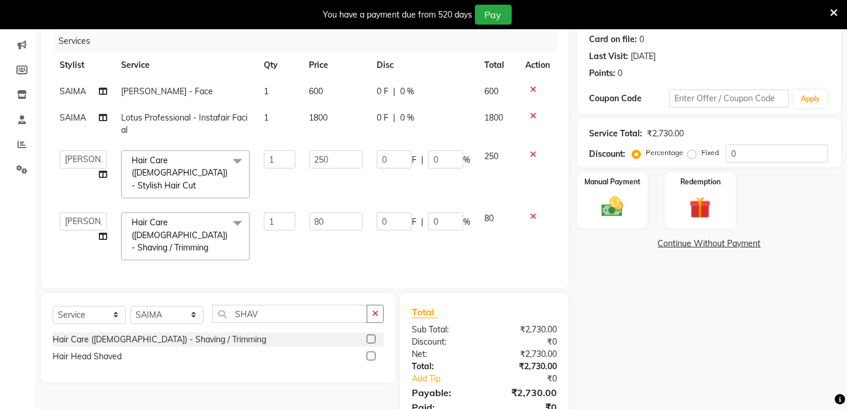
scroll to position [176, 0]
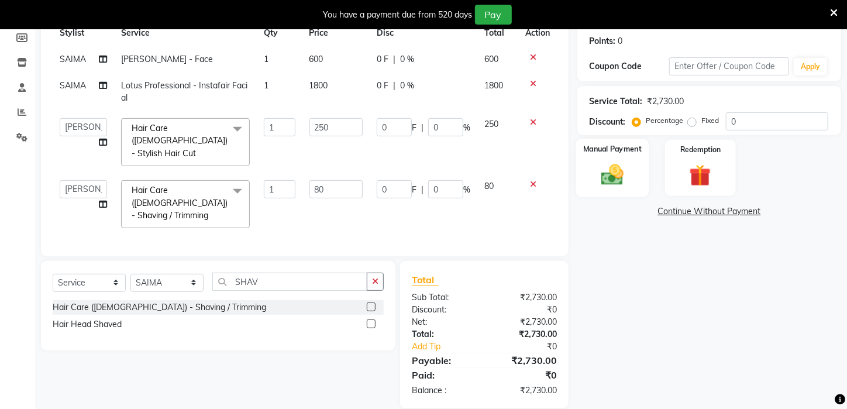
click at [612, 171] on div "Manual Payment" at bounding box center [612, 168] width 73 height 59
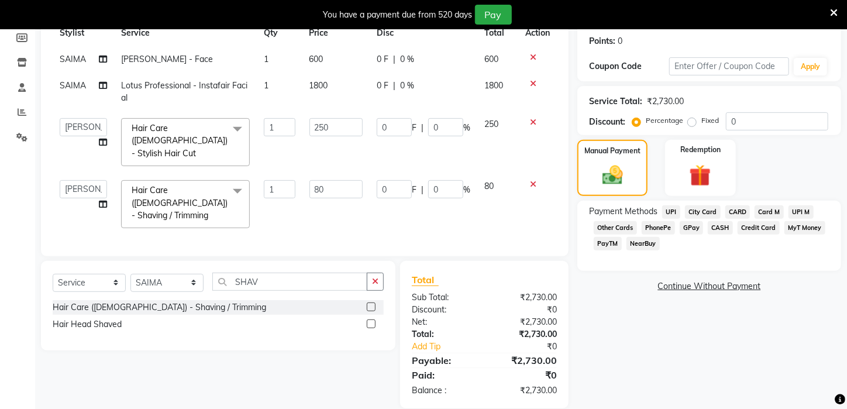
click at [673, 219] on span "UPI" at bounding box center [671, 211] width 18 height 13
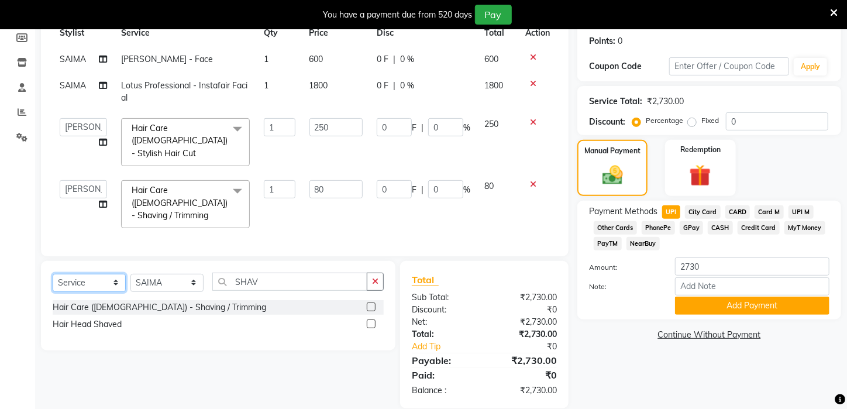
click at [117, 274] on select "Select Service Product Membership Package Voucher Prepaid Gift Card" at bounding box center [89, 283] width 73 height 18
select select "product"
click at [53, 274] on select "Select Service Product Membership Package Voucher Prepaid Gift Card" at bounding box center [89, 283] width 73 height 18
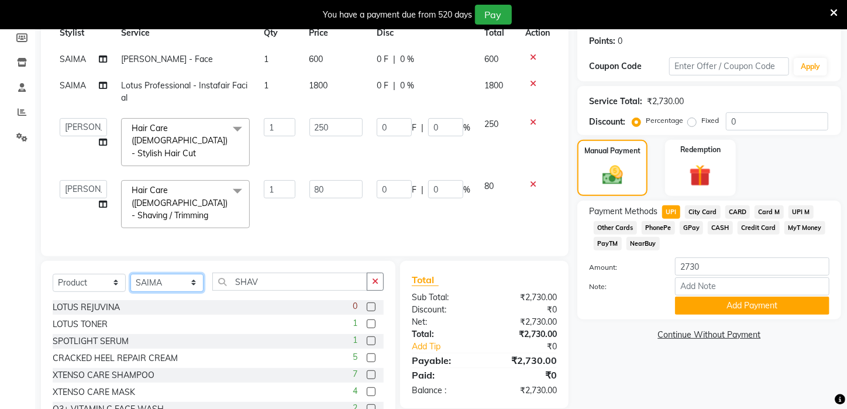
click at [197, 274] on select "Select Stylist Aftab Ansar ARPITA DEEPIKA IMRAAN Injamam KESHAV kharagpur Mahad…" at bounding box center [166, 283] width 73 height 18
select select "23459"
click at [130, 274] on select "Select Stylist Aftab Ansar ARPITA DEEPIKA IMRAAN Injamam KESHAV kharagpur Mahad…" at bounding box center [166, 283] width 73 height 18
drag, startPoint x: 270, startPoint y: 264, endPoint x: 185, endPoint y: 262, distance: 85.4
click at [187, 273] on div "Select Service Product Membership Package Voucher Prepaid Gift Card Select Styl…" at bounding box center [218, 286] width 331 height 27
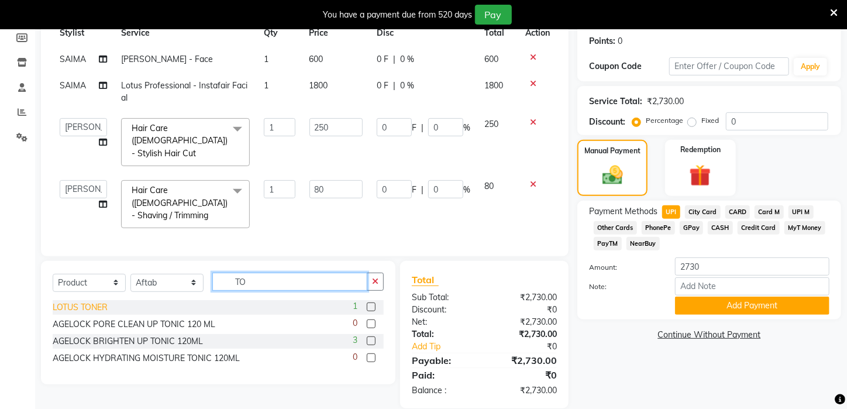
type input "TO"
click at [57, 301] on div "LOTUS TONER" at bounding box center [80, 307] width 55 height 12
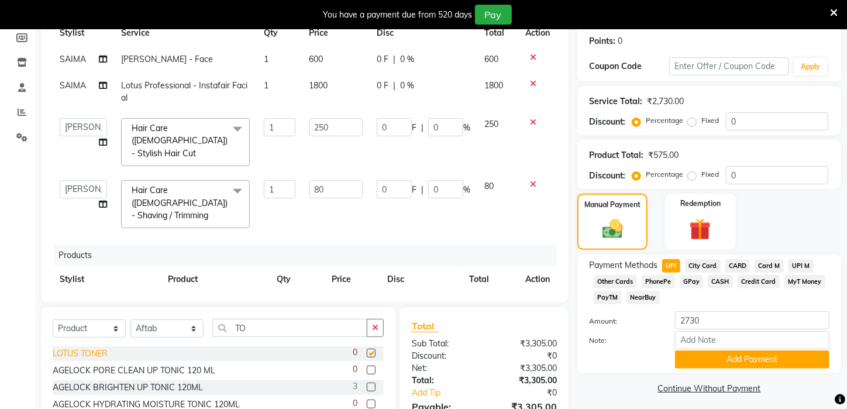
checkbox input "false"
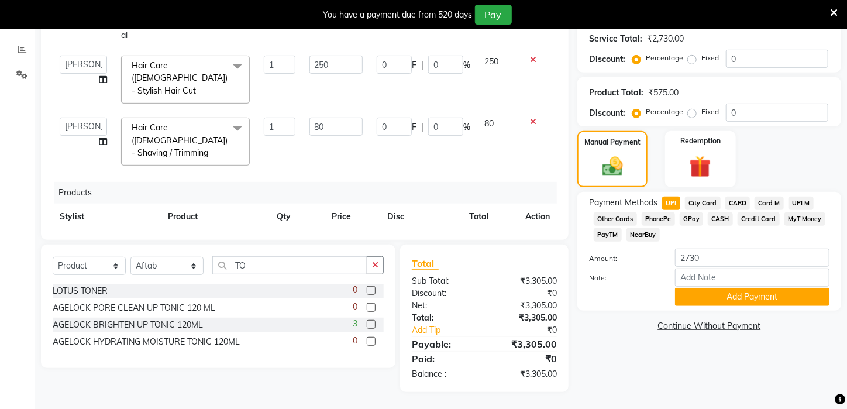
scroll to position [20, 0]
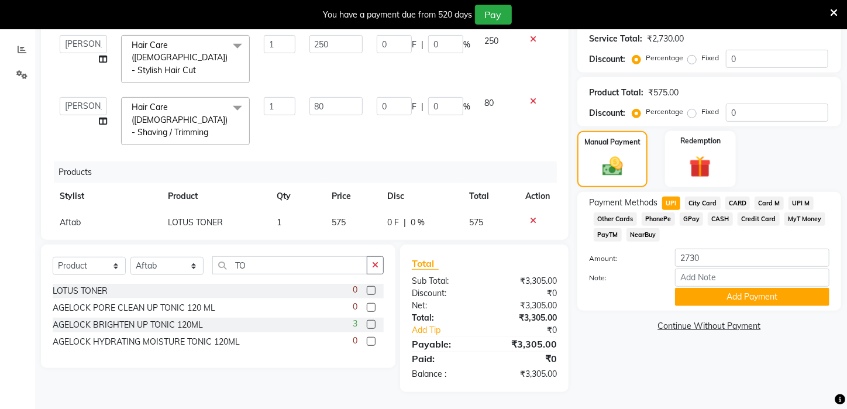
click at [668, 210] on span "UPI" at bounding box center [671, 203] width 18 height 13
type input "3305"
click at [734, 306] on button "Add Payment" at bounding box center [752, 297] width 154 height 18
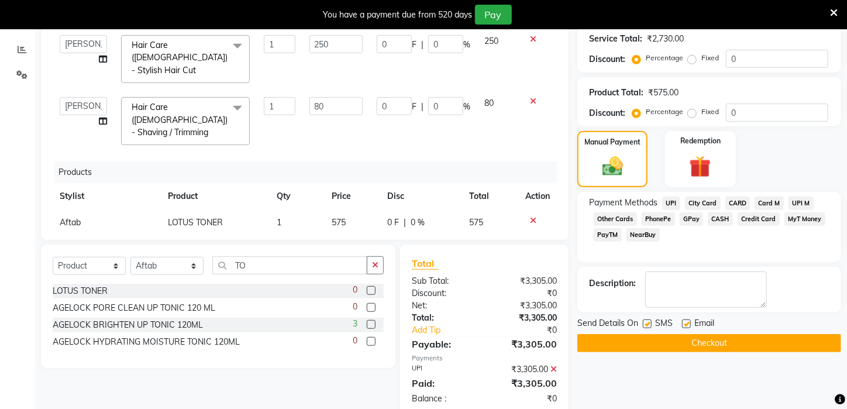
click at [725, 352] on button "Checkout" at bounding box center [709, 343] width 264 height 18
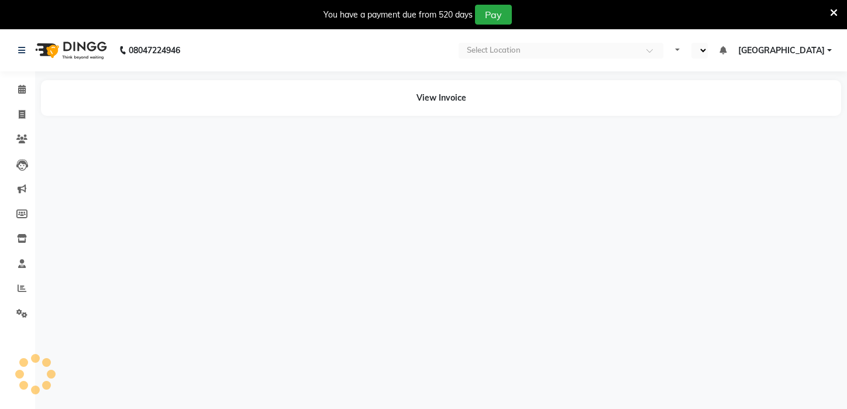
select select "en"
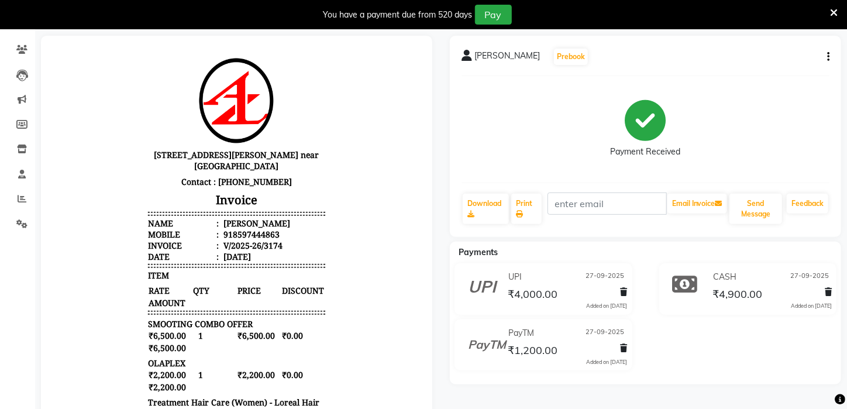
scroll to position [118, 0]
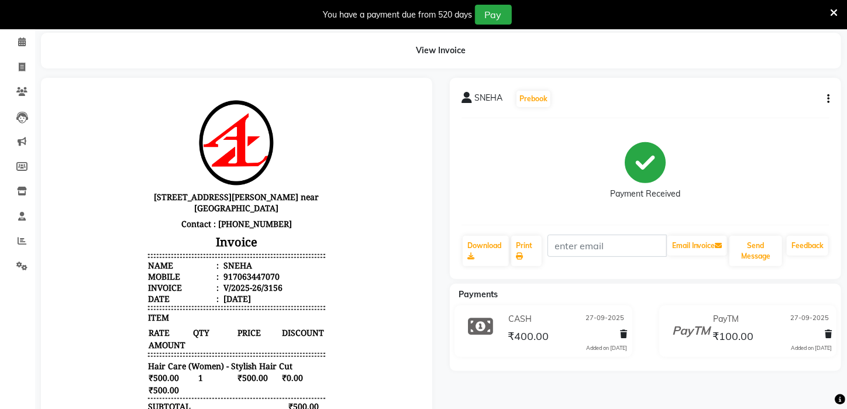
scroll to position [49, 0]
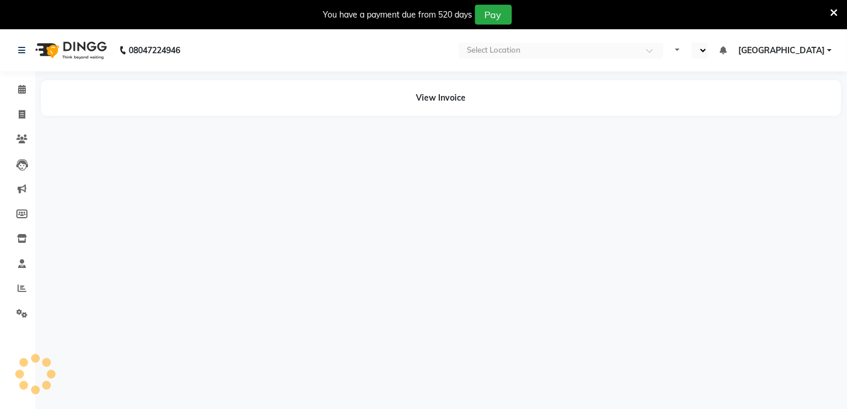
select select "en"
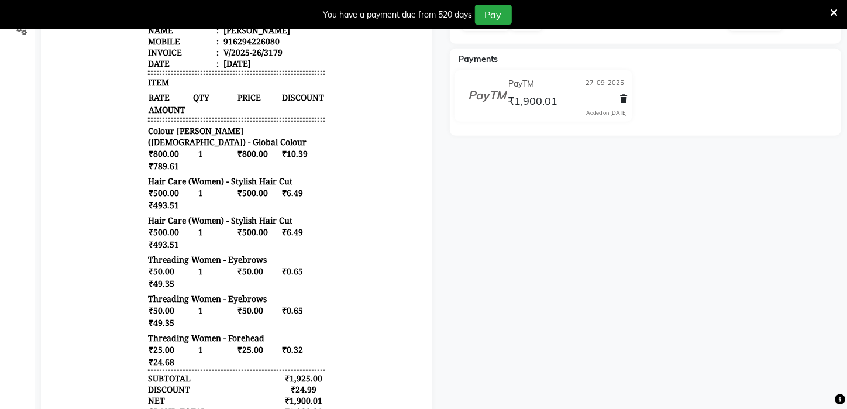
scroll to position [293, 0]
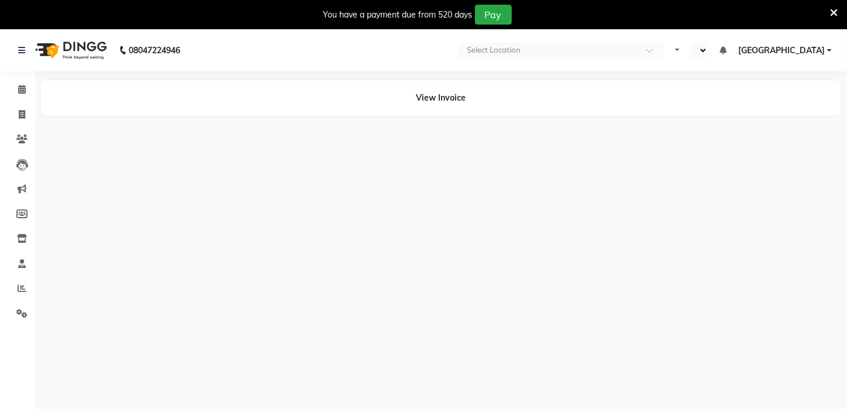
select select "en"
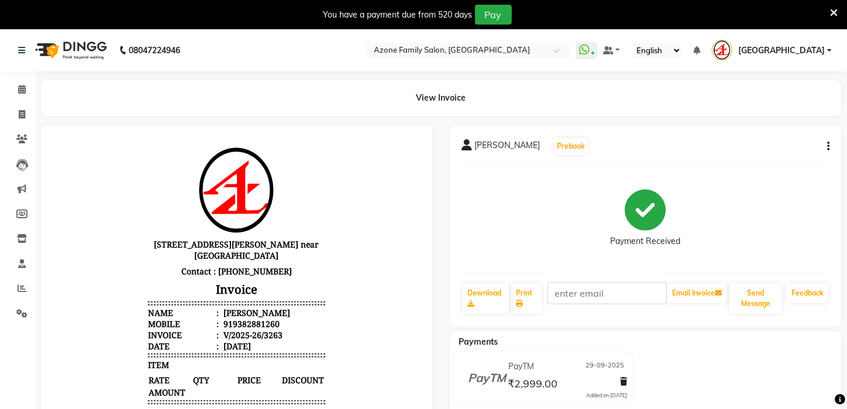
click at [827, 146] on icon "button" at bounding box center [828, 146] width 2 height 1
click at [765, 160] on div "Edit Invoice" at bounding box center [770, 161] width 80 height 15
select select "service"
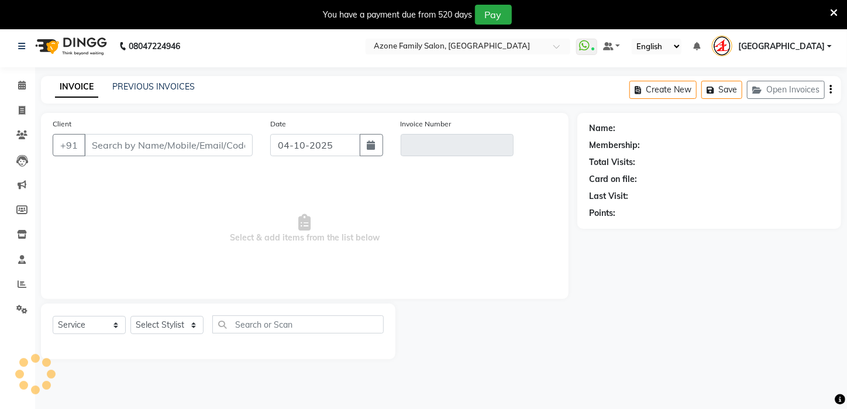
scroll to position [29, 0]
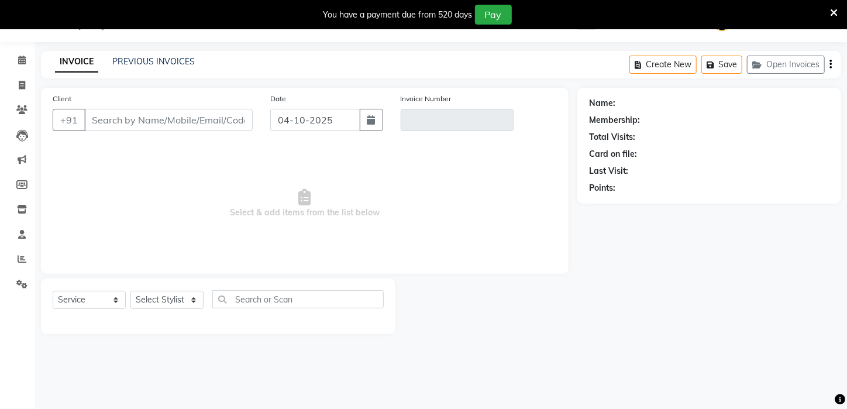
type input "9382881260"
type input "V/2025-26/3263"
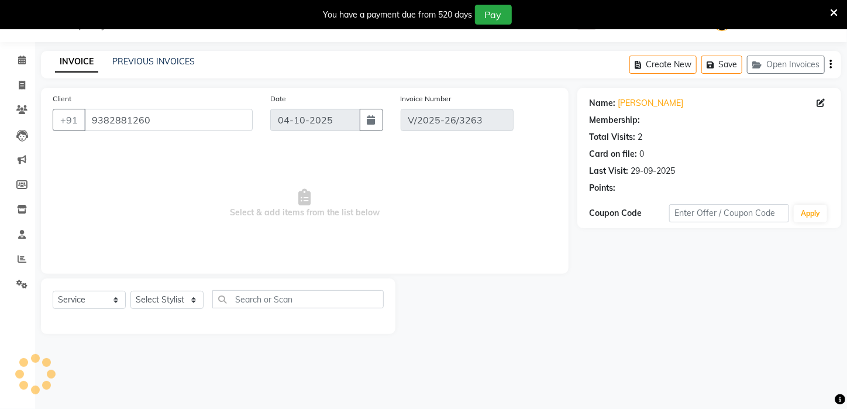
type input "29-09-2025"
select select "select"
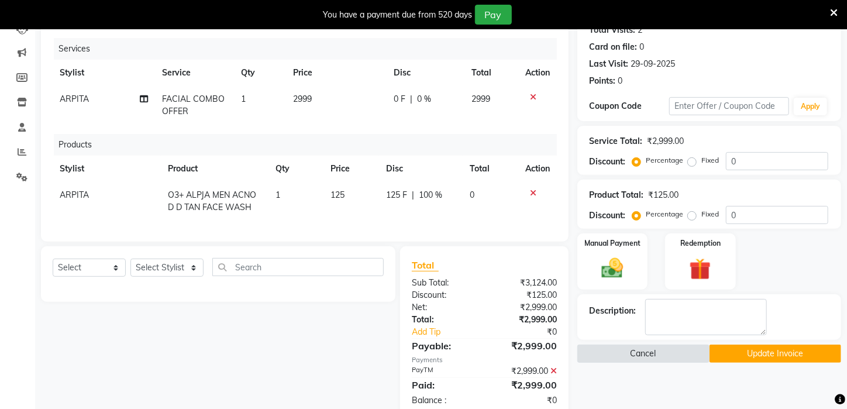
scroll to position [137, 0]
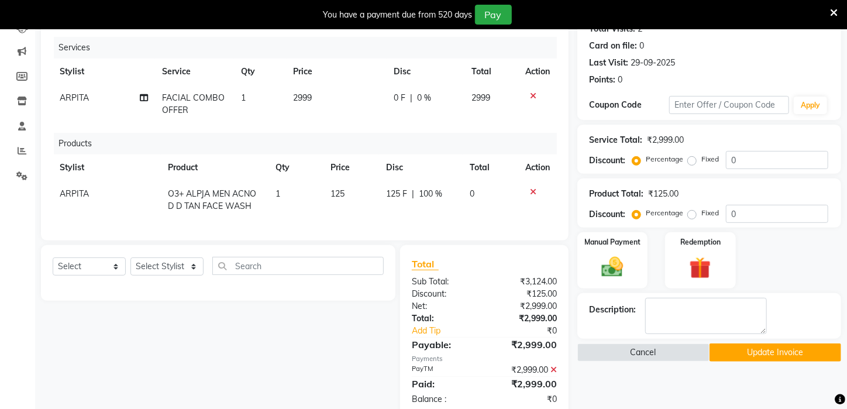
click at [554, 374] on icon at bounding box center [554, 370] width 6 height 8
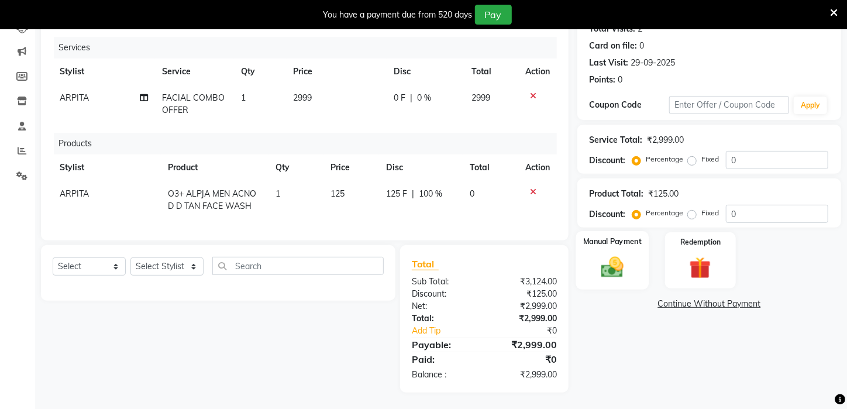
click at [612, 280] on img at bounding box center [612, 267] width 37 height 26
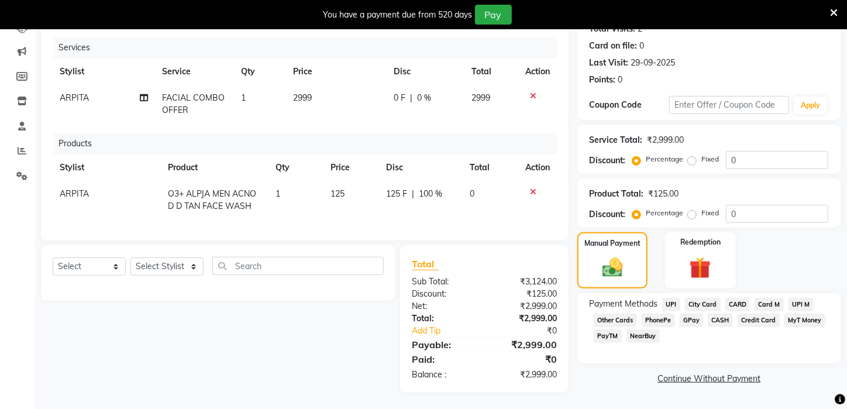
click at [672, 311] on span "UPI" at bounding box center [671, 304] width 18 height 13
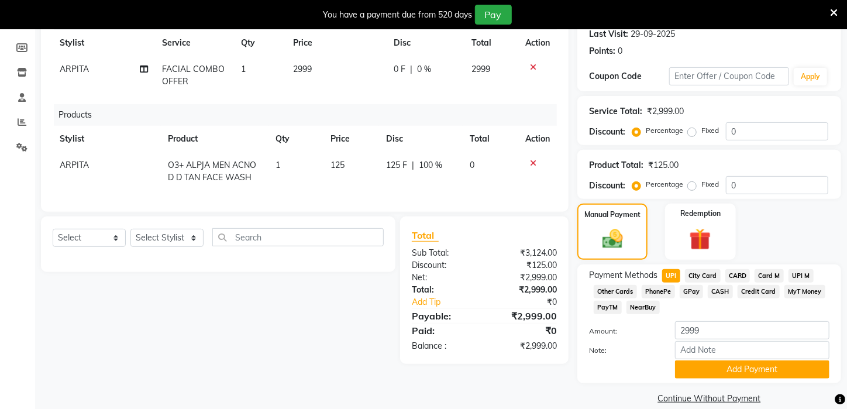
scroll to position [208, 0]
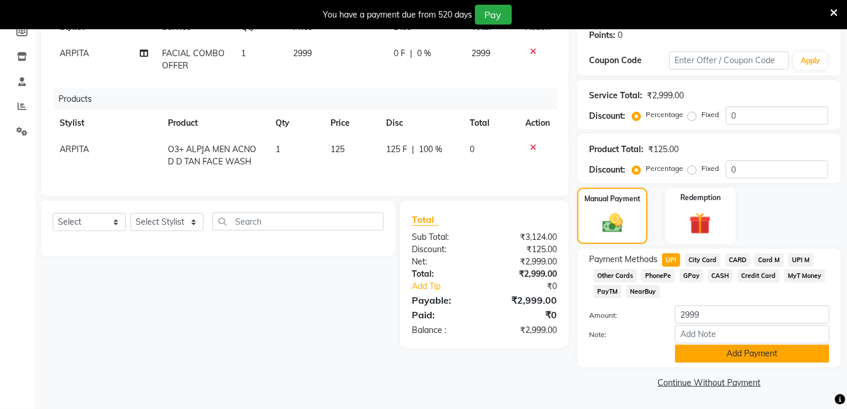
click at [761, 353] on button "Add Payment" at bounding box center [752, 354] width 154 height 18
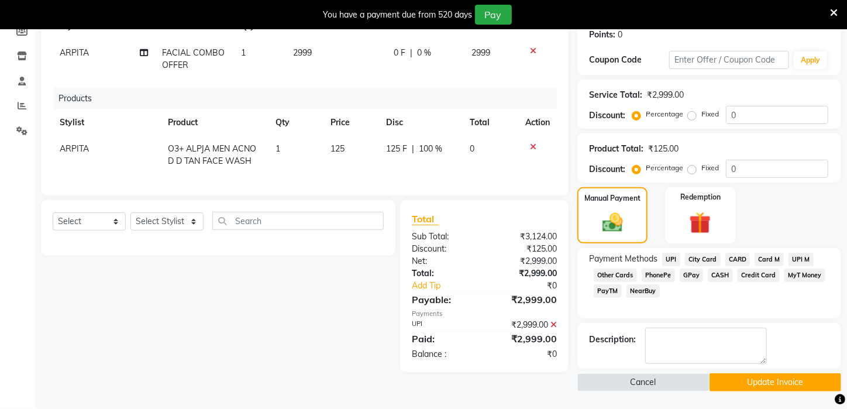
click at [766, 381] on button "Update Invoice" at bounding box center [776, 382] width 132 height 18
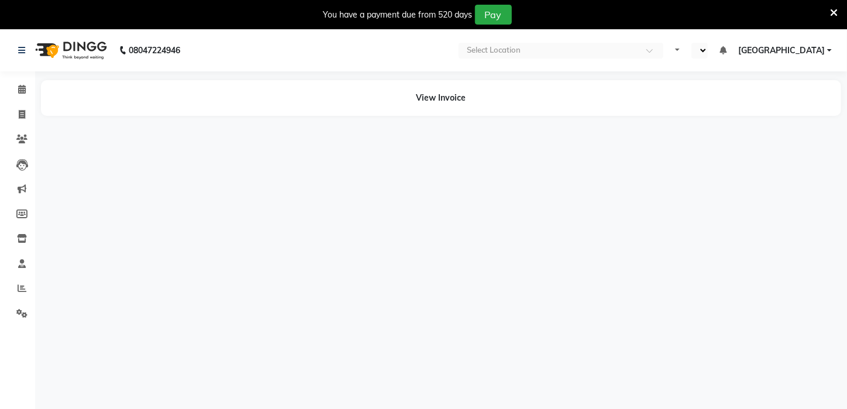
select select "en"
